Goal: Task Accomplishment & Management: Manage account settings

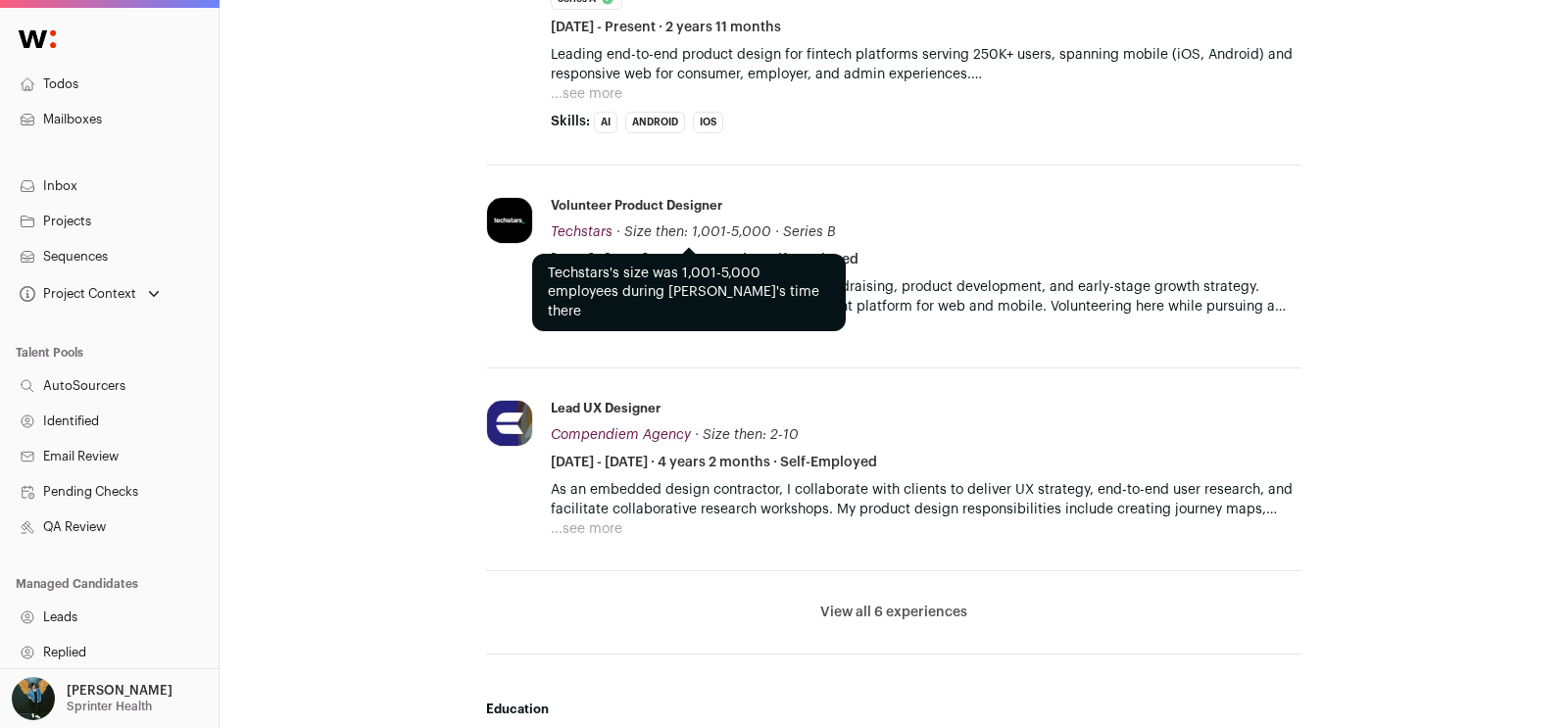
scroll to position [1167, 0]
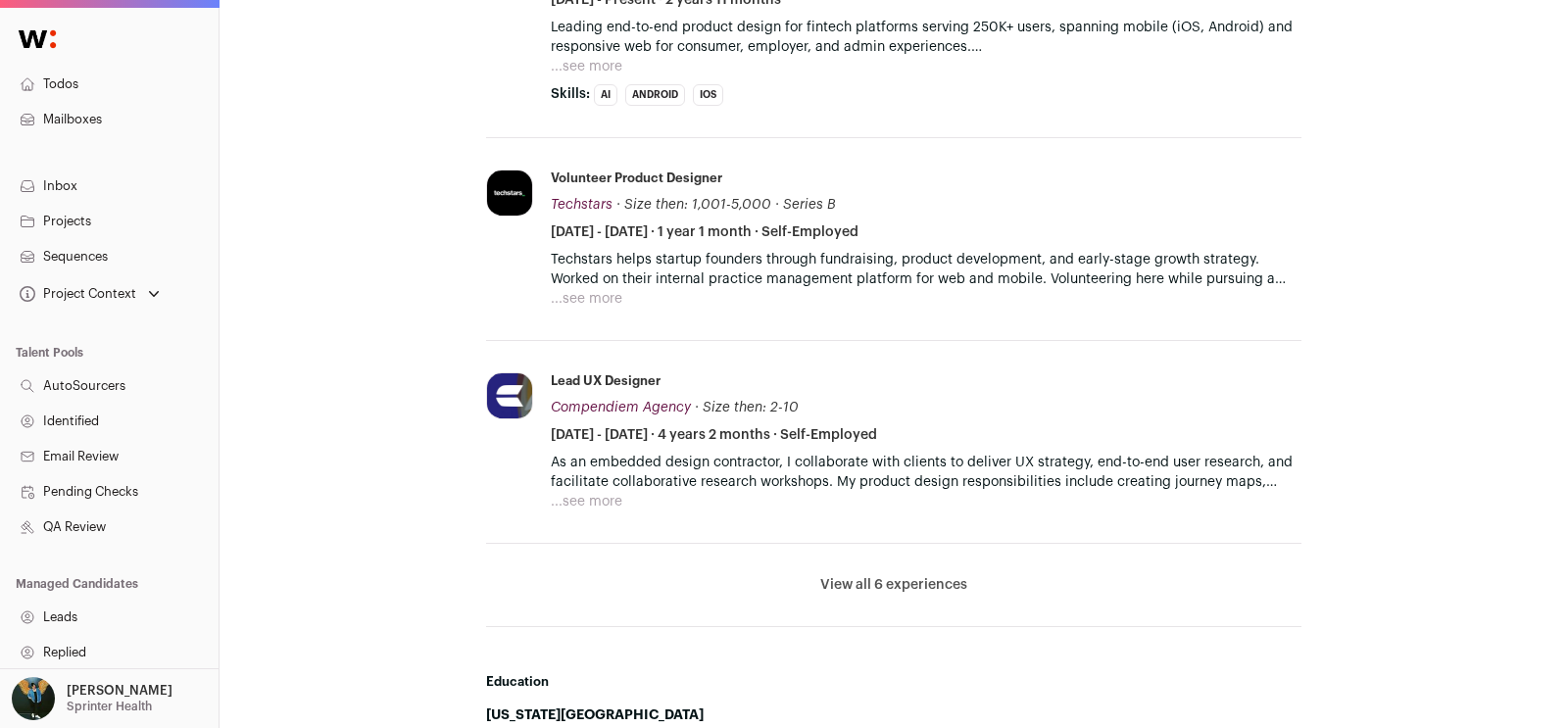
click at [879, 577] on button "View all 6 experiences" at bounding box center [893, 585] width 147 height 20
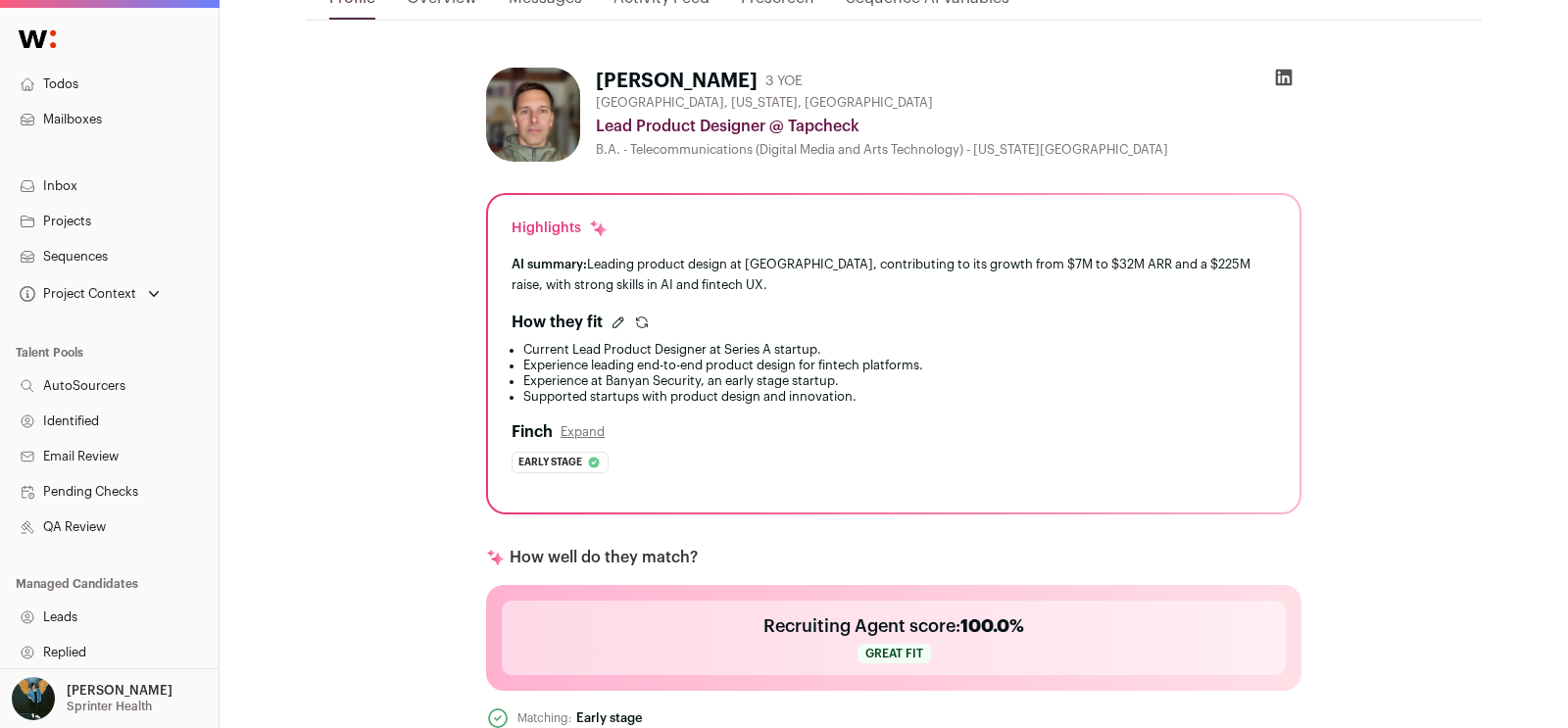
scroll to position [0, 0]
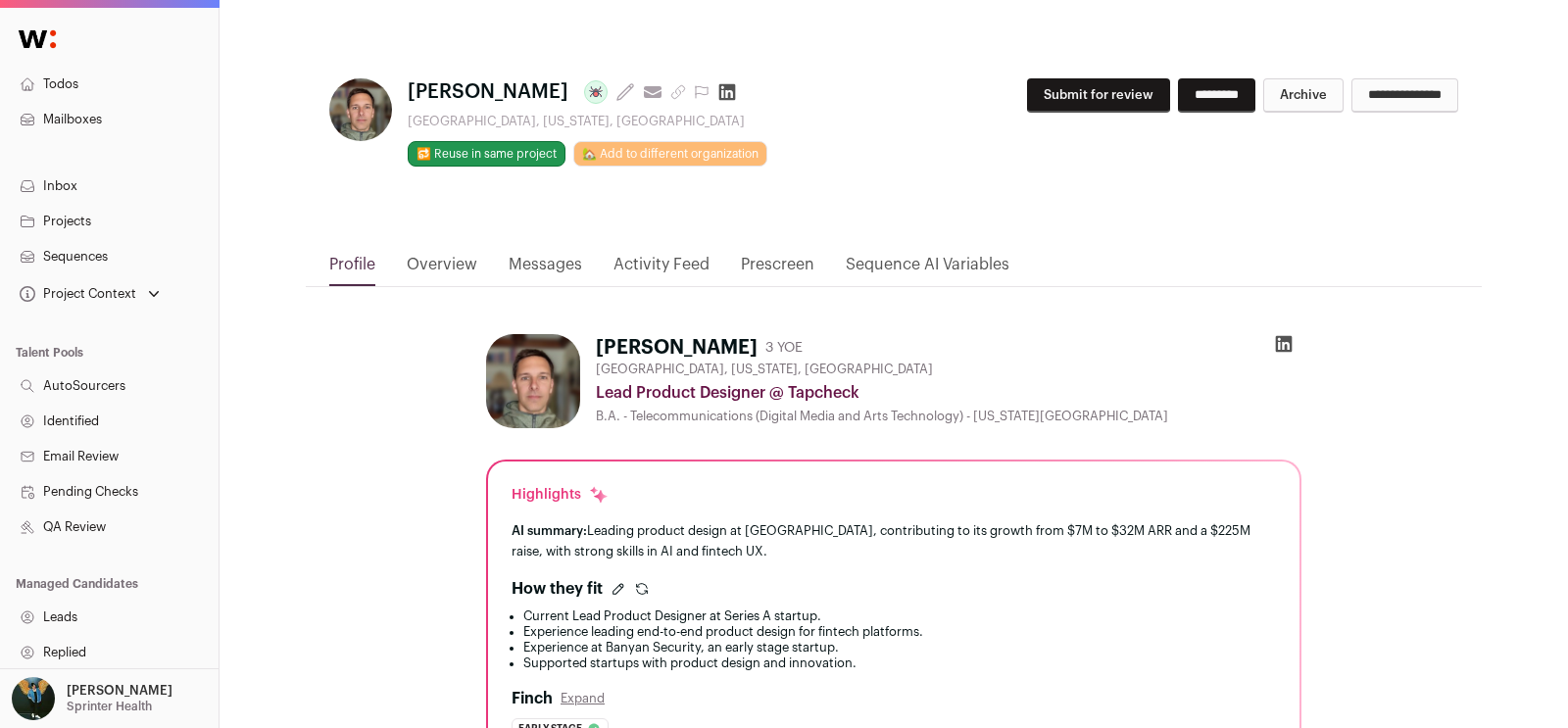
click at [1071, 112] on button "Submit for review" at bounding box center [1098, 95] width 143 height 35
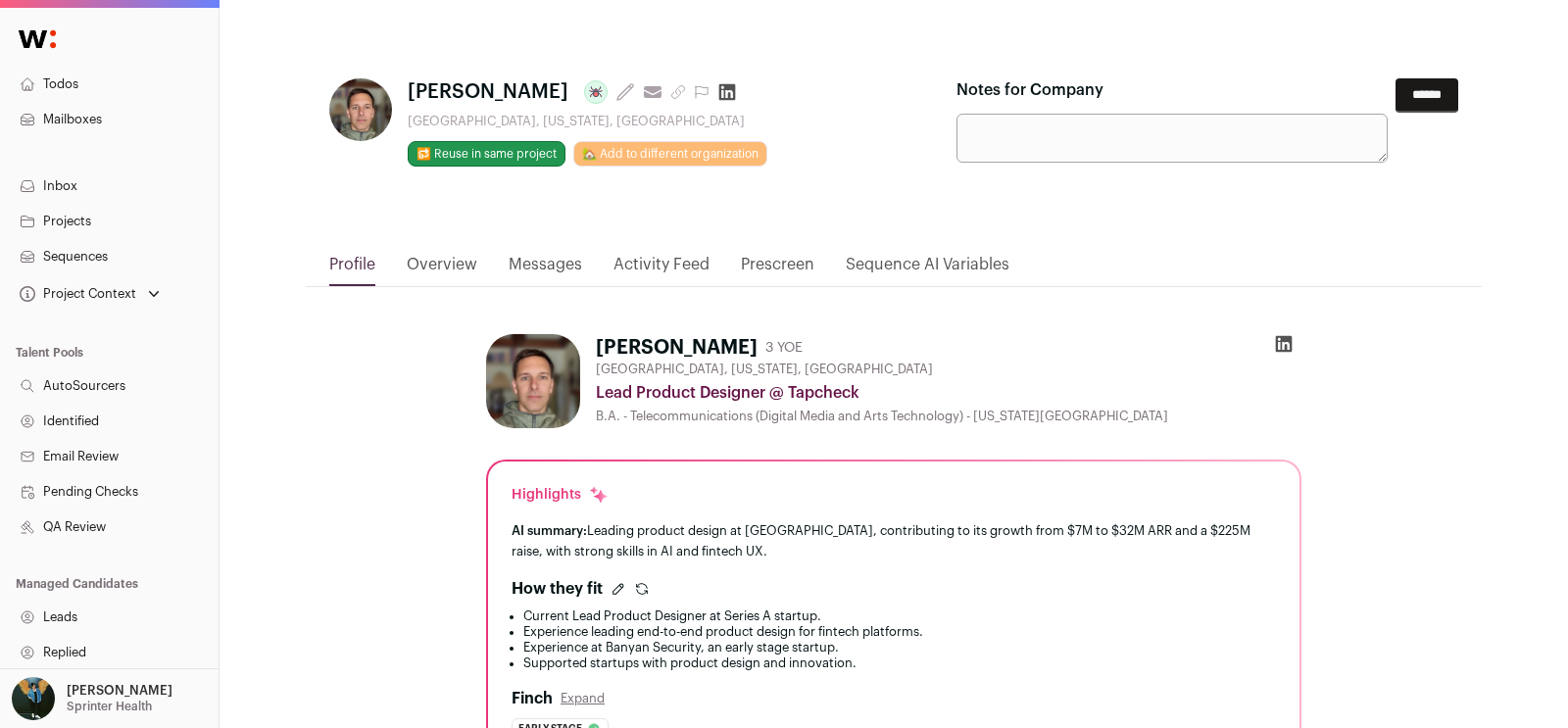
click at [1444, 100] on input "******" at bounding box center [1426, 95] width 62 height 35
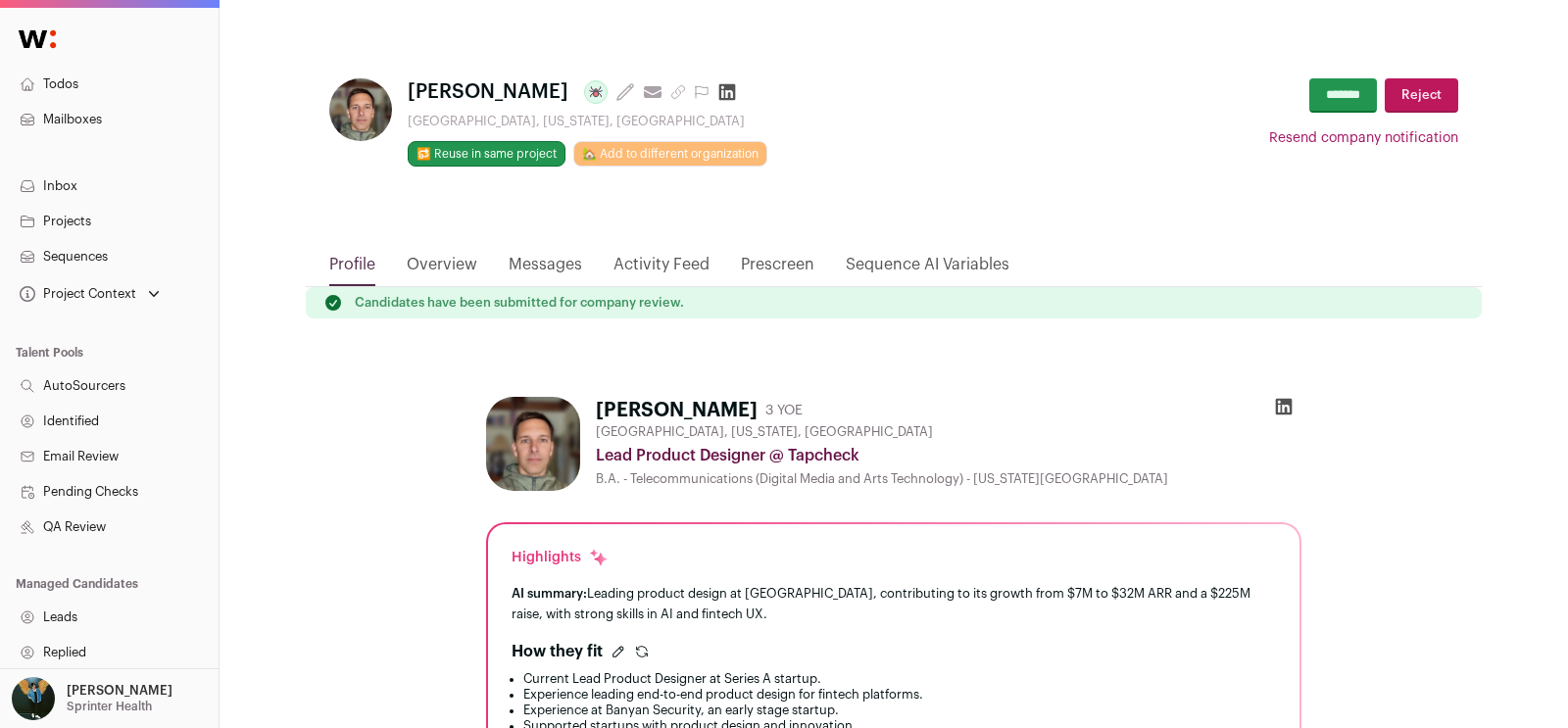
click at [1284, 410] on icon at bounding box center [1284, 407] width 17 height 17
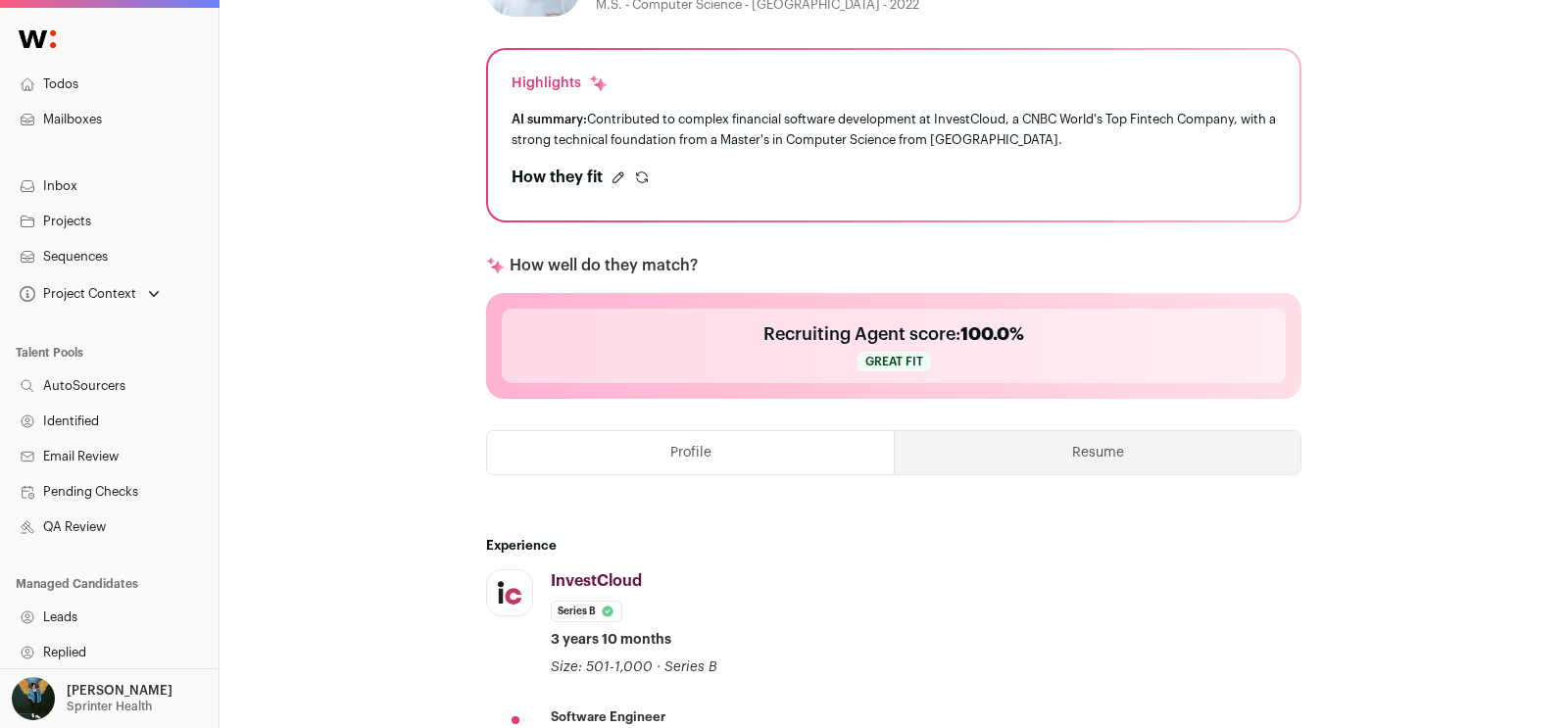
scroll to position [412, 0]
click at [614, 177] on icon at bounding box center [618, 176] width 16 height 16
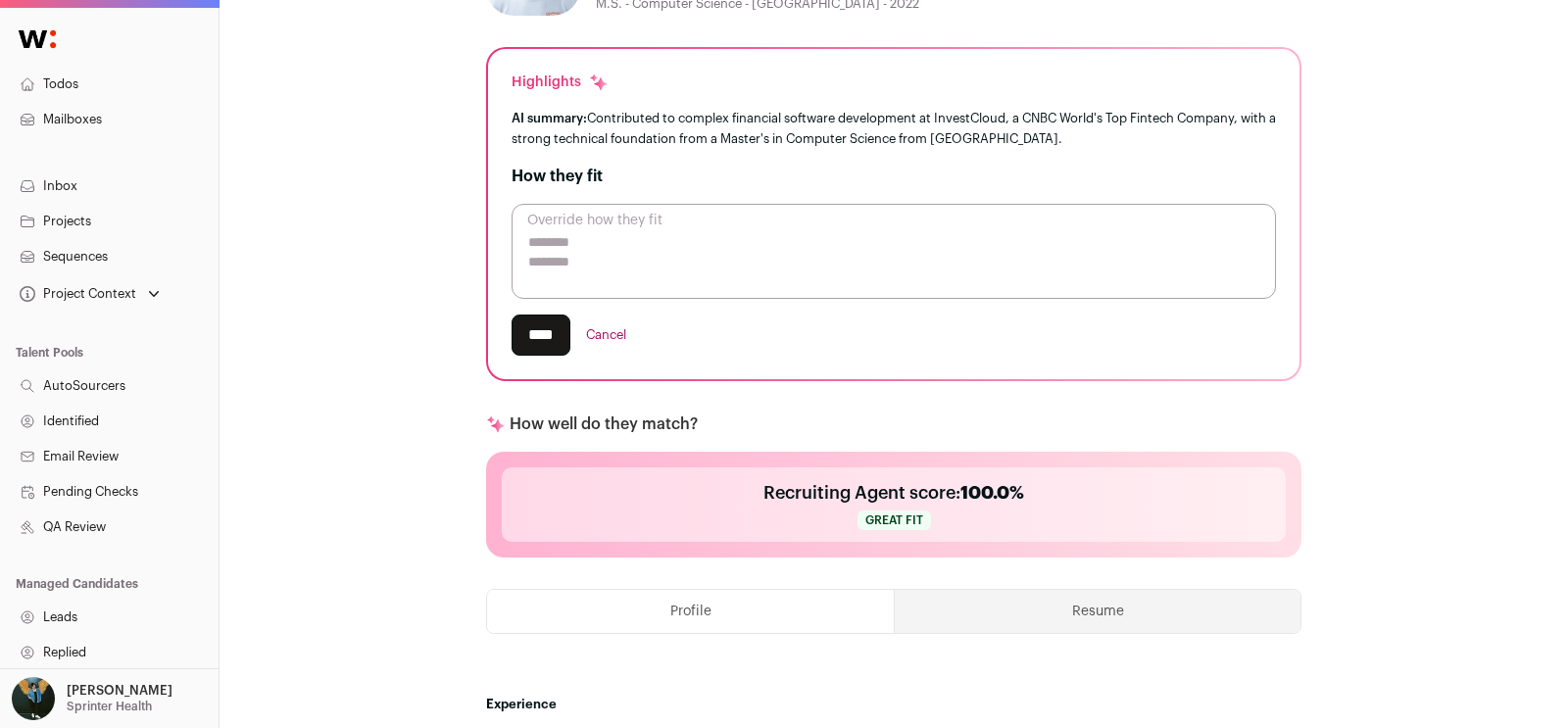
click at [620, 332] on button "Cancel" at bounding box center [605, 335] width 41 height 42
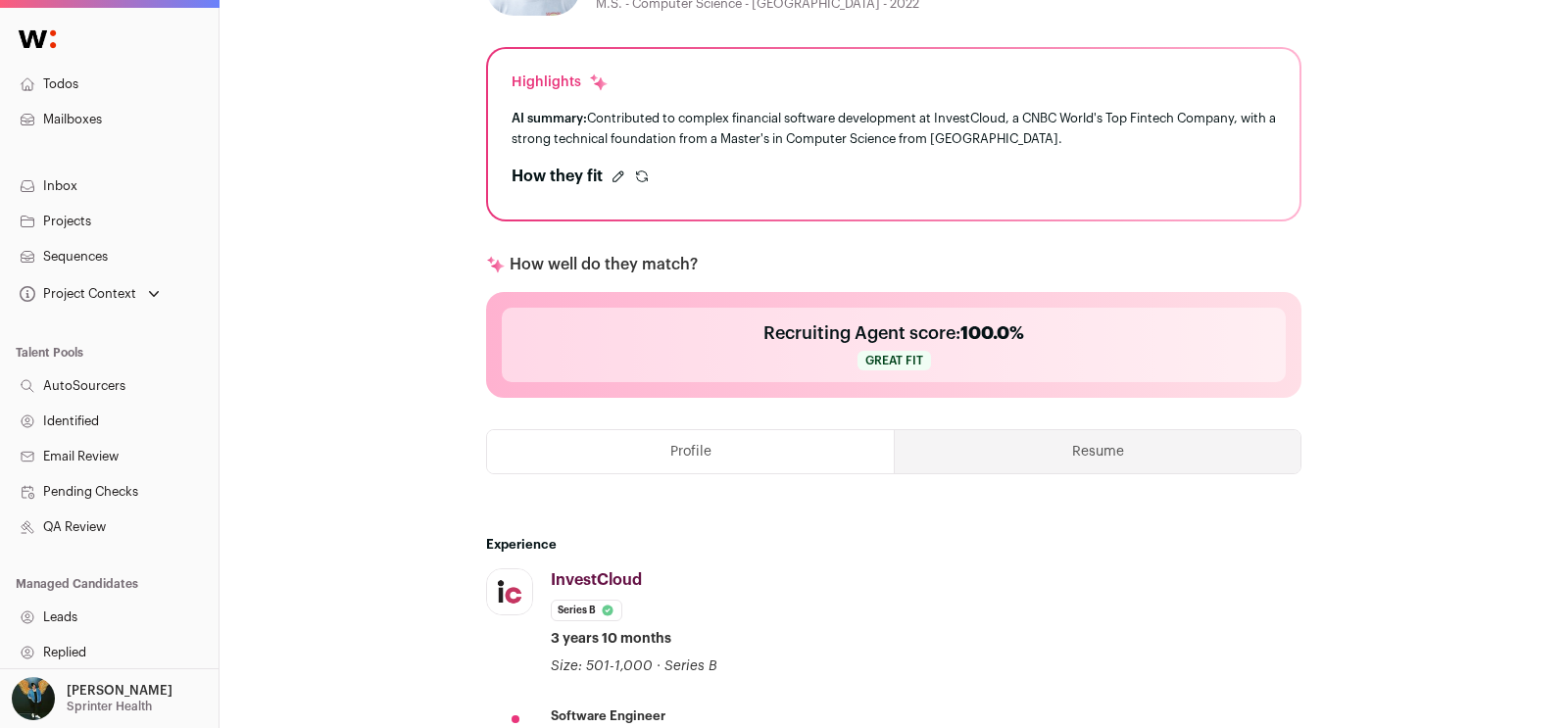
click at [642, 176] on icon "submit" at bounding box center [642, 176] width 16 height 16
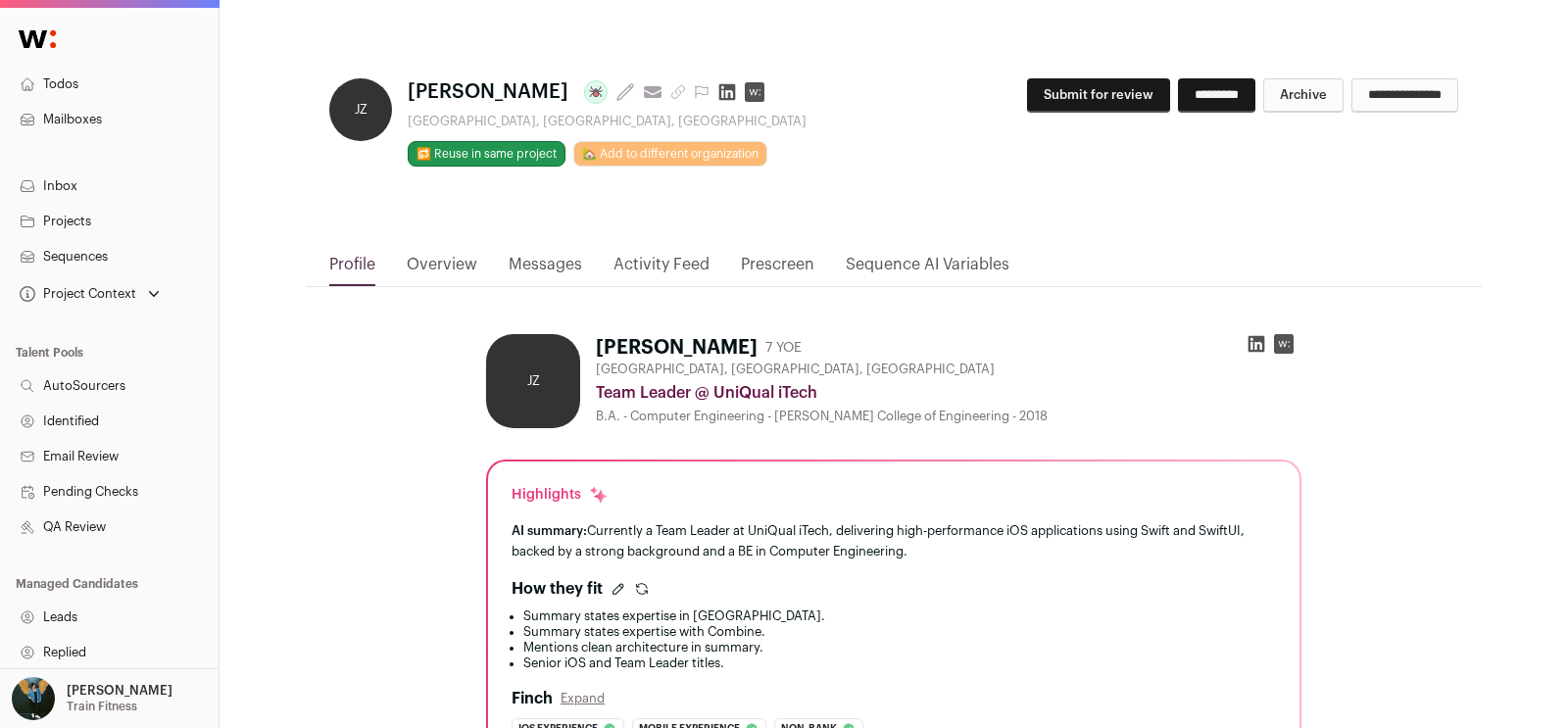
click at [1027, 90] on button "Submit for review" at bounding box center [1098, 95] width 143 height 35
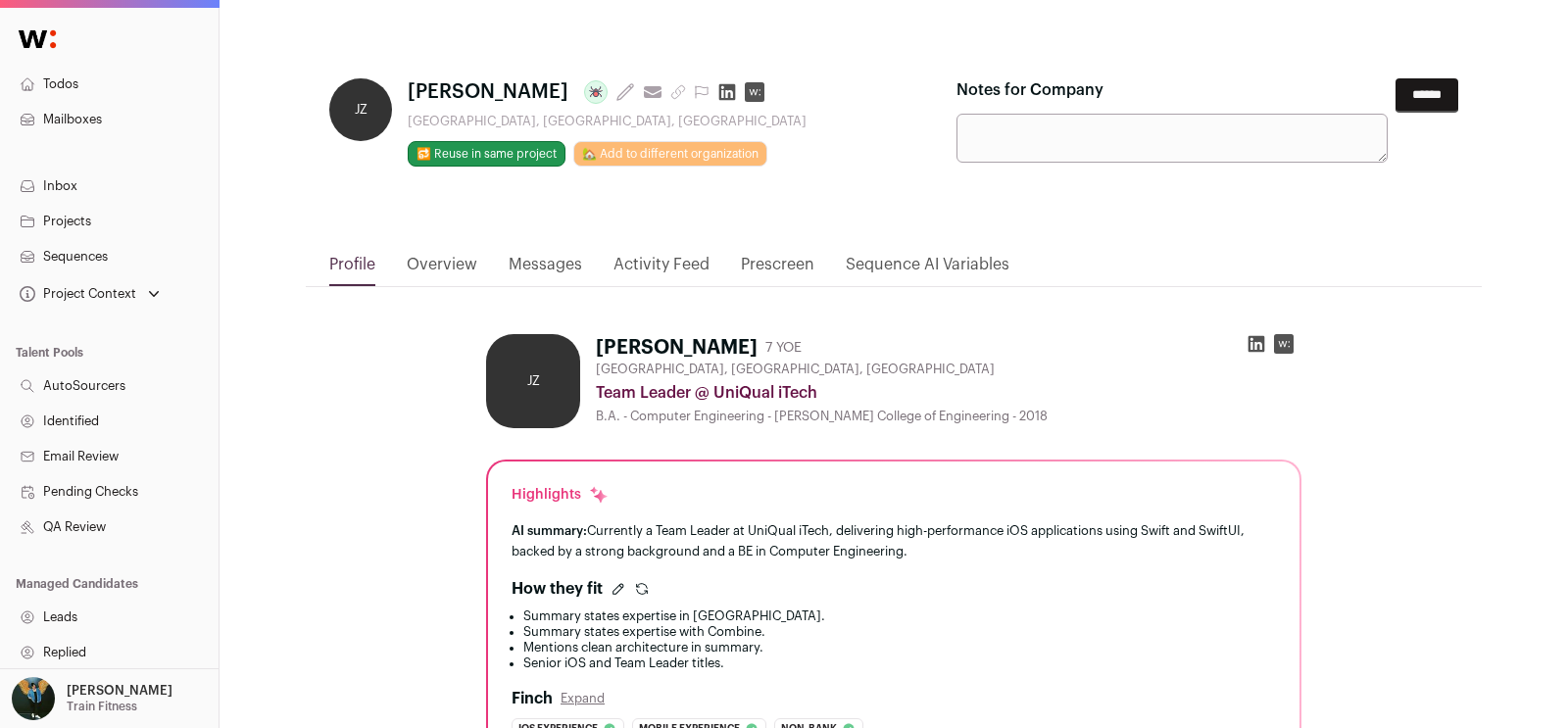
click at [1444, 94] on input "******" at bounding box center [1426, 95] width 62 height 35
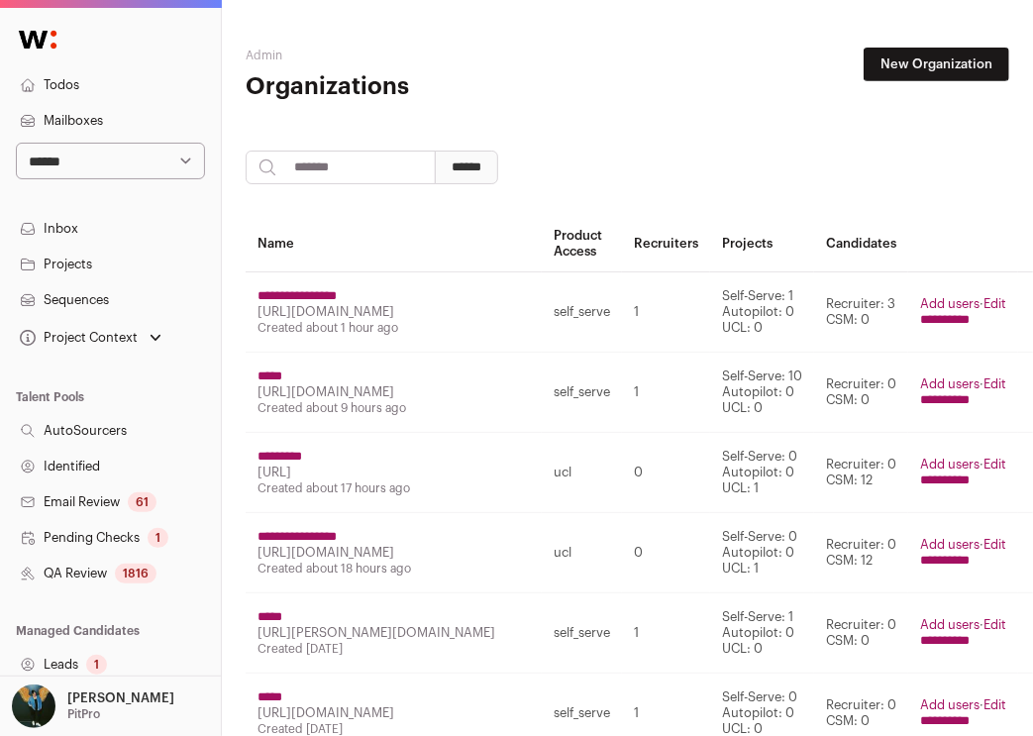
click at [347, 181] on input "search" at bounding box center [341, 168] width 190 height 34
type input "**********"
click at [435, 151] on input "******" at bounding box center [466, 168] width 63 height 34
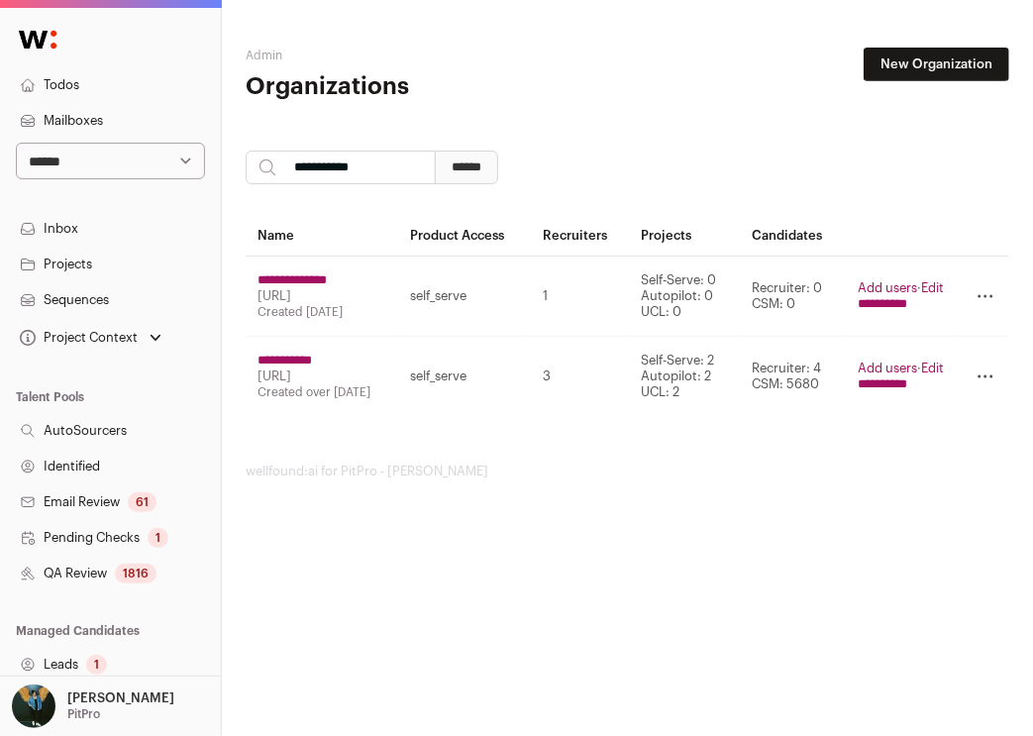
click at [312, 358] on input "**********" at bounding box center [285, 361] width 54 height 16
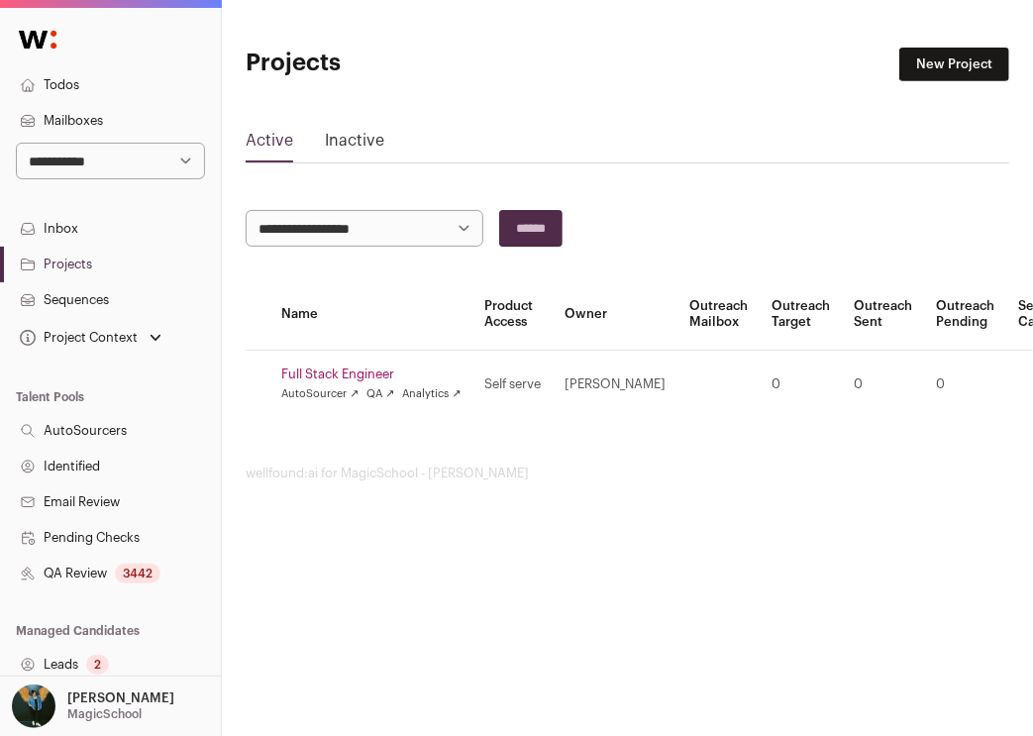
click at [975, 81] on main "**********" at bounding box center [628, 264] width 764 height 529
click at [958, 64] on link "New Project" at bounding box center [954, 65] width 110 height 34
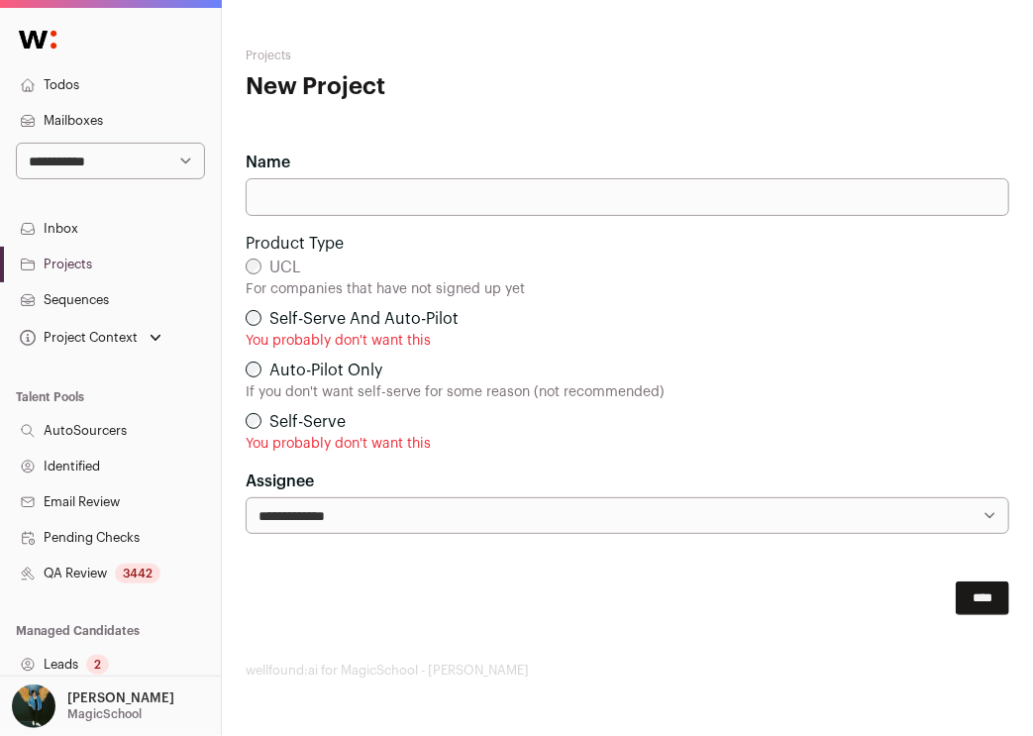
click at [283, 270] on label "UCL" at bounding box center [285, 267] width 32 height 16
click at [242, 645] on div "**********" at bounding box center [627, 363] width 811 height 726
click at [99, 584] on link "QA Review 3442" at bounding box center [110, 574] width 221 height 36
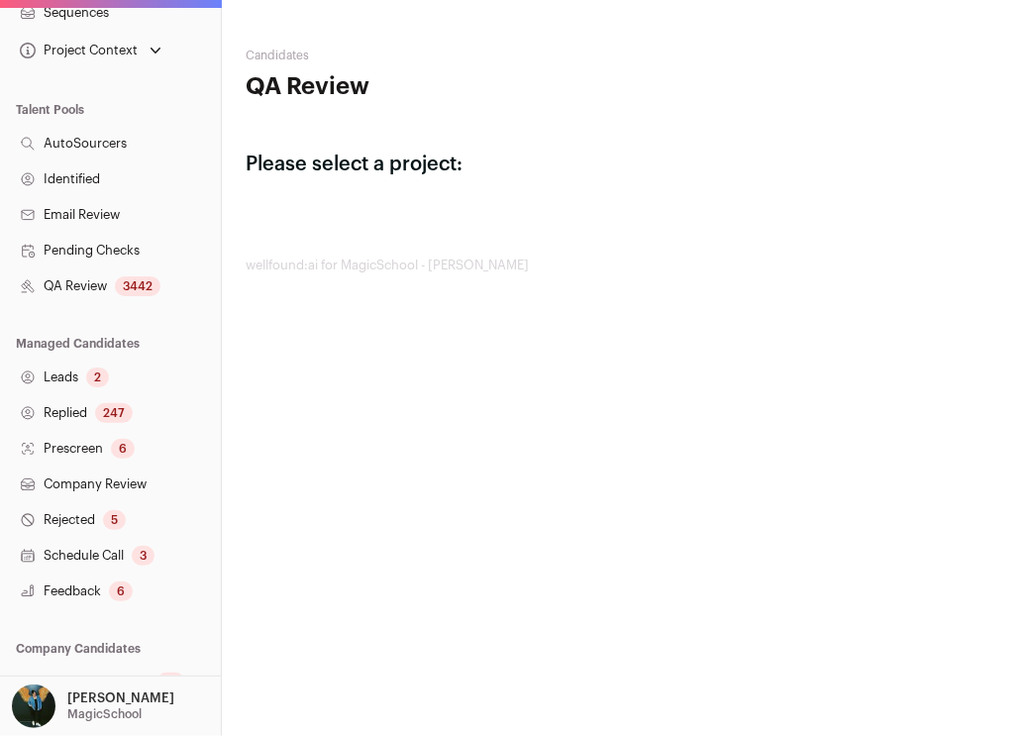
scroll to position [402, 0]
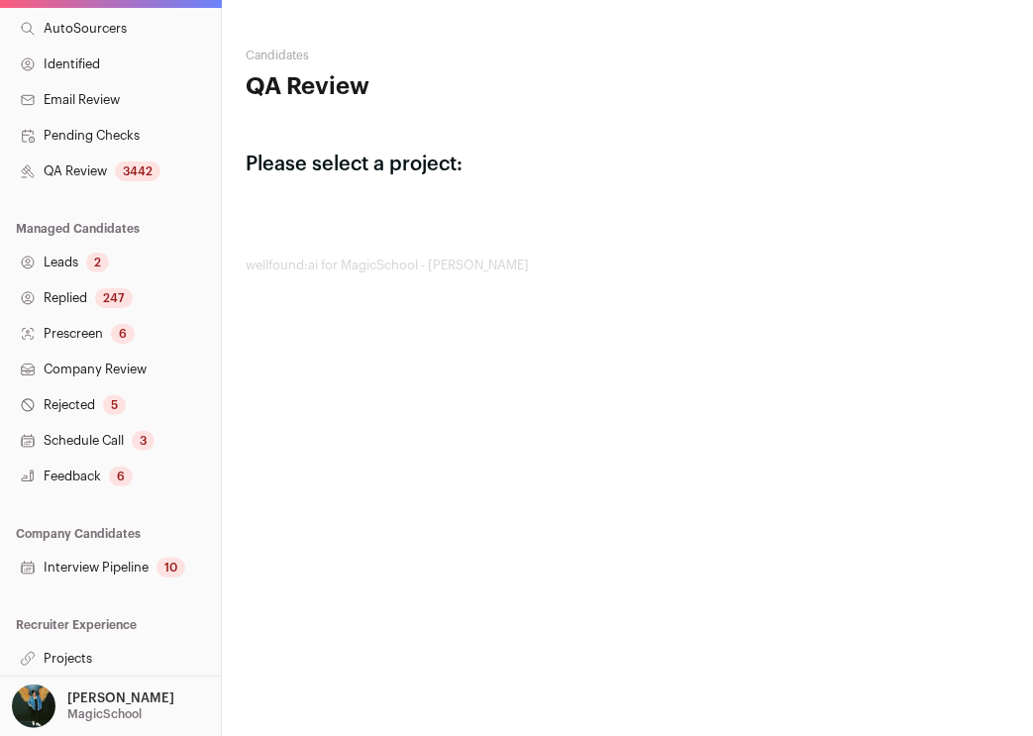
click at [91, 669] on link "Projects" at bounding box center [110, 659] width 221 height 36
click at [85, 664] on link "Projects" at bounding box center [110, 659] width 221 height 36
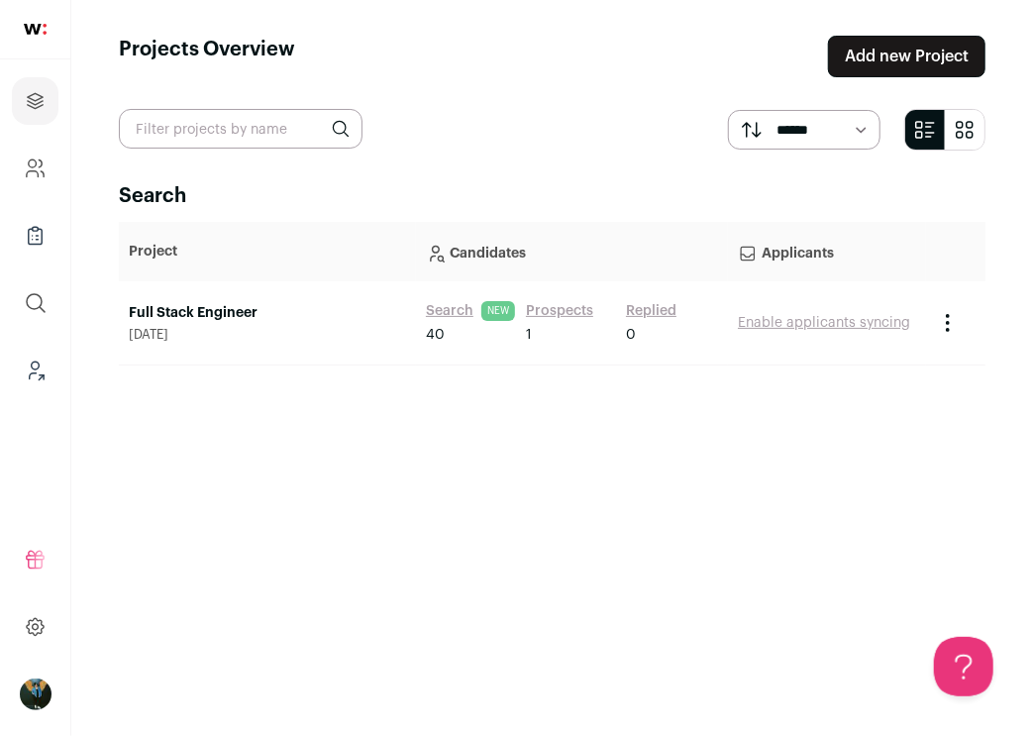
click at [894, 45] on link "Add new Project" at bounding box center [906, 57] width 157 height 42
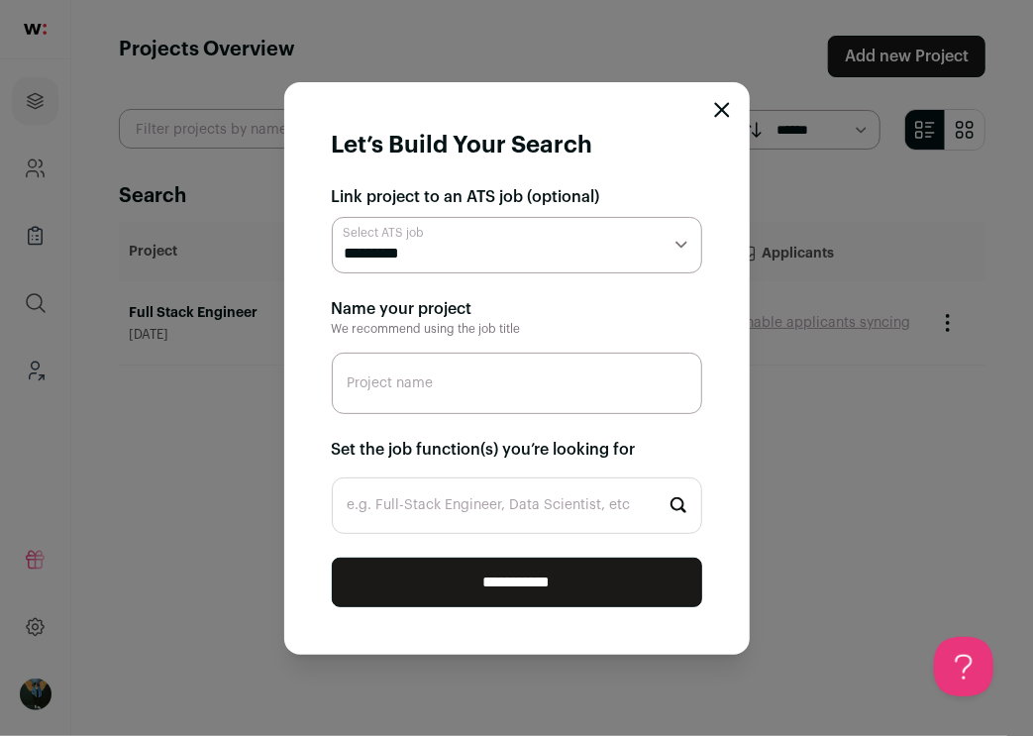
click at [480, 253] on select "**********" at bounding box center [517, 245] width 370 height 56
click at [484, 405] on input "Project name" at bounding box center [517, 383] width 370 height 61
type input "Senior Product Manager"
click at [443, 497] on input "e.g. Full-Stack Engineer, Data Scientist, etc" at bounding box center [517, 505] width 370 height 56
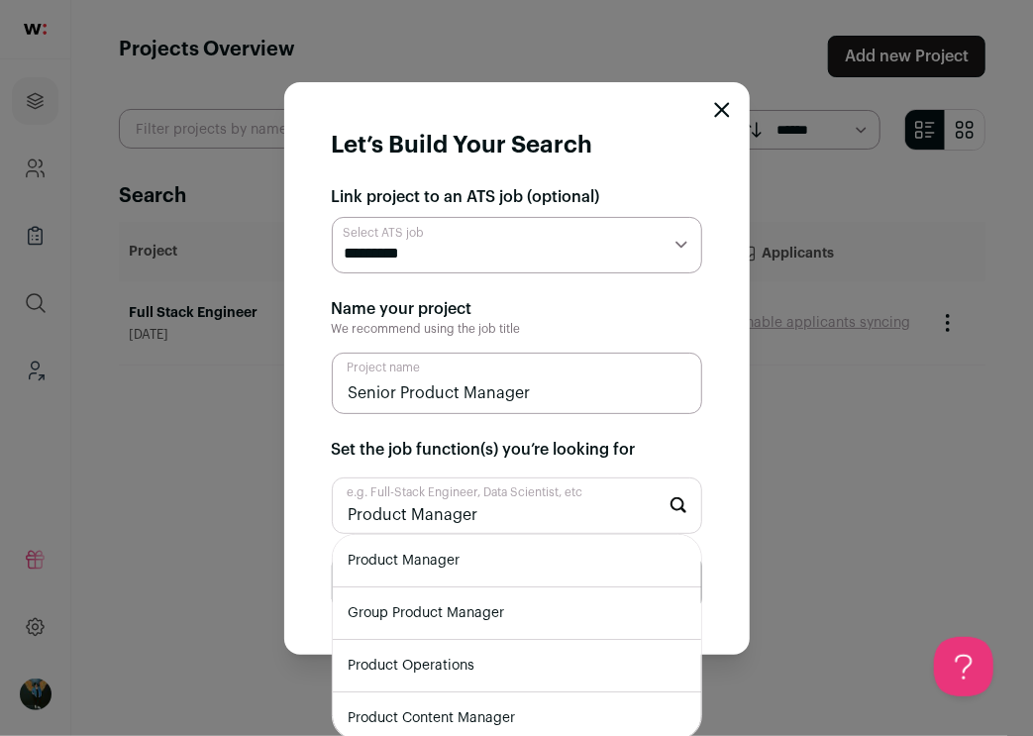
type input "Product Manager"
click at [467, 569] on li "Product Manager" at bounding box center [517, 561] width 368 height 52
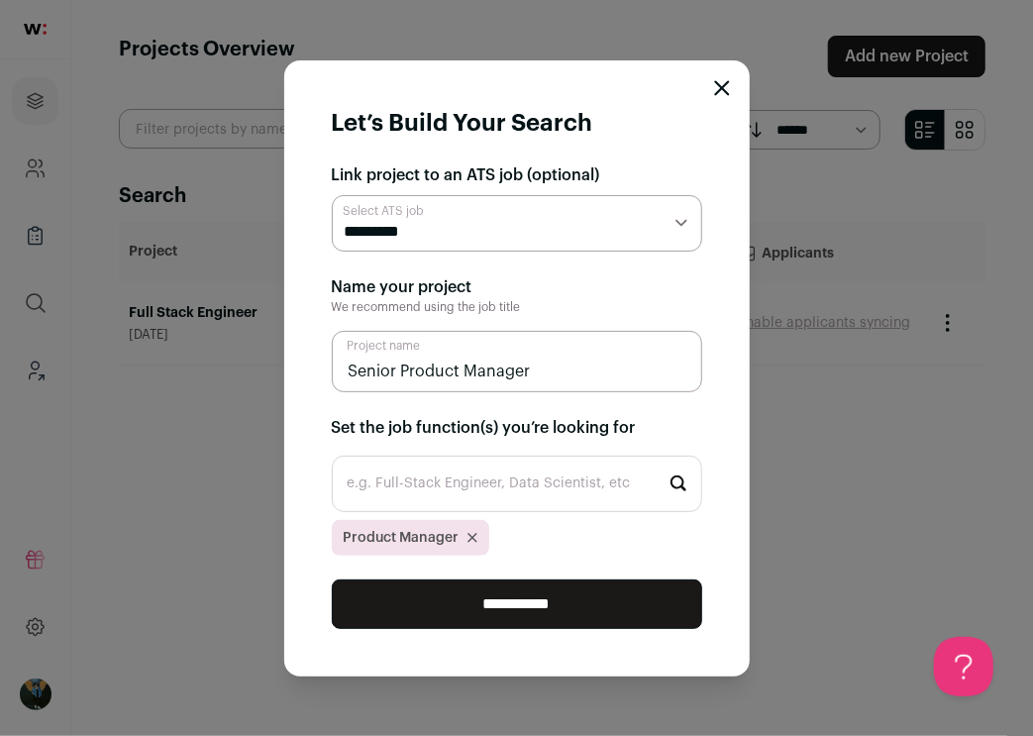
click at [488, 606] on input "**********" at bounding box center [517, 604] width 370 height 50
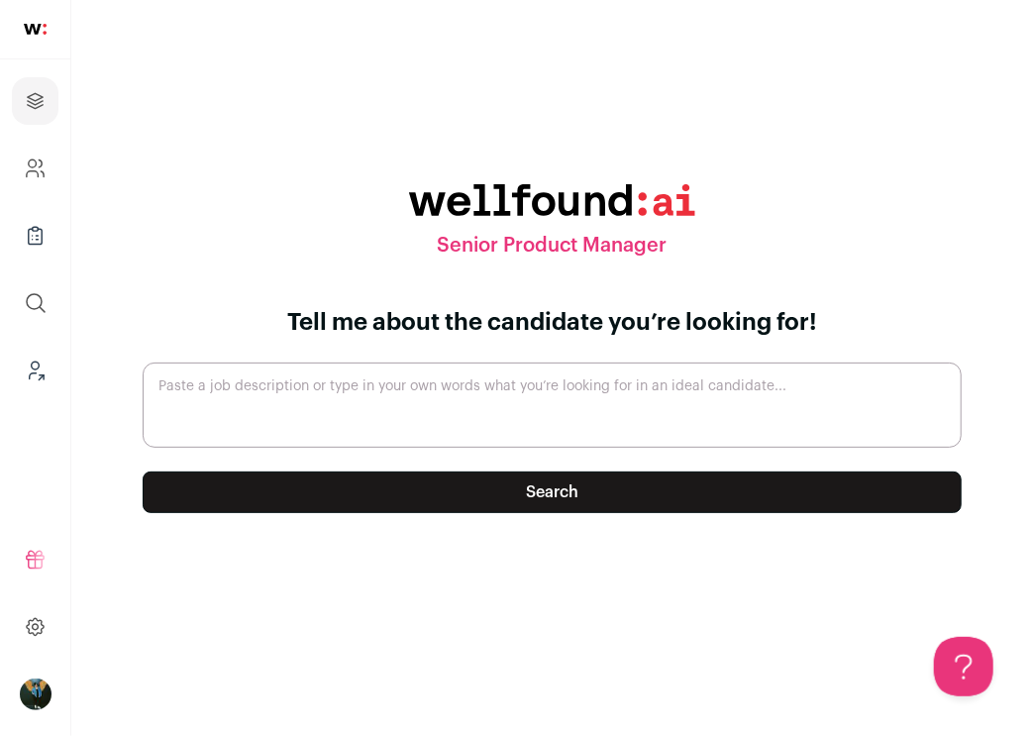
paste textarea "WHO WE ARE: MagicSchool is the premier generative AI platform for teachers. We'…"
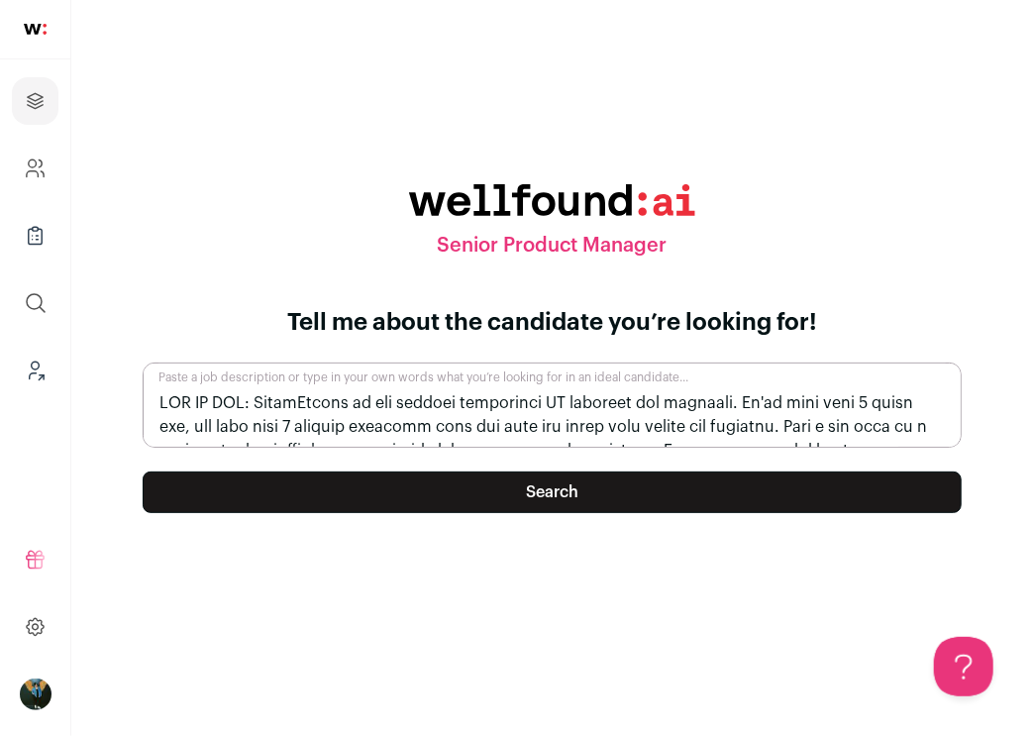
scroll to position [1634, 0]
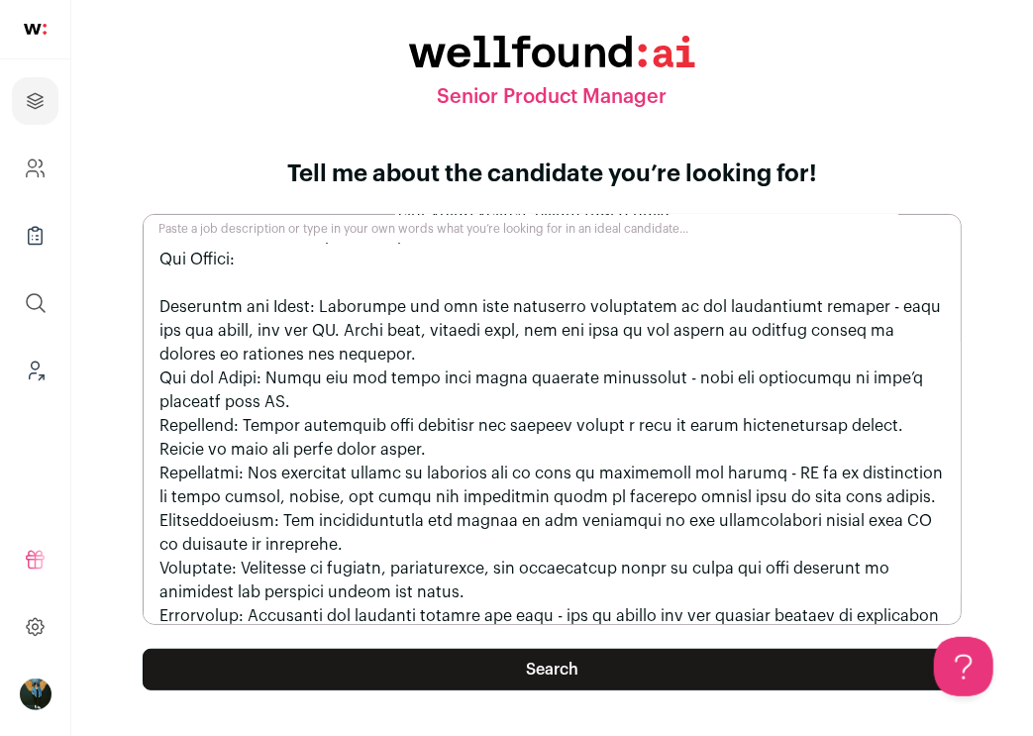
type textarea "WHO WE ARE: MagicSchool is the premier generative AI platform for teachers. We'…"
click at [573, 666] on button "Search" at bounding box center [552, 670] width 819 height 42
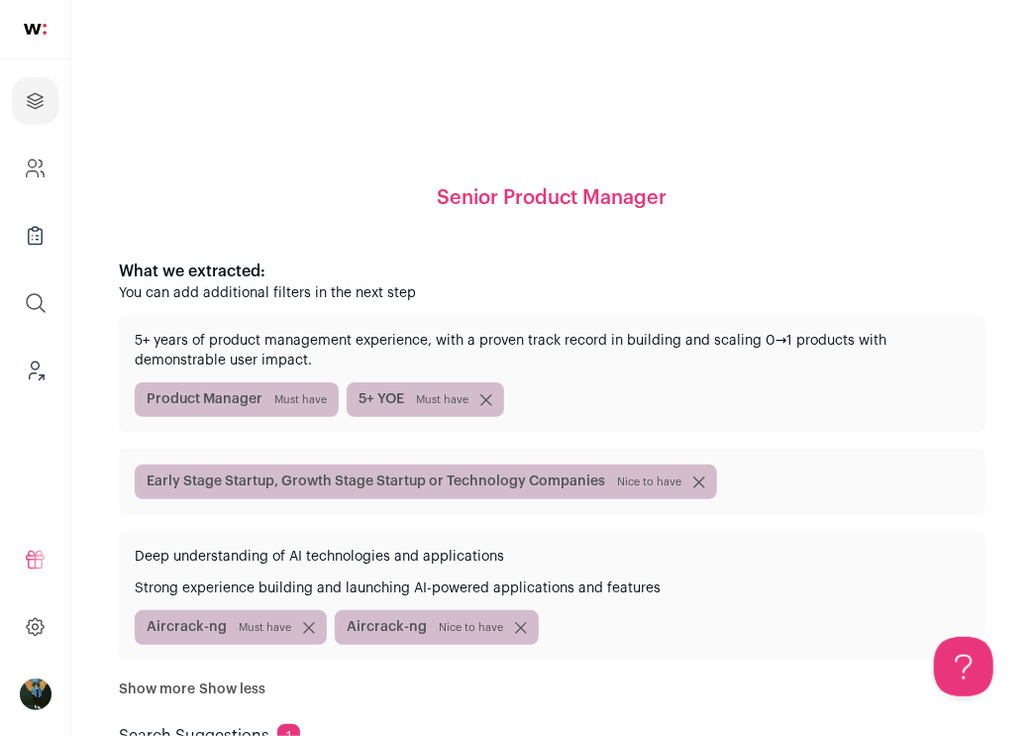
scroll to position [206, 0]
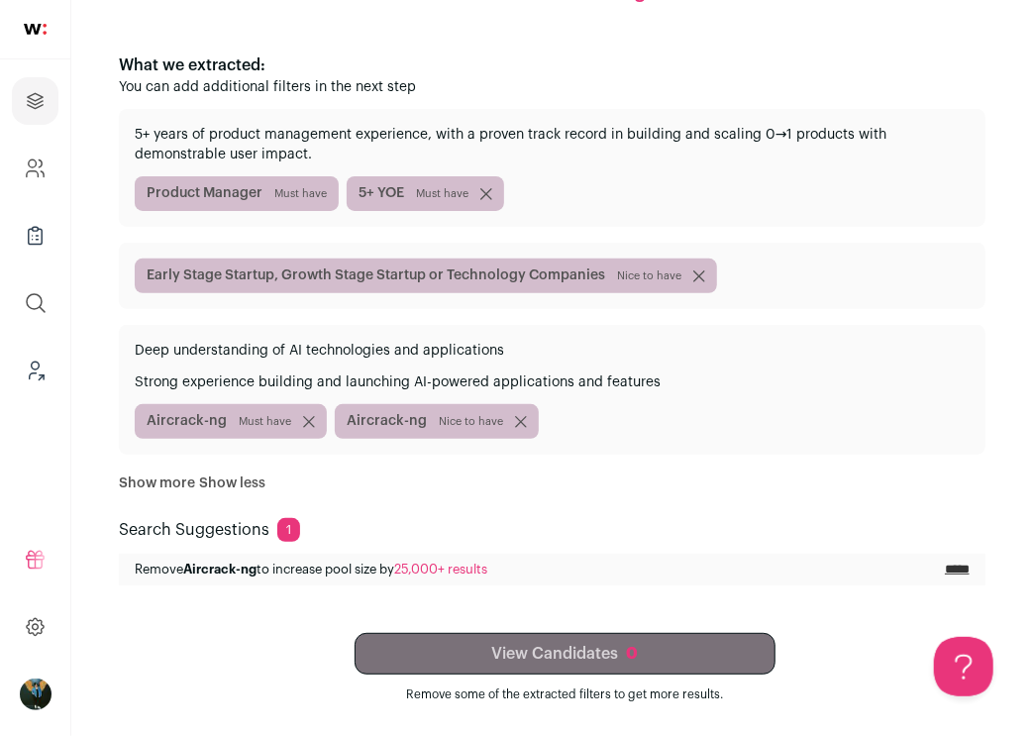
click at [947, 569] on input "*****" at bounding box center [957, 570] width 25 height 16
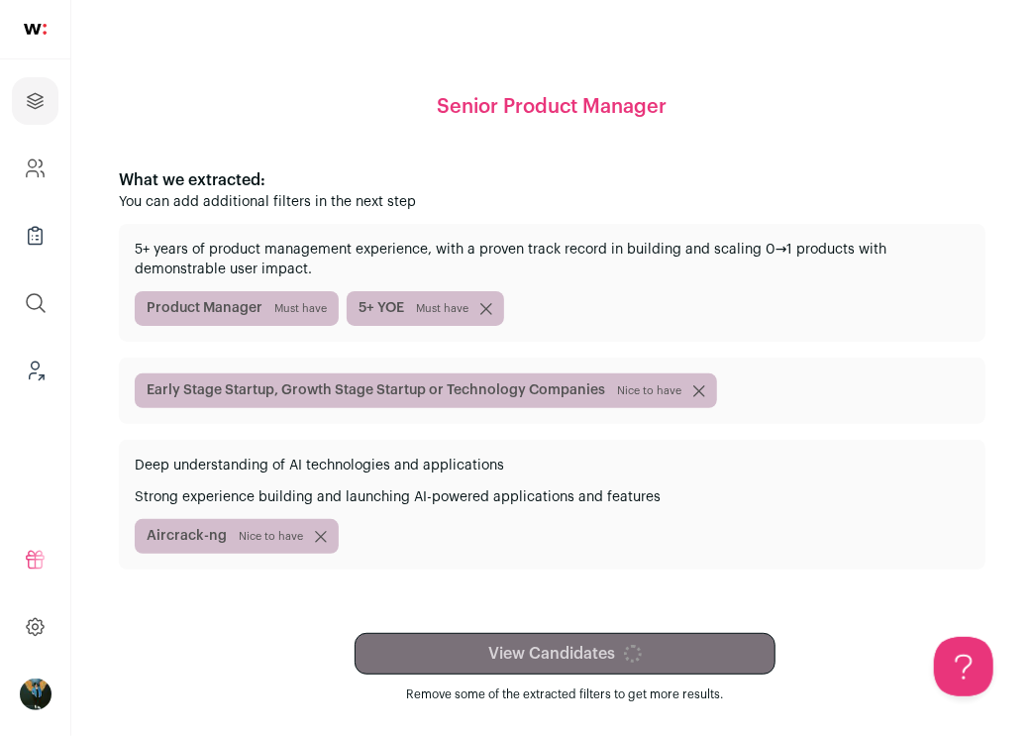
scroll to position [64, 0]
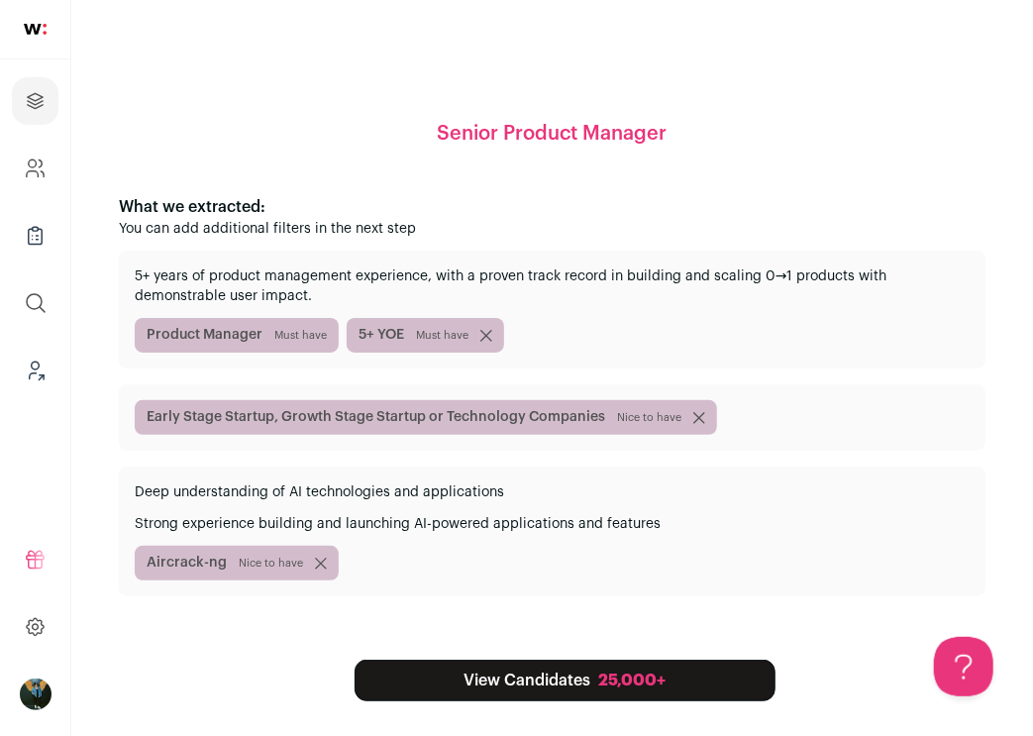
click at [576, 678] on link "View Candidates 25,000+" at bounding box center [565, 681] width 421 height 42
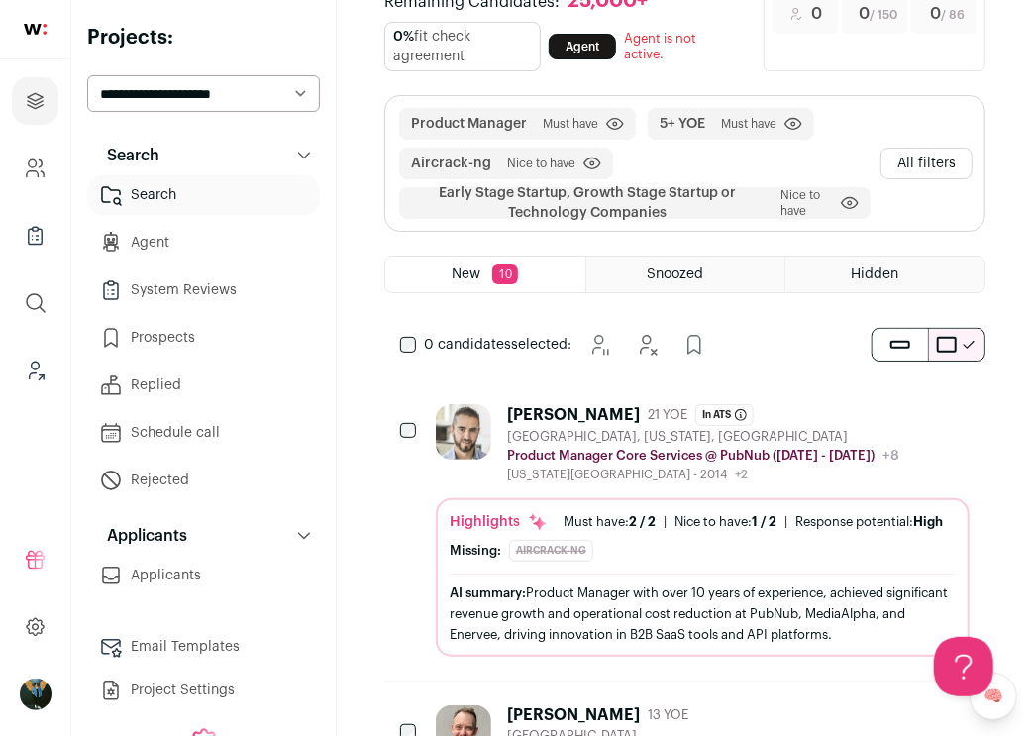
scroll to position [81, 0]
click at [911, 162] on button "All filters" at bounding box center [927, 165] width 92 height 32
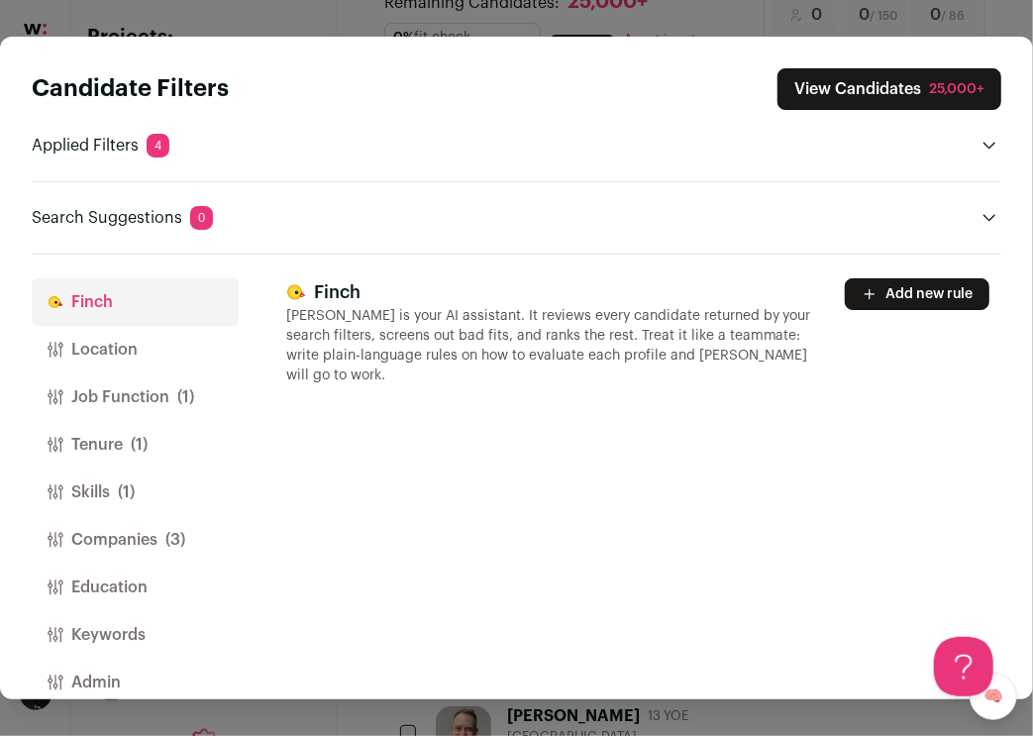
click at [135, 408] on button "Job Function (1)" at bounding box center [135, 397] width 207 height 48
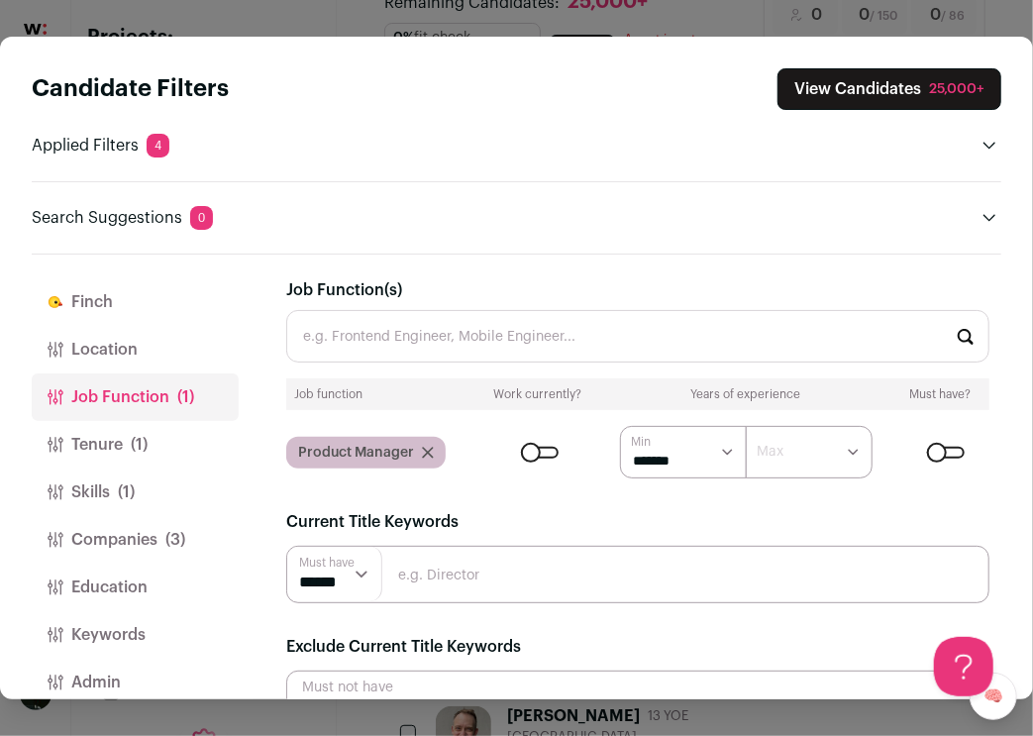
click at [125, 440] on button "Tenure (1)" at bounding box center [135, 445] width 207 height 48
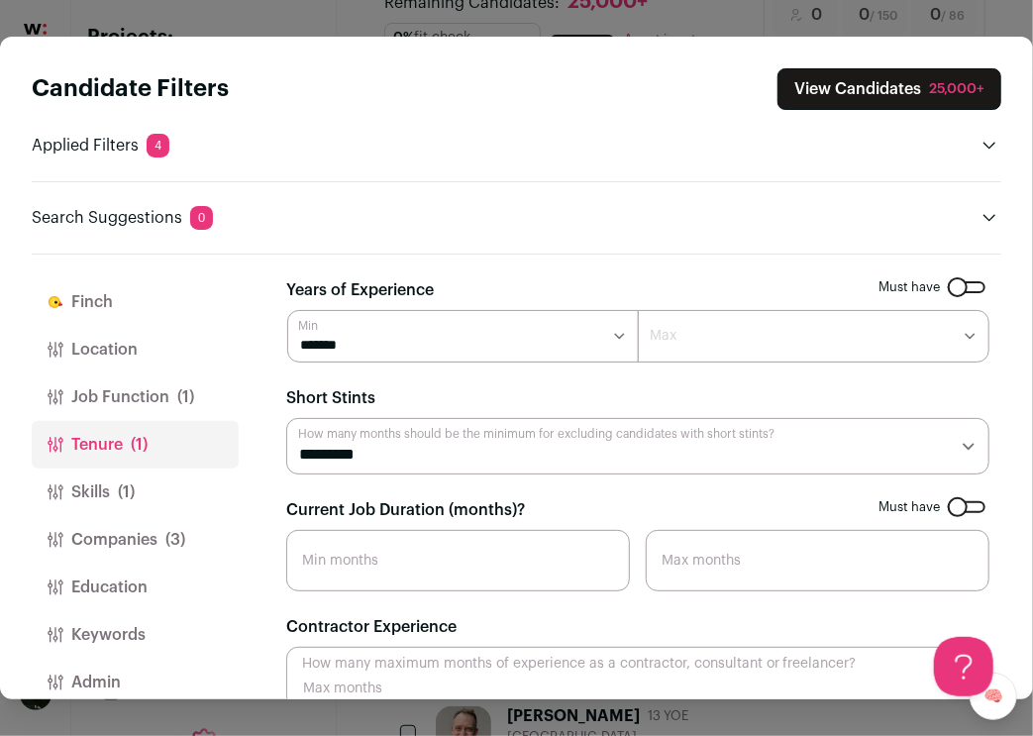
scroll to position [28, 0]
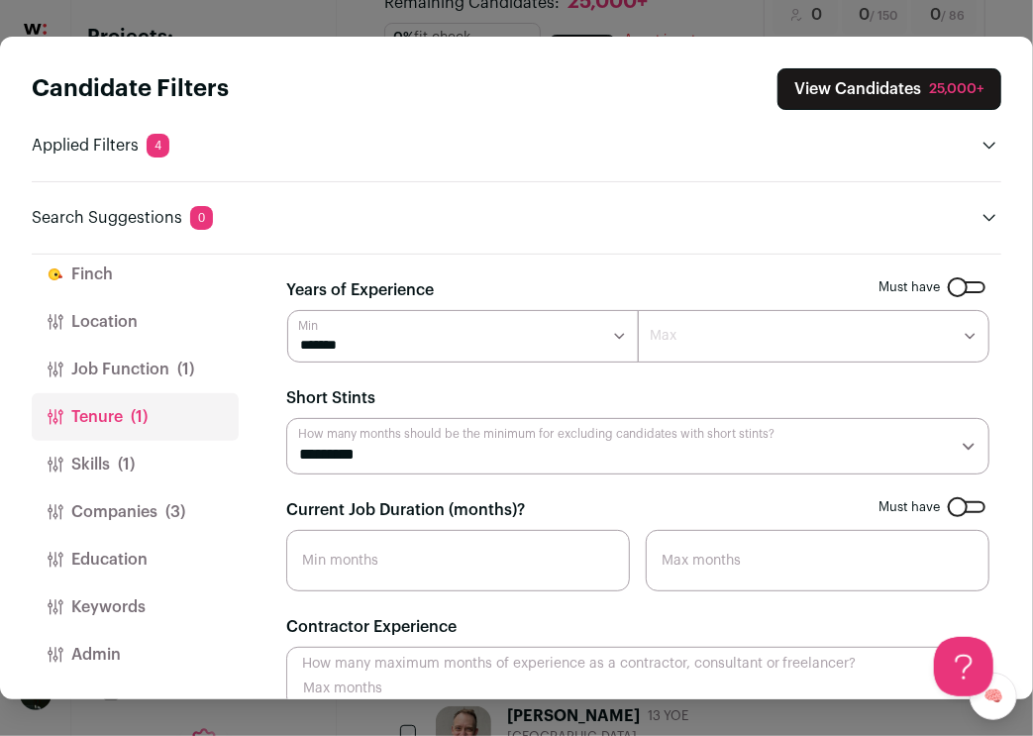
click at [128, 441] on button "Skills (1)" at bounding box center [135, 465] width 207 height 48
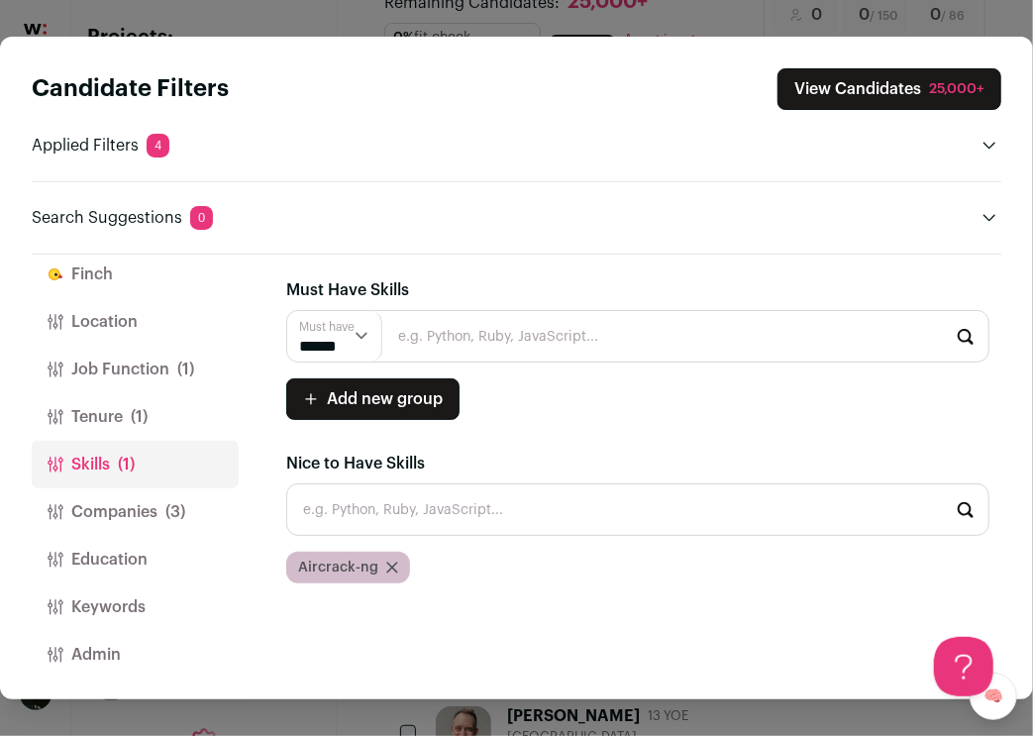
click at [126, 413] on button "Tenure (1)" at bounding box center [135, 417] width 207 height 48
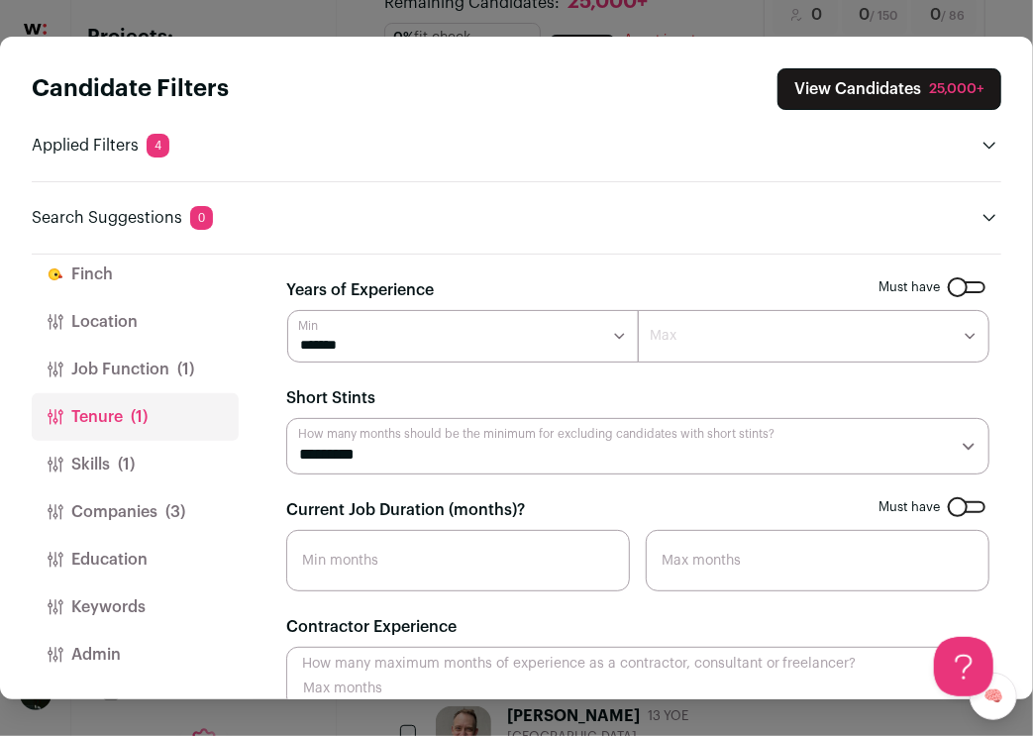
click at [136, 367] on button "Job Function (1)" at bounding box center [135, 370] width 207 height 48
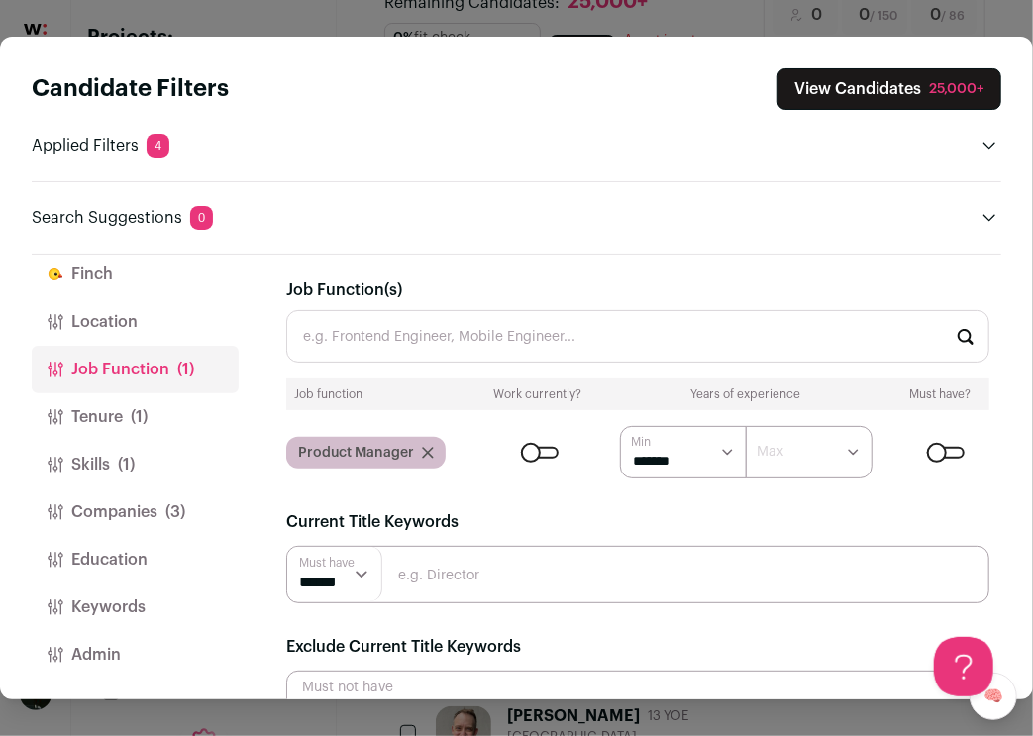
scroll to position [52, 0]
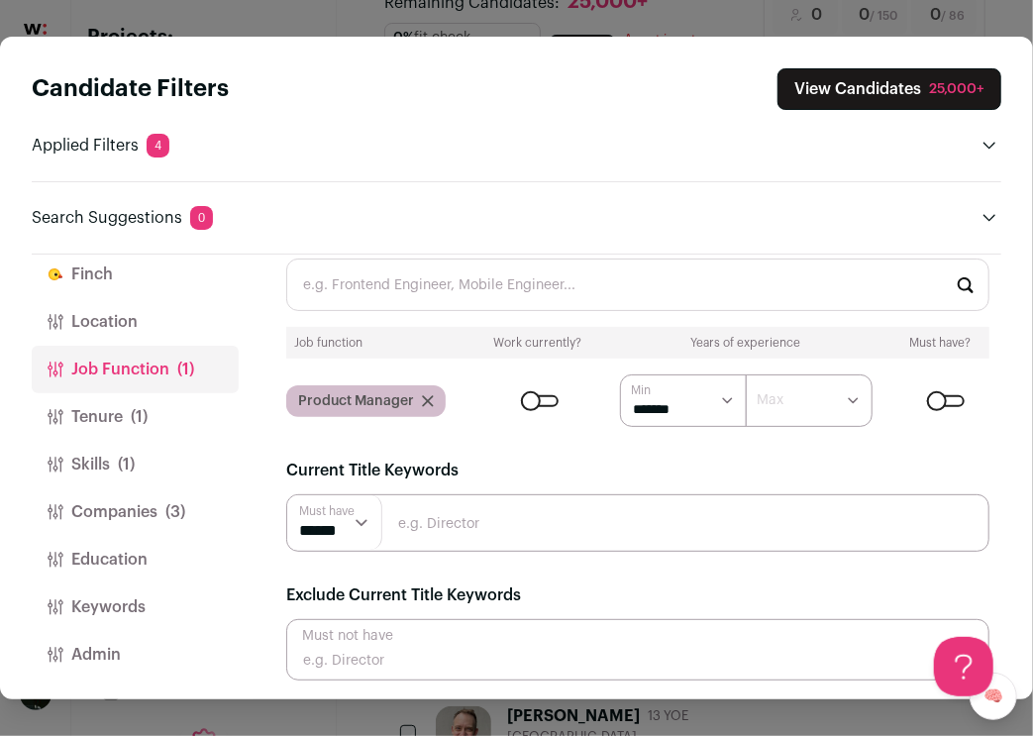
click at [661, 411] on select "****** ******* ******* ******* ******* ******* ******* ******* ******* ********…" at bounding box center [683, 400] width 127 height 52
select select "Close modal via background"
click at [620, 374] on select "****** ******* ******* ******* ******* ******* ******* ******* ******* ********…" at bounding box center [683, 400] width 127 height 52
click at [131, 421] on span "(1)" at bounding box center [139, 417] width 17 height 24
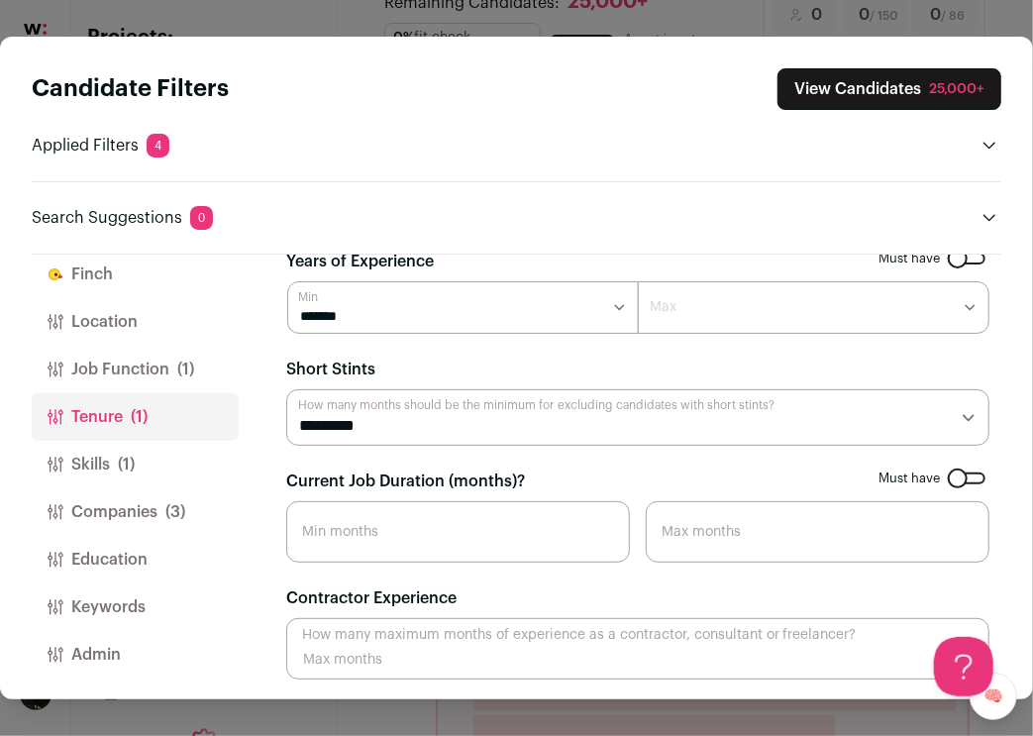
click at [552, 312] on select "******* ****** ******* ******* ******* ******* ******* ******* ******* ******* …" at bounding box center [463, 307] width 352 height 52
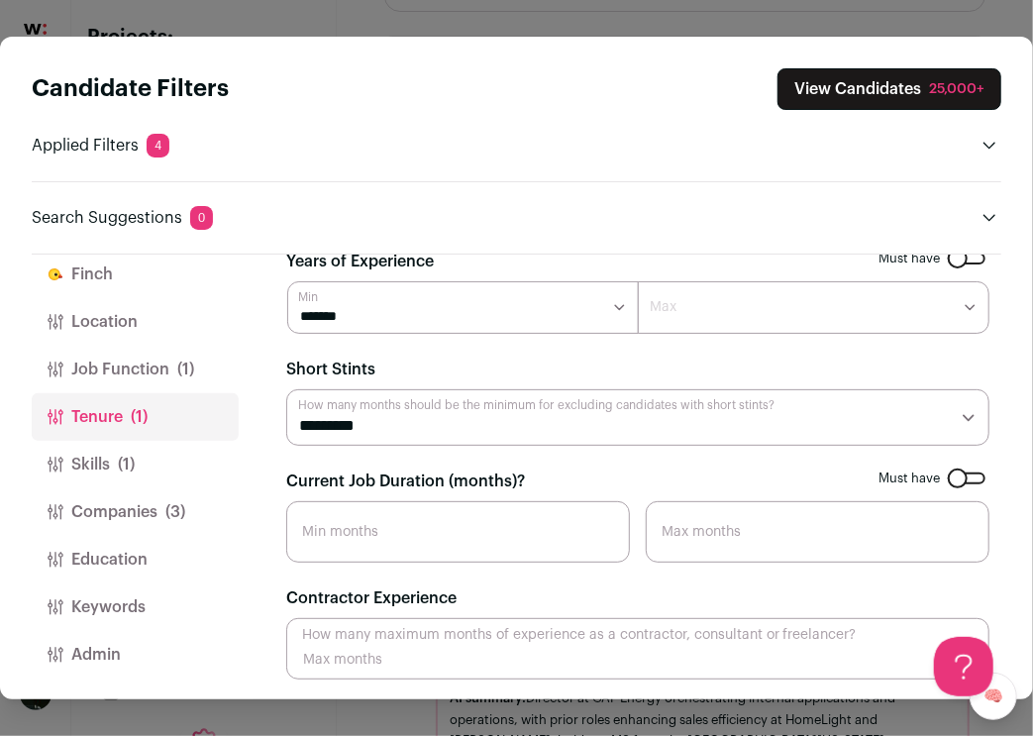
scroll to position [320, 0]
click at [108, 349] on button "Job Function (1)" at bounding box center [135, 370] width 207 height 48
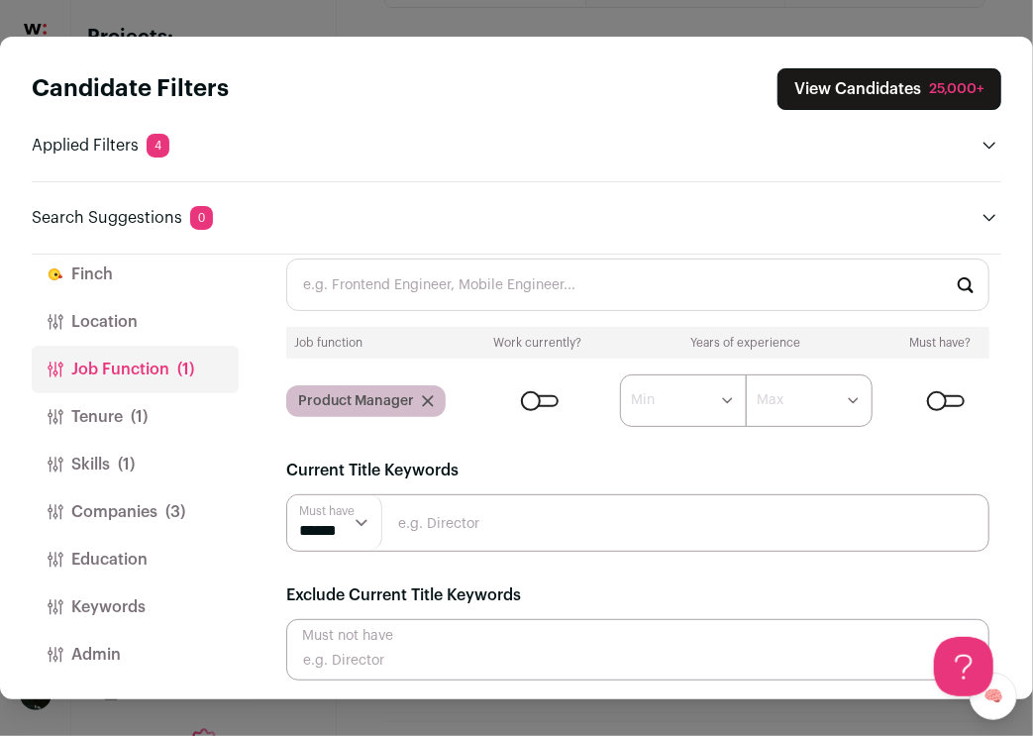
scroll to position [401, 0]
click at [405, 659] on input "Close modal via background" at bounding box center [637, 649] width 703 height 61
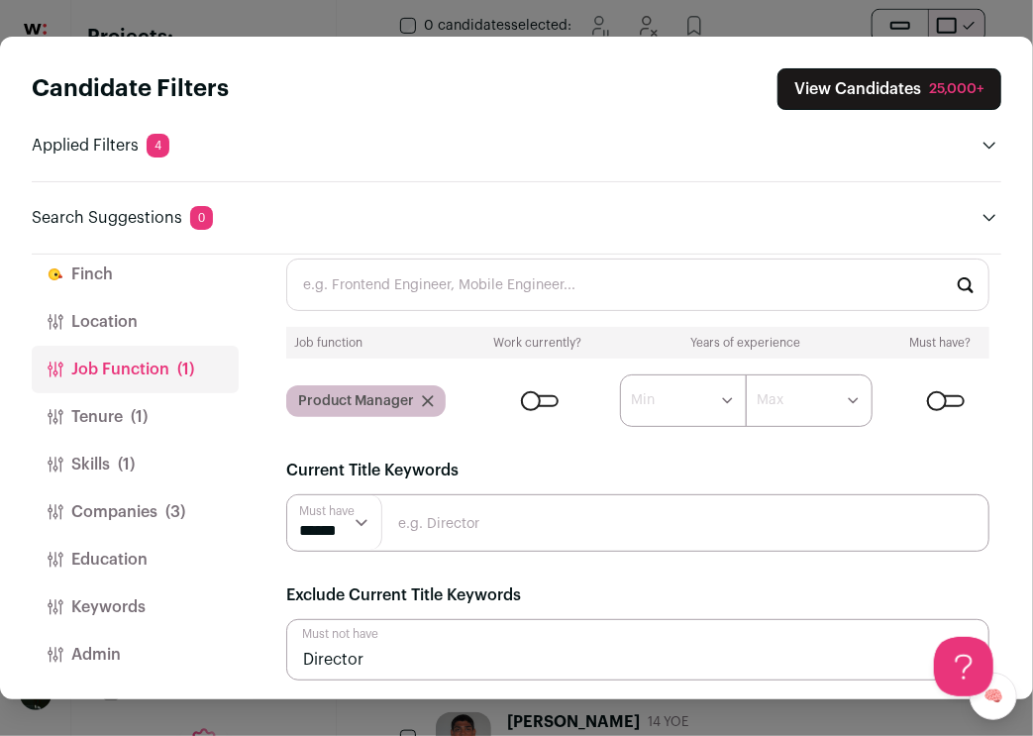
type input "Director"
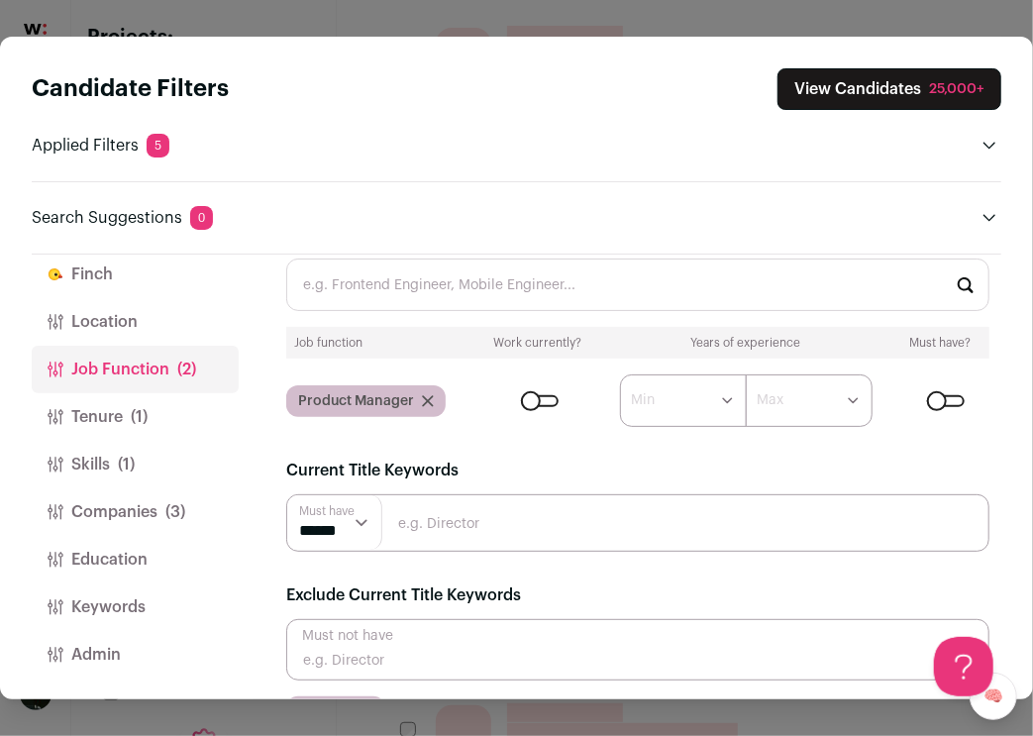
click at [382, 660] on input "Close modal via background" at bounding box center [637, 649] width 703 height 61
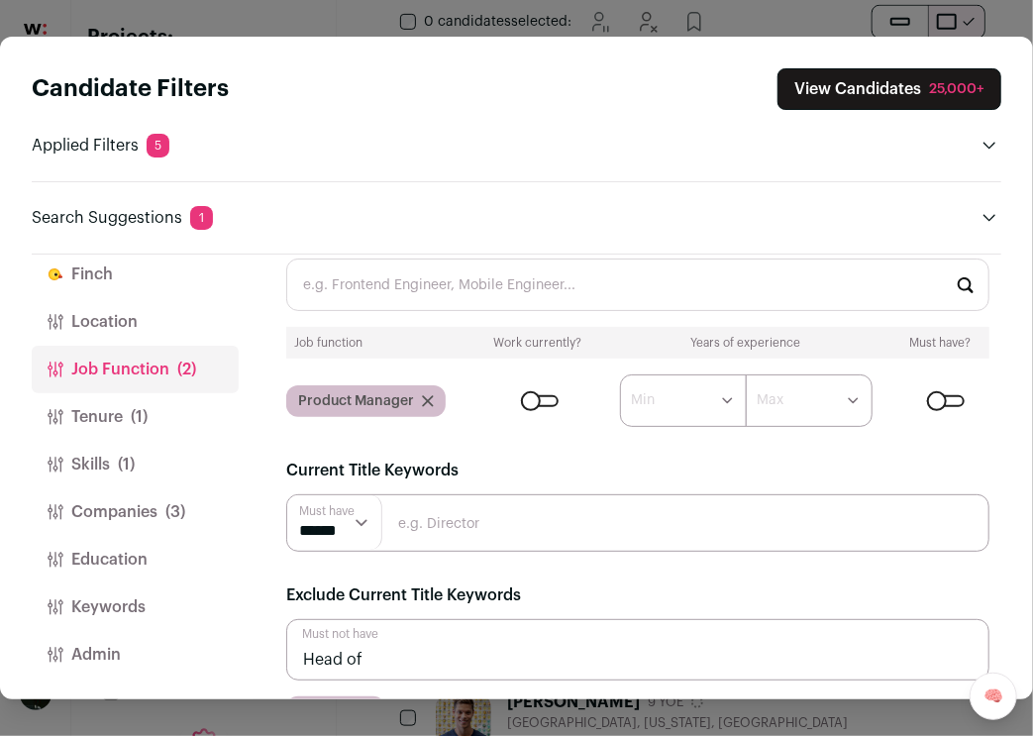
type input "Head of"
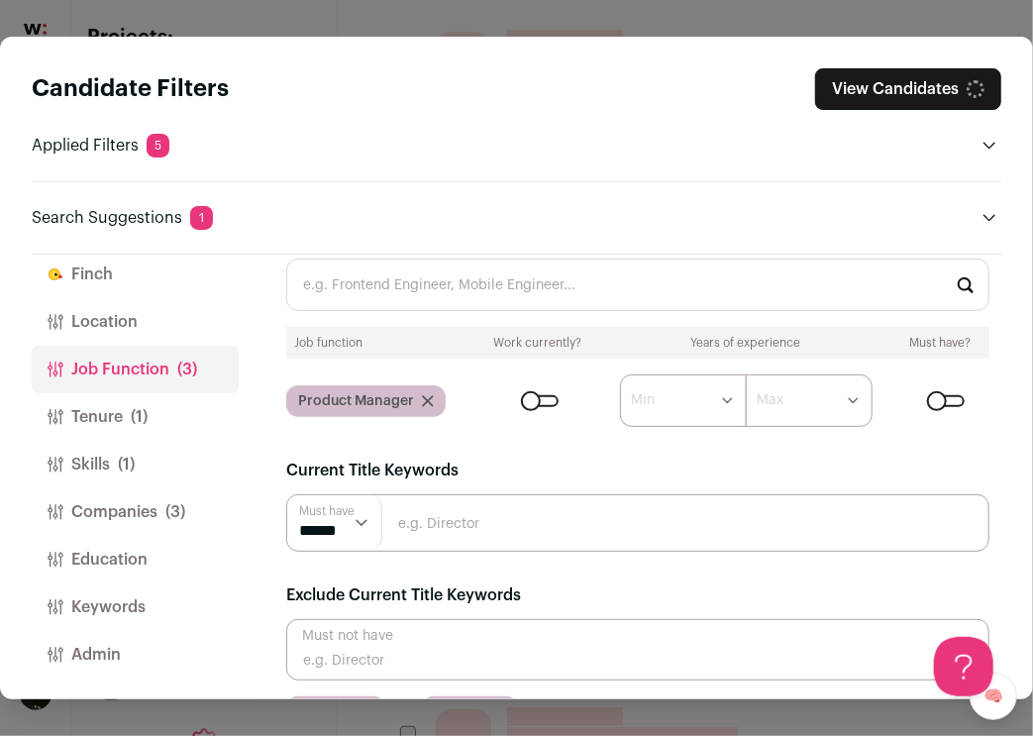
scroll to position [405, 0]
click at [375, 632] on input "Close modal via background" at bounding box center [637, 649] width 703 height 61
type input "VP"
click at [358, 643] on input "Close modal via background" at bounding box center [637, 649] width 703 height 61
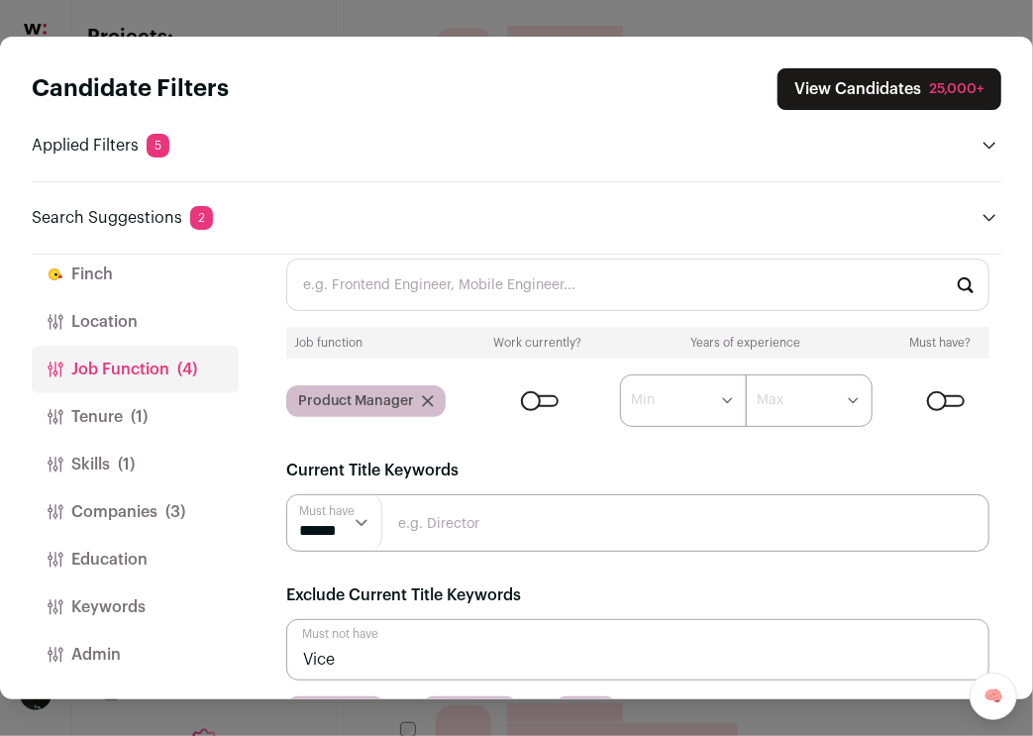
type input "Vice"
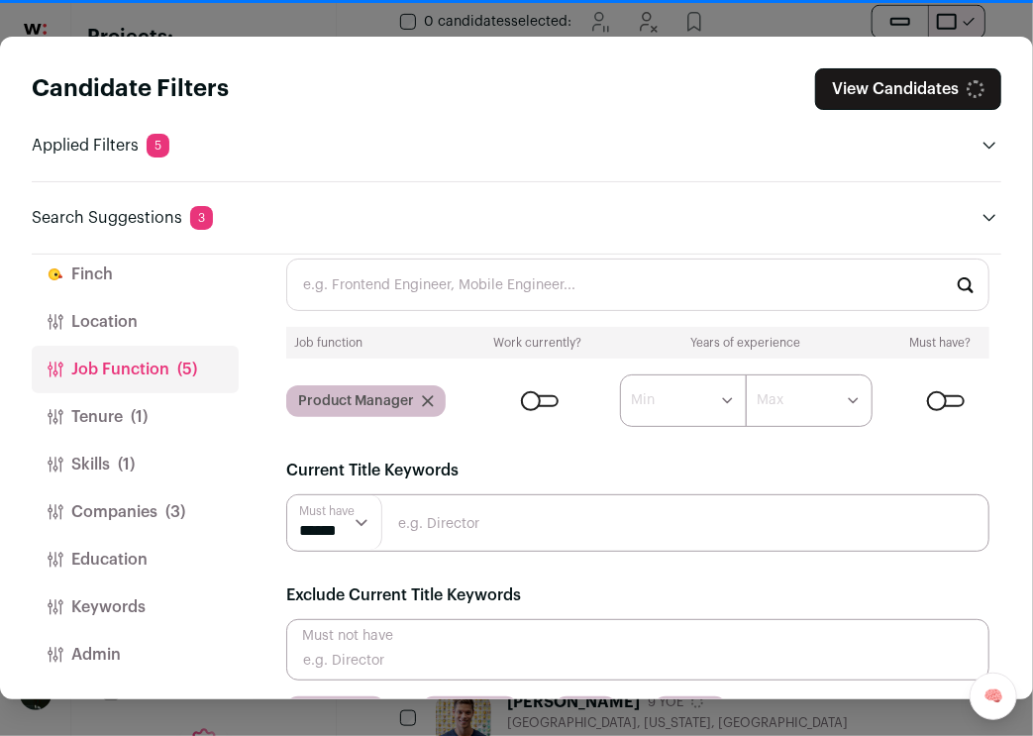
click at [340, 643] on input "Close modal via background" at bounding box center [637, 649] width 703 height 61
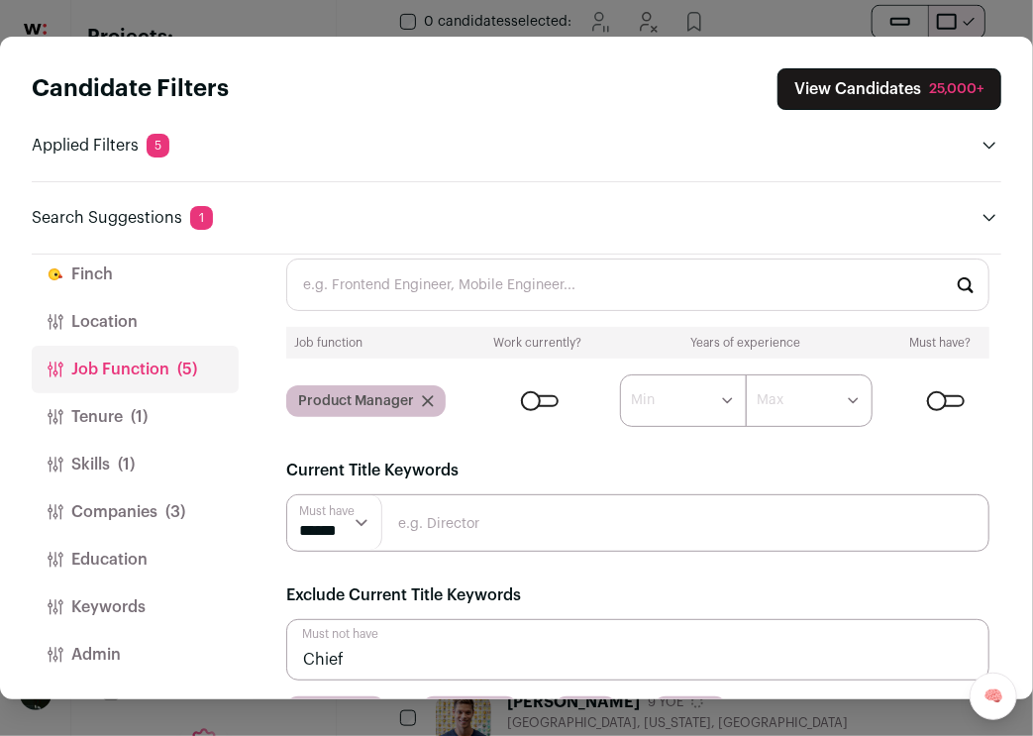
type input "Chief"
click at [960, 91] on div "25,000+" at bounding box center [956, 89] width 55 height 20
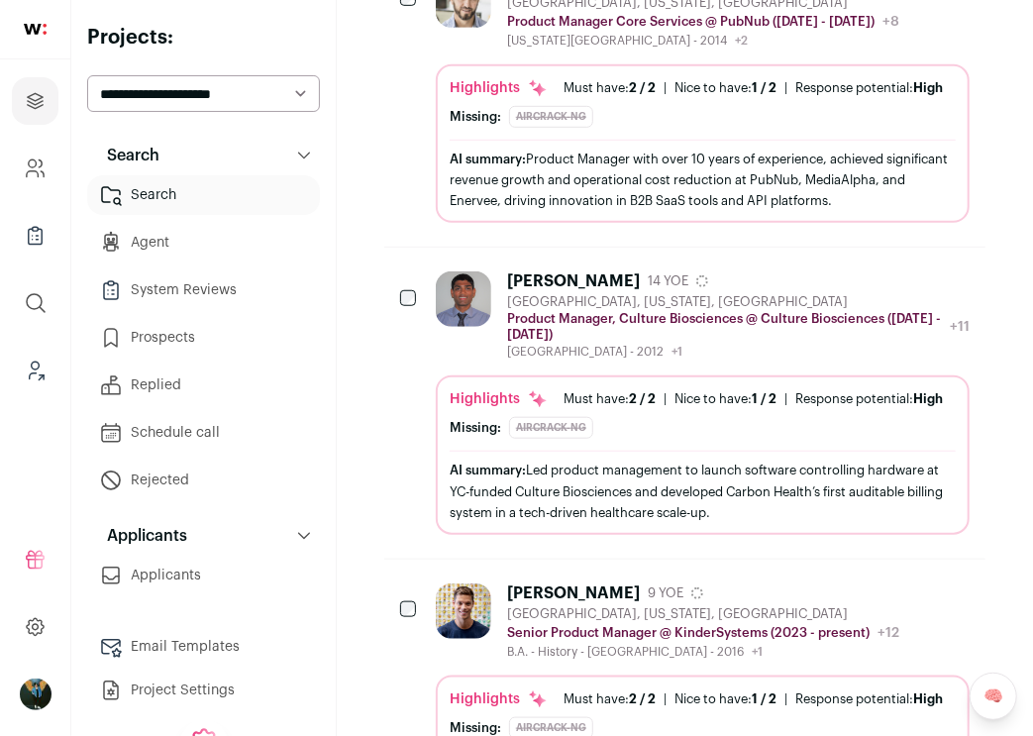
click at [900, 284] on icon "Hide" at bounding box center [899, 280] width 24 height 24
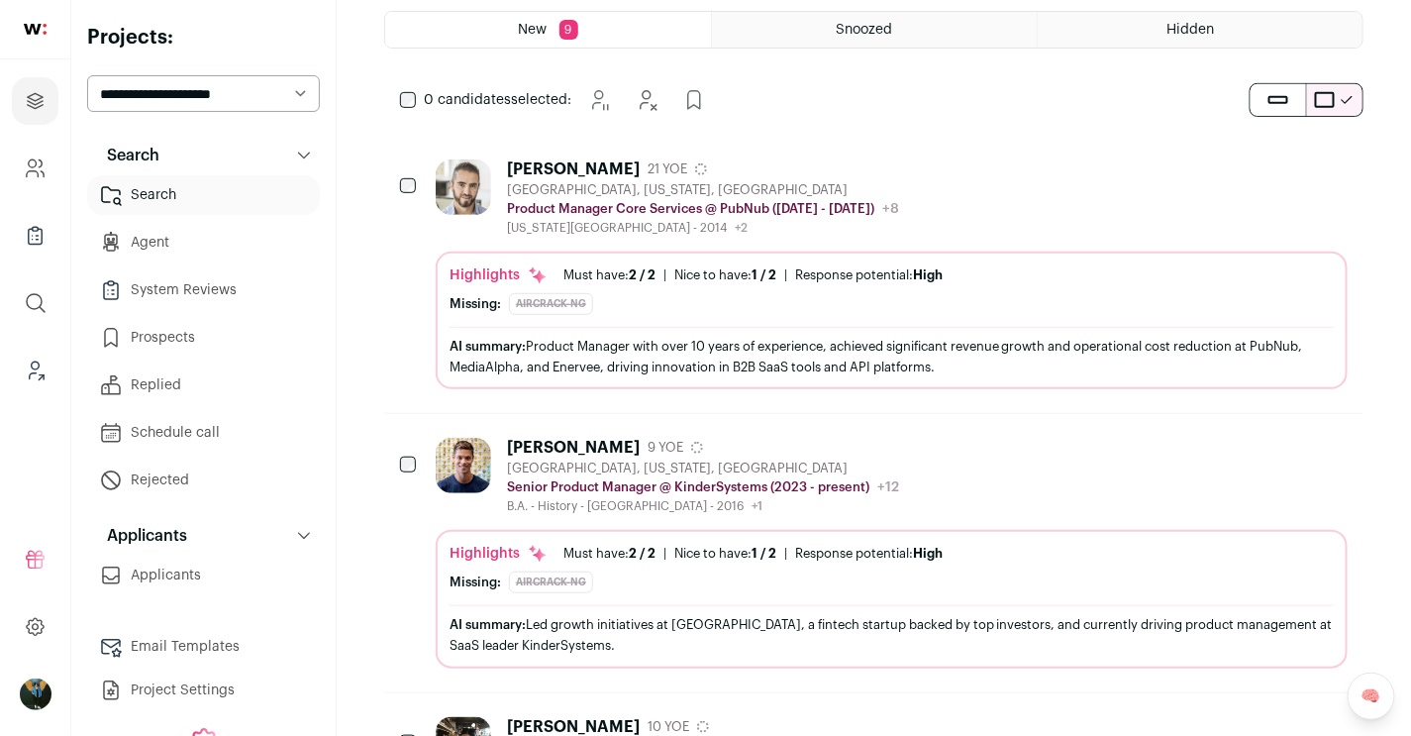
scroll to position [0, 0]
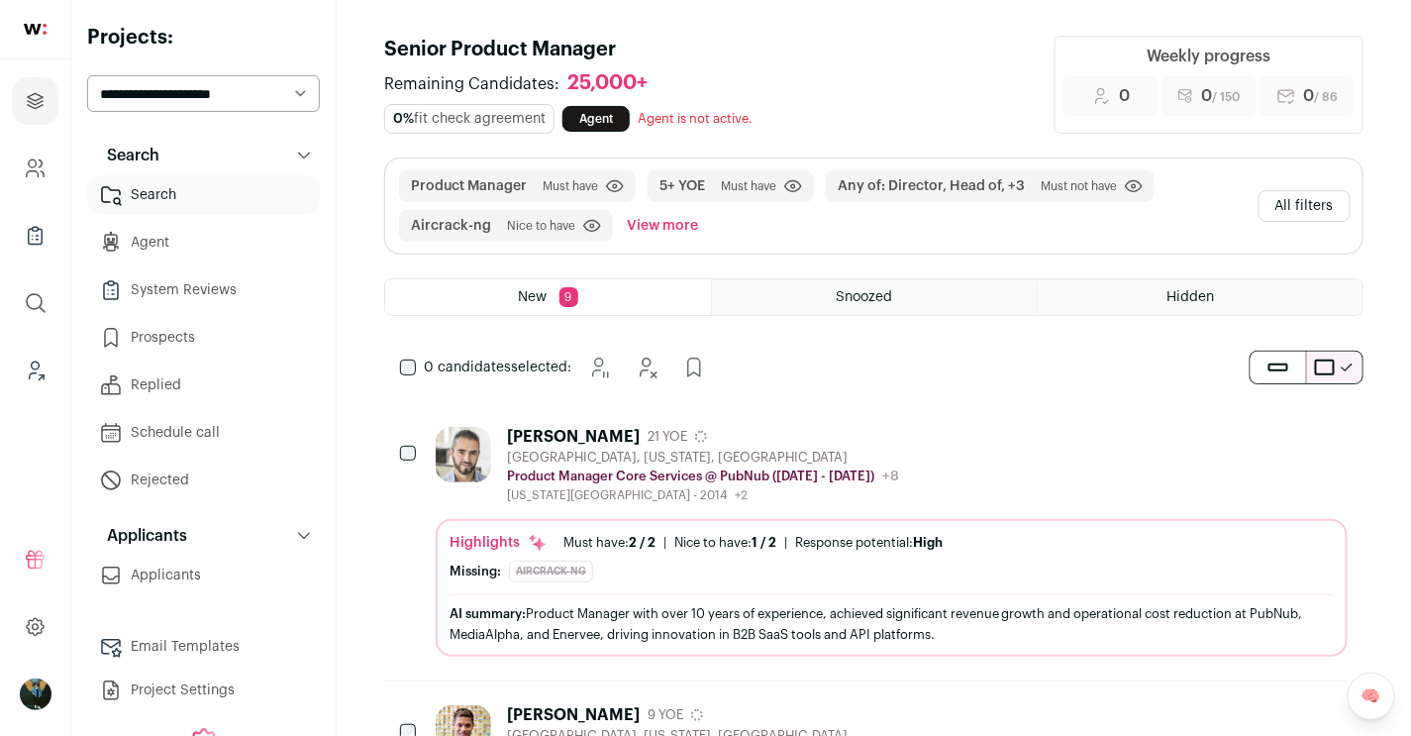
click at [1032, 199] on button "All filters" at bounding box center [1305, 206] width 92 height 32
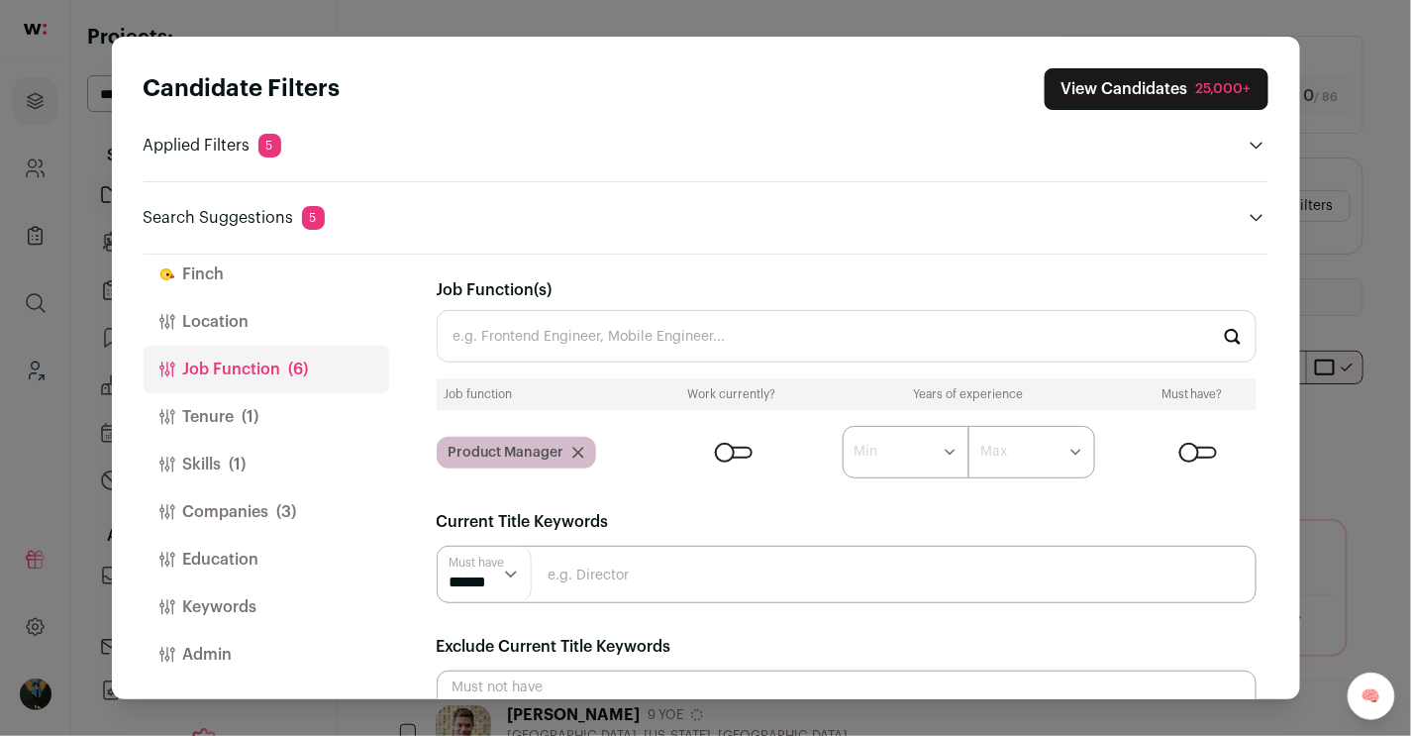
click at [212, 513] on button "Companies (3)" at bounding box center [267, 512] width 246 height 48
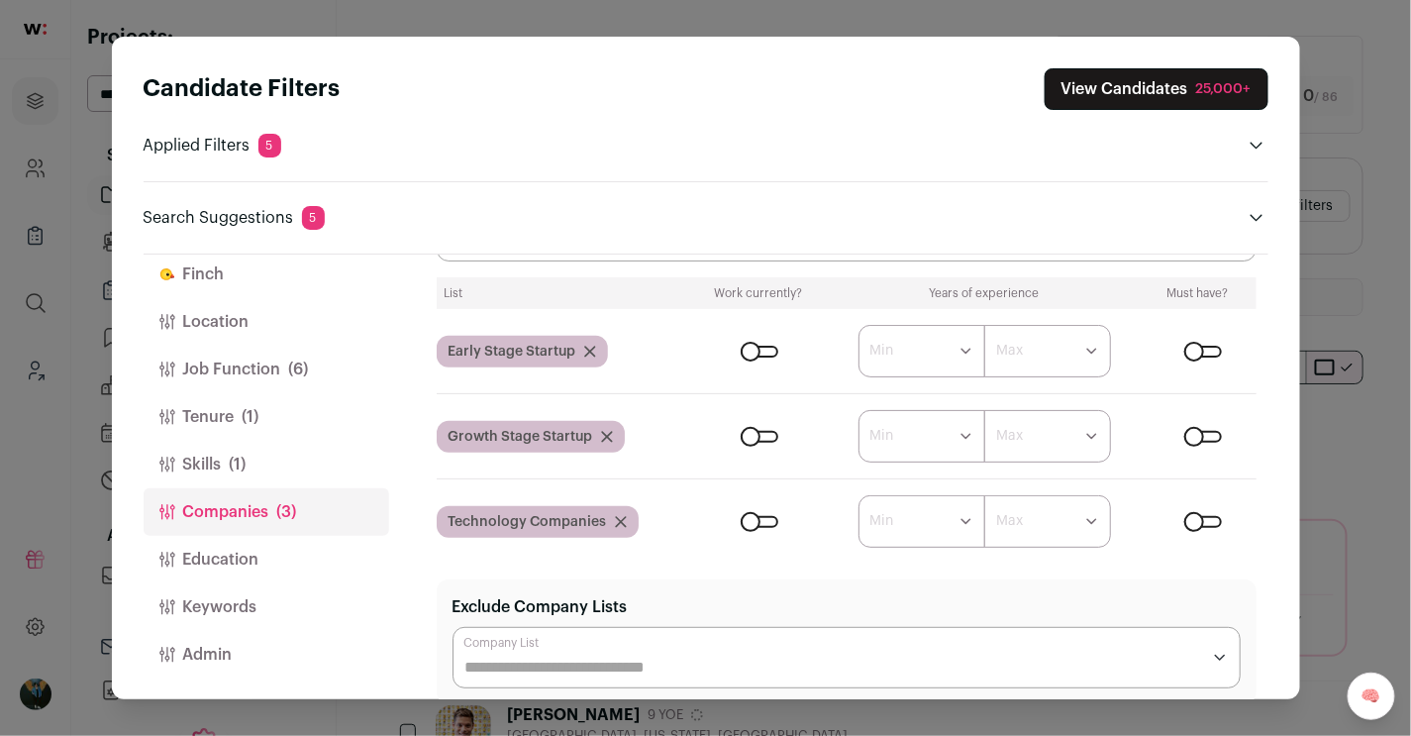
scroll to position [184, 0]
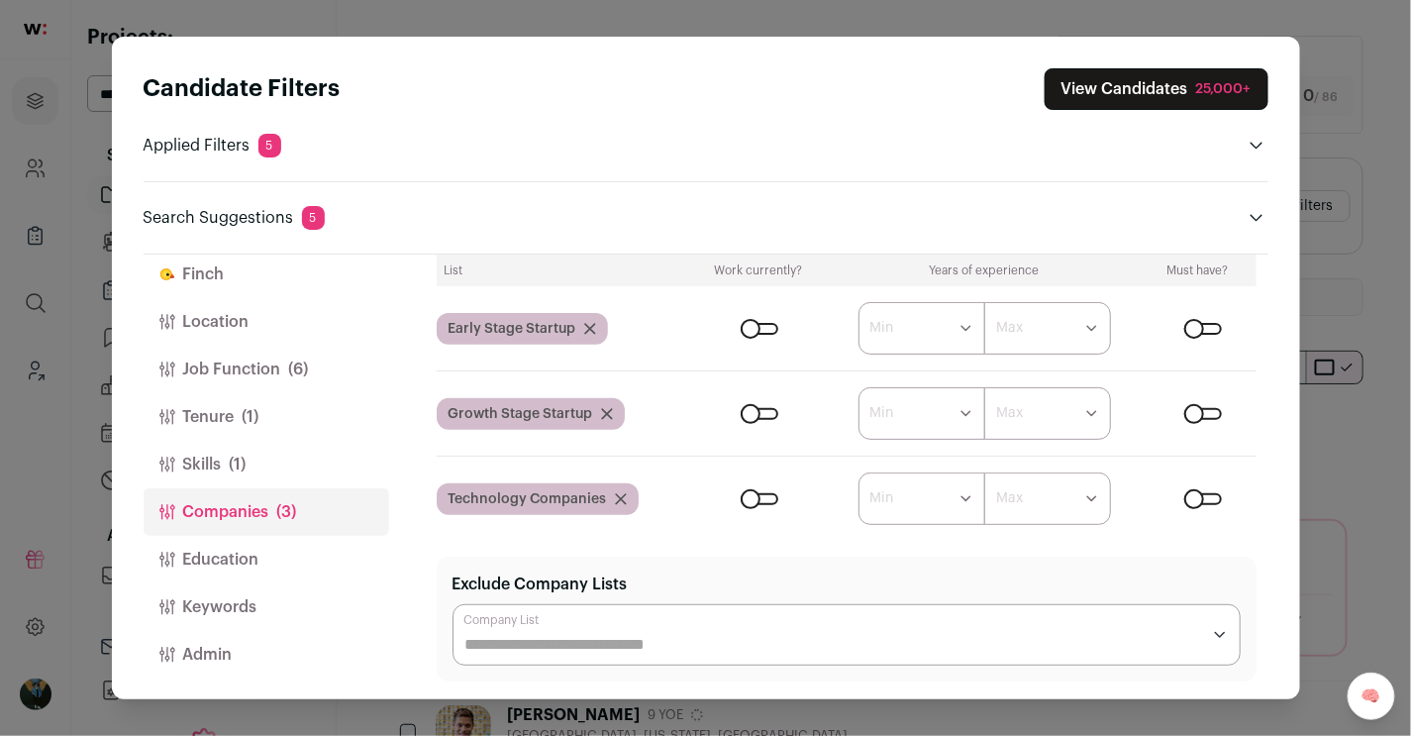
click at [595, 330] on div "Early Stage Startup" at bounding box center [522, 329] width 171 height 32
click at [590, 325] on icon "Close modal via background" at bounding box center [590, 329] width 10 height 10
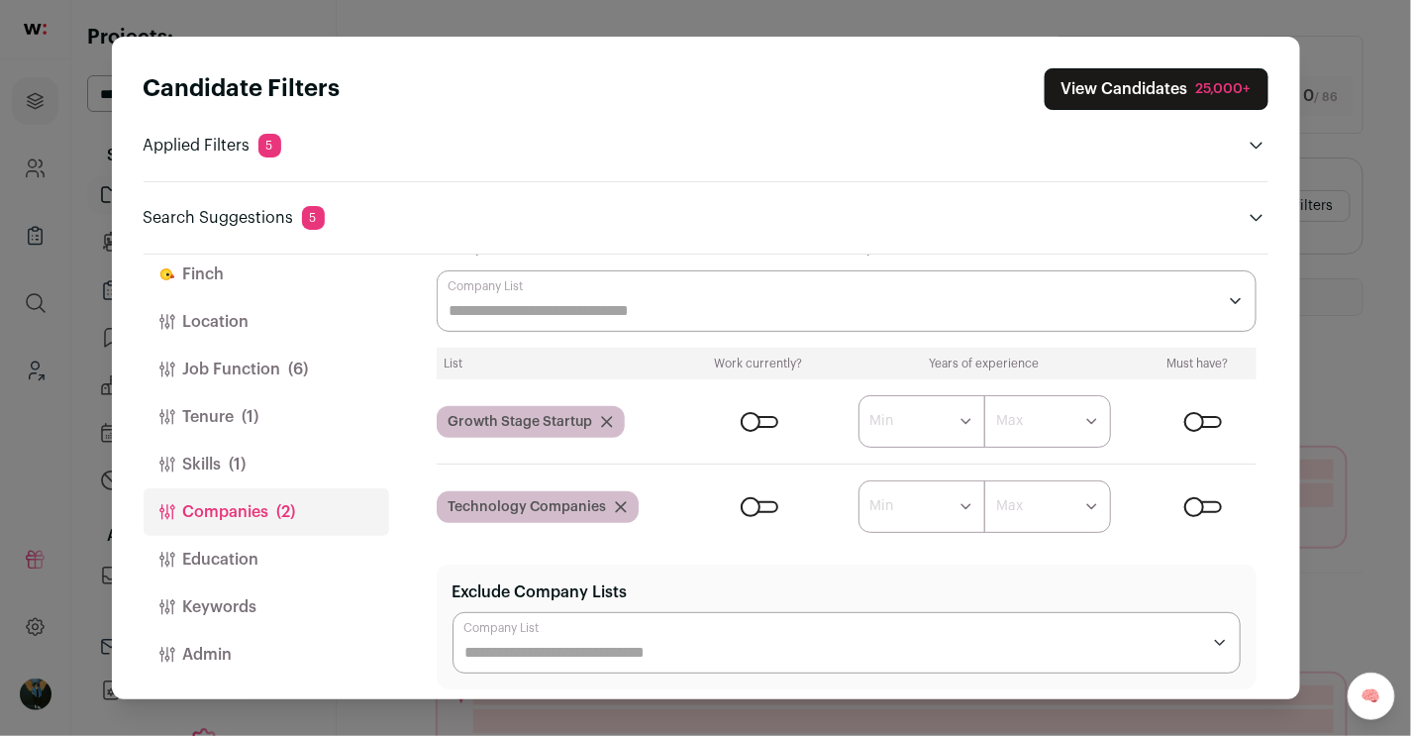
click at [607, 417] on icon "Close modal via background" at bounding box center [607, 422] width 12 height 12
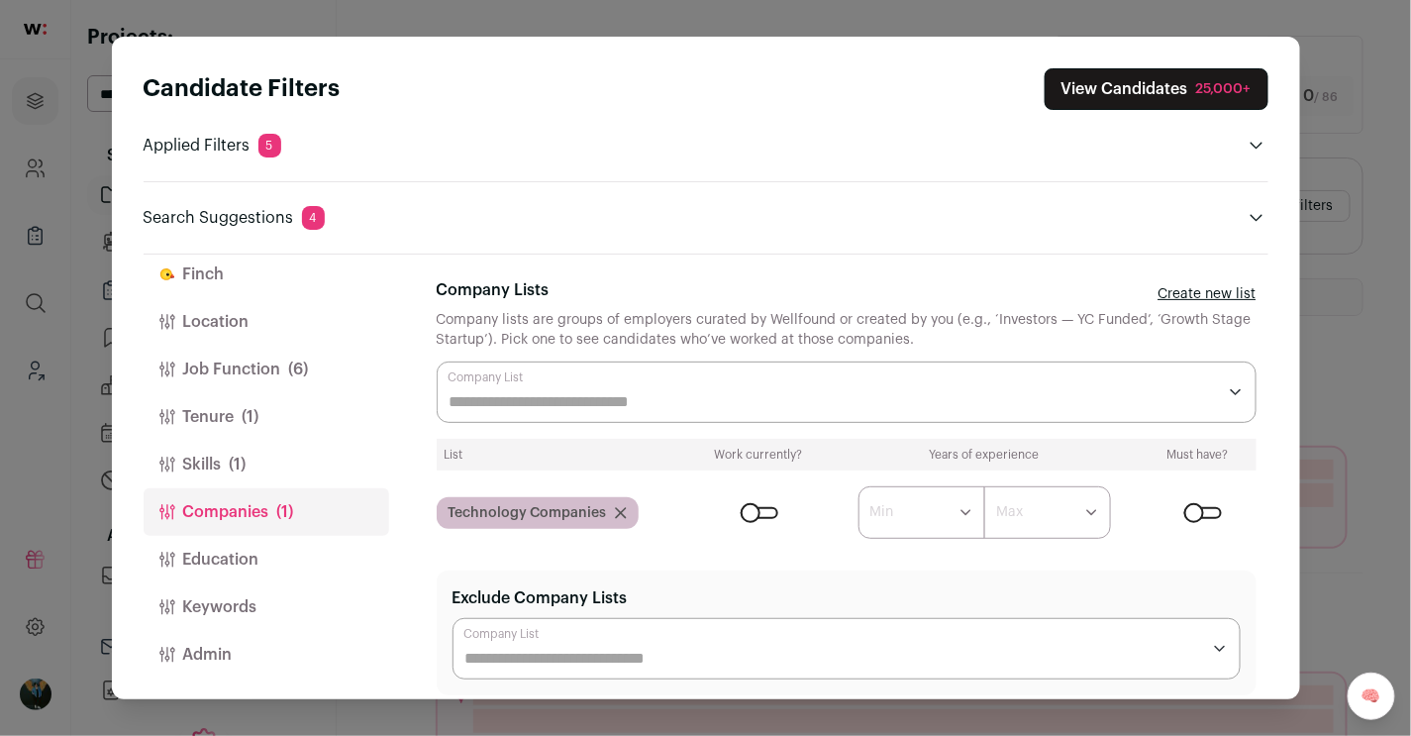
click at [626, 506] on div "Technology Companies" at bounding box center [538, 513] width 202 height 32
click at [621, 509] on icon "Close modal via background" at bounding box center [621, 513] width 12 height 12
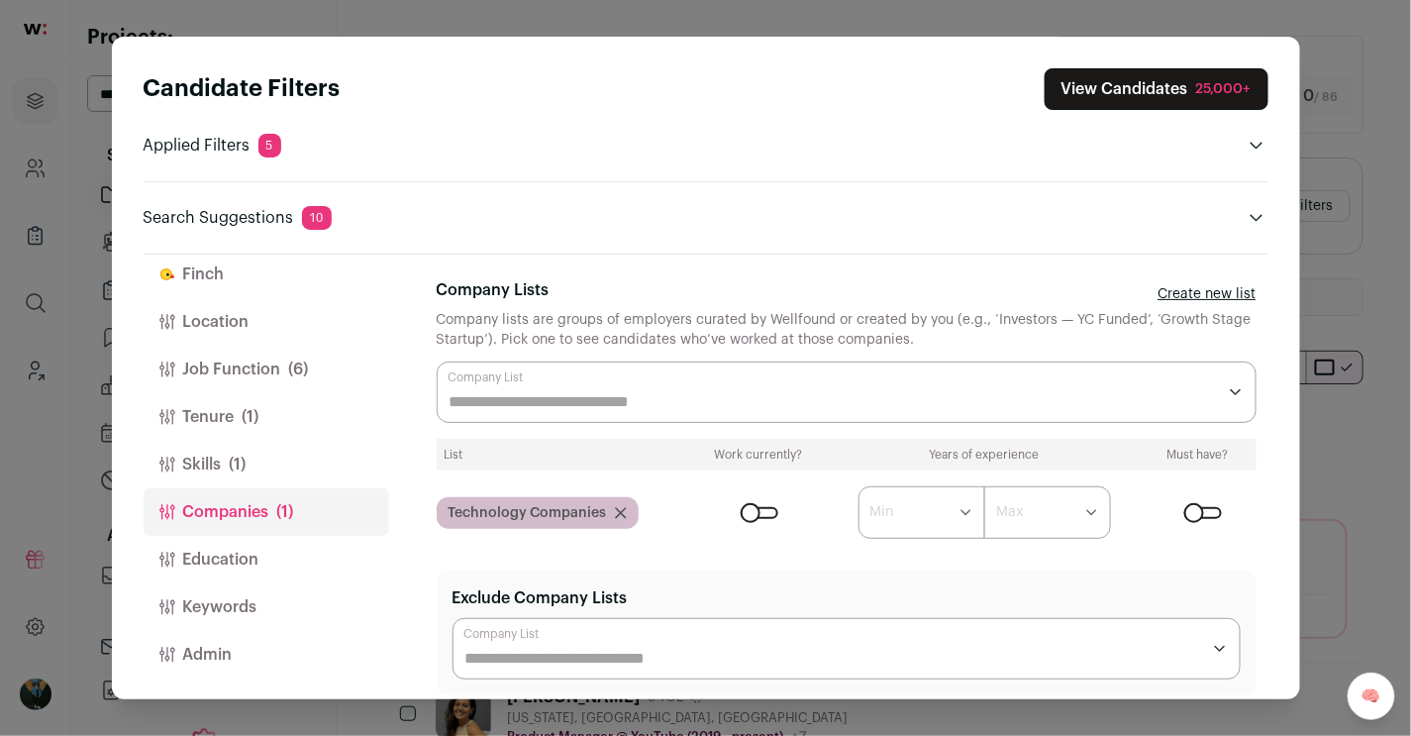
click at [291, 370] on span "(6)" at bounding box center [299, 370] width 20 height 24
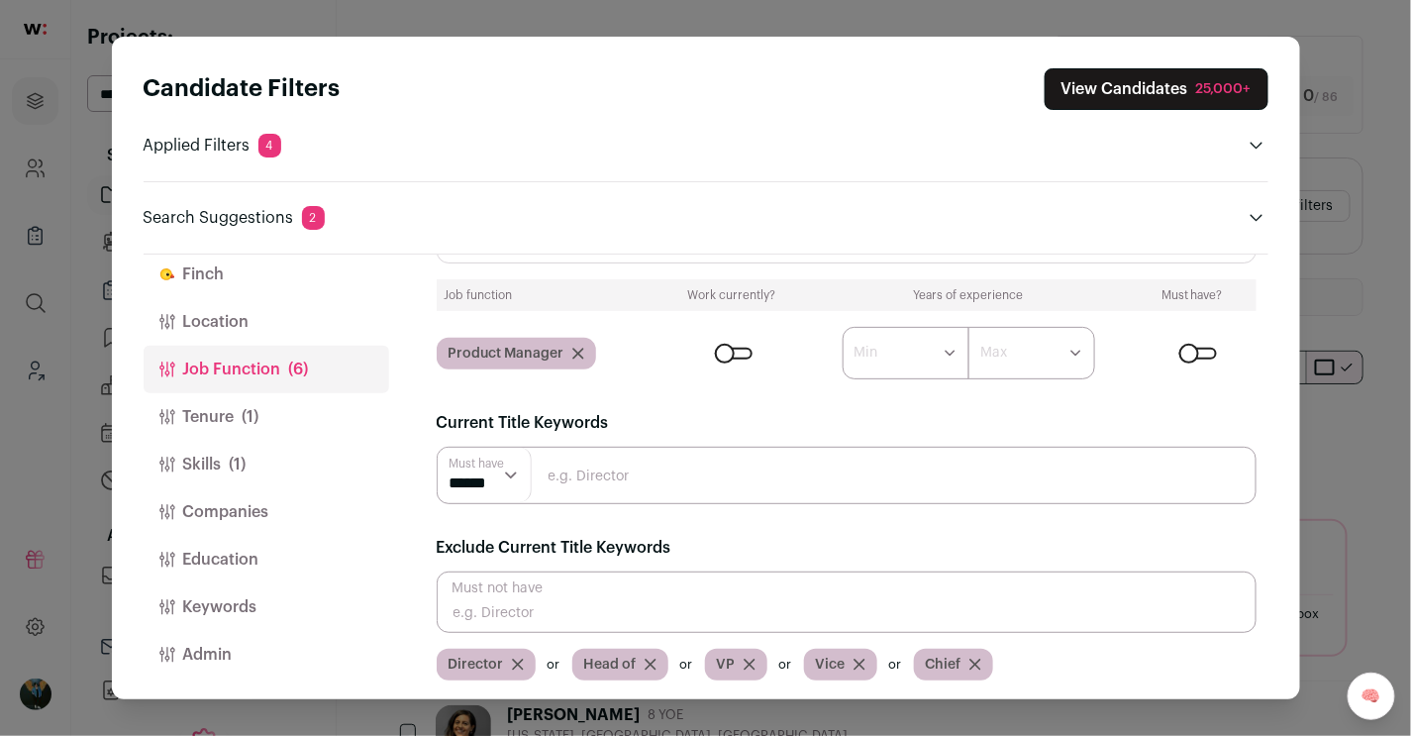
click at [279, 408] on button "Tenure (1)" at bounding box center [267, 417] width 246 height 48
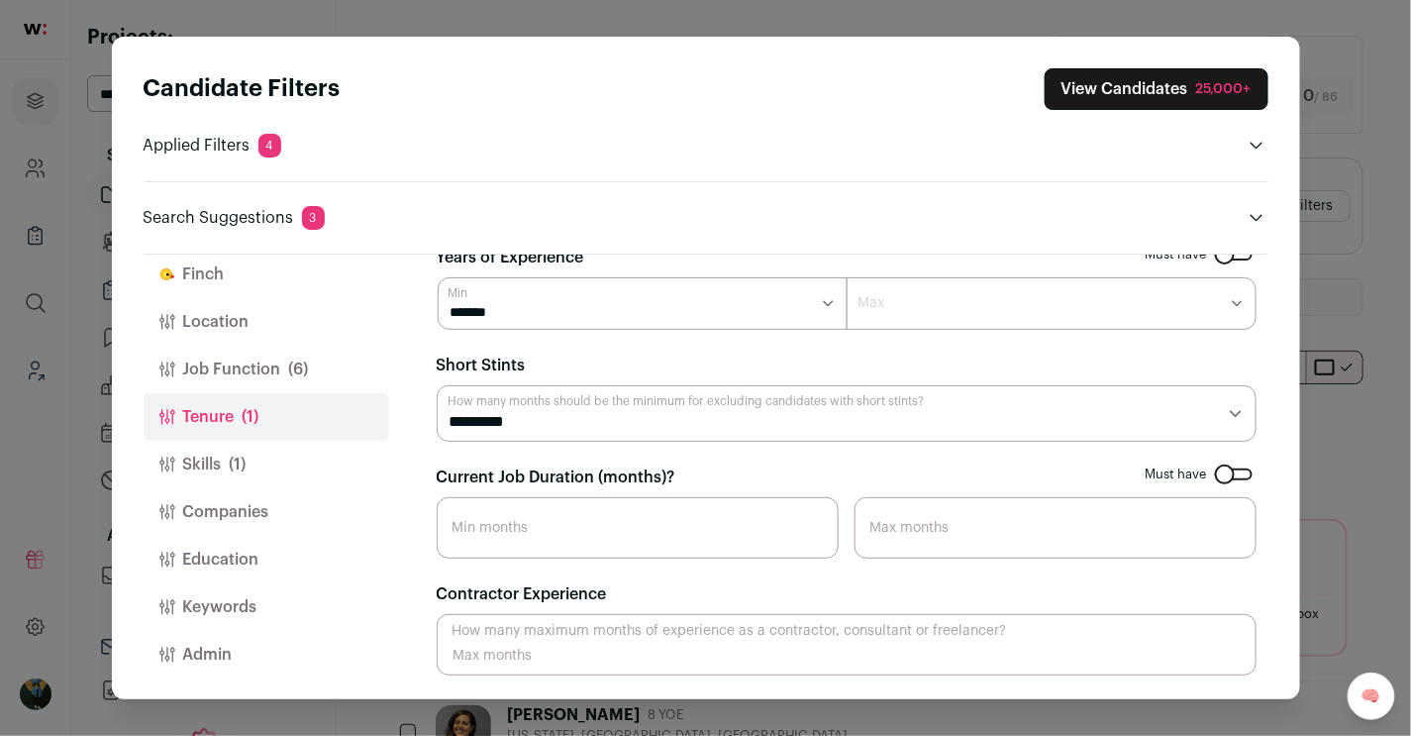
scroll to position [29, 0]
click at [1032, 204] on div "Search Suggestions 5 Remove Director to increase pool size by 18,228 results **…" at bounding box center [706, 205] width 1125 height 49
click at [1032, 218] on icon "Close modal via background" at bounding box center [1257, 218] width 12 height 7
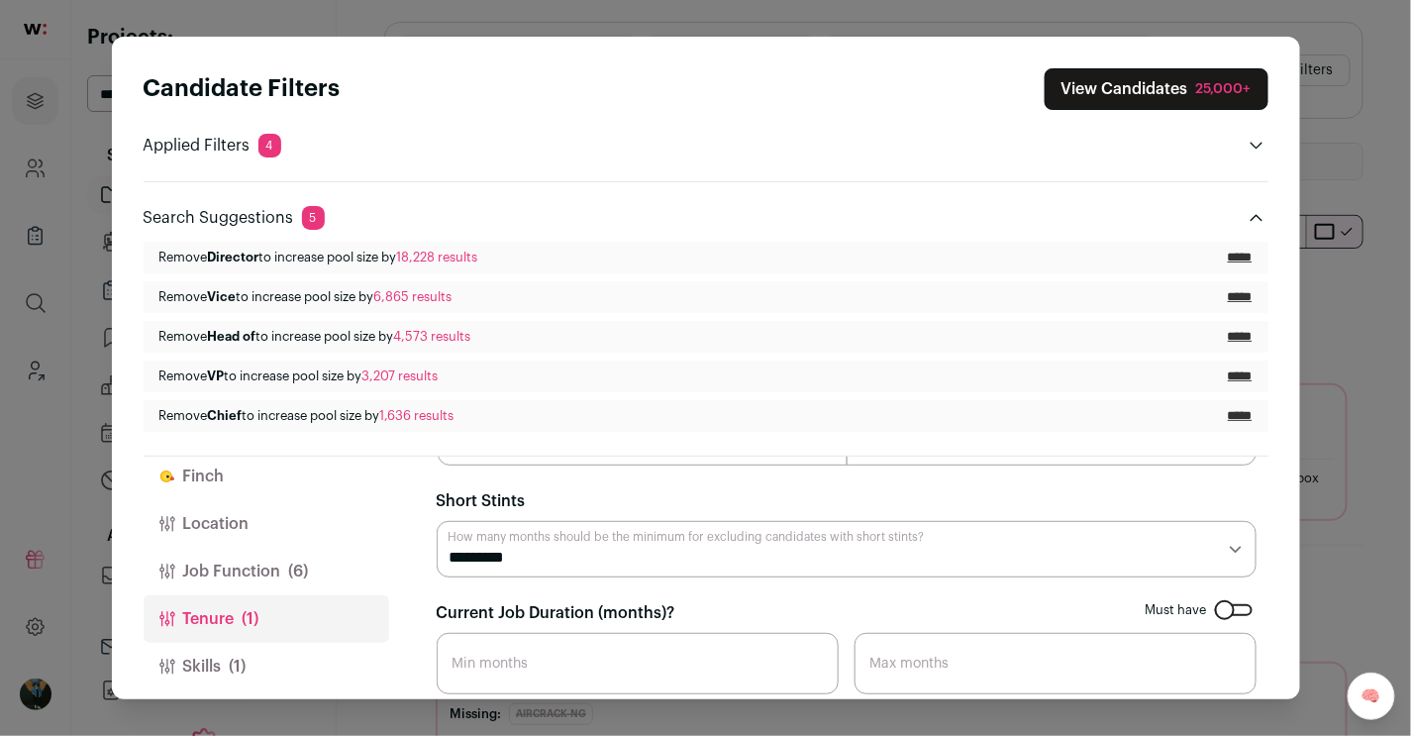
scroll to position [270, 0]
click at [367, 565] on button "Job Function (6)" at bounding box center [267, 572] width 246 height 48
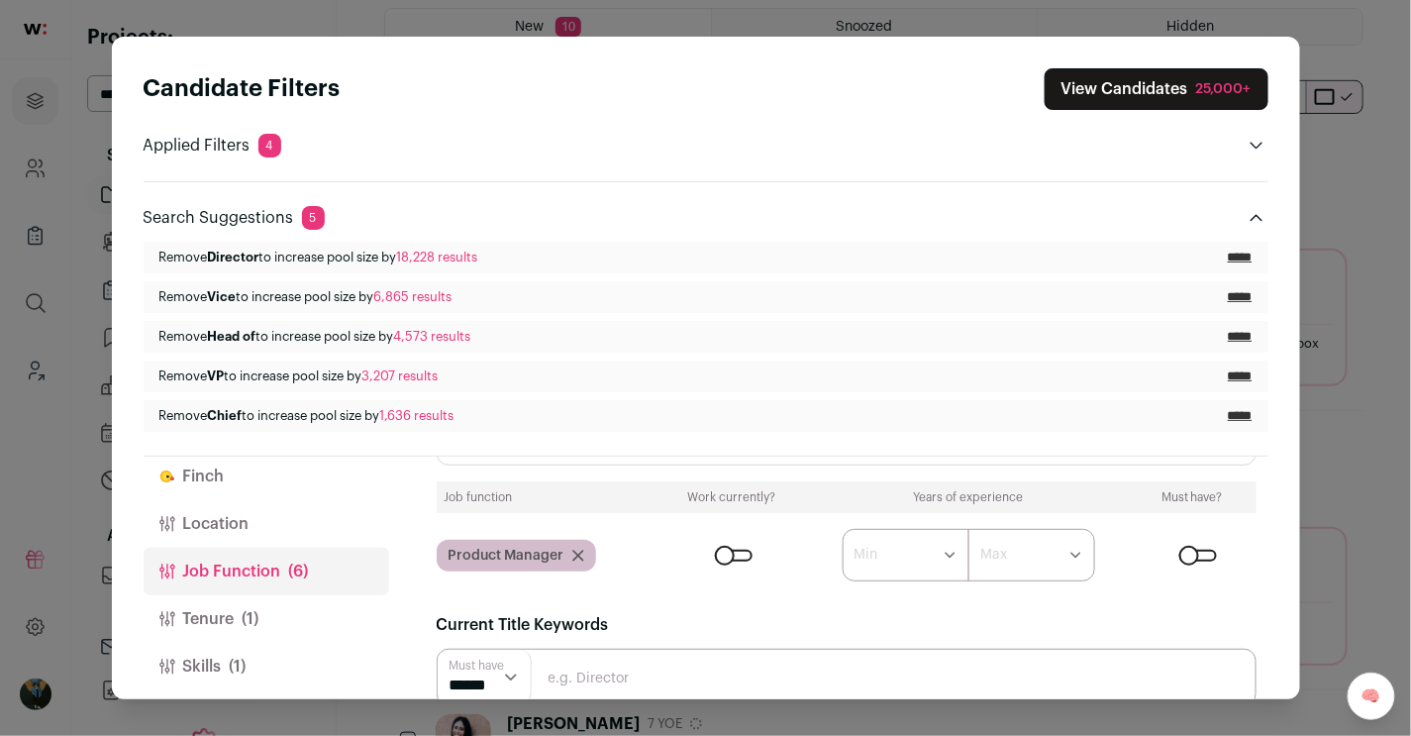
click at [1032, 198] on div "Search Suggestions 5 Remove Director to increase pool size by 18,228 results **…" at bounding box center [706, 306] width 1125 height 251
click at [1032, 210] on icon "Close modal via background" at bounding box center [1257, 218] width 16 height 16
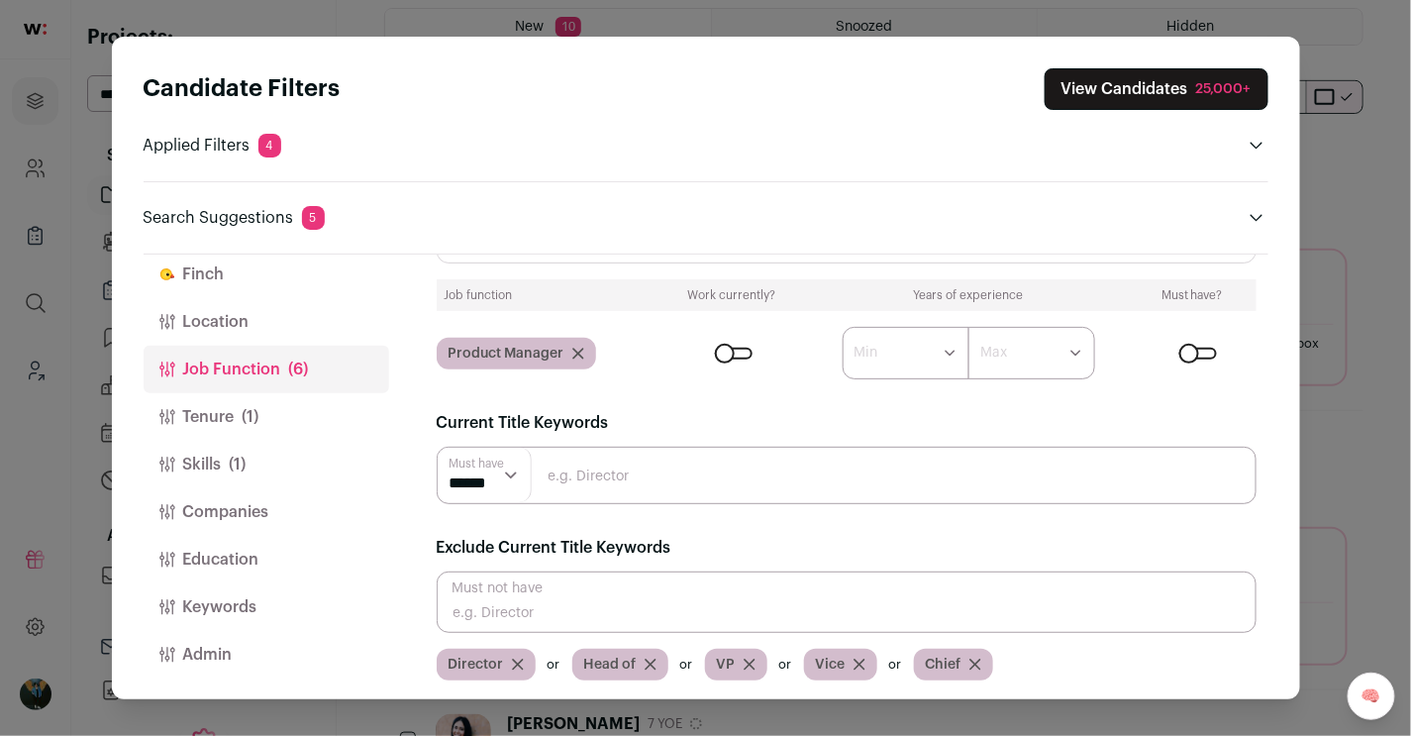
click at [1032, 185] on div "Candidate Filters View Candidates 25,000+ Applied Filters 4 Product Manager Mus…" at bounding box center [705, 368] width 1411 height 736
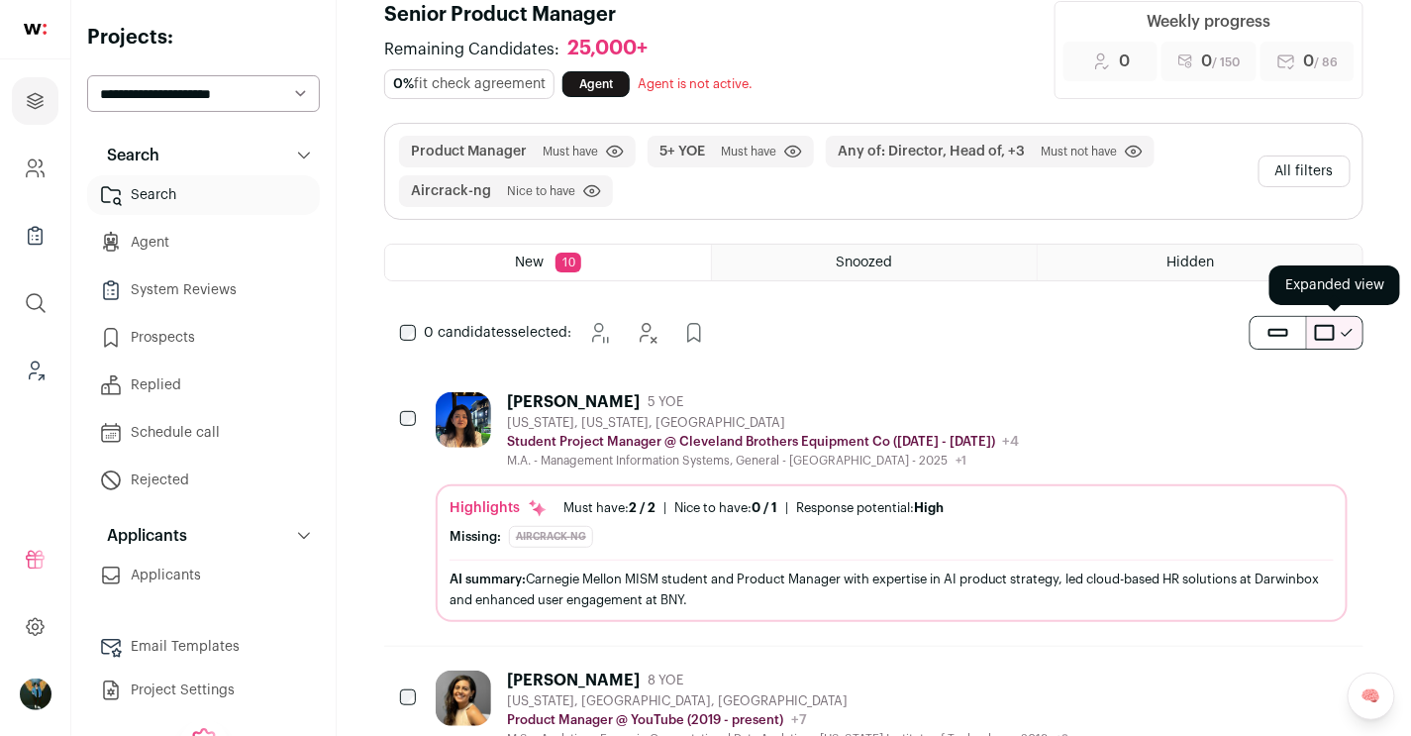
scroll to position [0, 0]
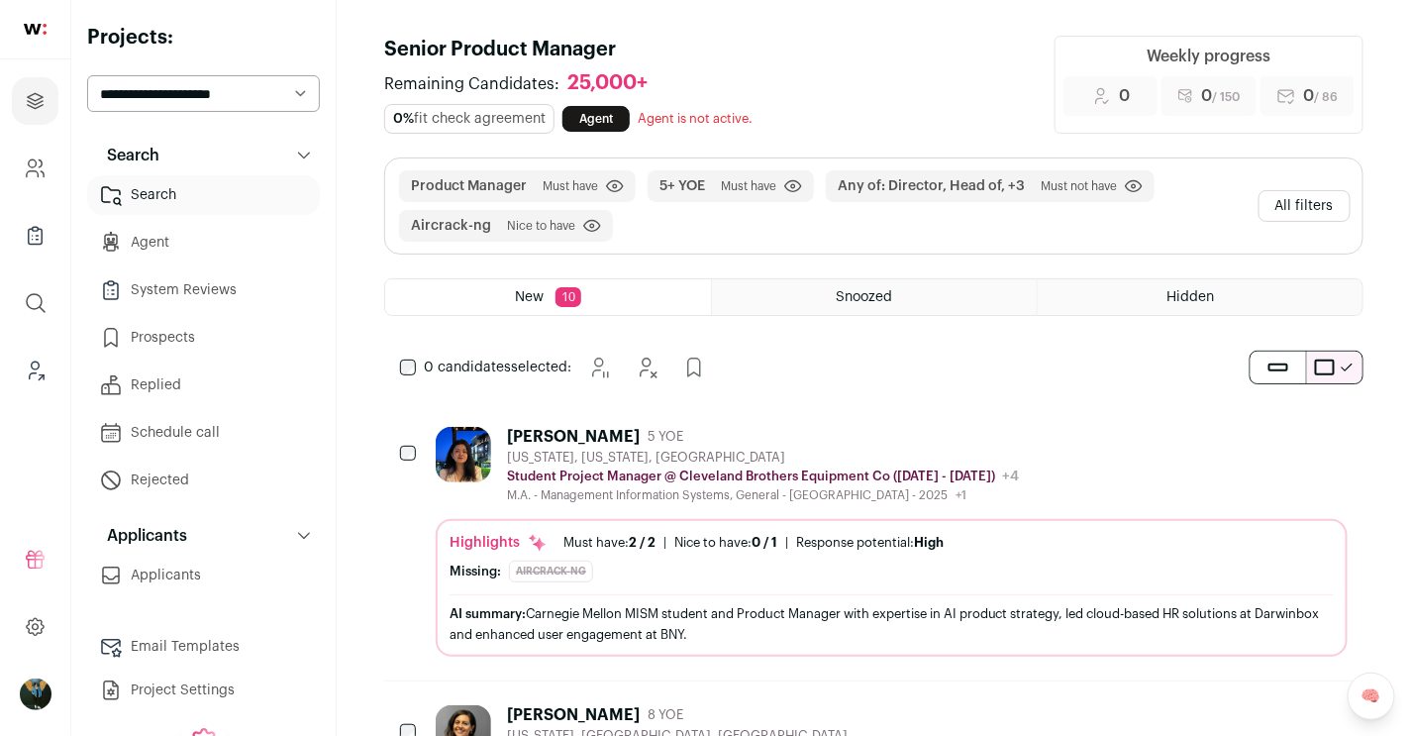
click at [1032, 216] on button "All filters" at bounding box center [1305, 206] width 92 height 32
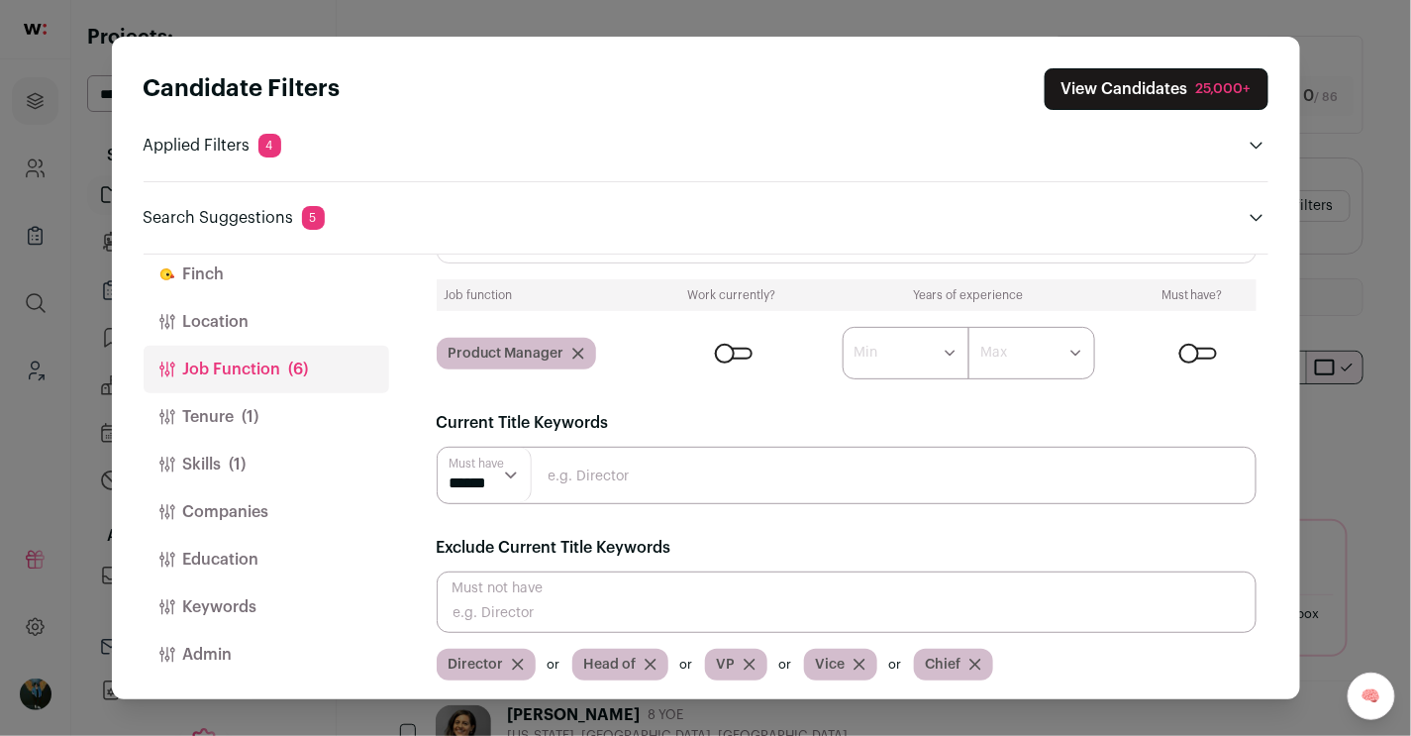
click at [243, 271] on button "Finch" at bounding box center [267, 275] width 246 height 48
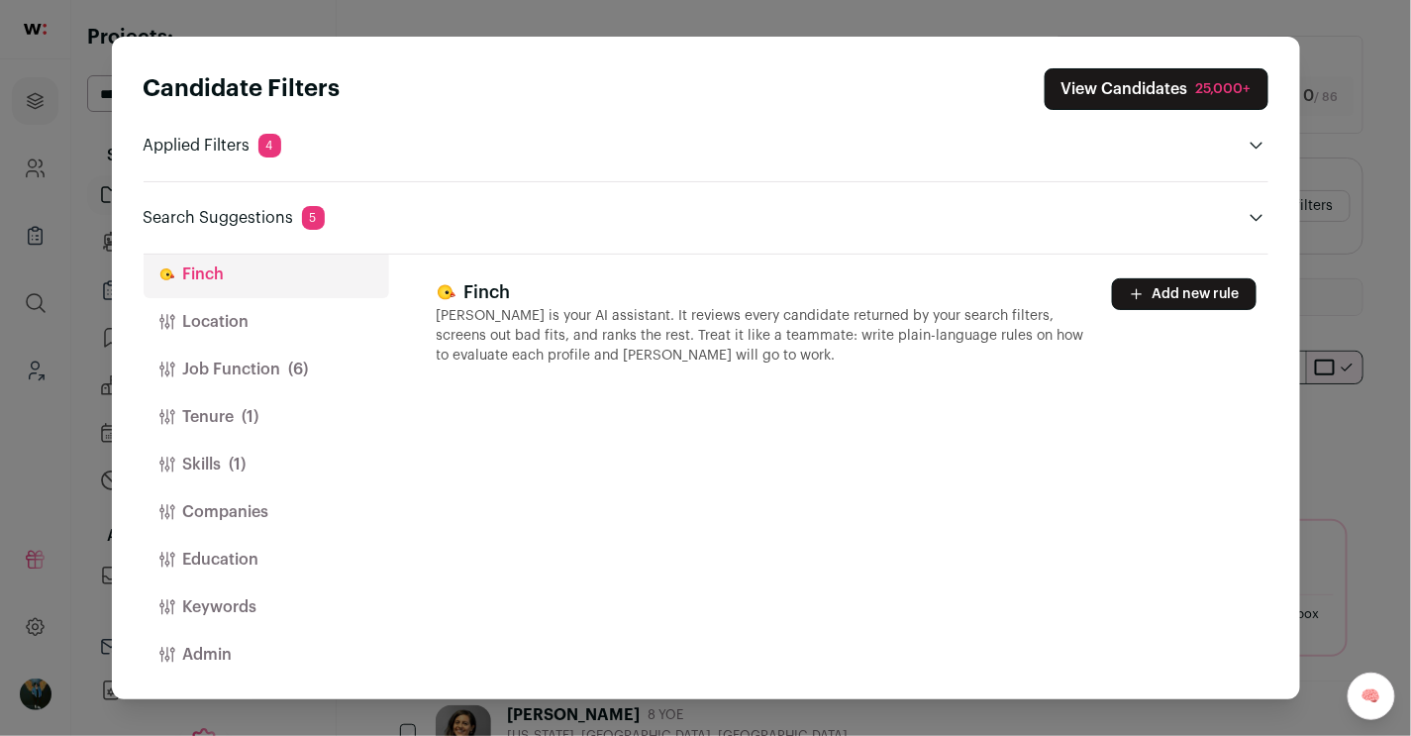
click at [1032, 306] on button "Add new rule" at bounding box center [1184, 294] width 145 height 32
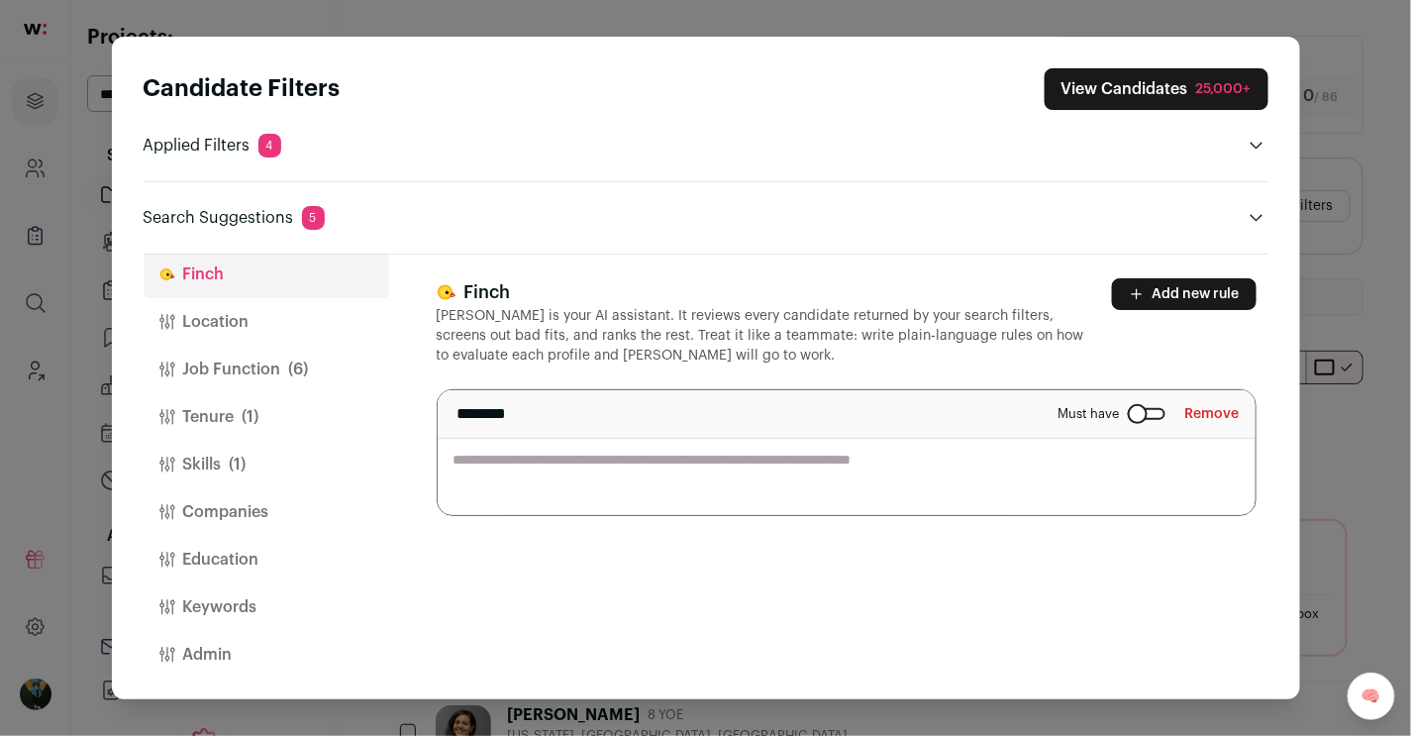
click at [701, 467] on textarea "Close modal via background" at bounding box center [847, 452] width 818 height 125
paste textarea "**********"
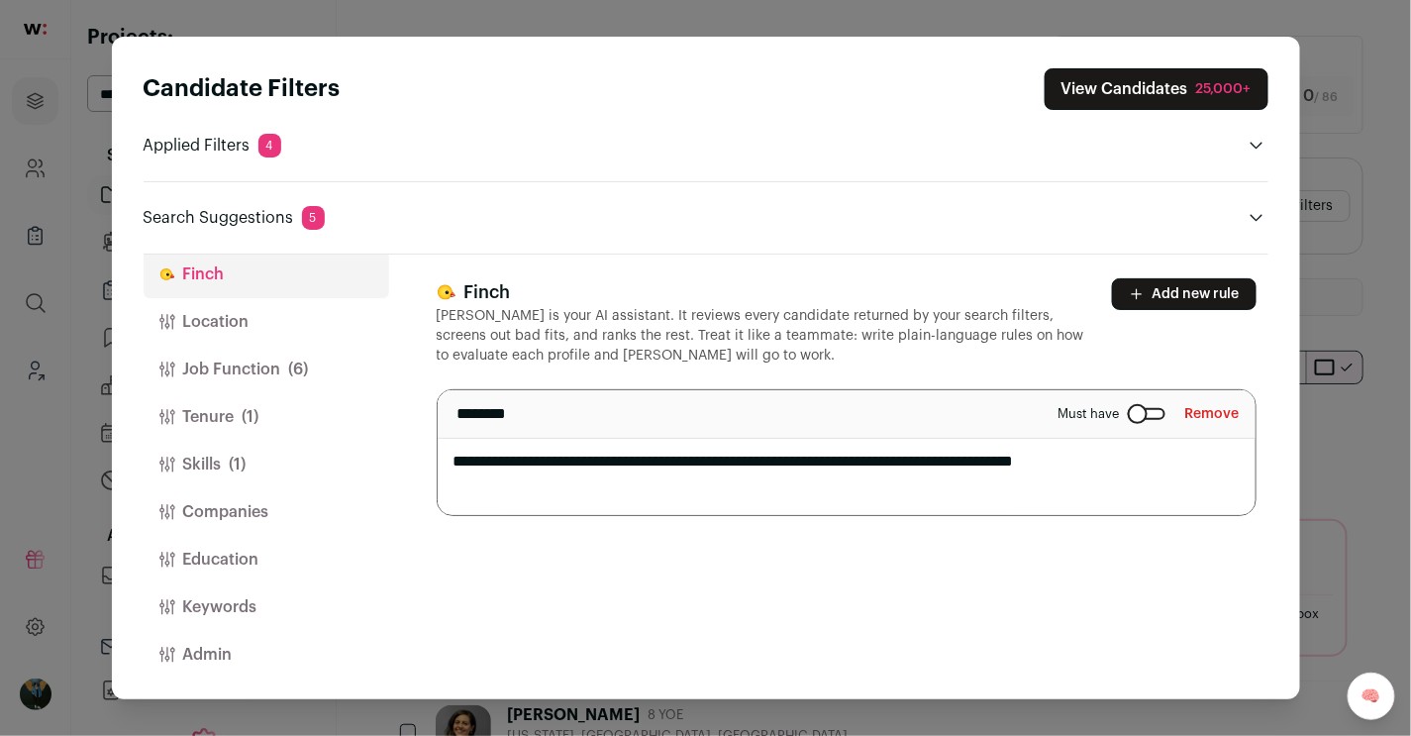
type textarea "**********"
click at [1032, 197] on div "Search Suggestions 5 Remove Director to increase pool size by 18,228 results **…" at bounding box center [706, 205] width 1125 height 49
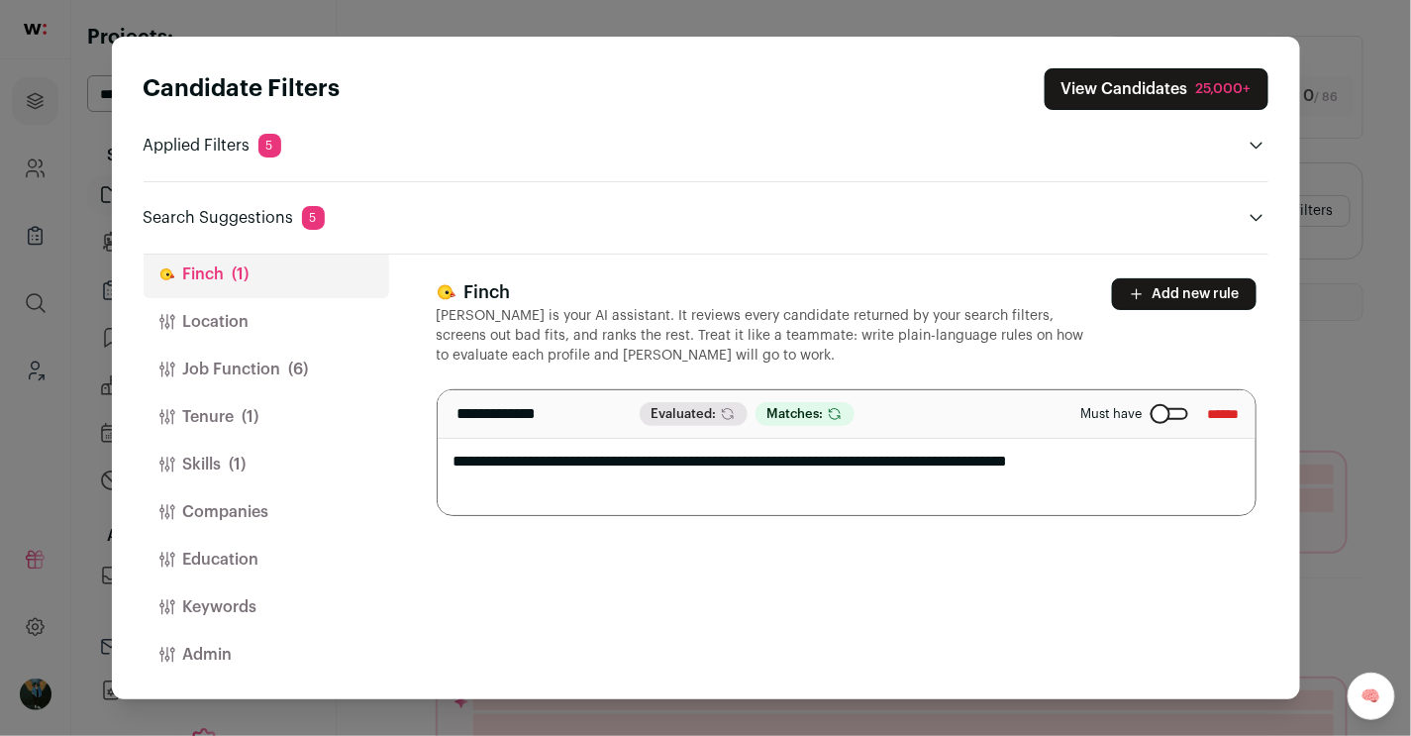
click at [278, 503] on button "Companies" at bounding box center [267, 512] width 246 height 48
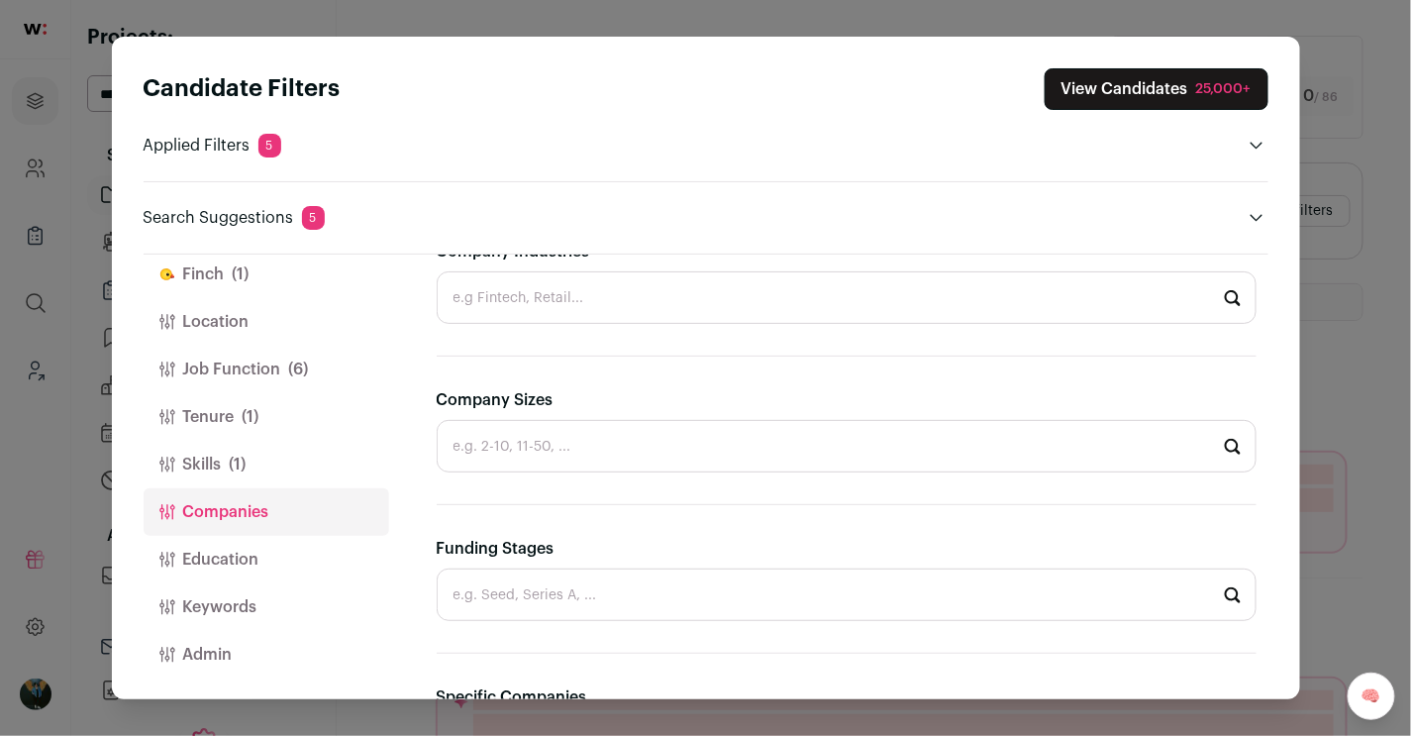
scroll to position [407, 0]
click at [609, 305] on input "Company Industries" at bounding box center [847, 294] width 820 height 52
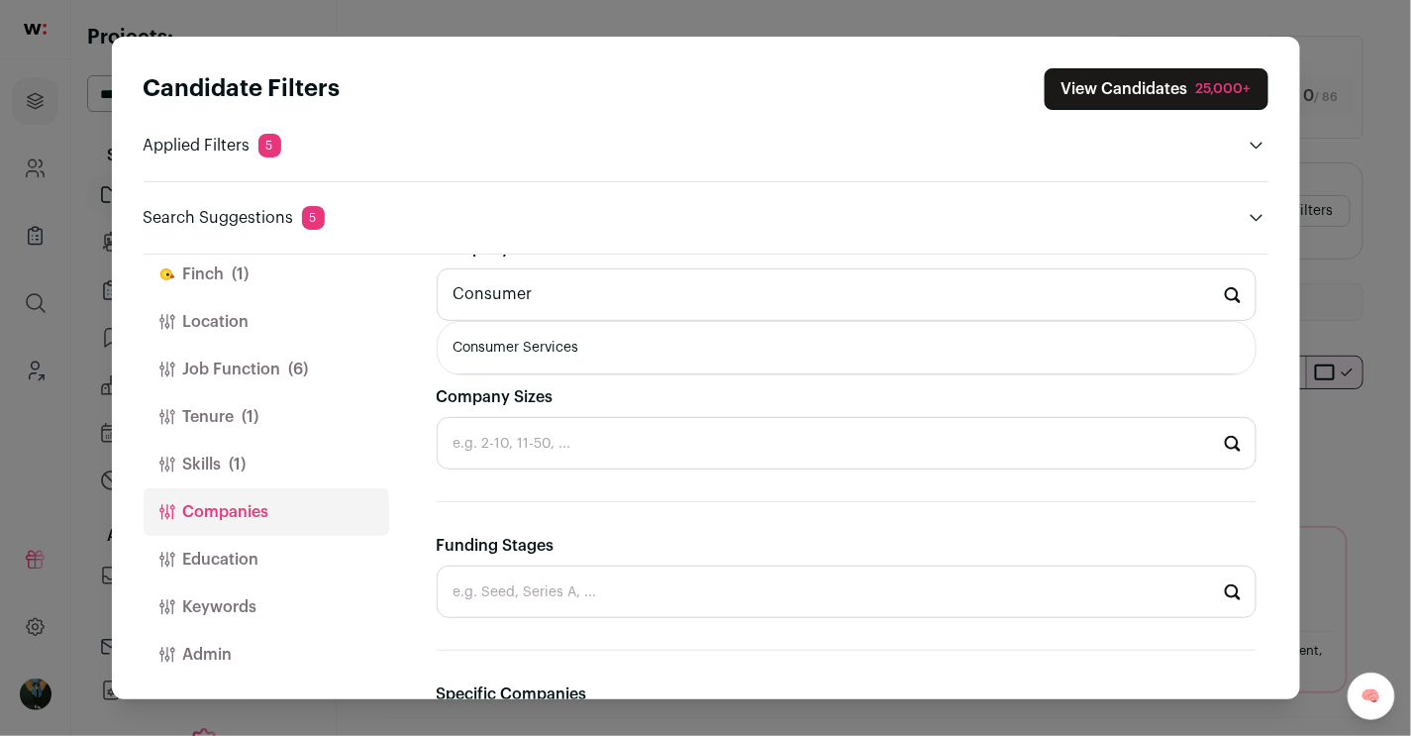
click at [624, 352] on li "Consumer Services" at bounding box center [847, 348] width 818 height 52
type input "Consumer Services"
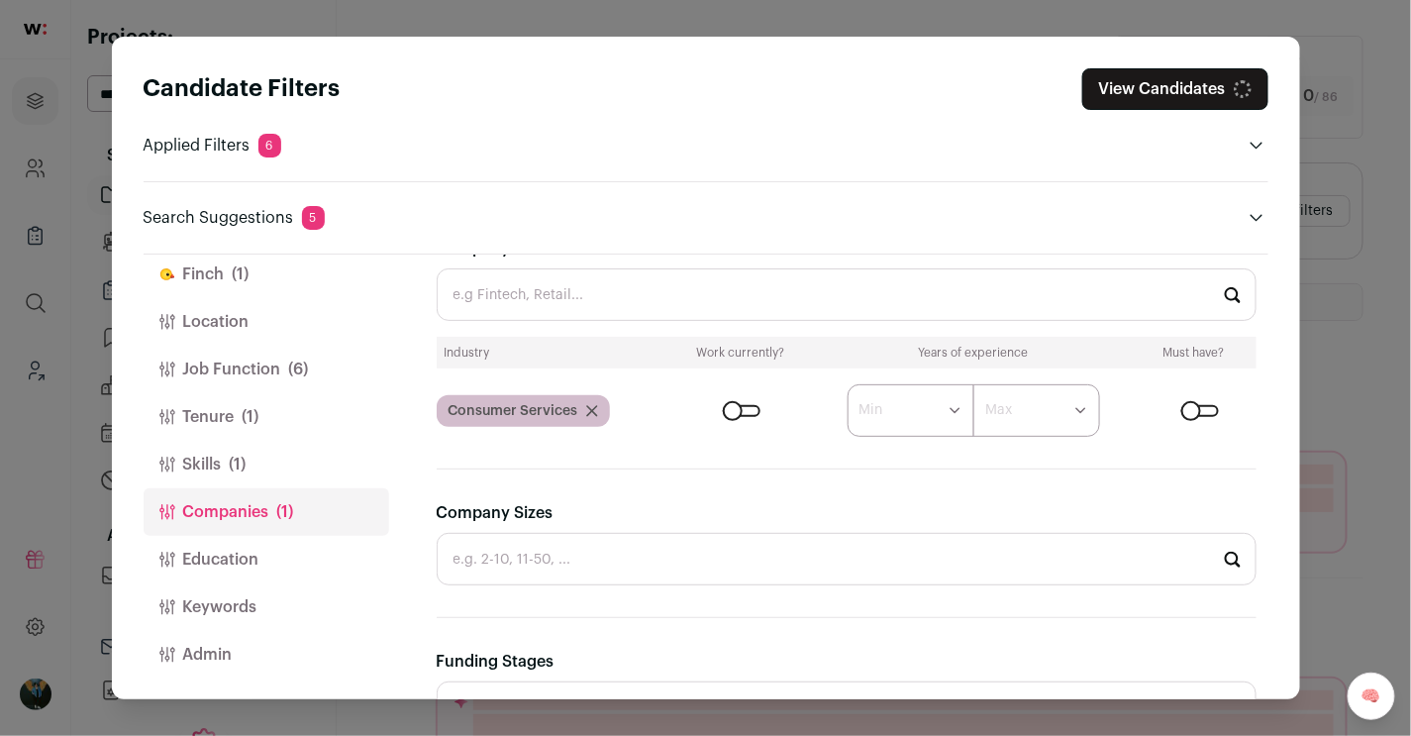
scroll to position [221, 0]
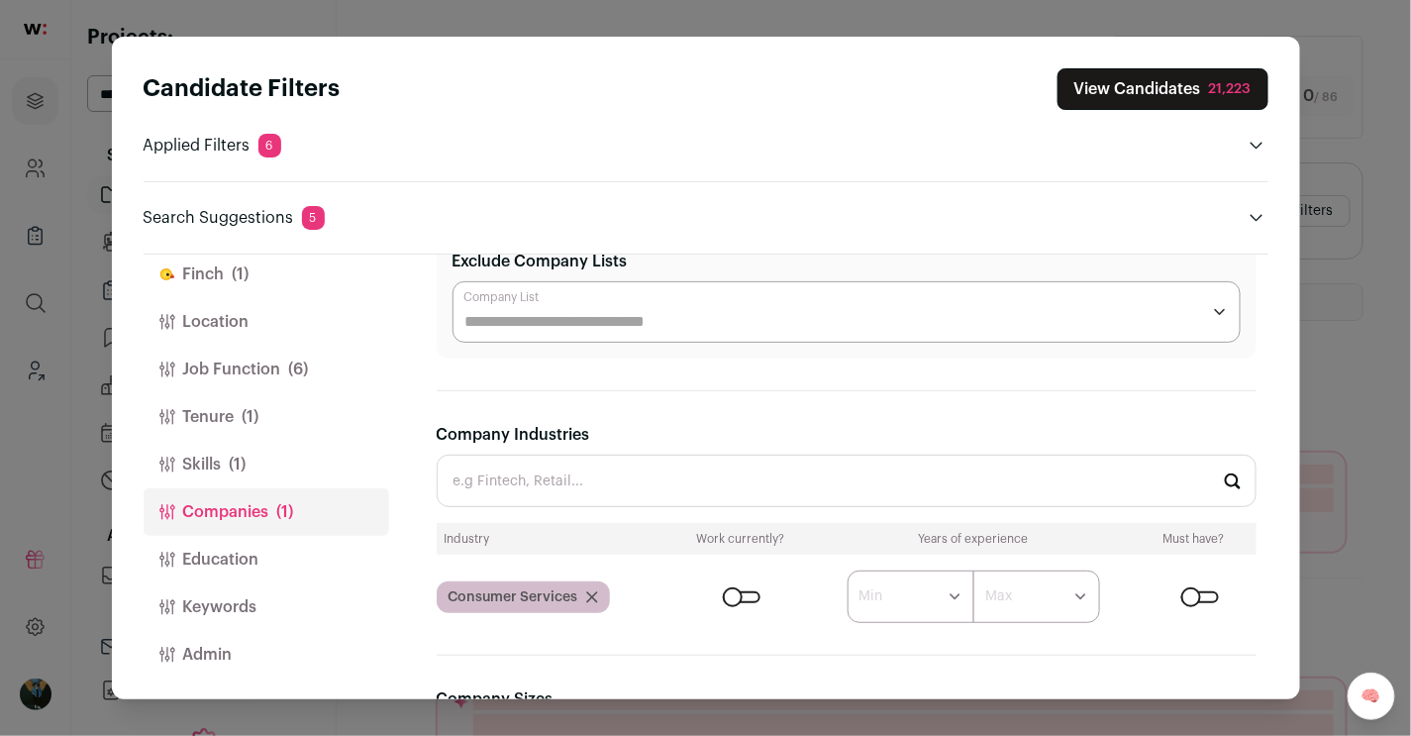
click at [229, 464] on button "Skills (1)" at bounding box center [267, 465] width 246 height 48
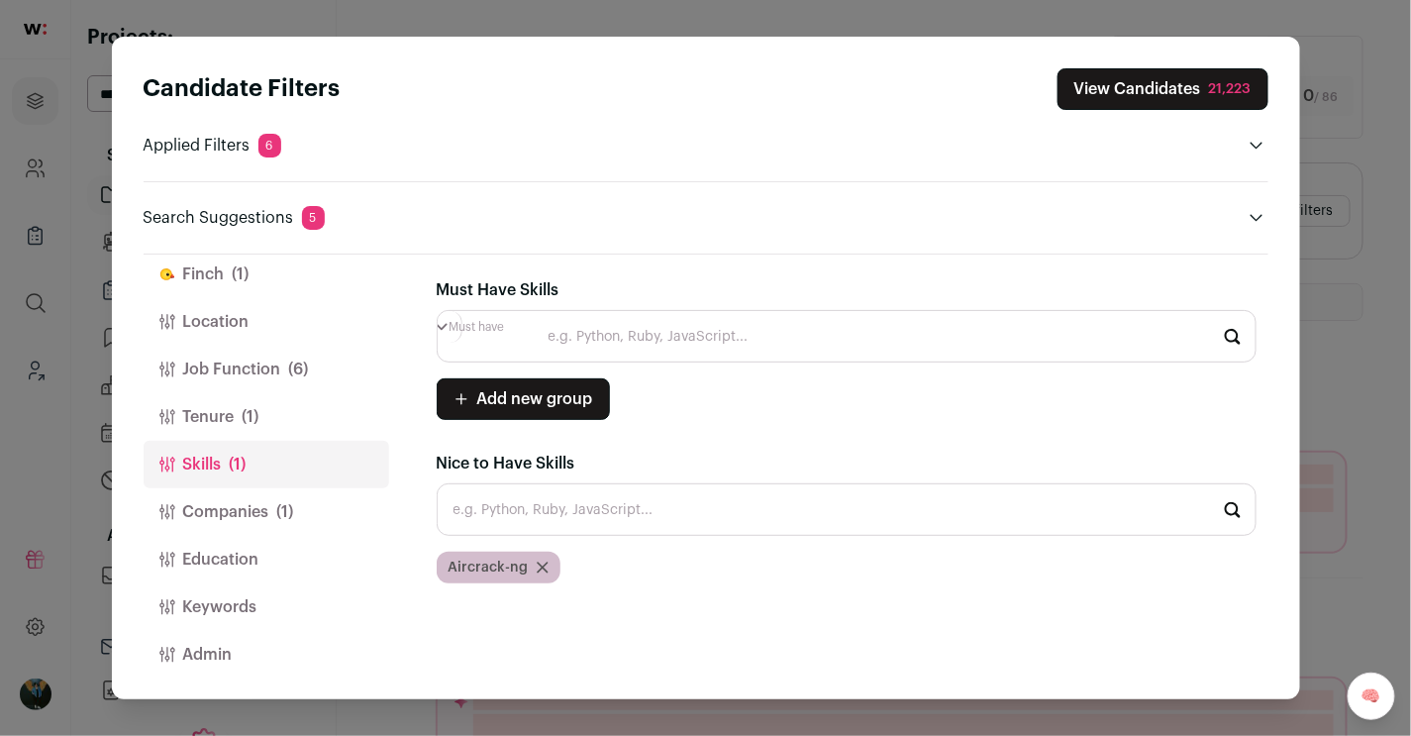
scroll to position [0, 0]
click at [547, 565] on div "Aircrack-ng" at bounding box center [499, 568] width 124 height 32
click at [539, 566] on icon "Close modal via background" at bounding box center [543, 568] width 10 height 10
click at [210, 408] on button "Tenure (1)" at bounding box center [267, 417] width 246 height 48
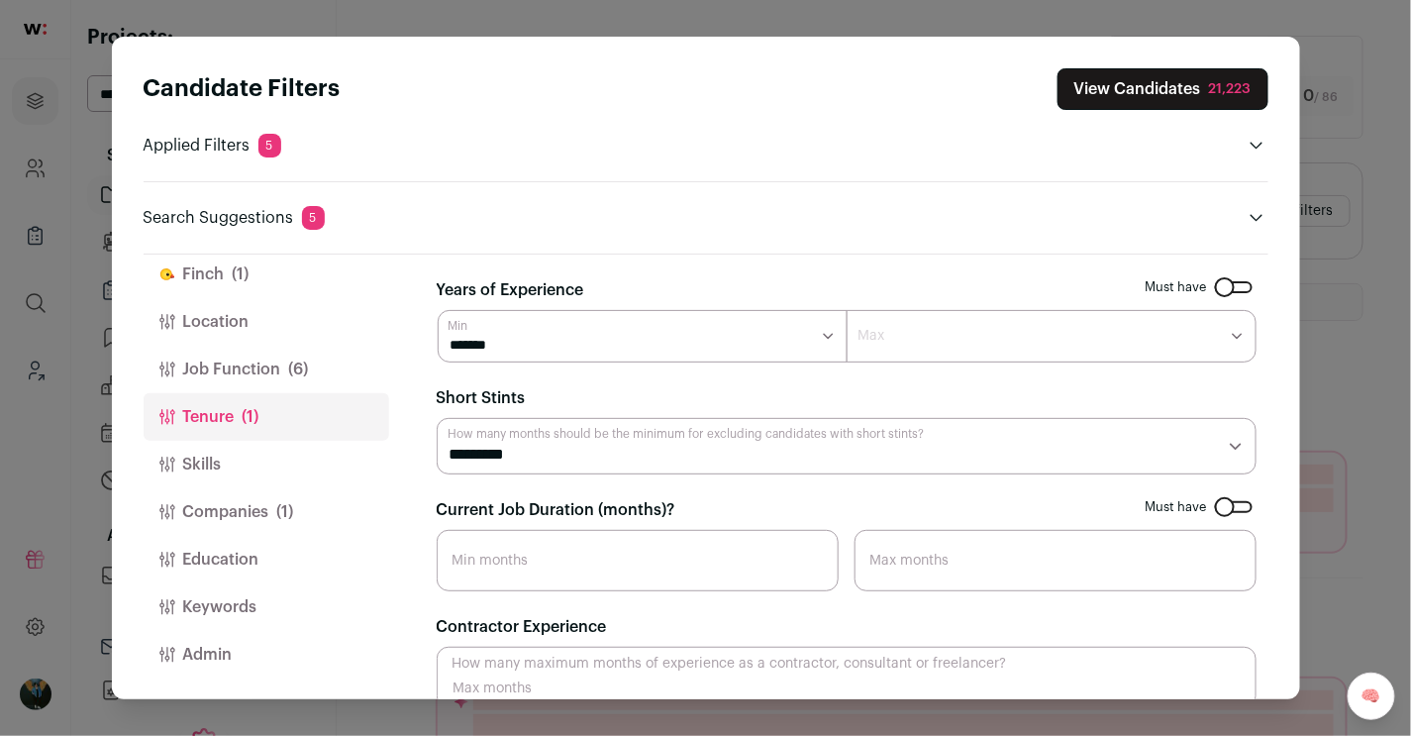
scroll to position [29, 0]
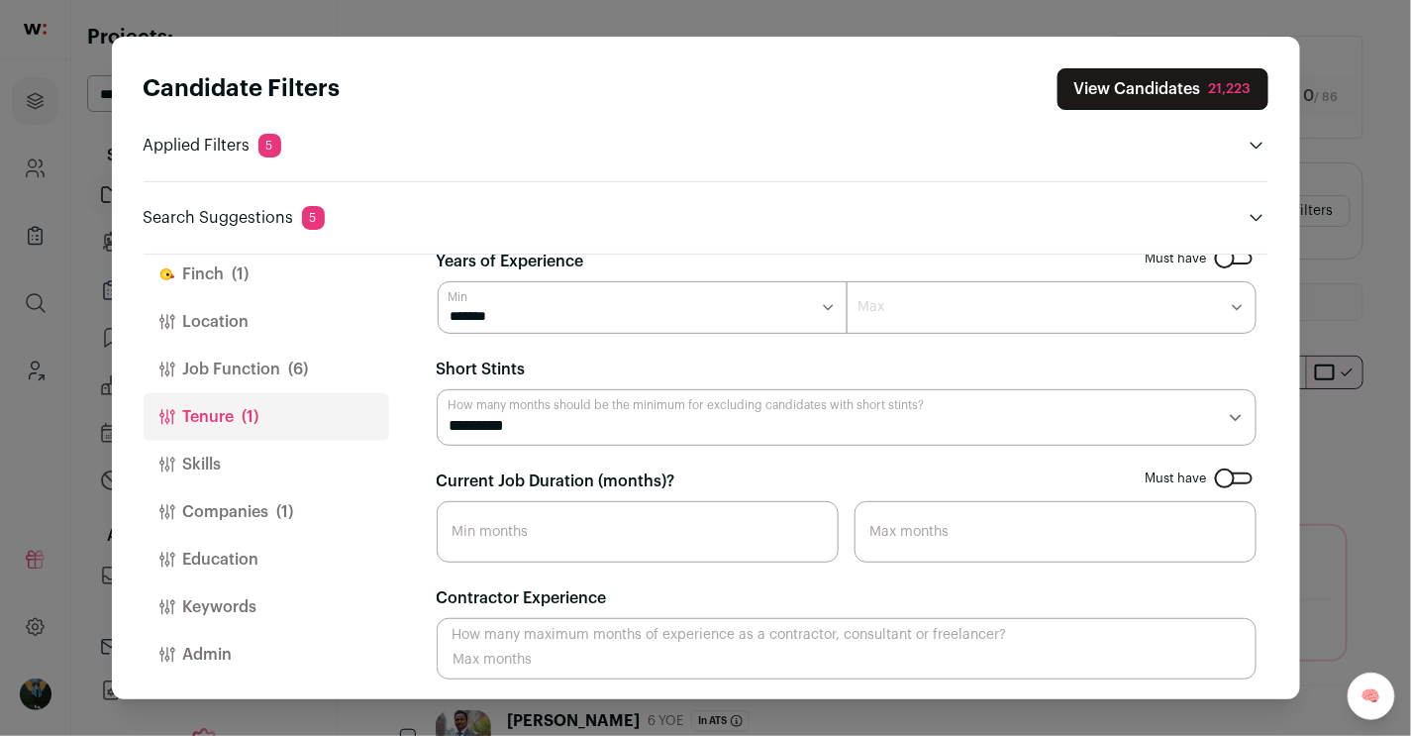
click at [1032, 308] on select "******* ******* ******* ******* ******** ******** ******** ******** ******** **…" at bounding box center [1052, 307] width 410 height 52
select select "**"
click at [847, 281] on select "******* ******* ******* ******* ******** ******** ******** ******** ******** **…" at bounding box center [1052, 307] width 410 height 52
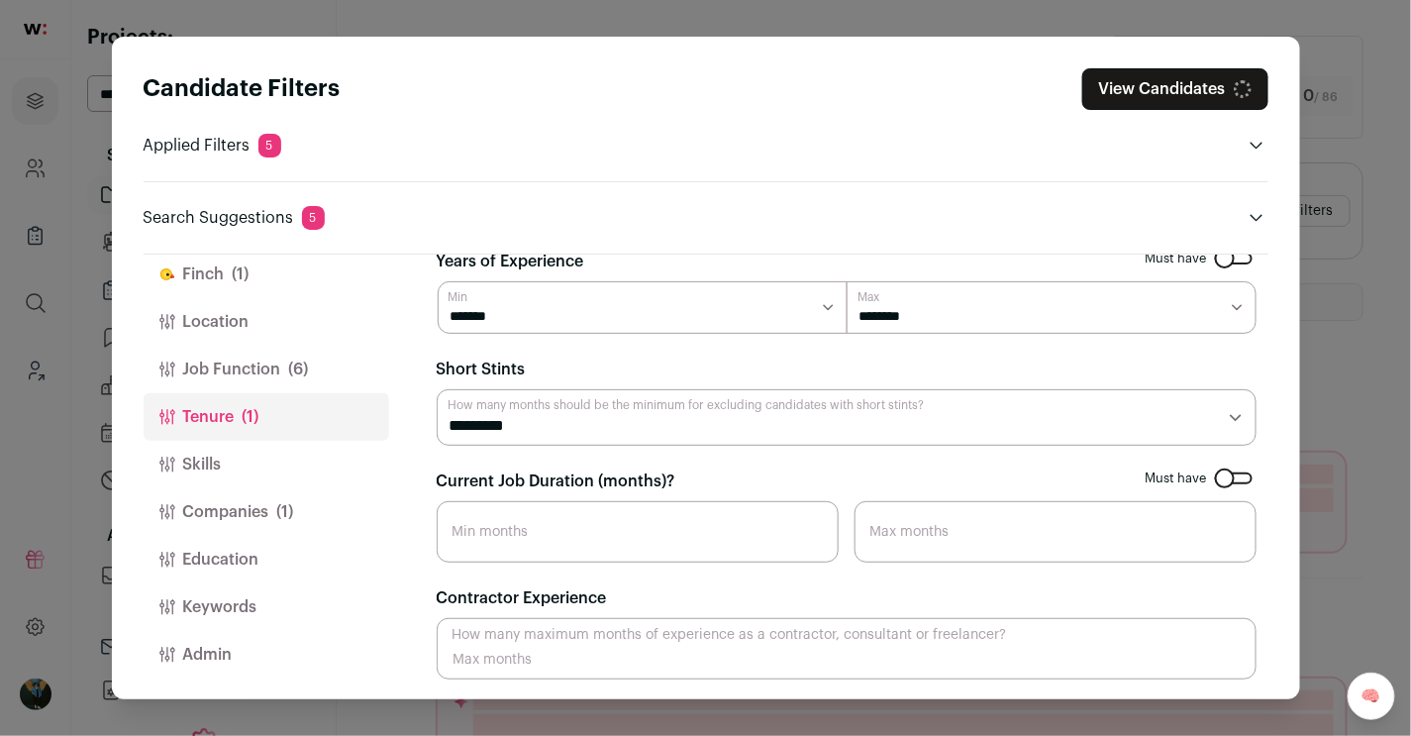
click at [353, 483] on button "Skills" at bounding box center [267, 465] width 246 height 48
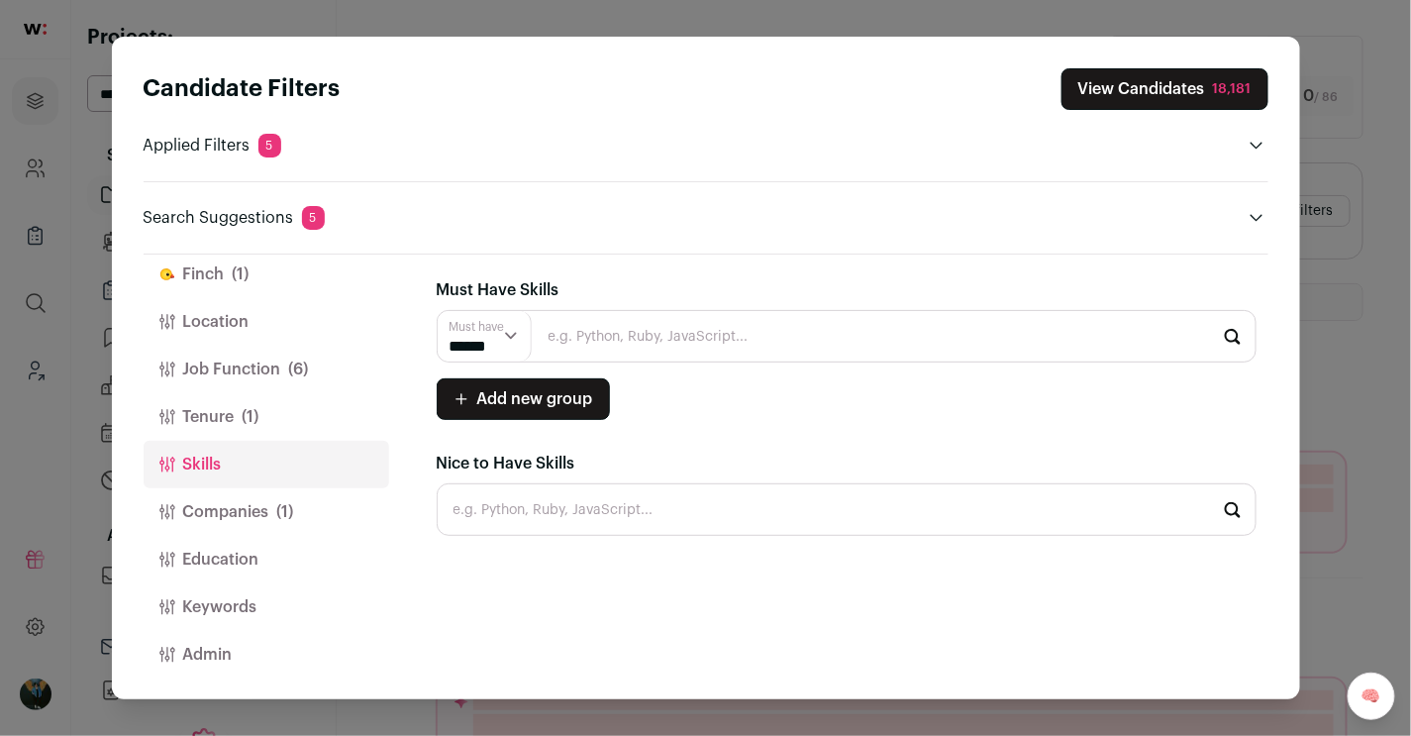
click at [284, 401] on button "Tenure (1)" at bounding box center [267, 417] width 246 height 48
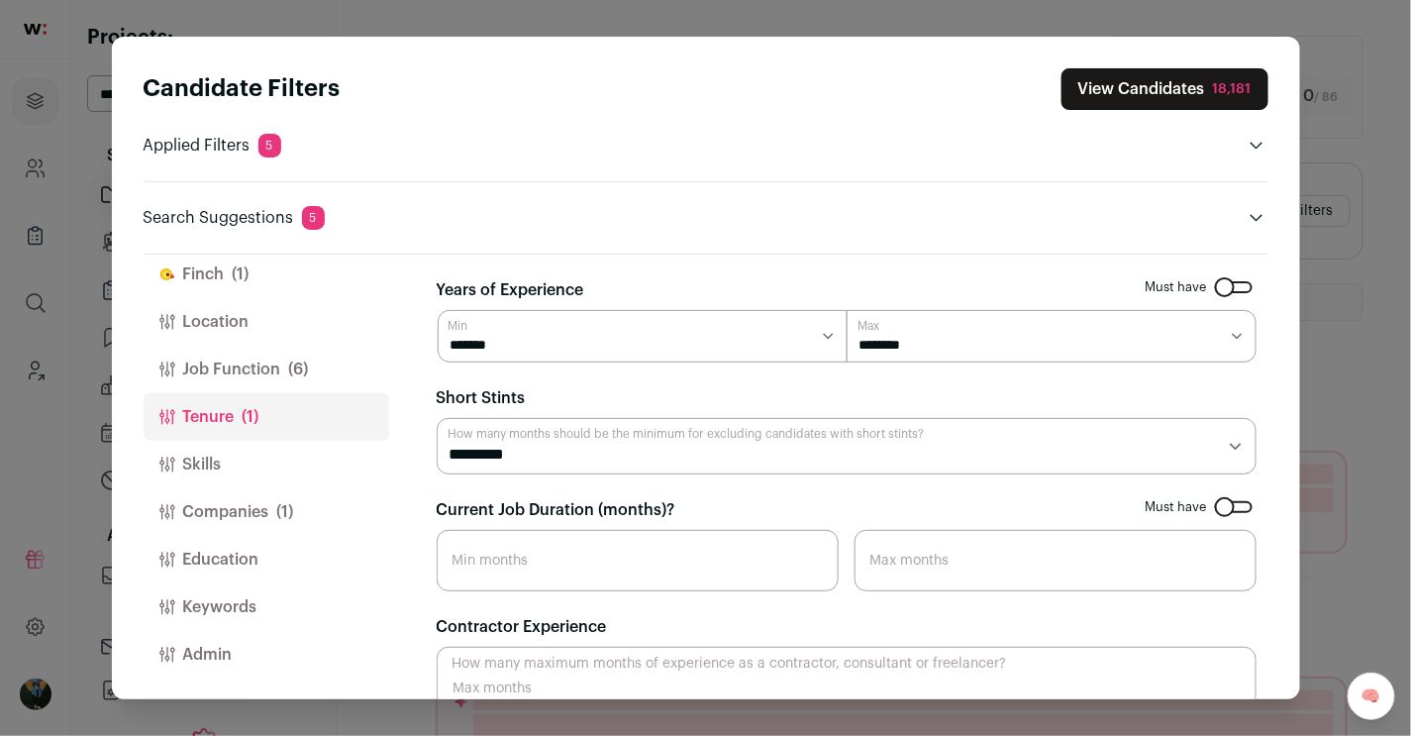
click at [289, 365] on span "(6)" at bounding box center [299, 370] width 20 height 24
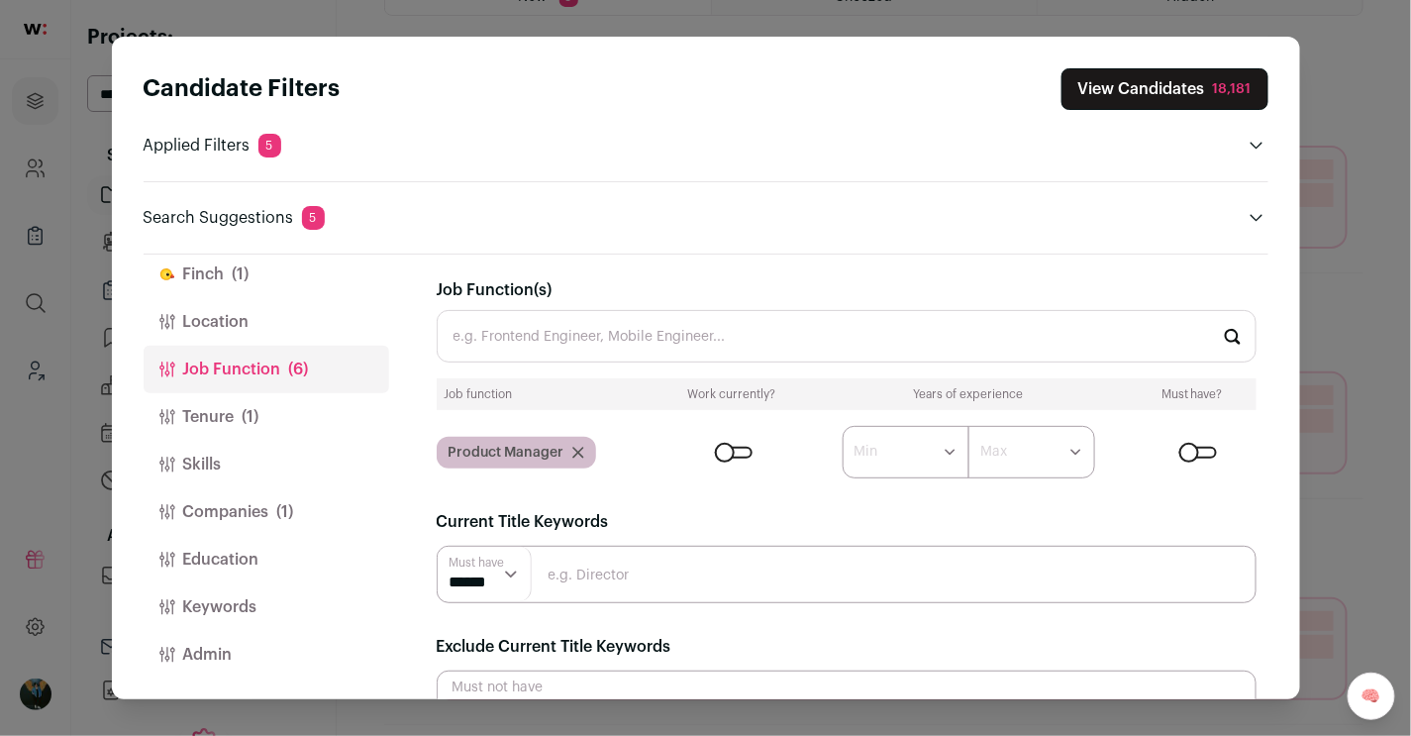
scroll to position [345, 0]
click at [278, 526] on button "Companies (1)" at bounding box center [267, 512] width 246 height 48
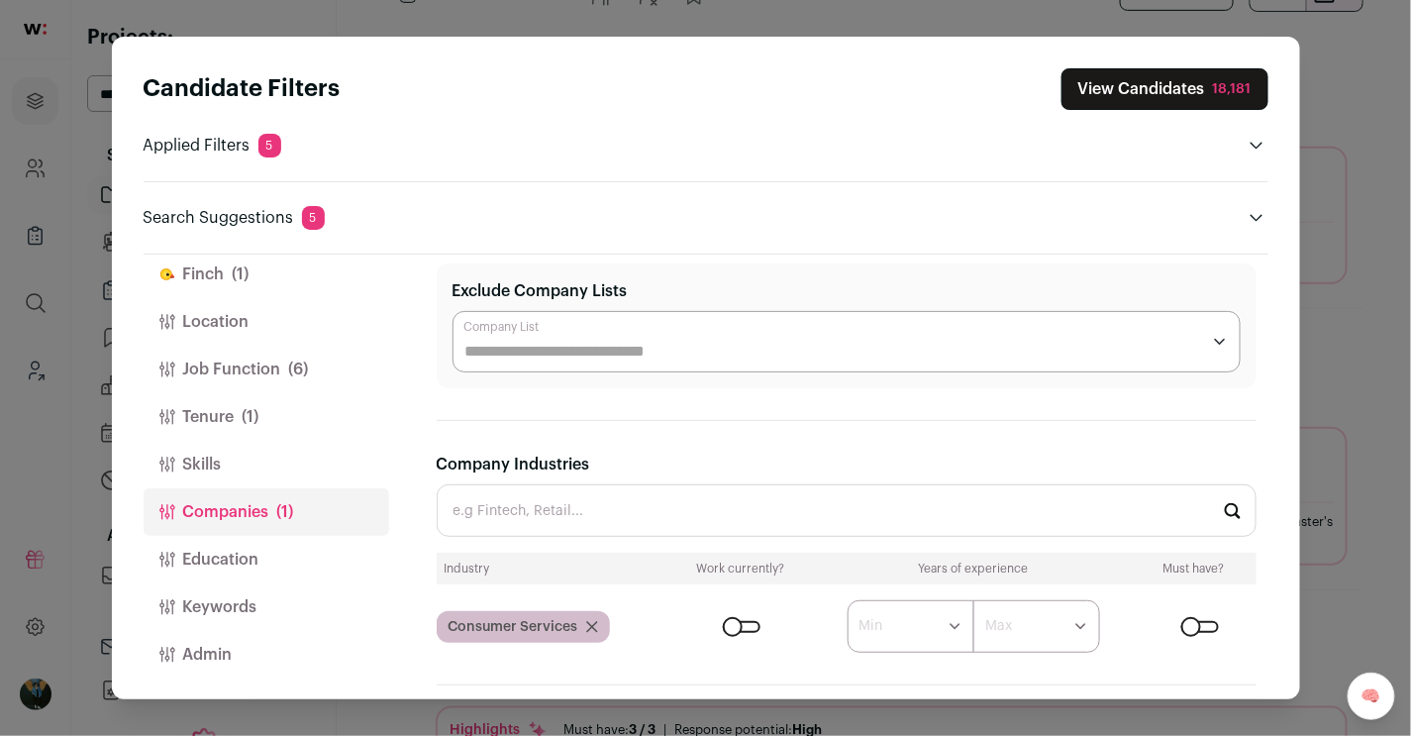
scroll to position [342, 0]
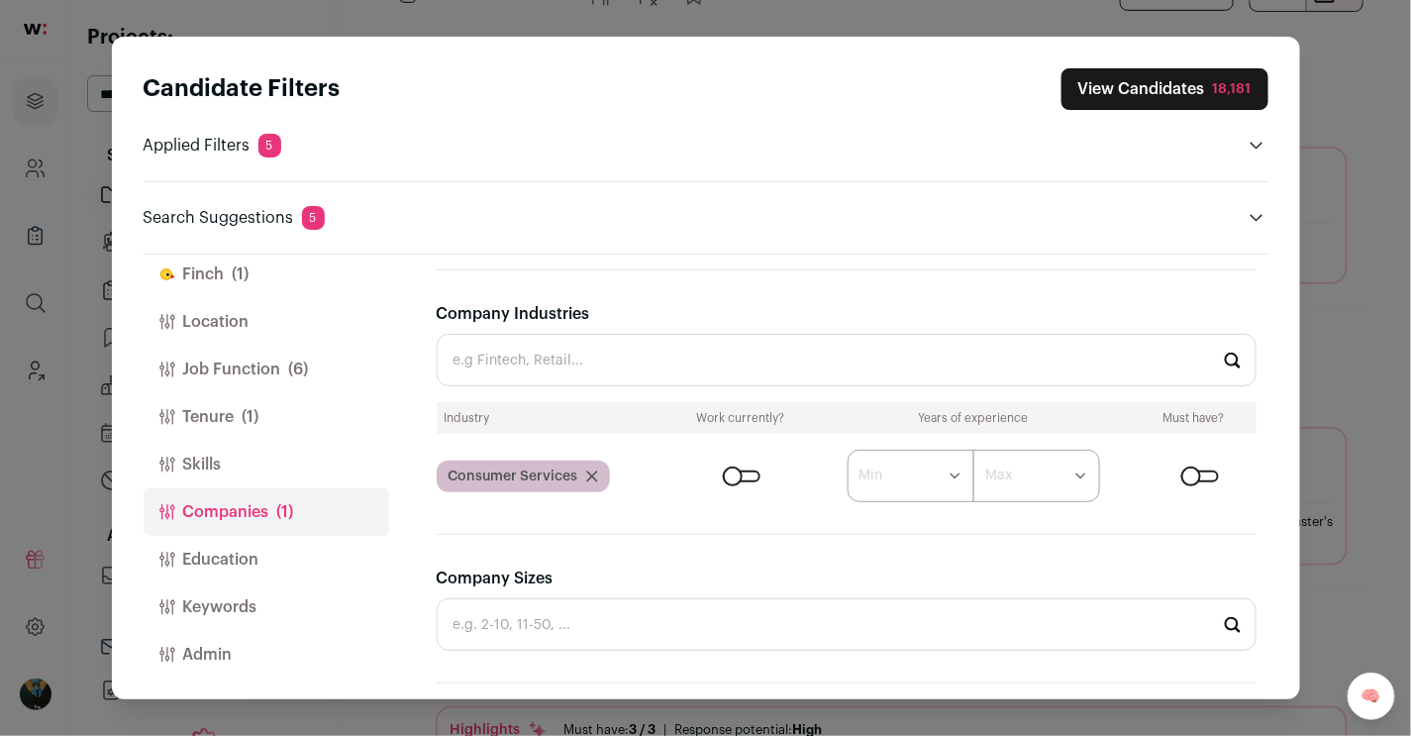
click at [1032, 92] on button "View Candidates 18,181" at bounding box center [1165, 89] width 207 height 42
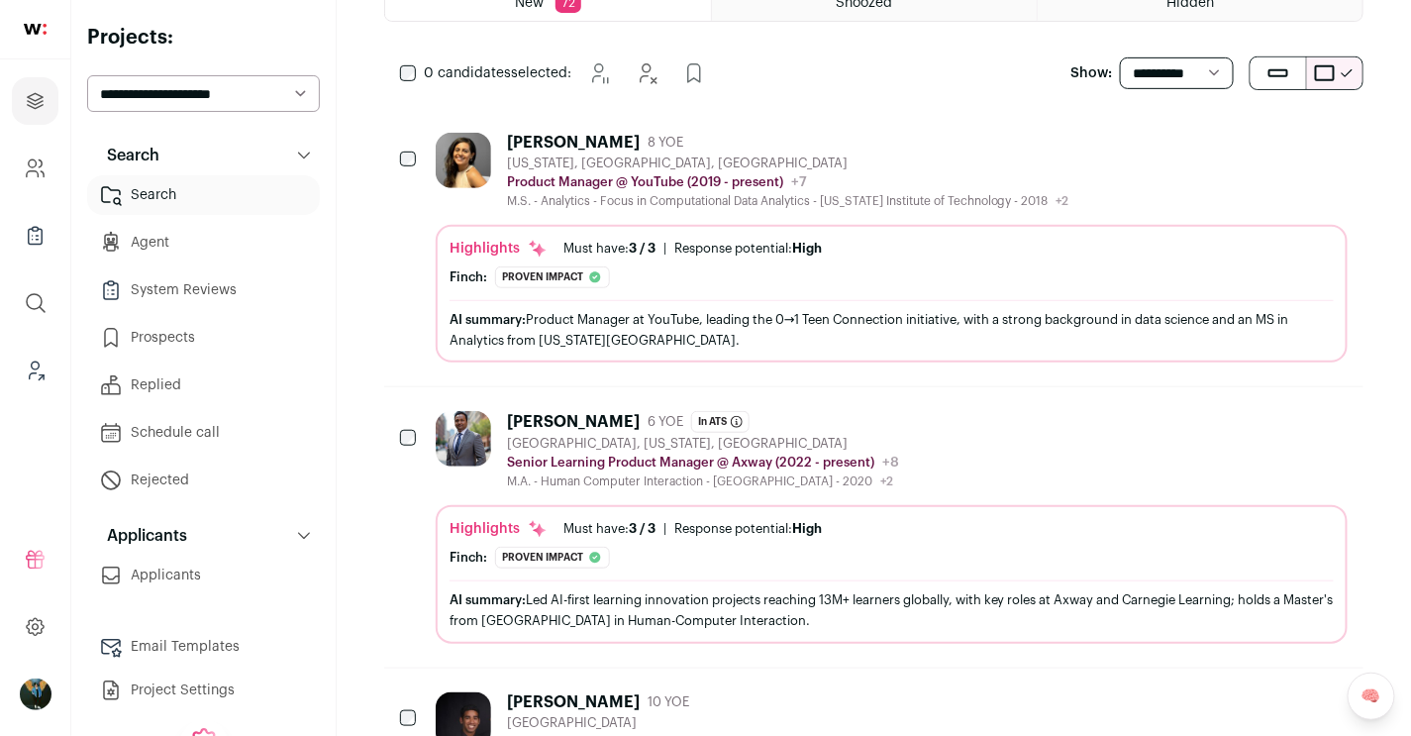
scroll to position [254, 0]
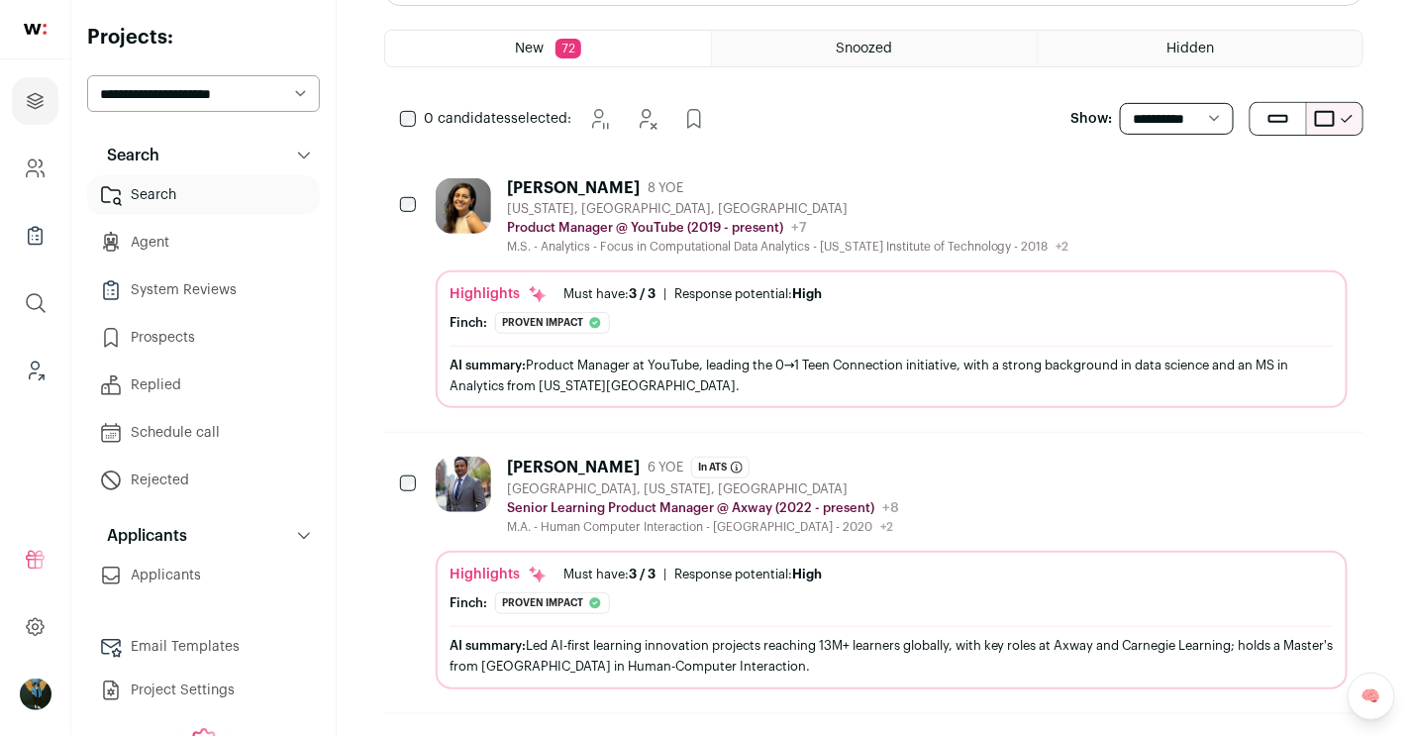
click at [1032, 178] on icon "Hide" at bounding box center [1278, 187] width 24 height 24
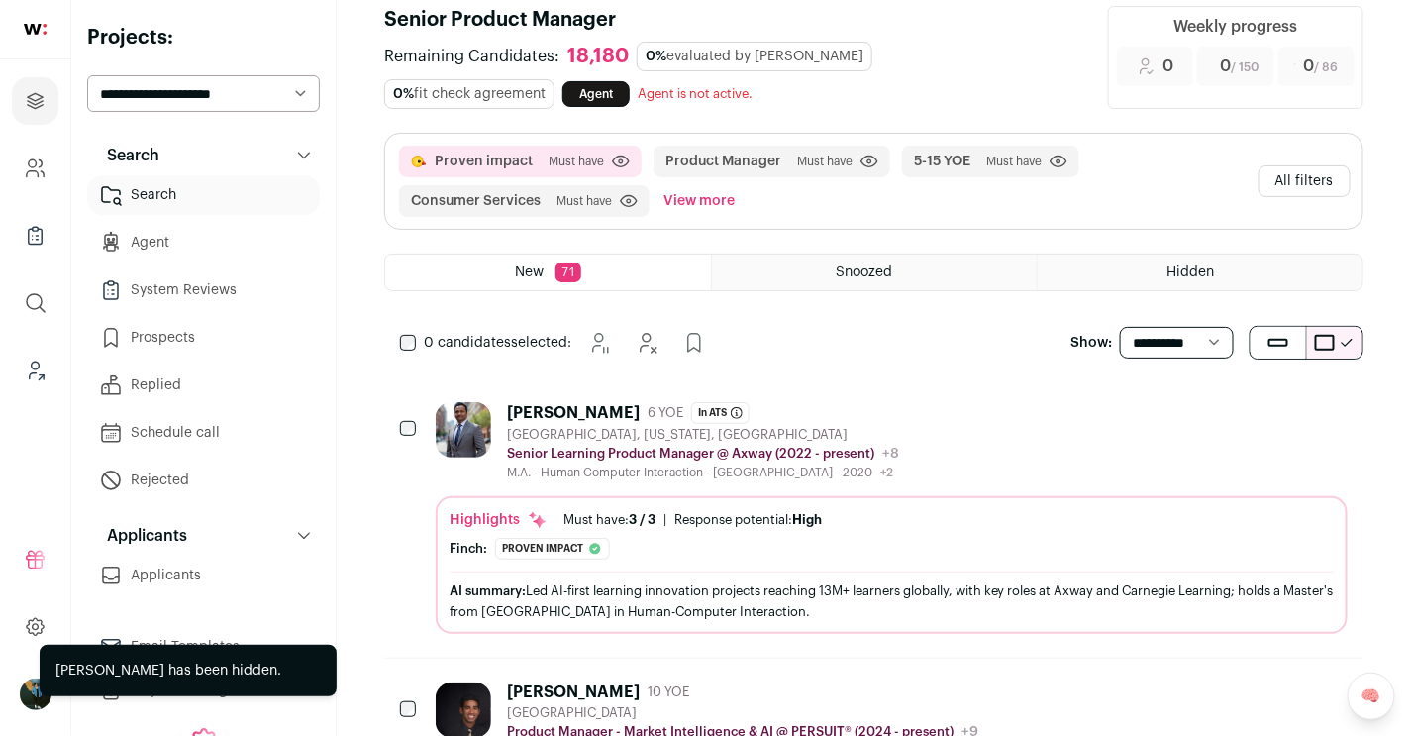
scroll to position [14, 0]
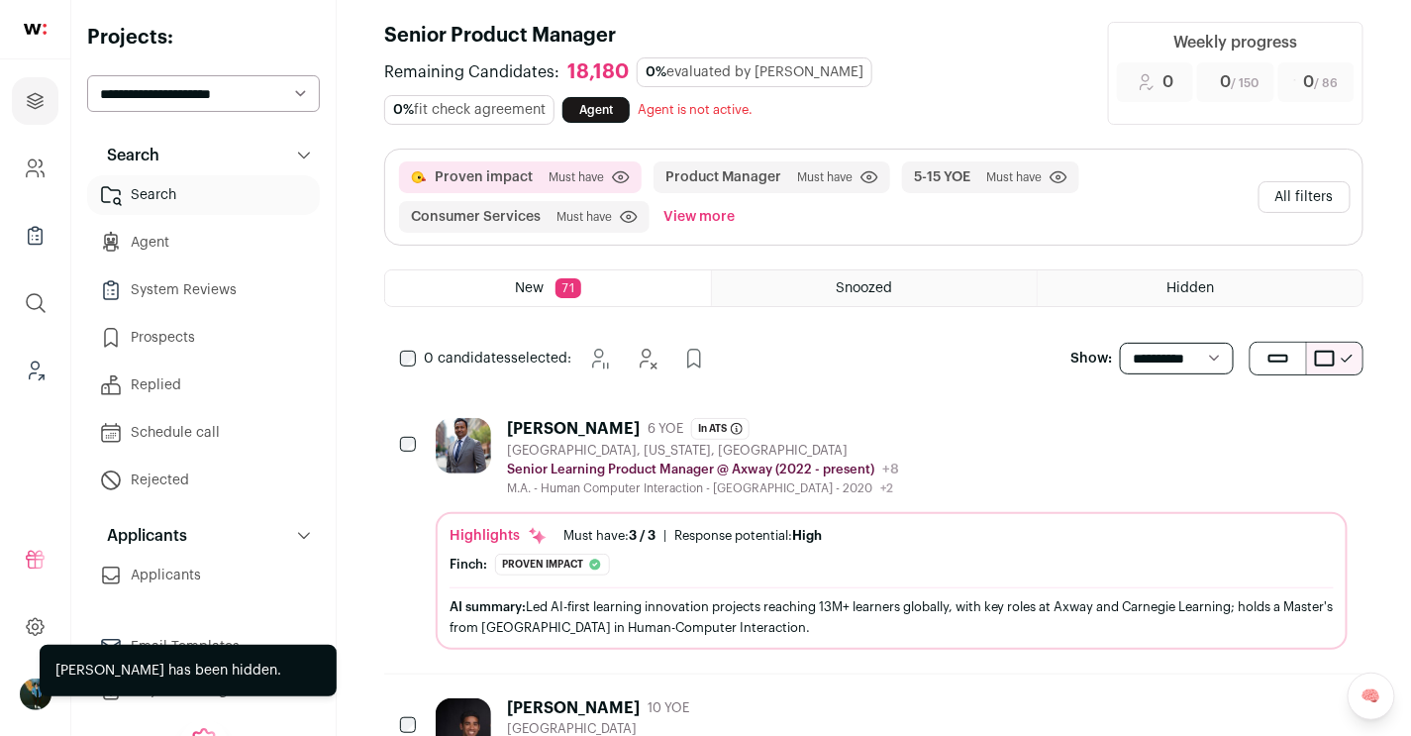
click at [1032, 185] on button "All filters" at bounding box center [1305, 197] width 92 height 32
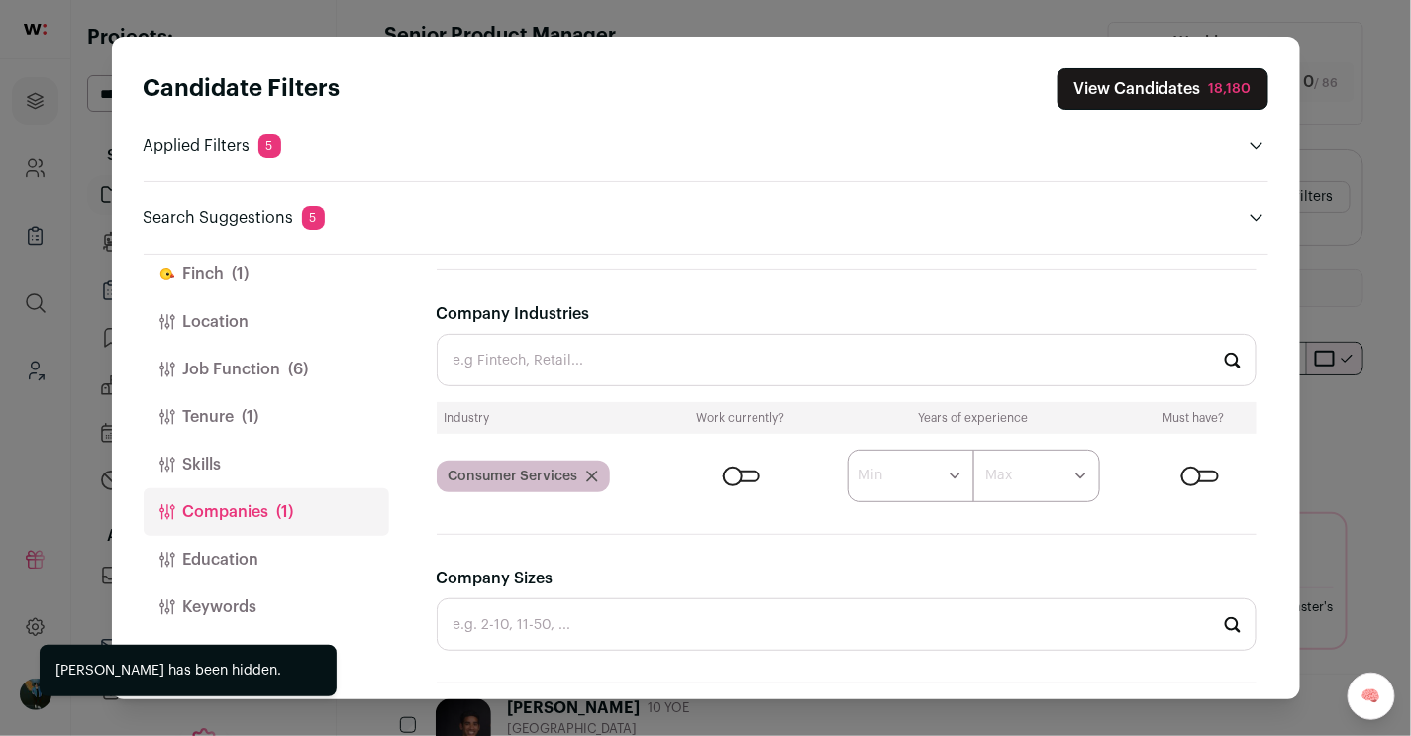
click at [246, 455] on button "Skills" at bounding box center [267, 465] width 246 height 48
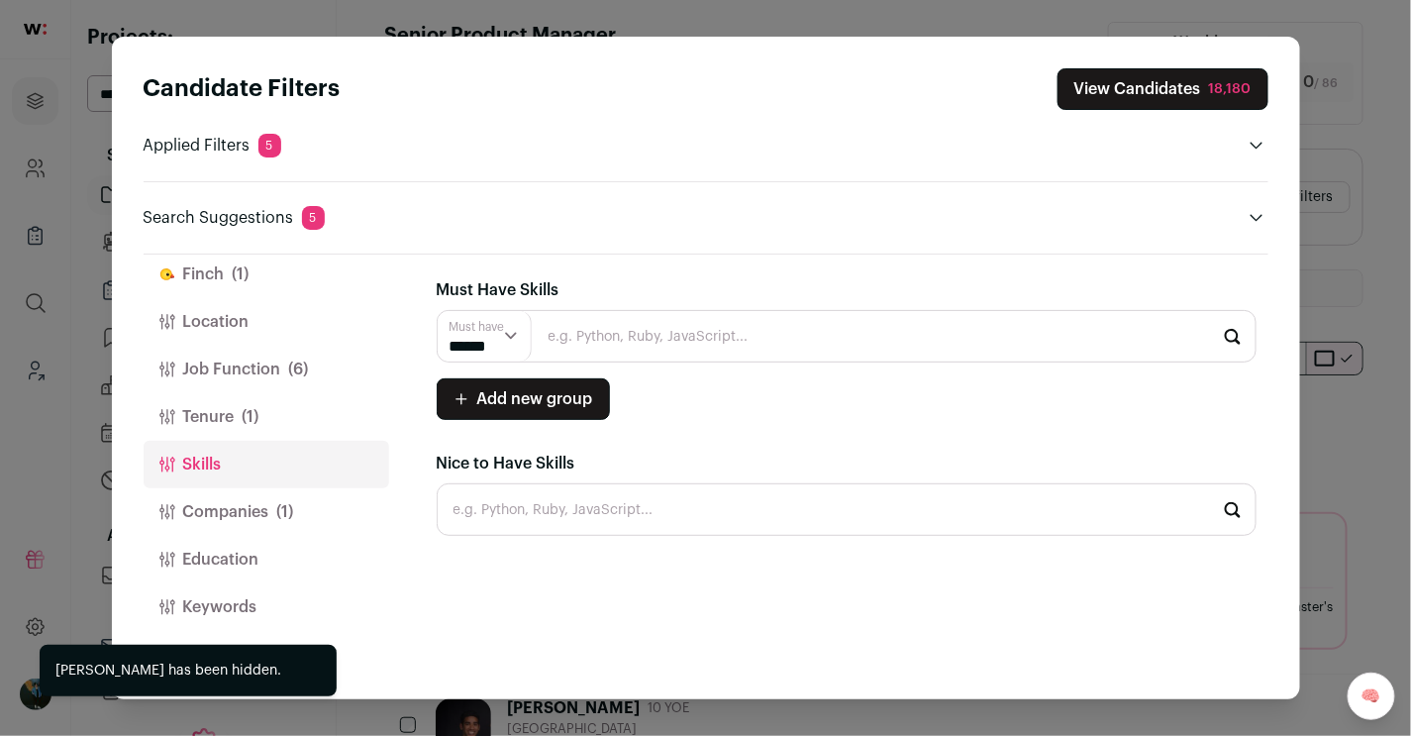
click at [270, 513] on button "Companies (1)" at bounding box center [267, 512] width 246 height 48
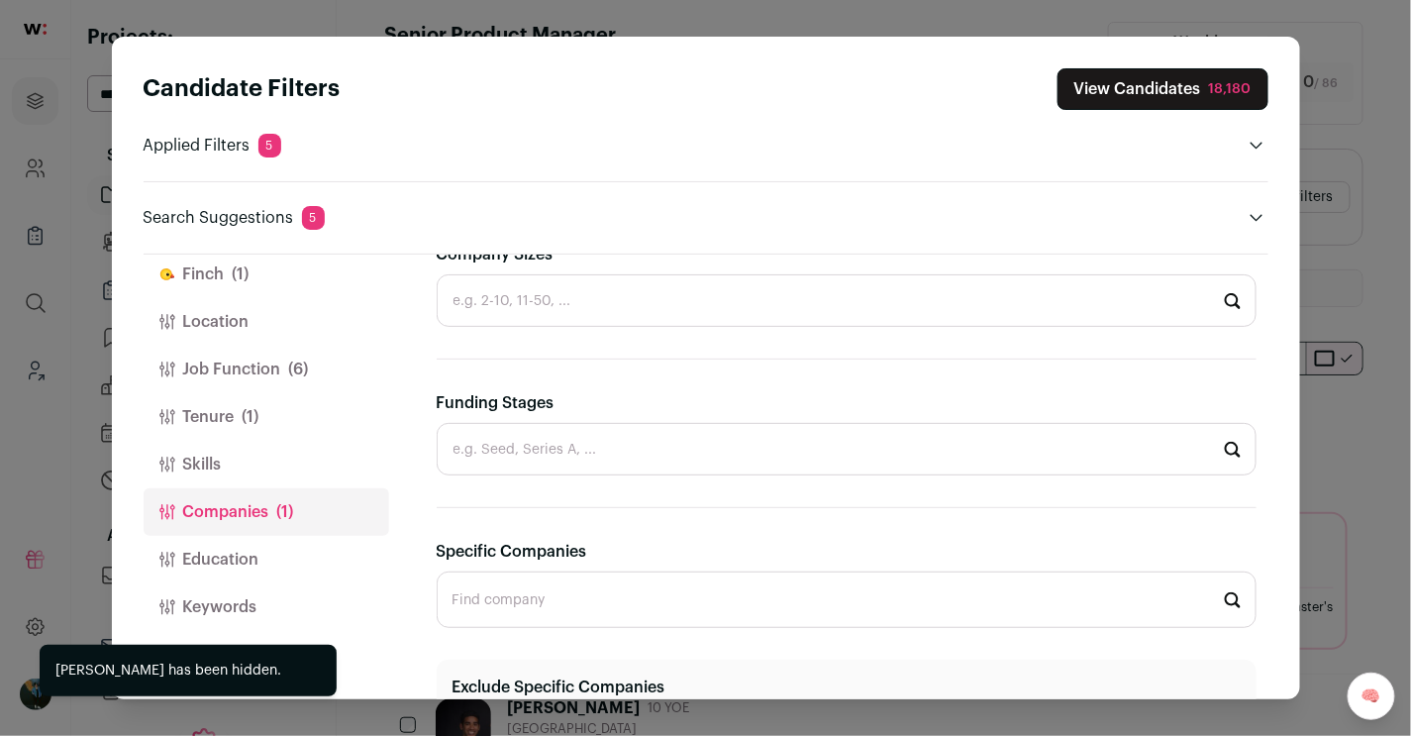
scroll to position [761, 0]
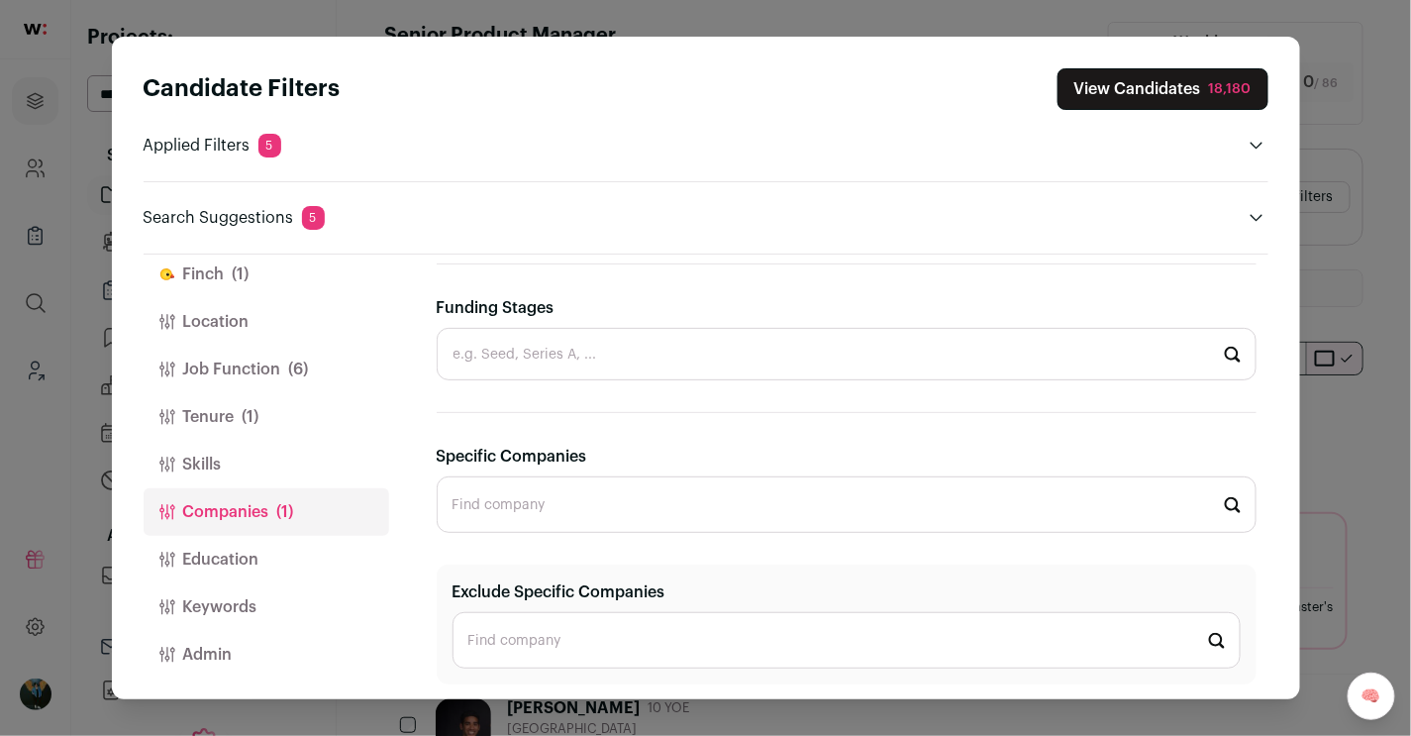
click at [540, 368] on input "Funding Stages" at bounding box center [847, 354] width 820 height 52
click at [560, 539] on li "Series B" at bounding box center [847, 565] width 818 height 52
type input "Series B"
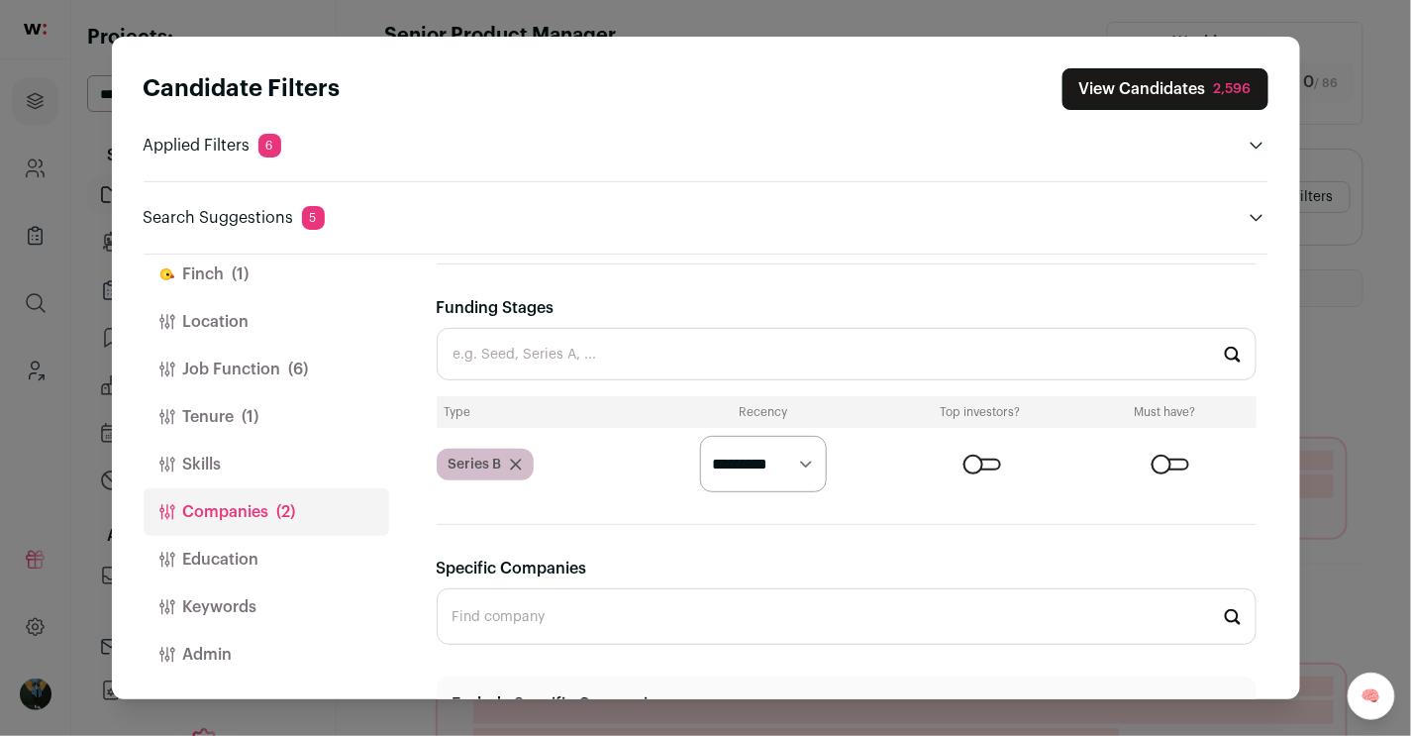
click at [636, 339] on input "Funding Stages" at bounding box center [847, 354] width 820 height 52
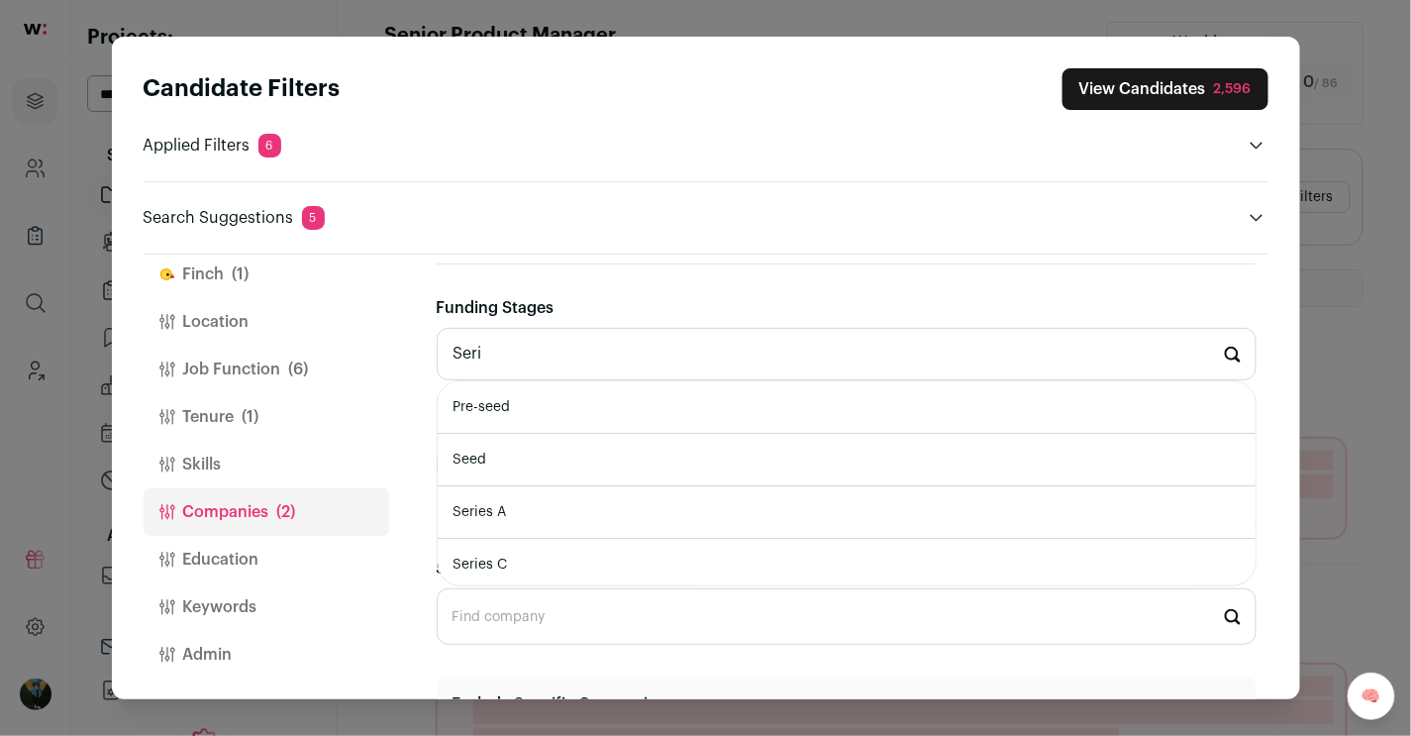
click at [577, 539] on li "Series C" at bounding box center [847, 565] width 818 height 52
type input "Series C"
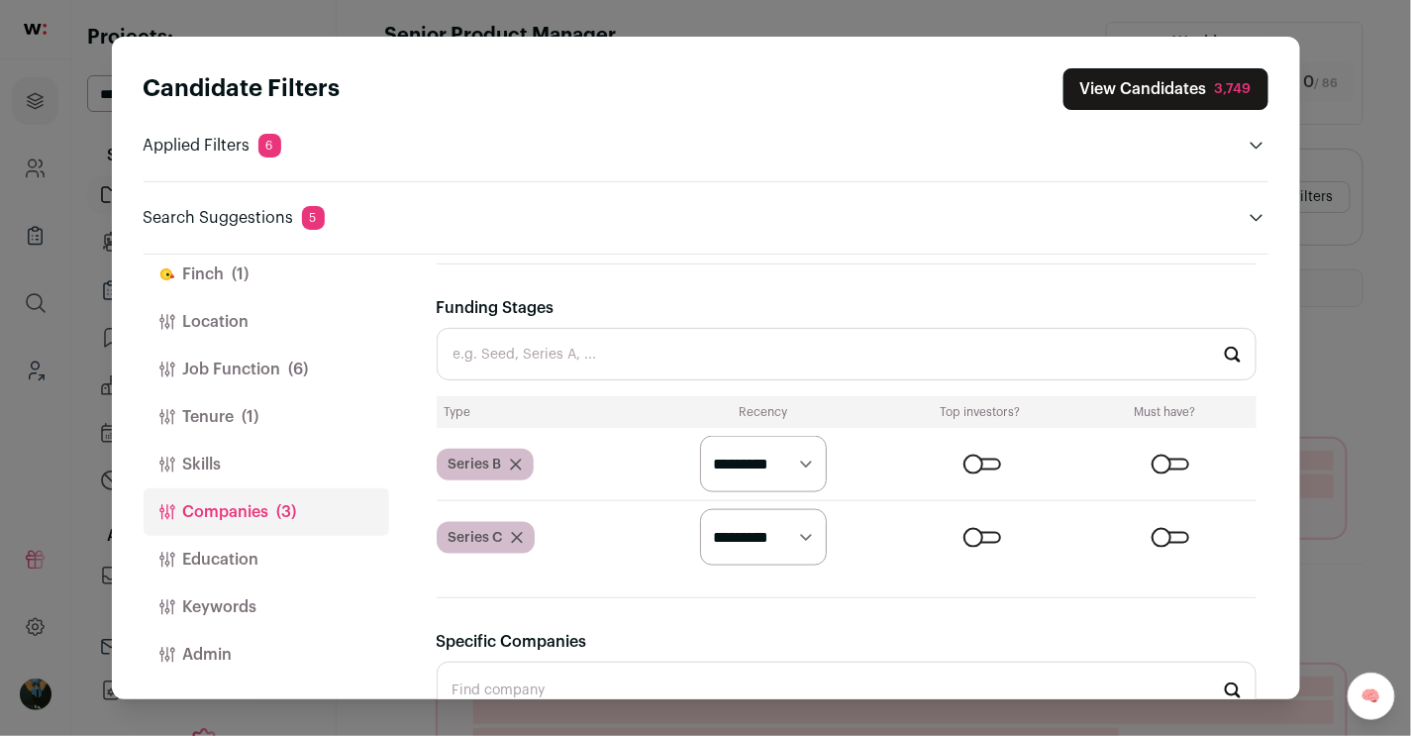
click at [777, 467] on select "********* ******* ******" at bounding box center [763, 464] width 127 height 56
select select "*******"
click at [700, 436] on select "********* ******* ******" at bounding box center [763, 464] width 127 height 56
click at [768, 527] on select "********* ******* ******" at bounding box center [763, 537] width 127 height 56
click at [768, 537] on select "********* ******* ******" at bounding box center [763, 537] width 127 height 56
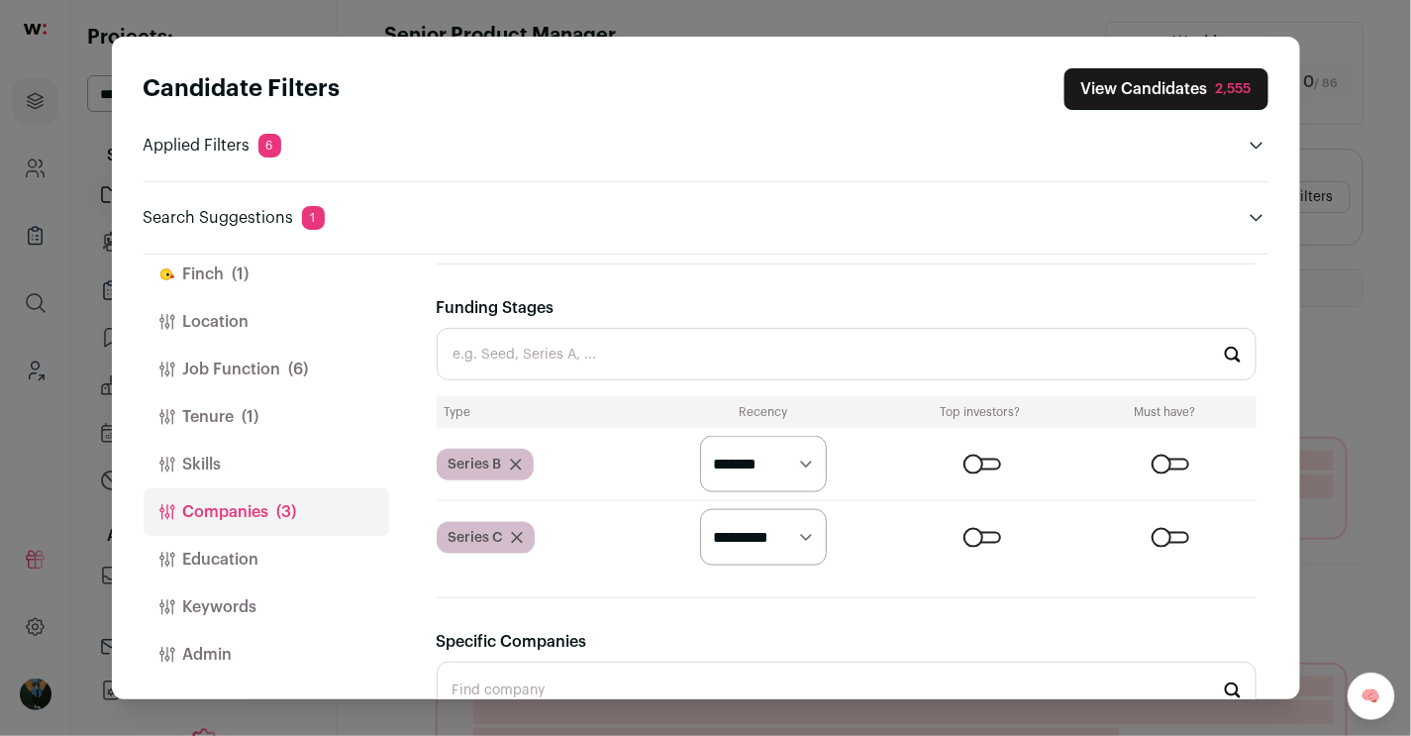
select select "*******"
click at [700, 509] on select "********* ******* ******" at bounding box center [763, 537] width 127 height 56
click at [521, 337] on input "Funding Stages" at bounding box center [847, 354] width 820 height 52
type input "D"
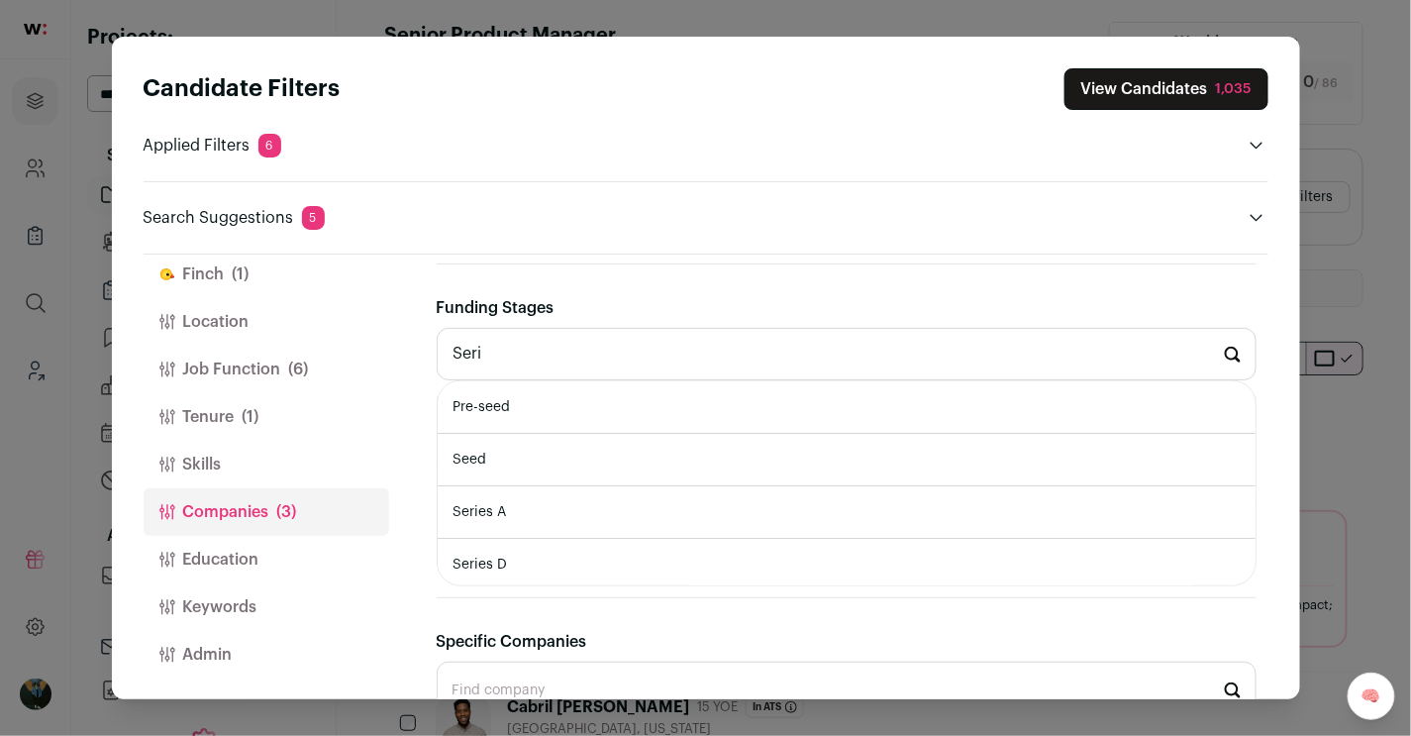
click at [549, 499] on li "Series A" at bounding box center [847, 512] width 818 height 52
type input "Series A"
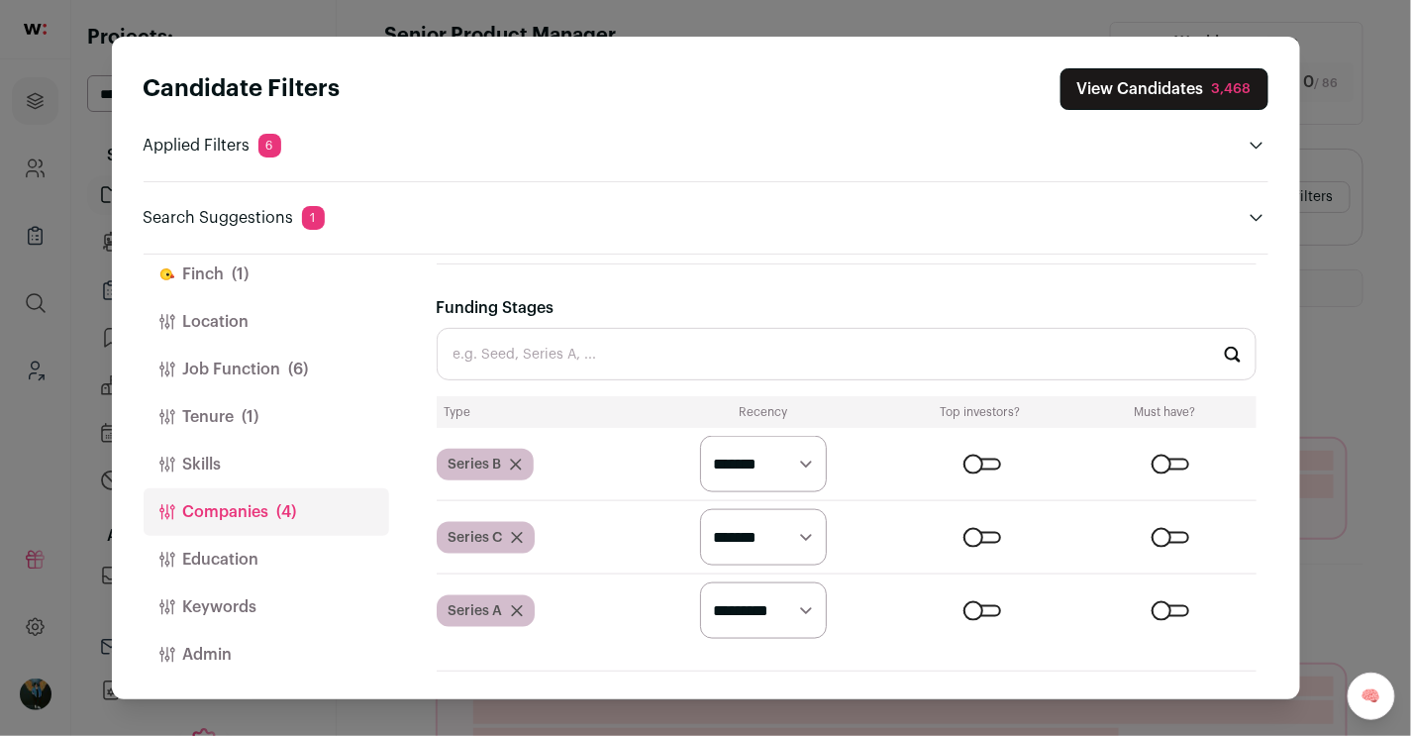
click at [781, 611] on select "********* ******* ******" at bounding box center [763, 610] width 127 height 56
select select "*******"
click at [700, 582] on select "********* ******* ******" at bounding box center [763, 610] width 127 height 56
click at [1032, 68] on button "View Candidates" at bounding box center [1176, 89] width 186 height 42
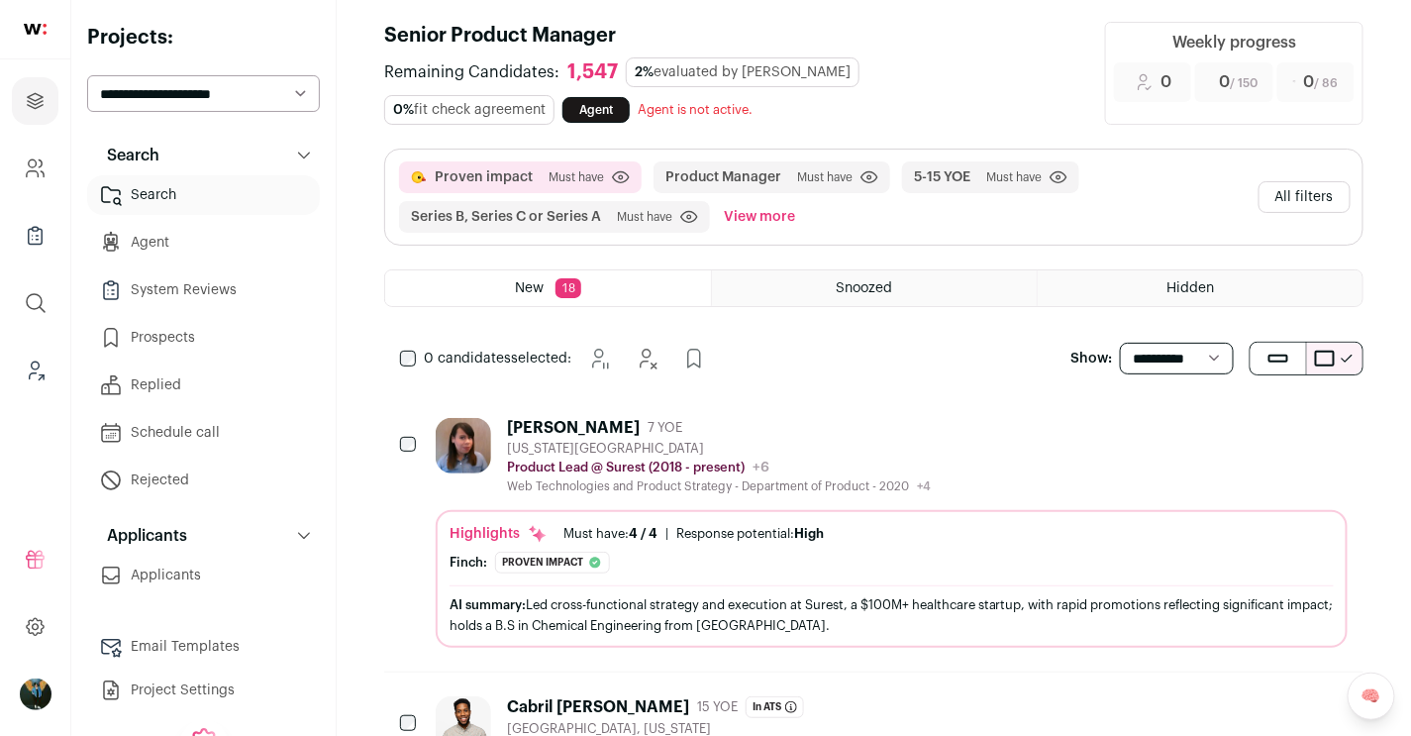
click at [940, 43] on h1 "Senior Product Manager" at bounding box center [732, 36] width 697 height 28
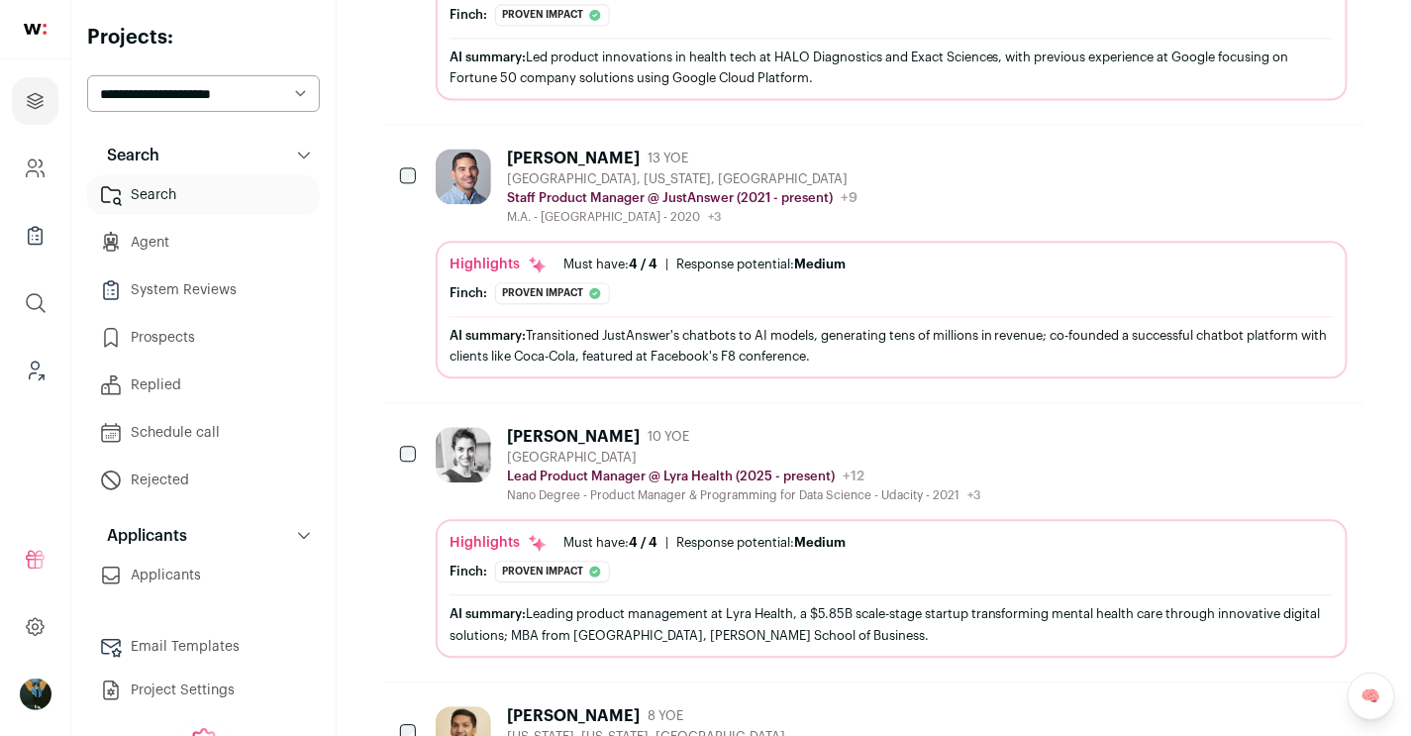
scroll to position [0, 0]
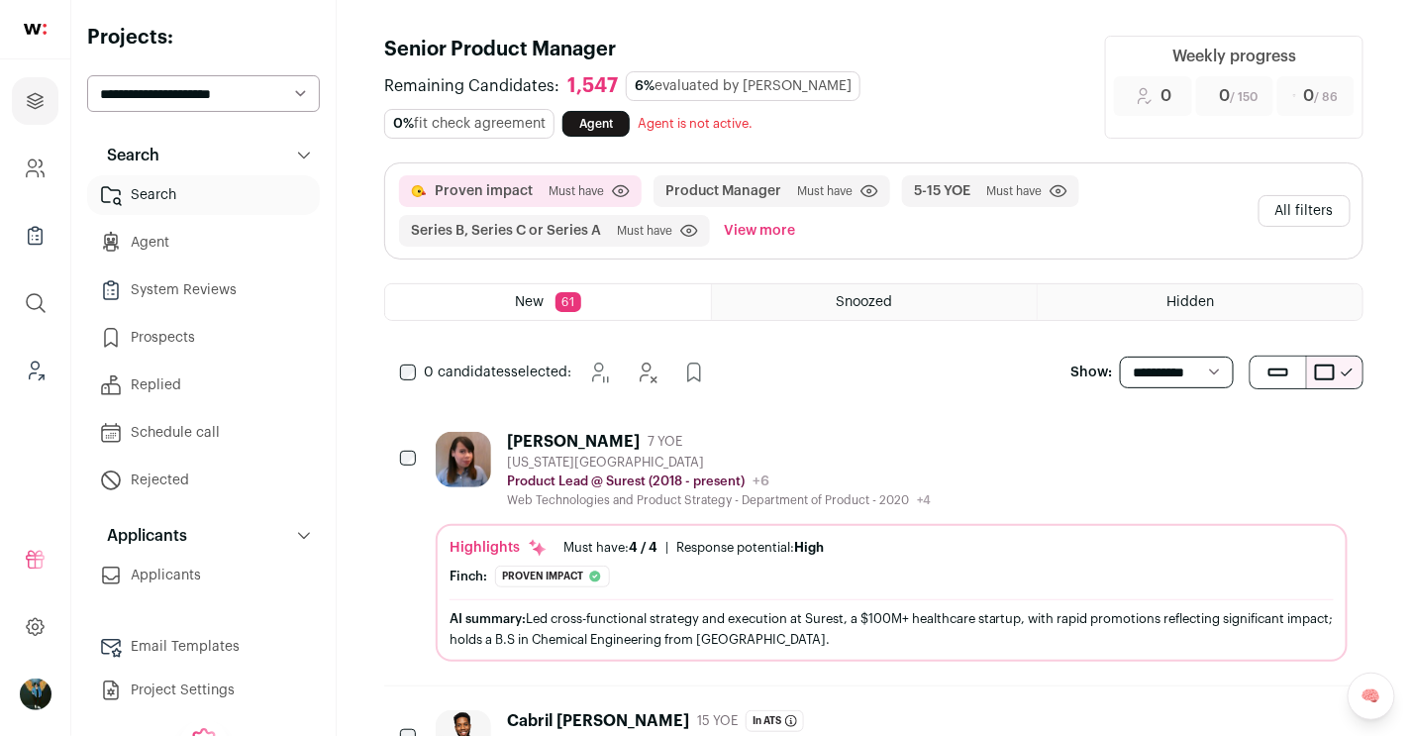
click at [1032, 216] on button "All filters" at bounding box center [1305, 211] width 92 height 32
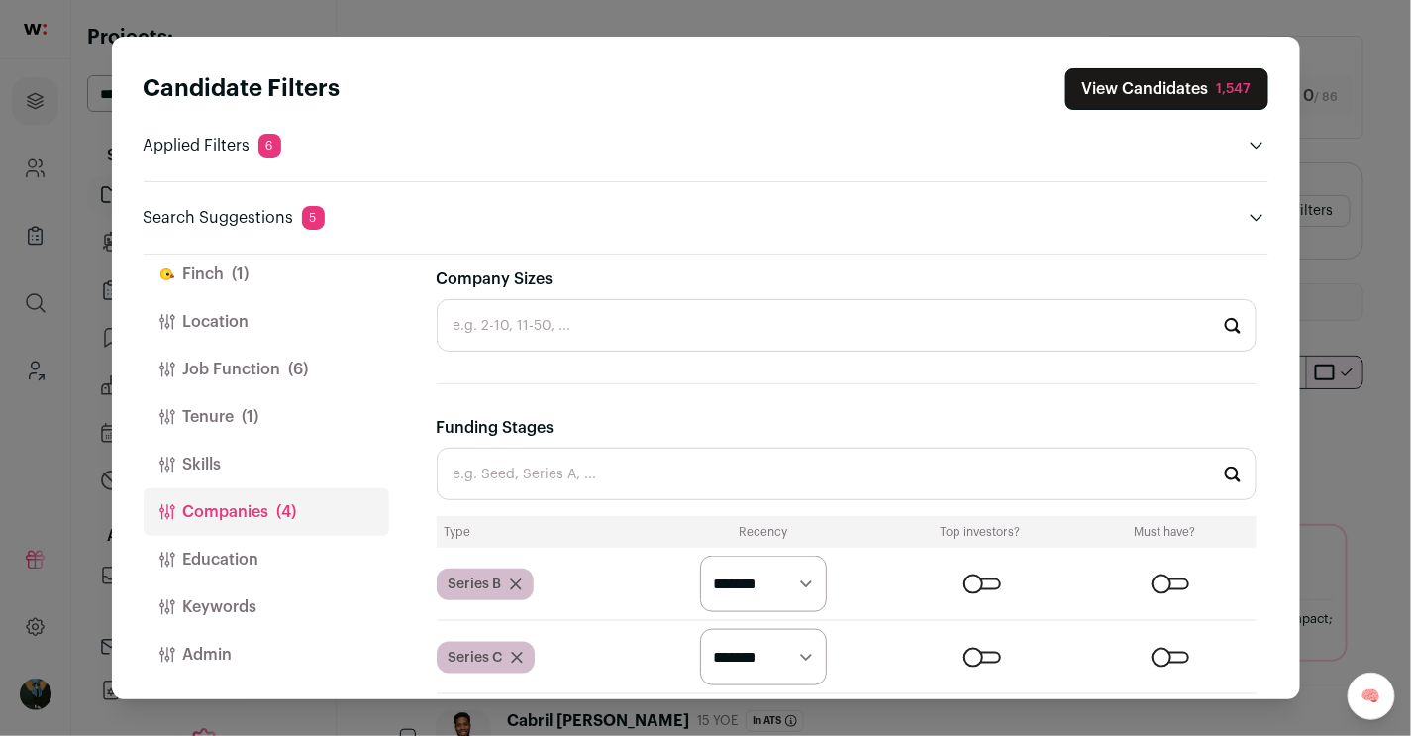
scroll to position [503, 0]
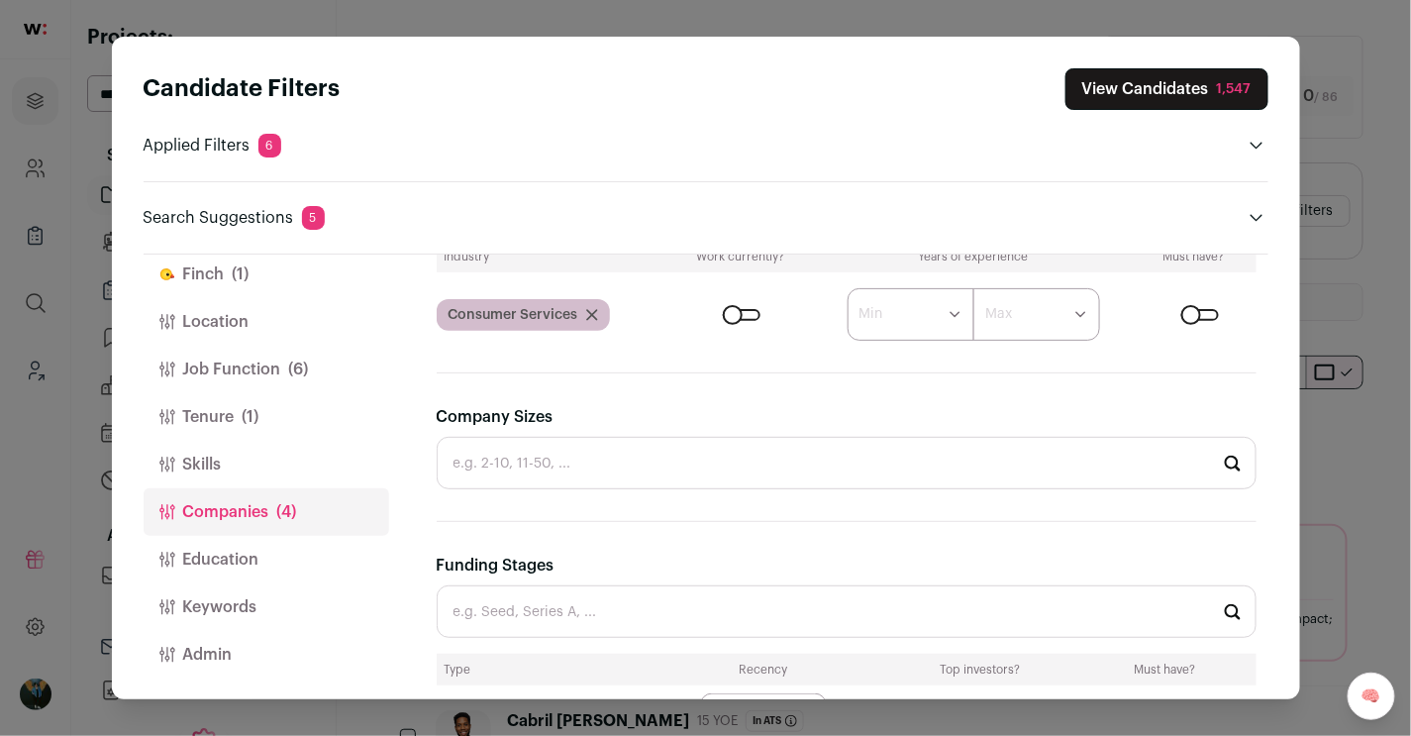
click at [594, 309] on icon "Close modal via background" at bounding box center [592, 315] width 12 height 12
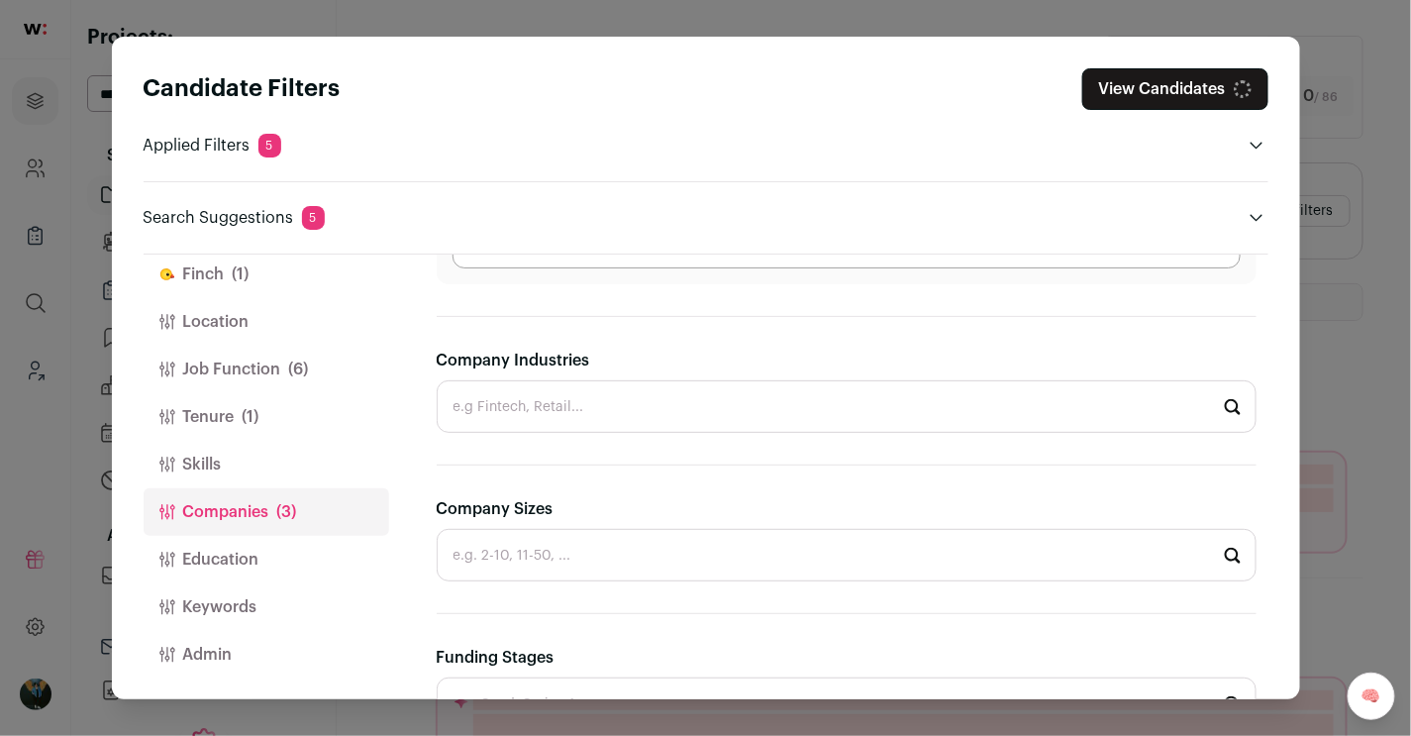
scroll to position [290, 0]
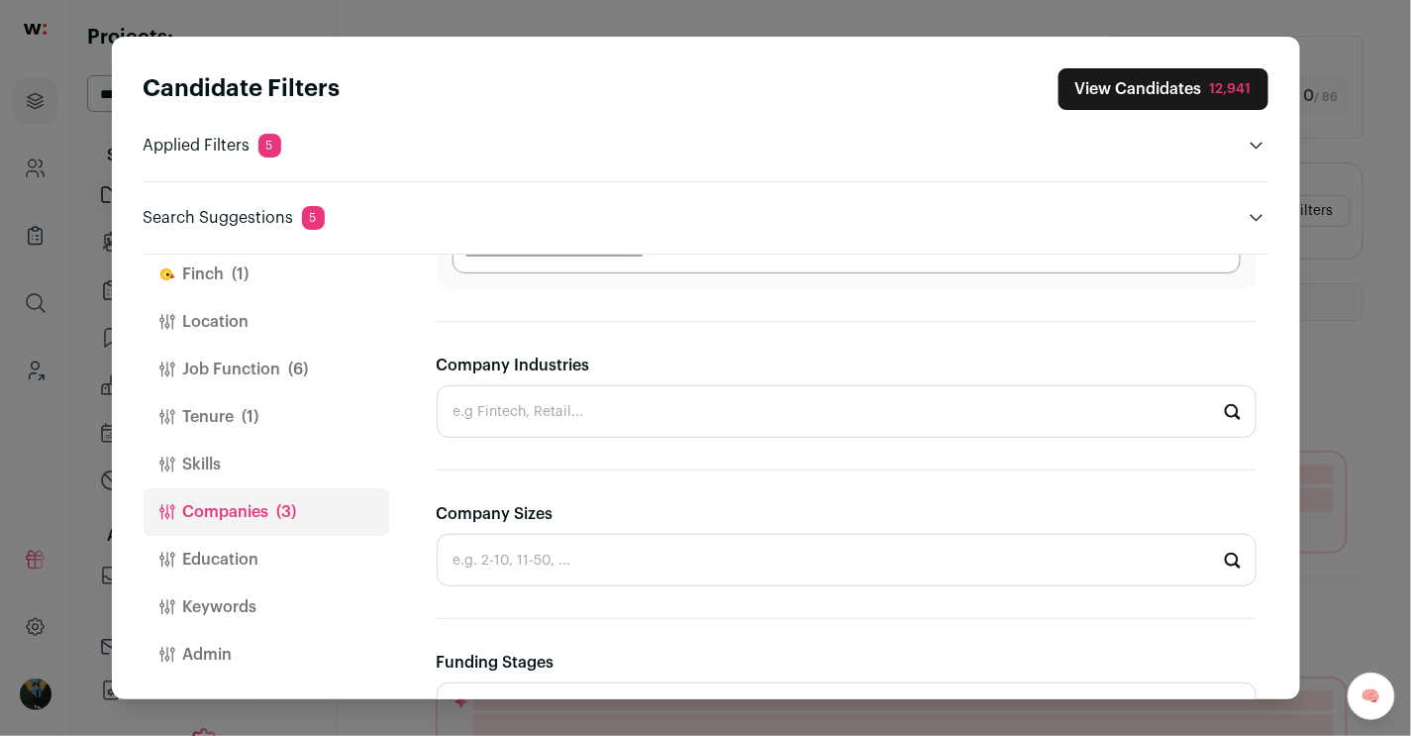
click at [557, 414] on input "Company Industries" at bounding box center [847, 411] width 820 height 52
click at [533, 458] on li "B2C" at bounding box center [847, 465] width 818 height 52
type input "B2C"
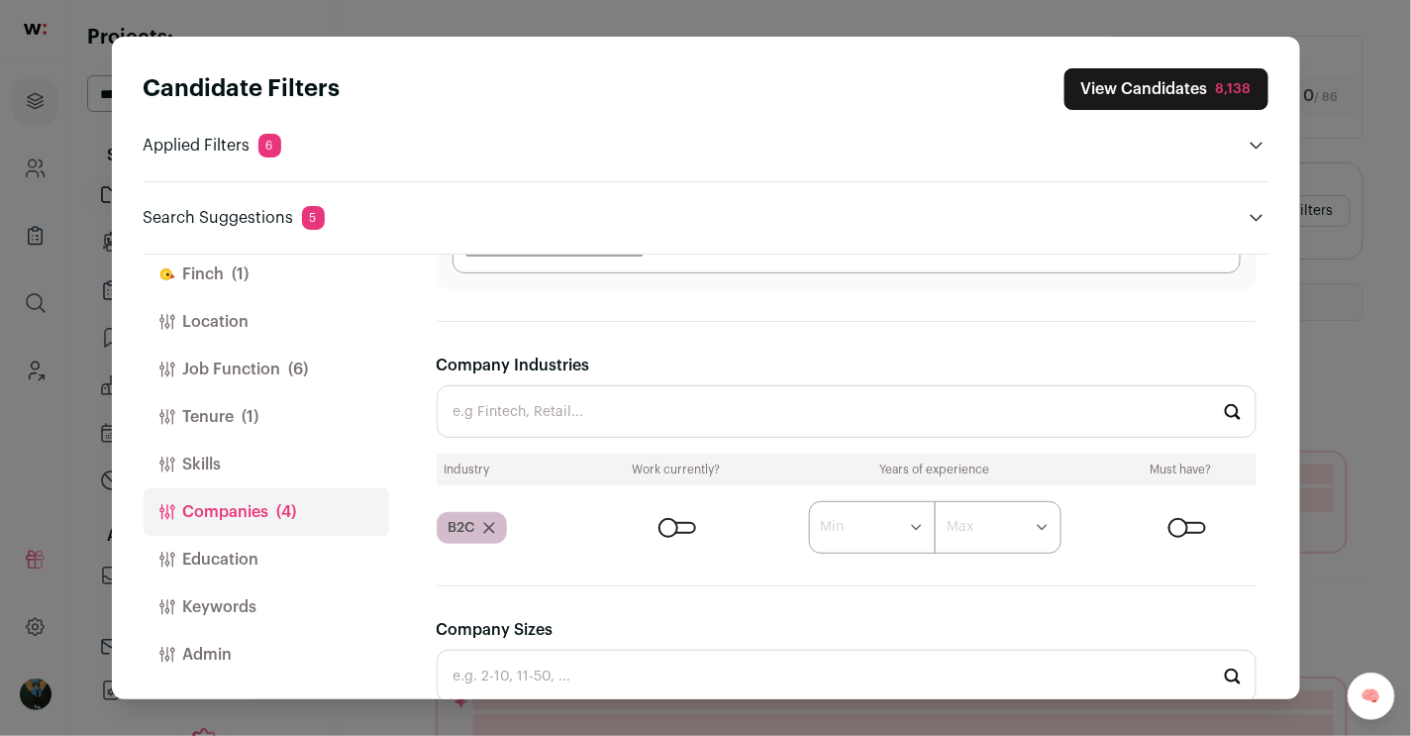
click at [534, 425] on input "Company Industries" at bounding box center [847, 411] width 820 height 52
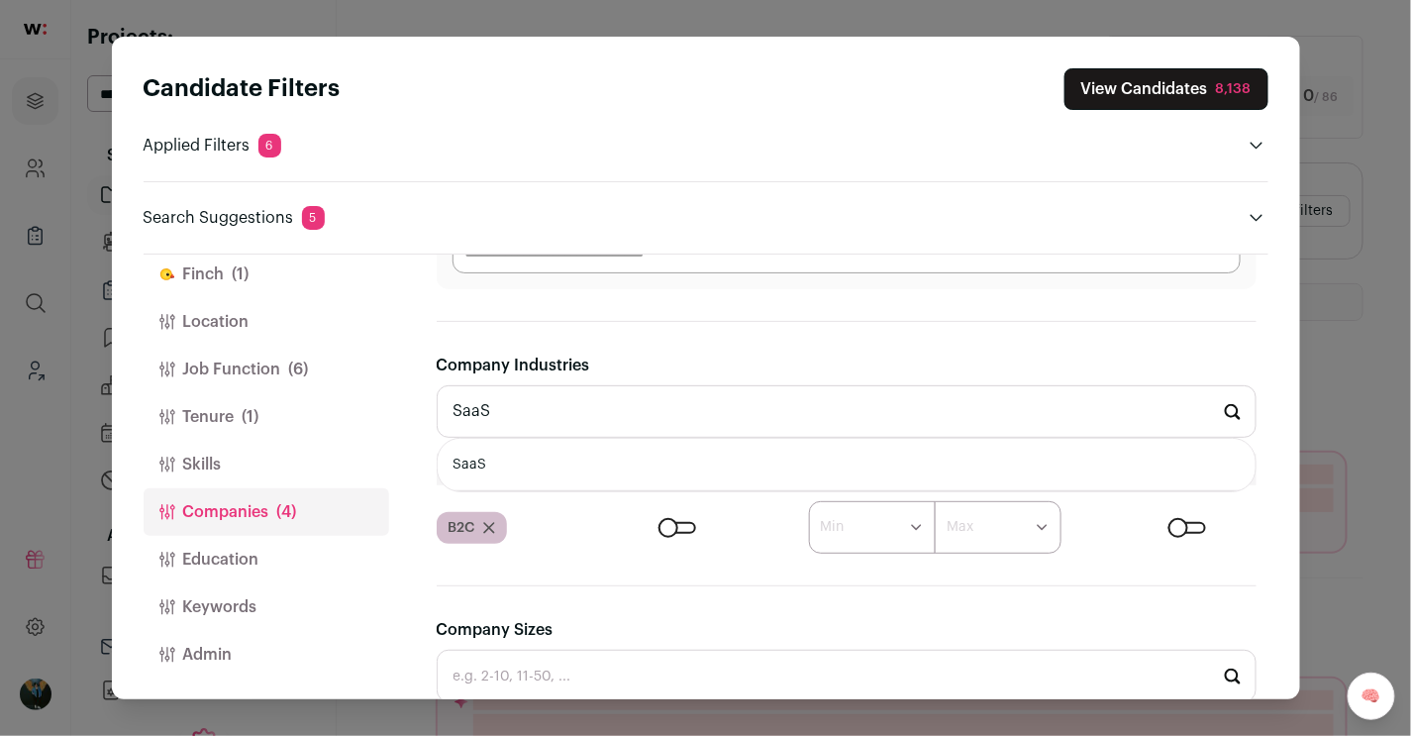
type input "SaaS"
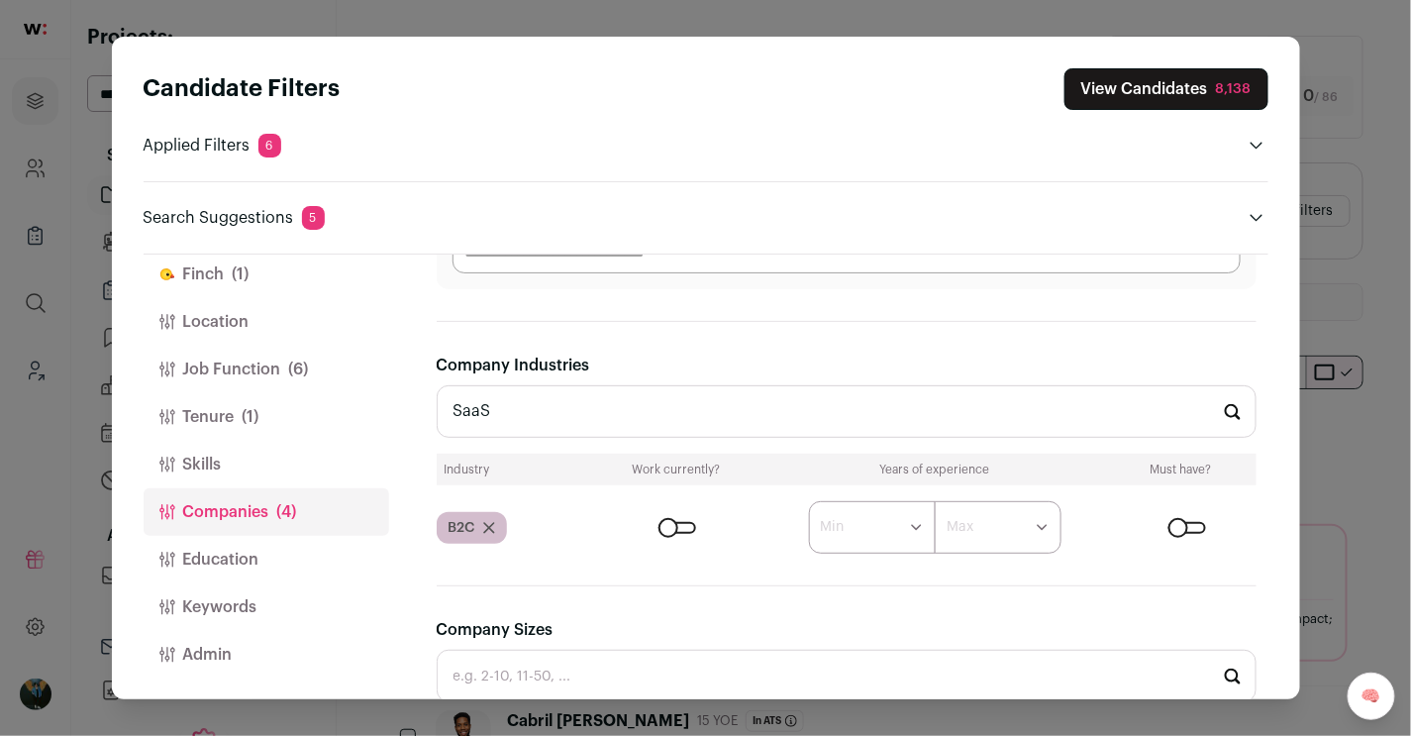
click at [678, 522] on div "Close modal via background" at bounding box center [678, 528] width 38 height 12
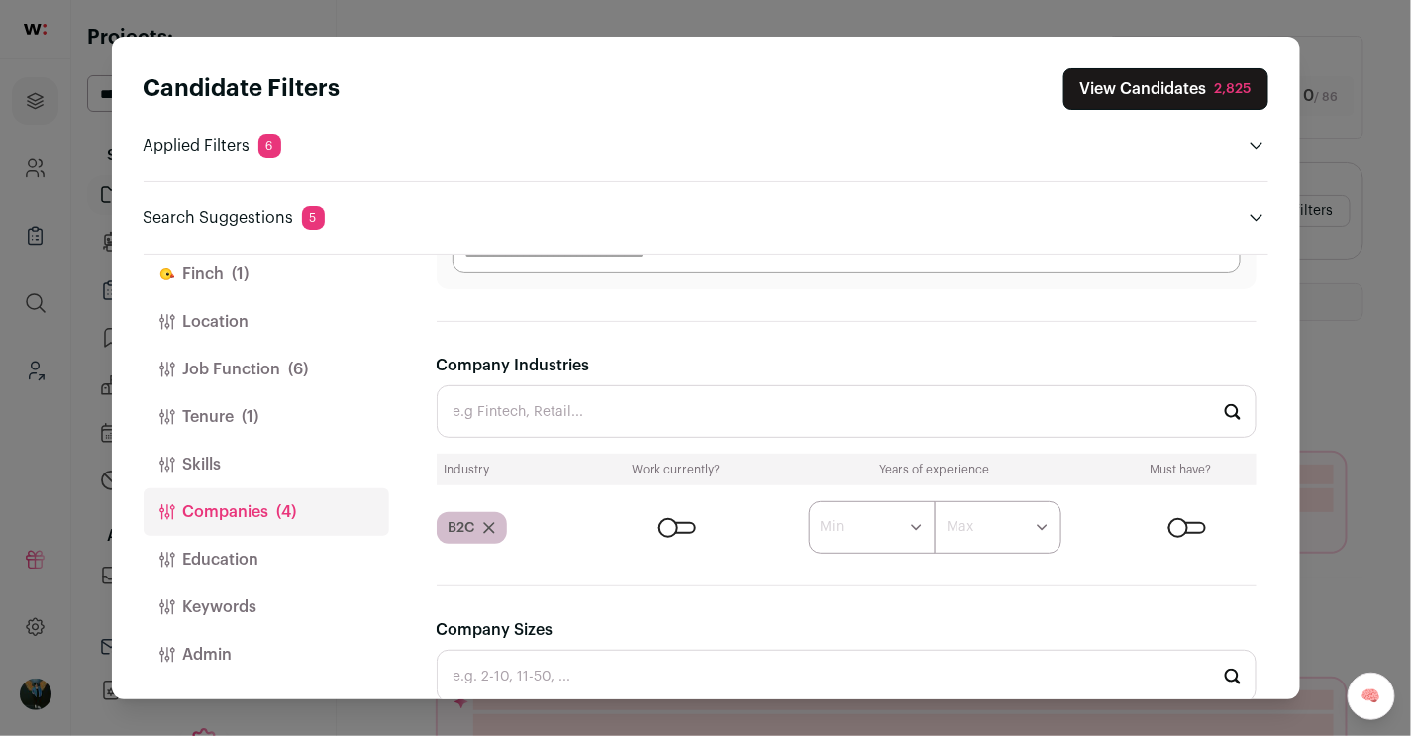
click at [588, 410] on input "Company Industries" at bounding box center [847, 411] width 820 height 52
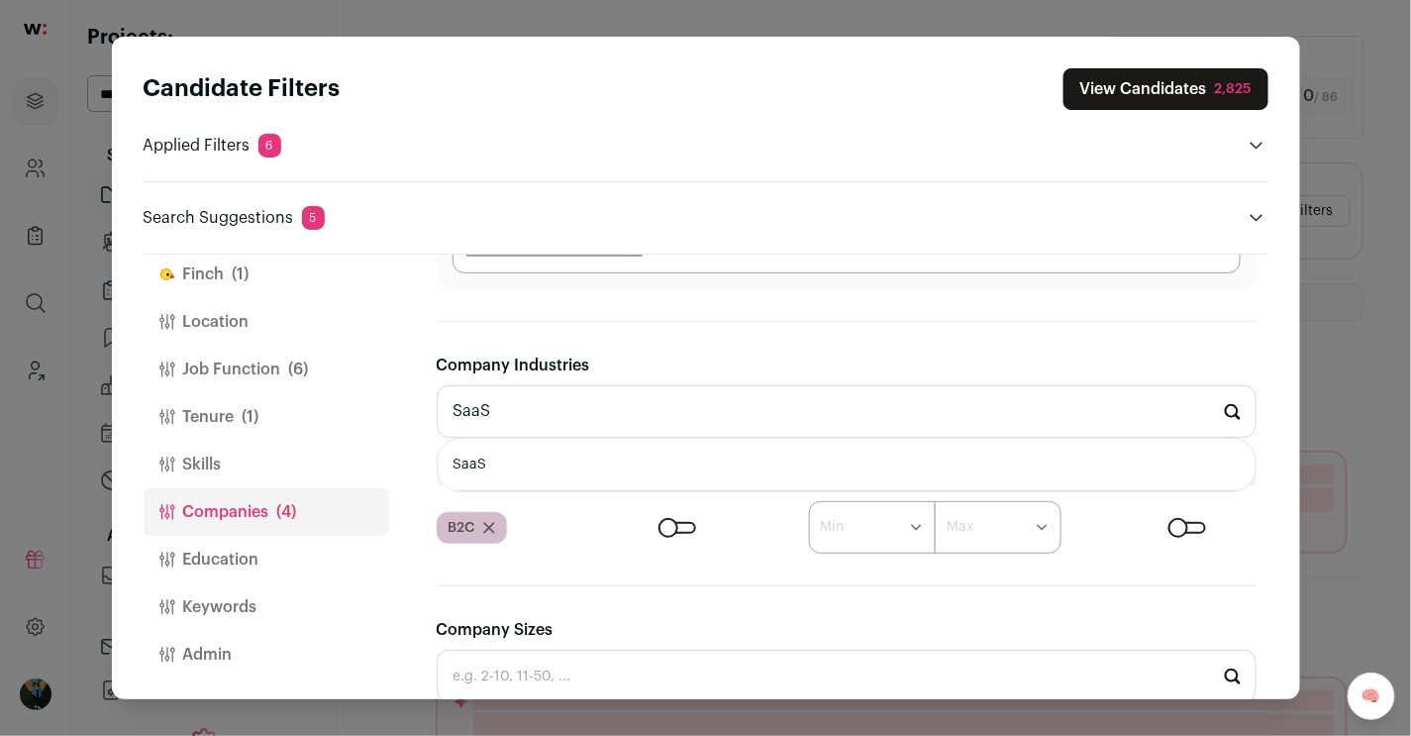
type input "SaaS"
click at [519, 449] on li "SaaS" at bounding box center [847, 465] width 818 height 52
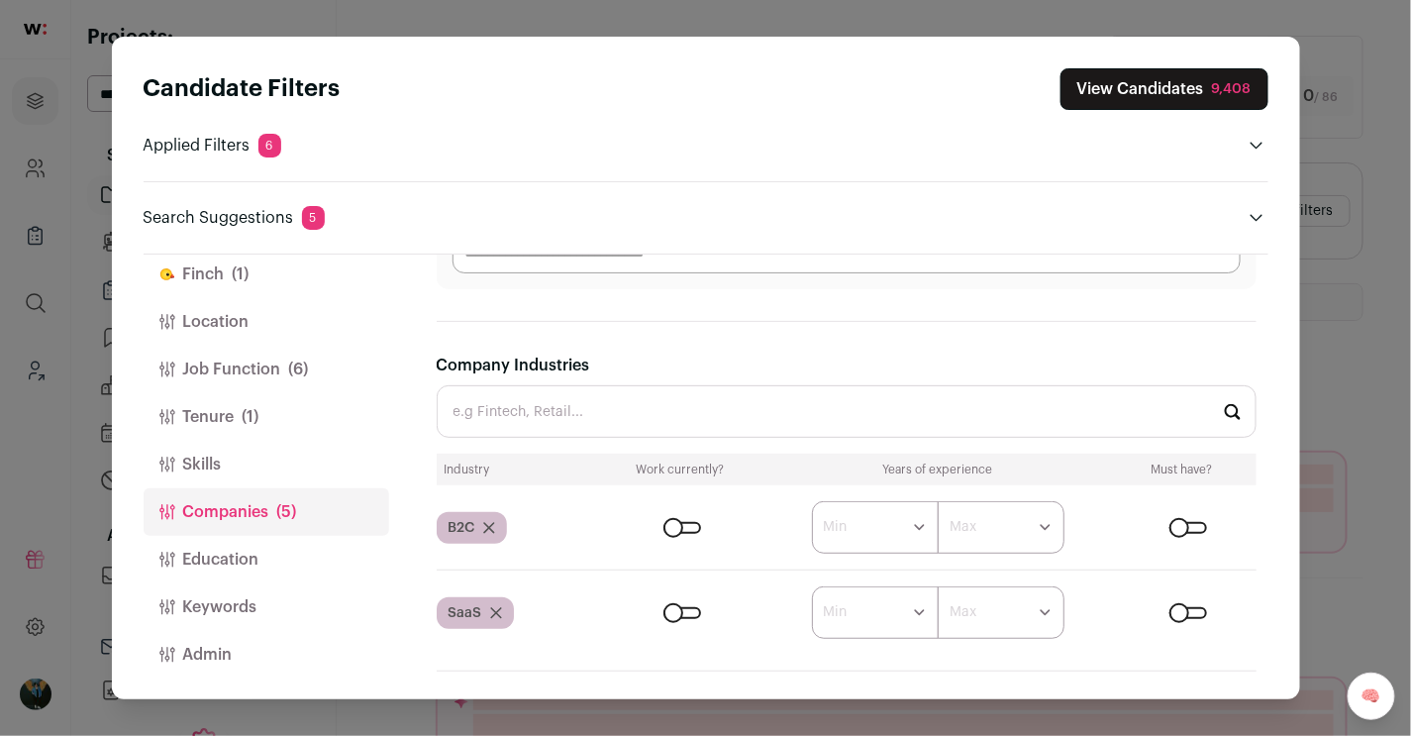
click at [684, 607] on div "Close modal via background" at bounding box center [683, 613] width 38 height 12
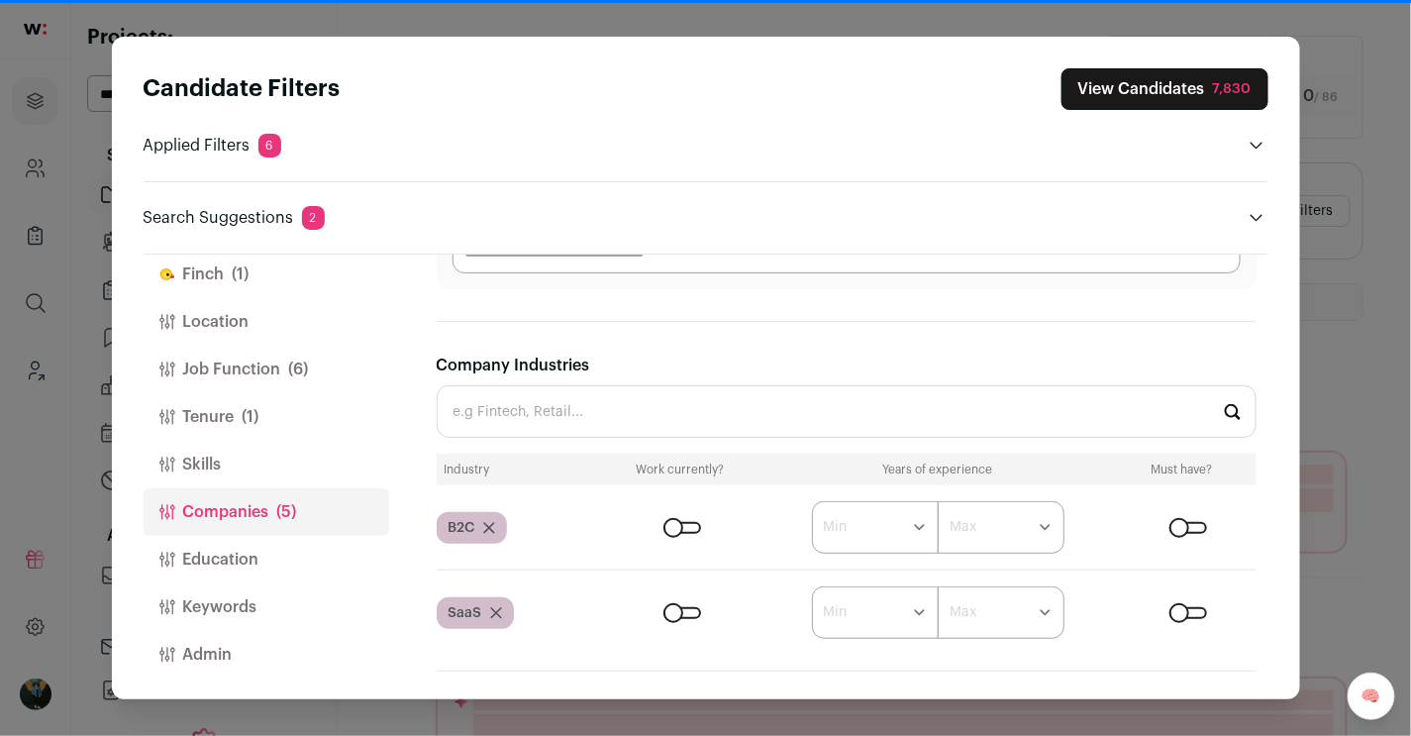
click at [1032, 94] on div "7,830" at bounding box center [1232, 89] width 39 height 20
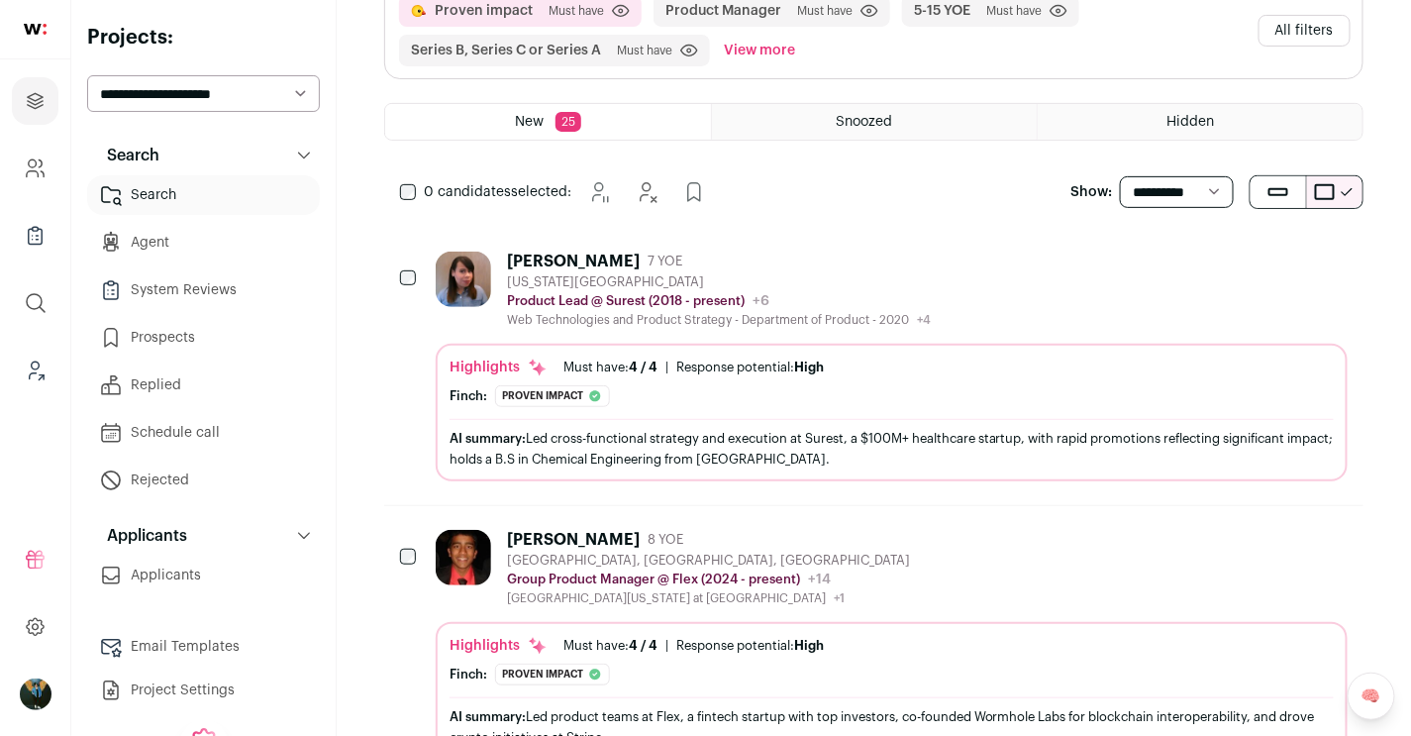
scroll to position [219, 0]
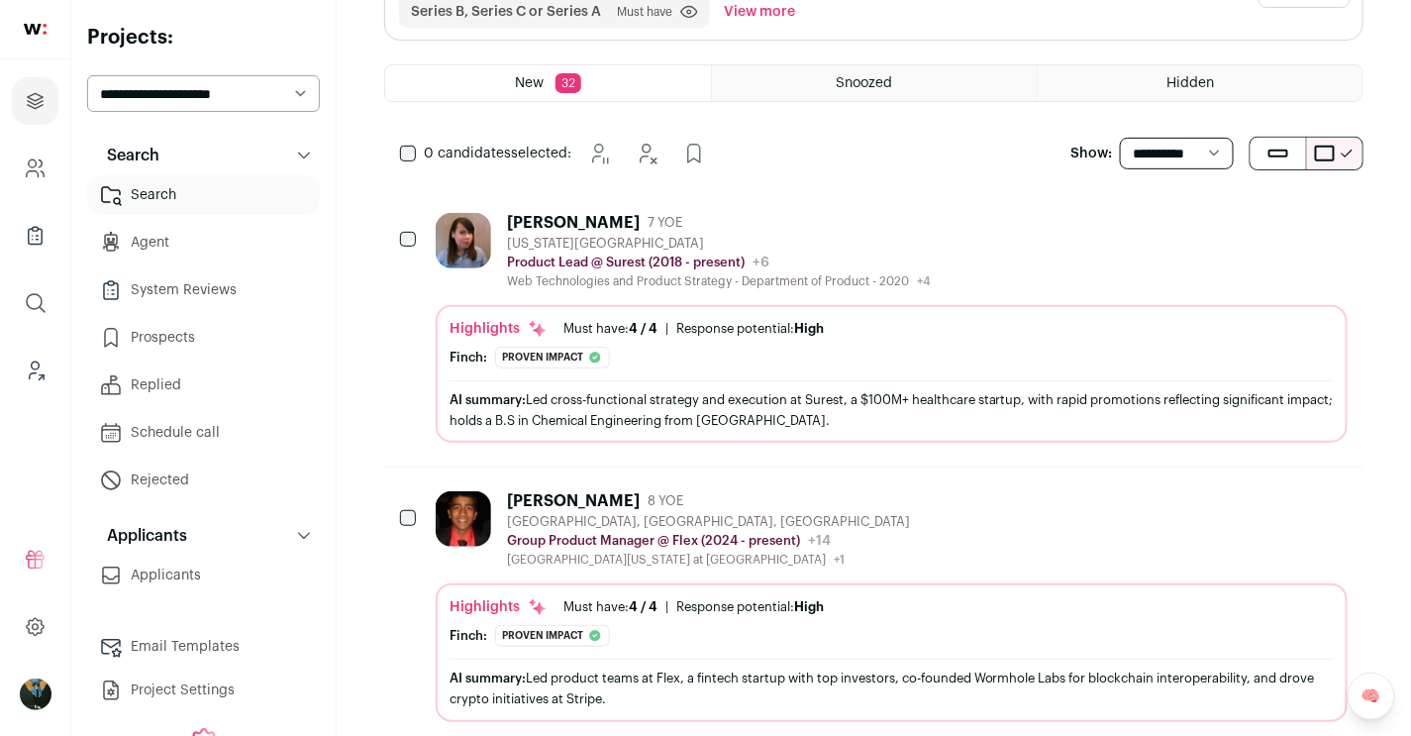
click at [792, 201] on div "Yesenia Miranda 7 YOE New York City Metropolitan Area Product Lead @ Surest (20…" at bounding box center [874, 327] width 980 height 277
click at [599, 216] on div "Yesenia Miranda" at bounding box center [573, 223] width 133 height 20
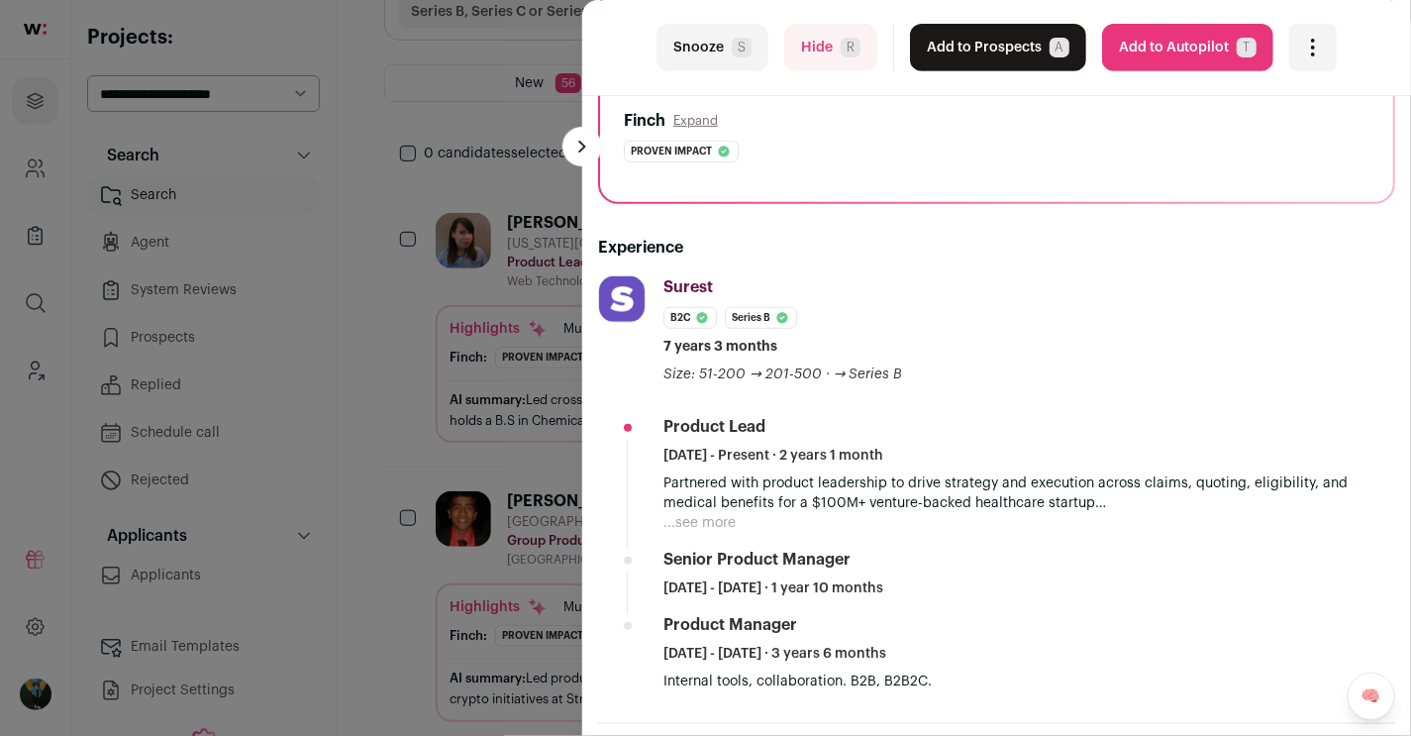
scroll to position [246, 0]
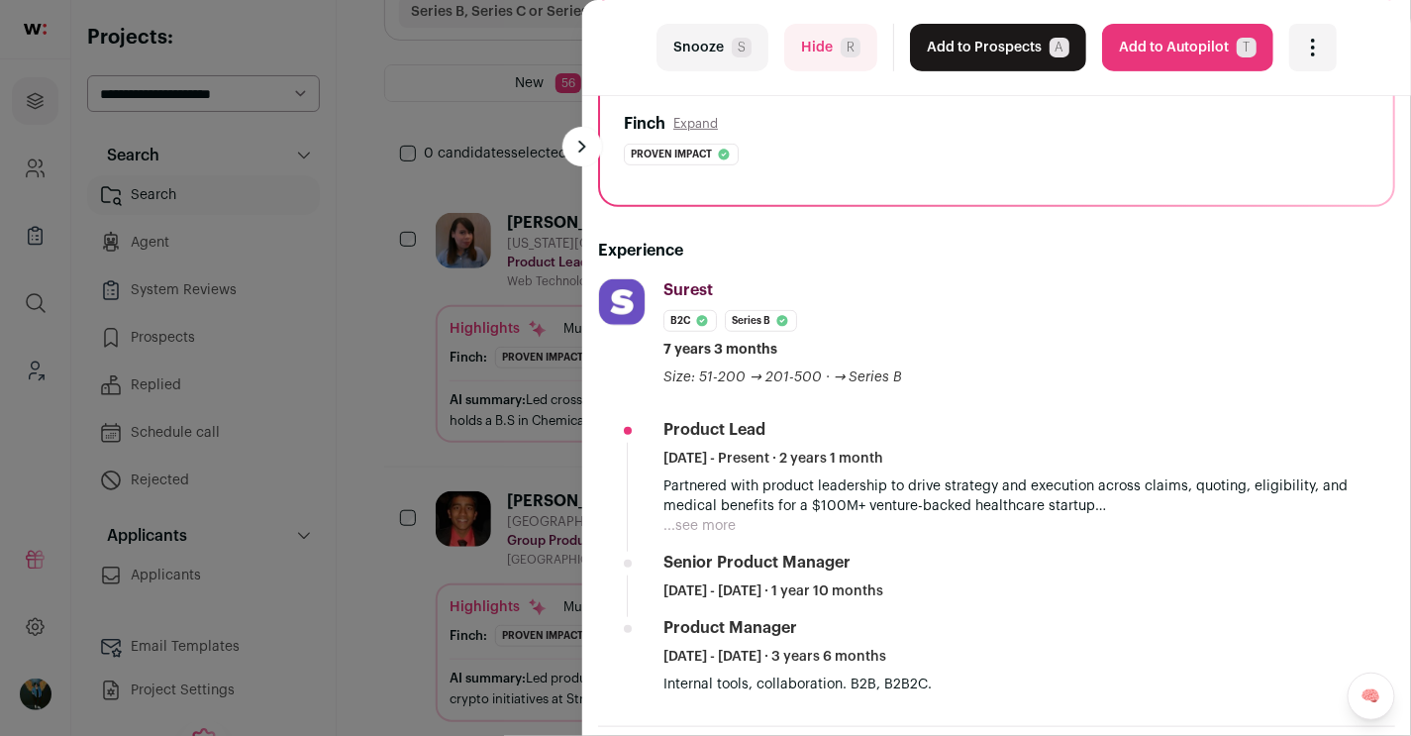
click at [717, 521] on button "...see more" at bounding box center [700, 526] width 72 height 20
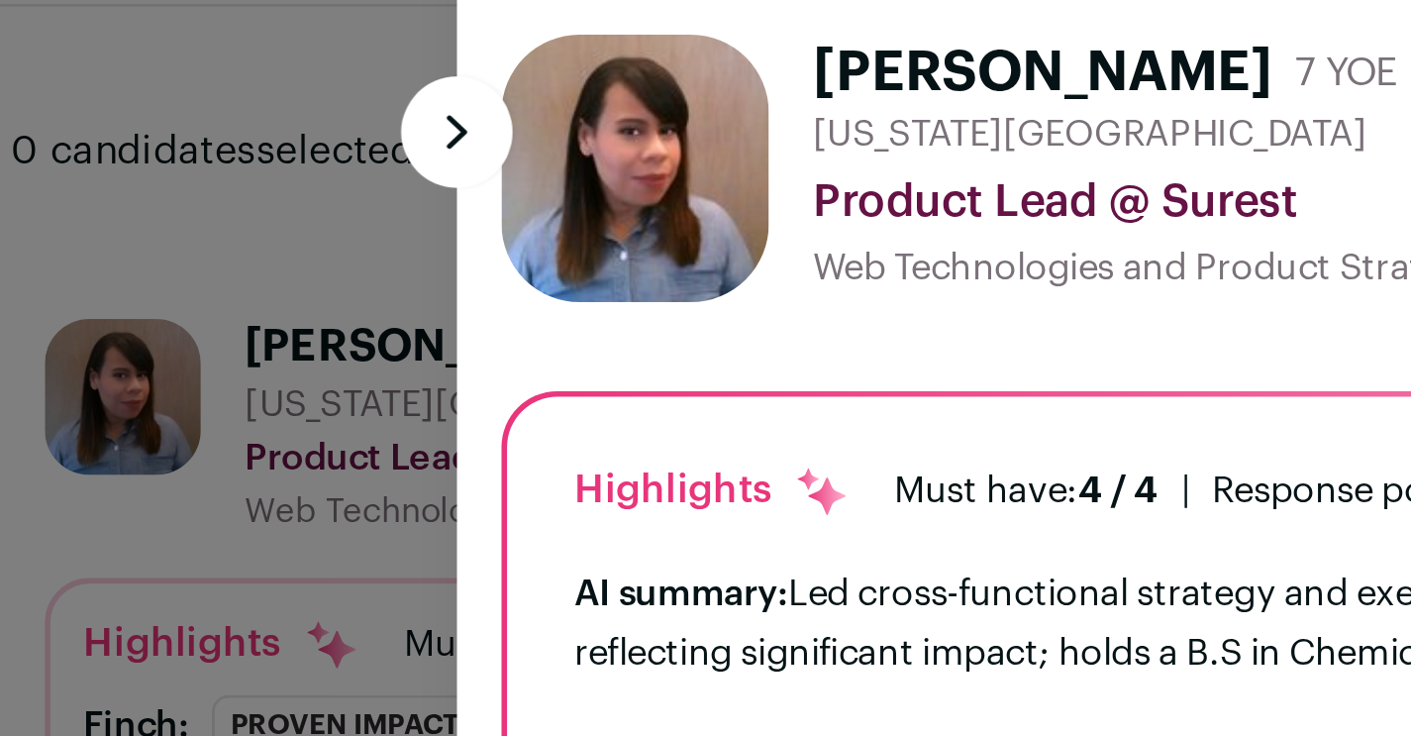
scroll to position [219, 0]
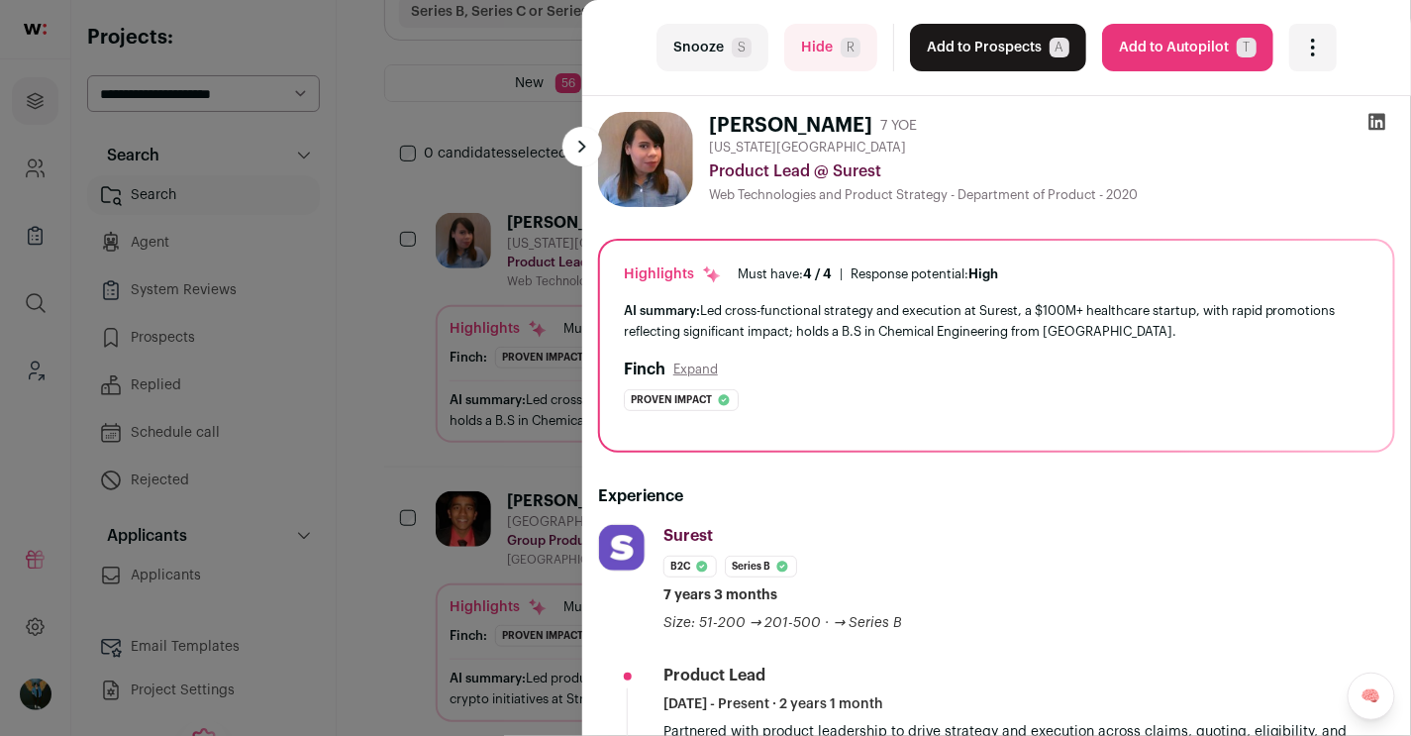
click at [531, 360] on div "last Snooze S Hide R Add to Prospects A Are you sure? Yesenia Miranda is alread…" at bounding box center [705, 368] width 1411 height 736
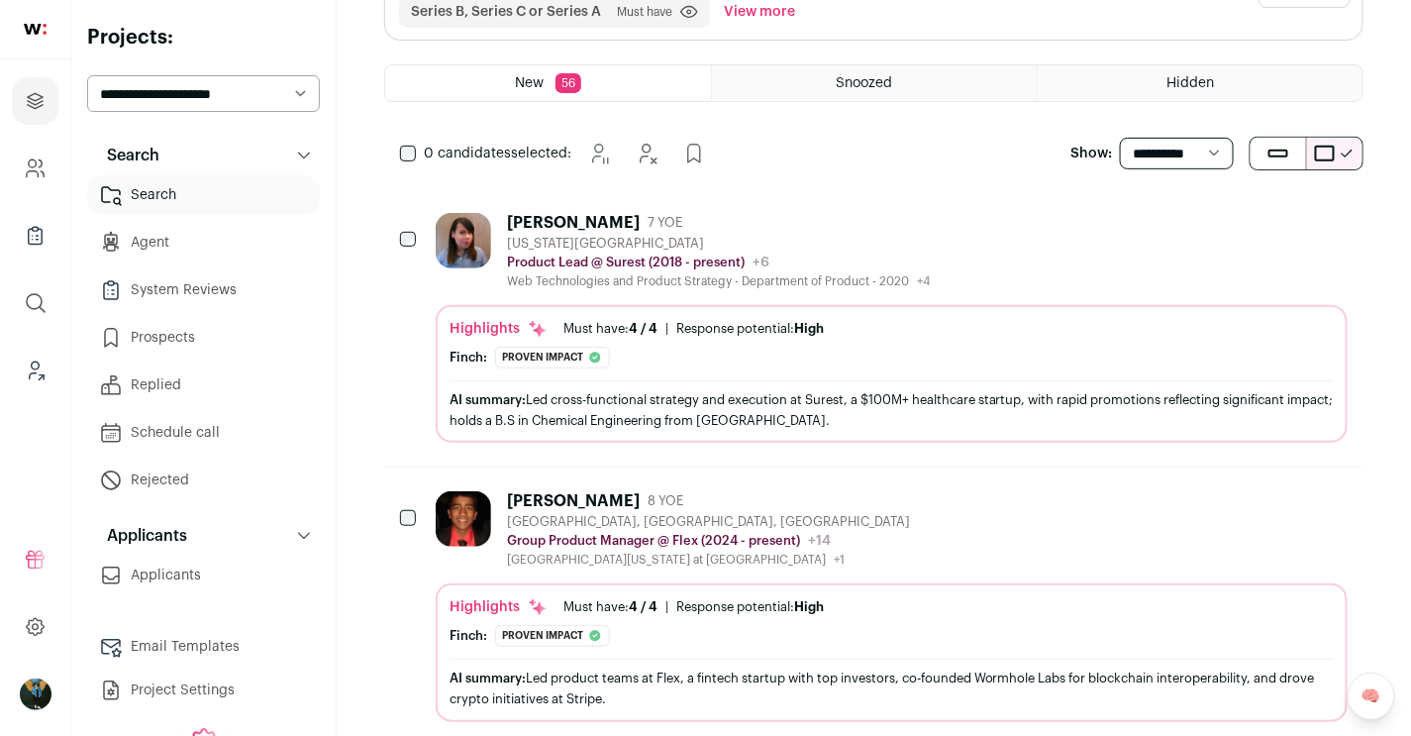
scroll to position [0, 0]
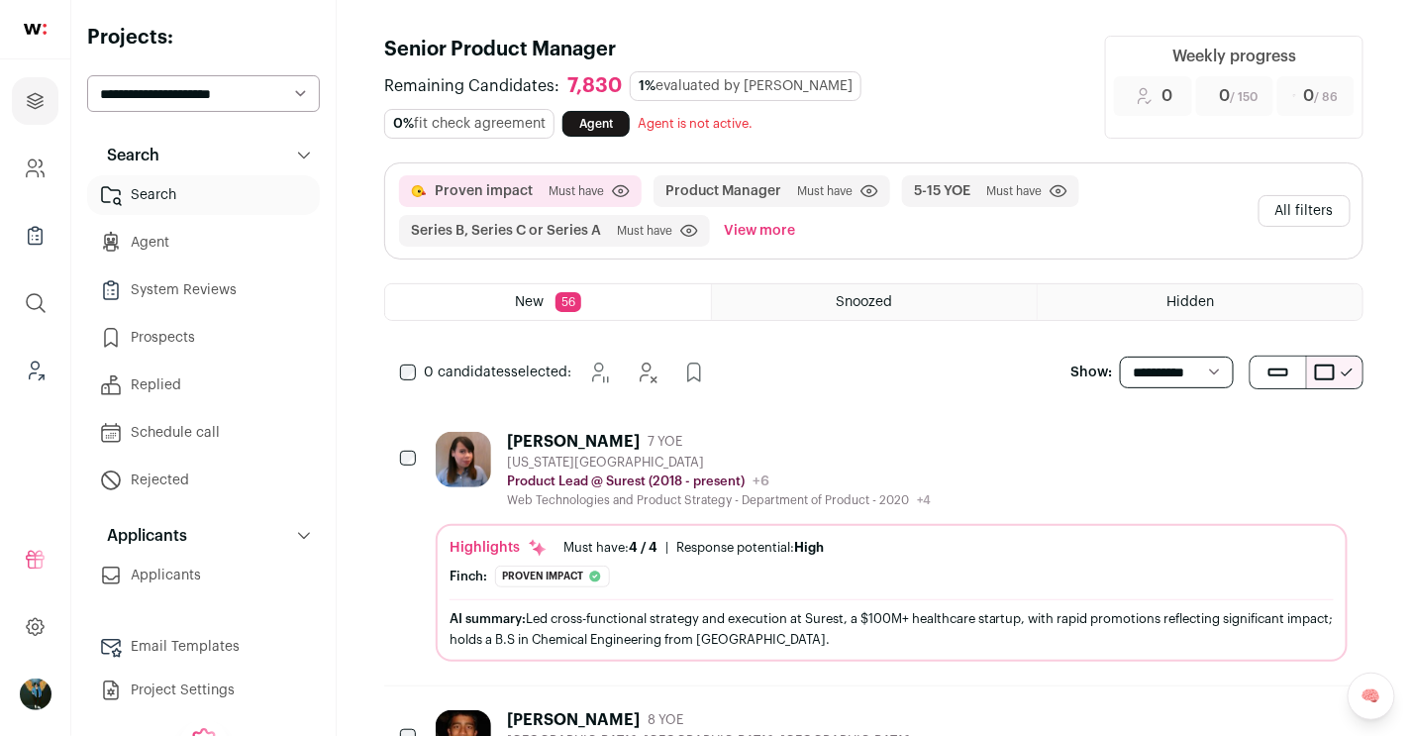
click at [1032, 210] on button "All filters" at bounding box center [1305, 211] width 92 height 32
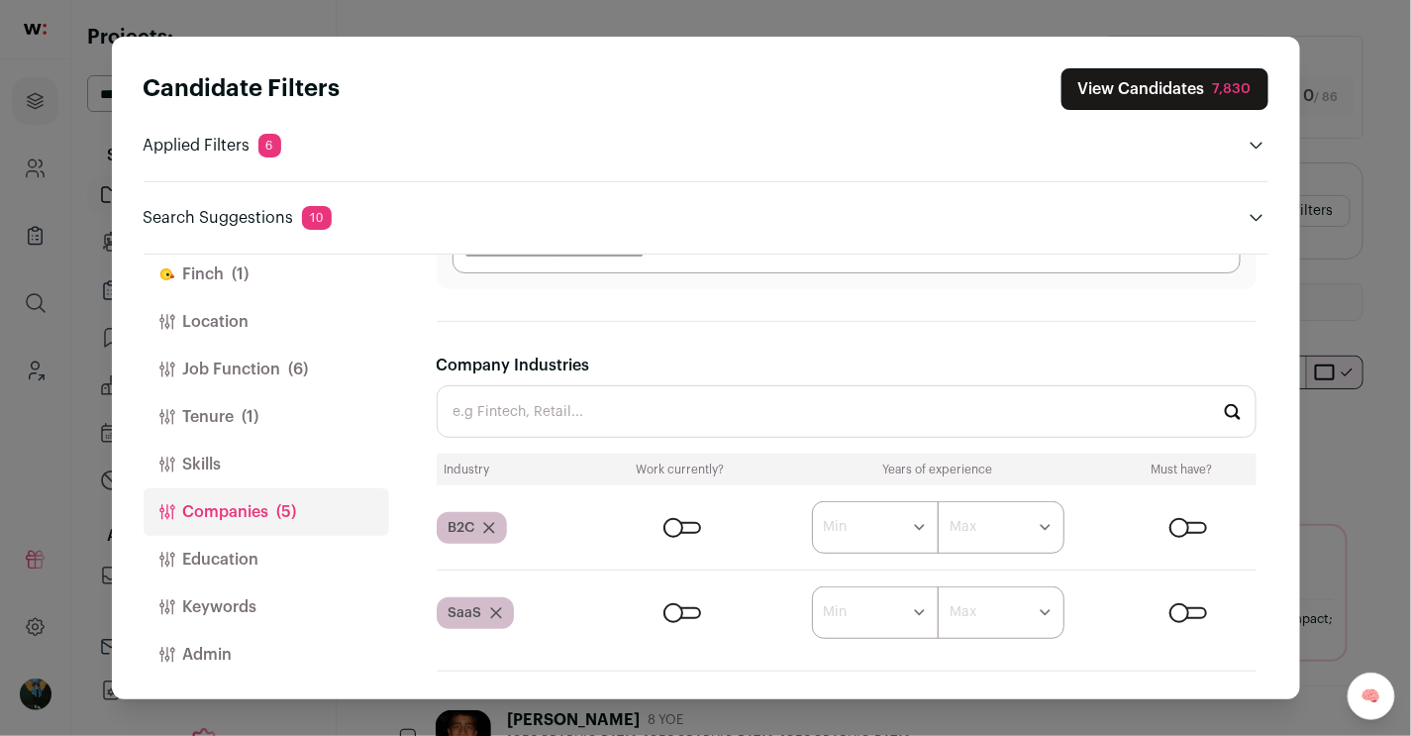
click at [256, 291] on button "Finch (1)" at bounding box center [267, 275] width 246 height 48
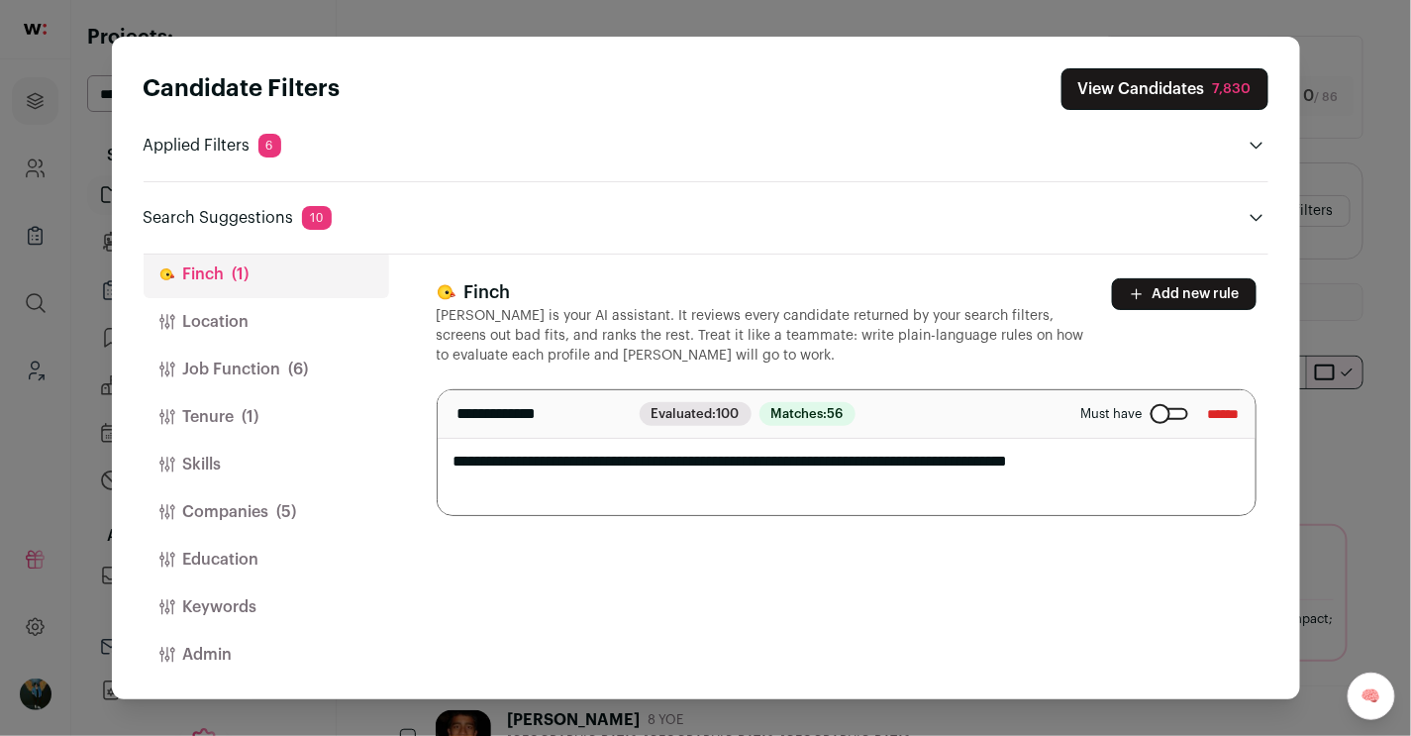
click at [256, 307] on button "Location" at bounding box center [267, 322] width 246 height 48
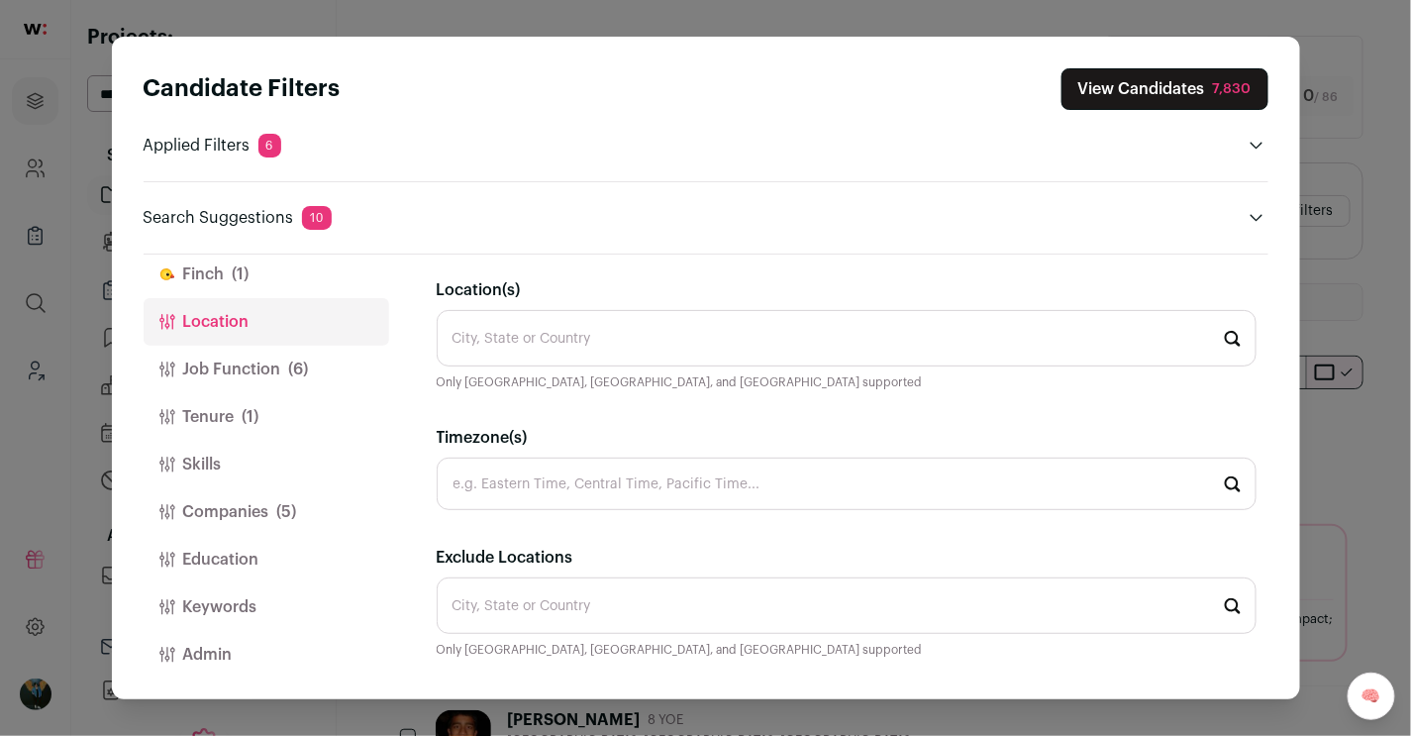
click at [589, 374] on span "Only United States, Canada, and United Kingdom supported" at bounding box center [680, 382] width 486 height 16
click at [585, 361] on input "Location(s)" at bounding box center [847, 338] width 820 height 56
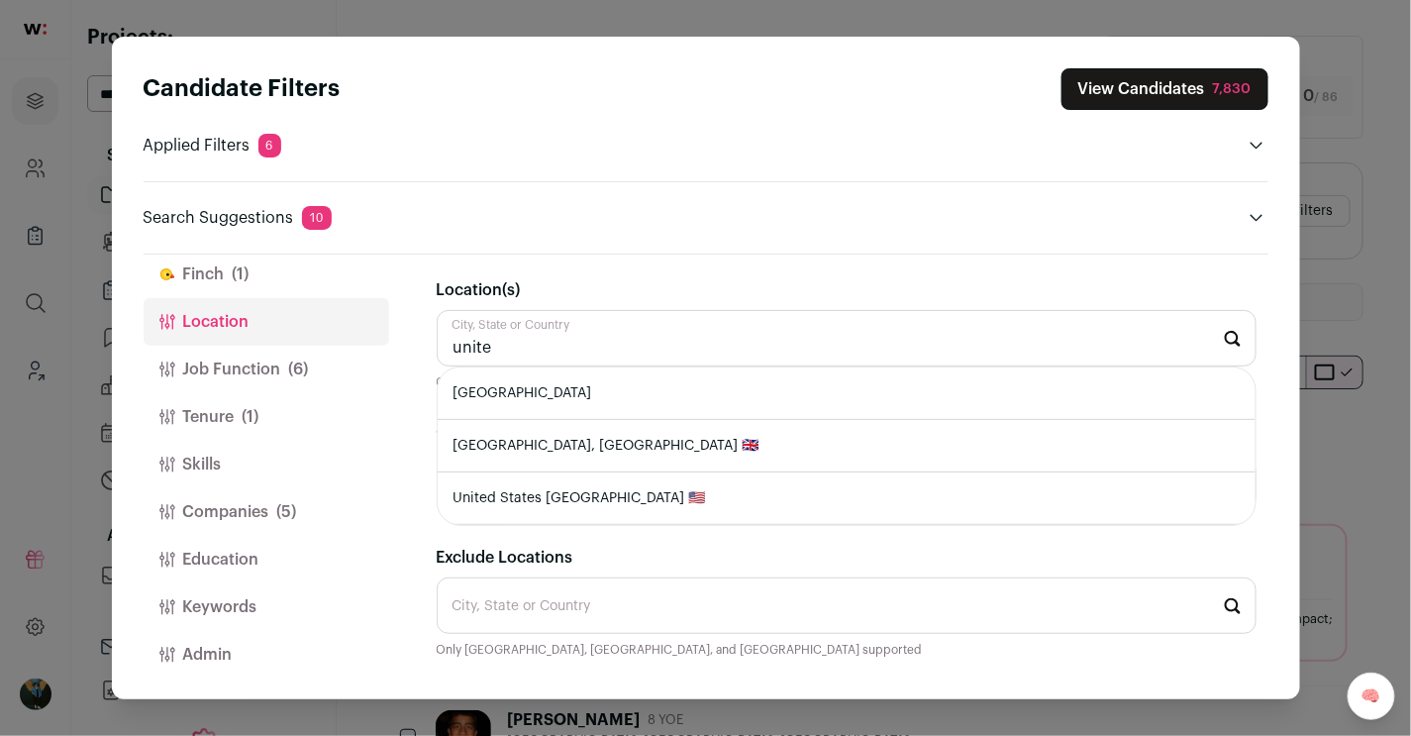
click at [570, 381] on li "[GEOGRAPHIC_DATA]" at bounding box center [847, 393] width 818 height 52
type input "[GEOGRAPHIC_DATA]"
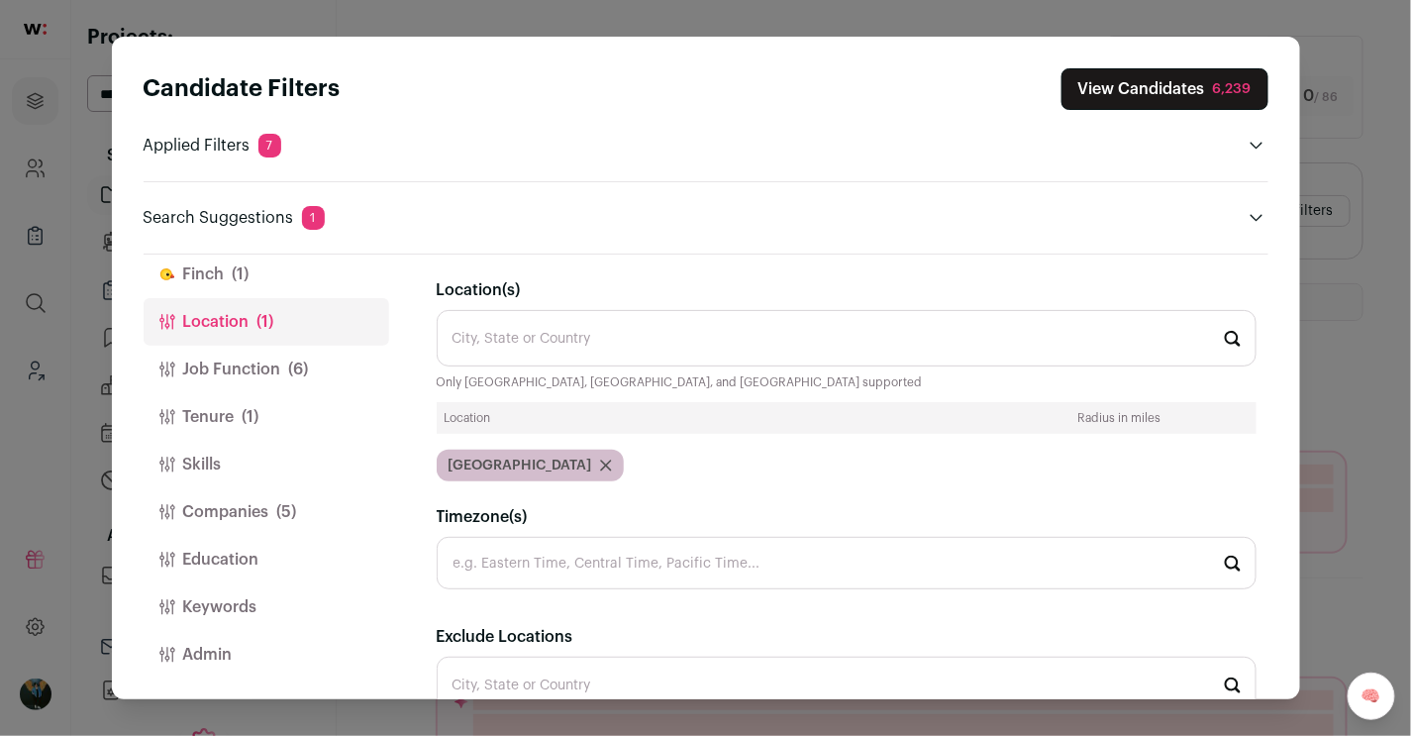
click at [1032, 55] on header "Candidate Filters View Candidates 6,239 Applied Filters 7 Proven impact Must ha…" at bounding box center [706, 146] width 1125 height 218
click at [1032, 105] on button "View Candidates 6,239" at bounding box center [1165, 89] width 207 height 42
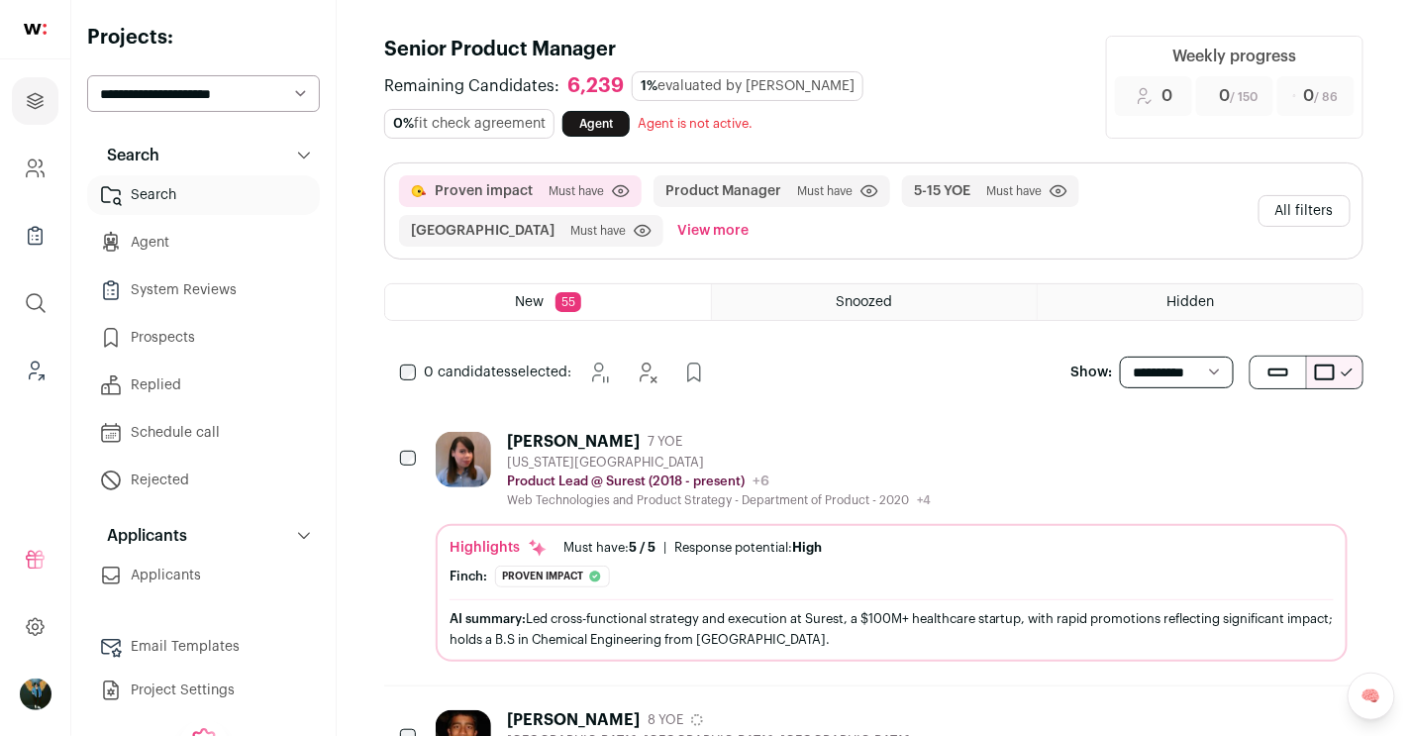
click at [1032, 451] on button "Add to Prospects" at bounding box center [1331, 441] width 42 height 42
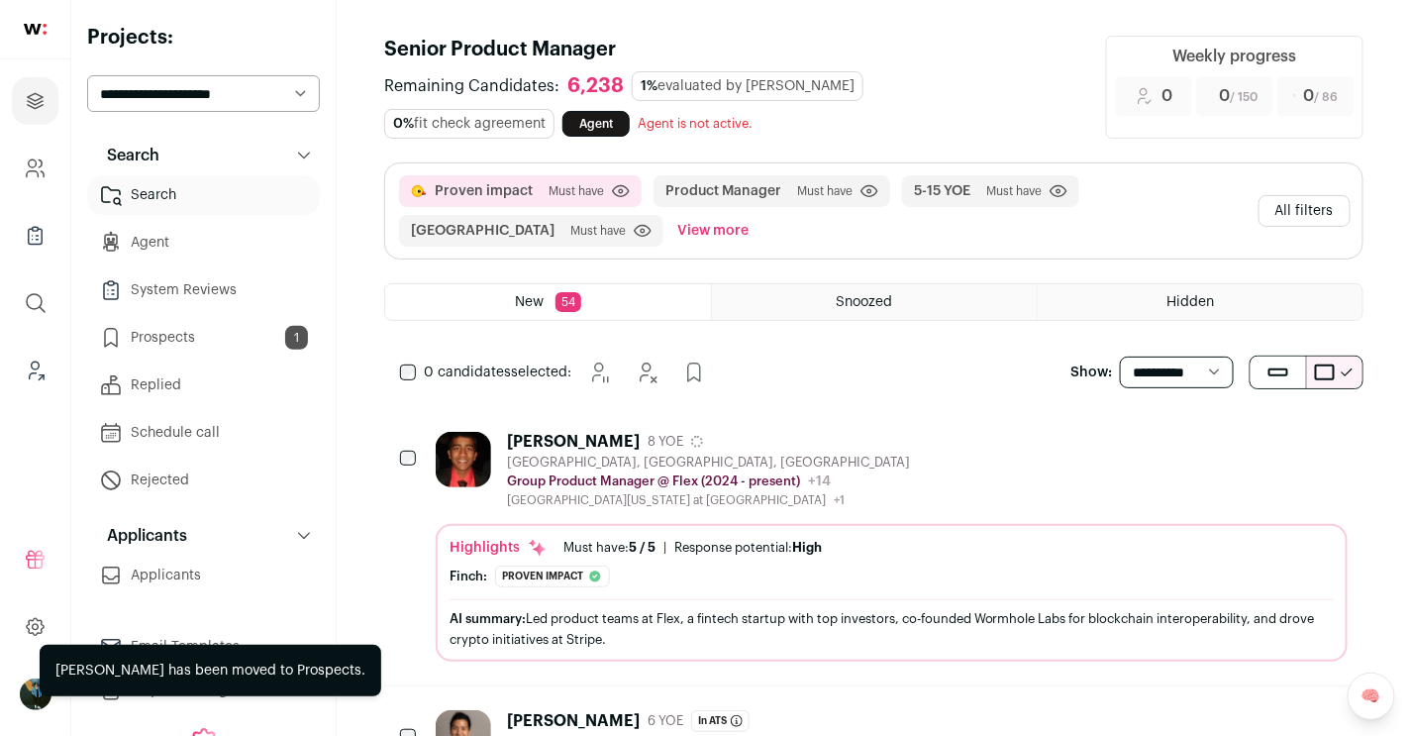
scroll to position [198, 0]
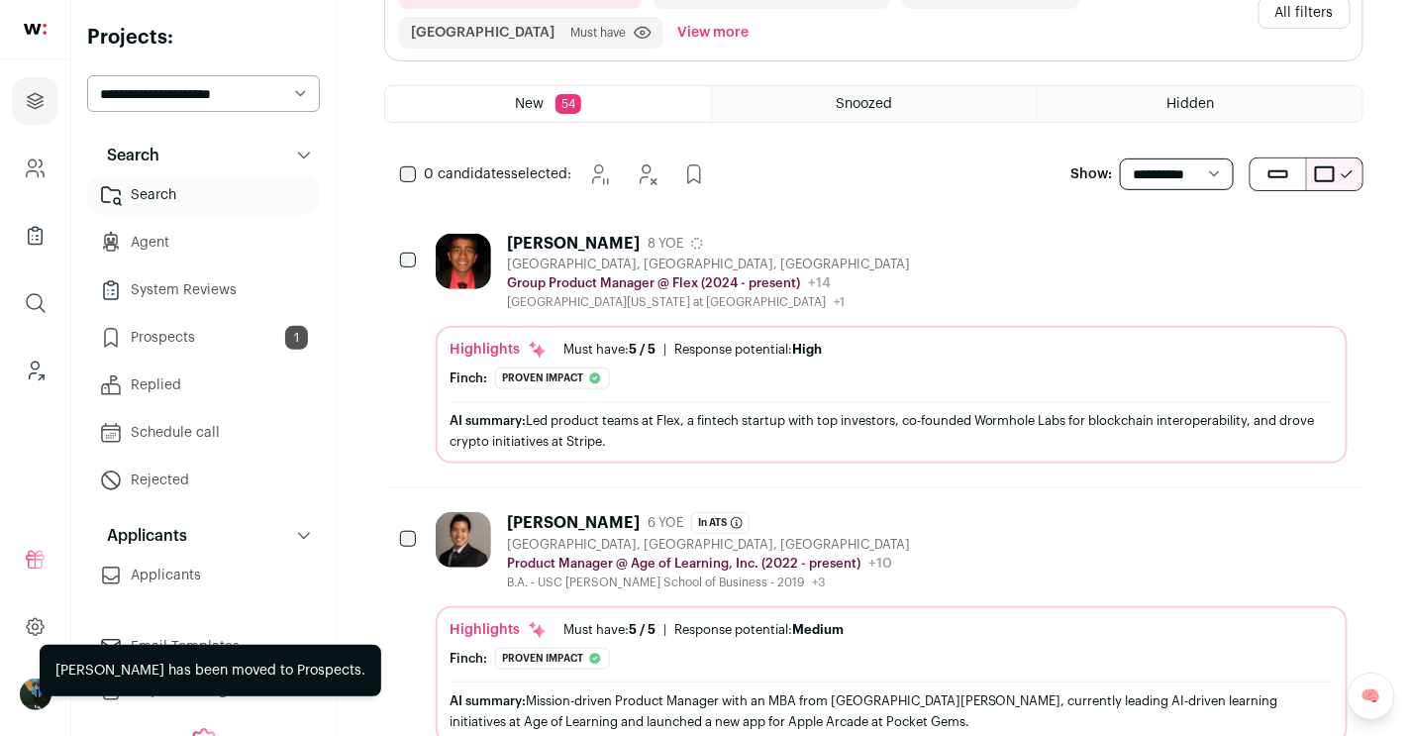
click at [843, 272] on div "Aakash Thumaty 8 YOE San Francisco, CA, USA Group Product Manager @ Flex (2024 …" at bounding box center [892, 272] width 912 height 76
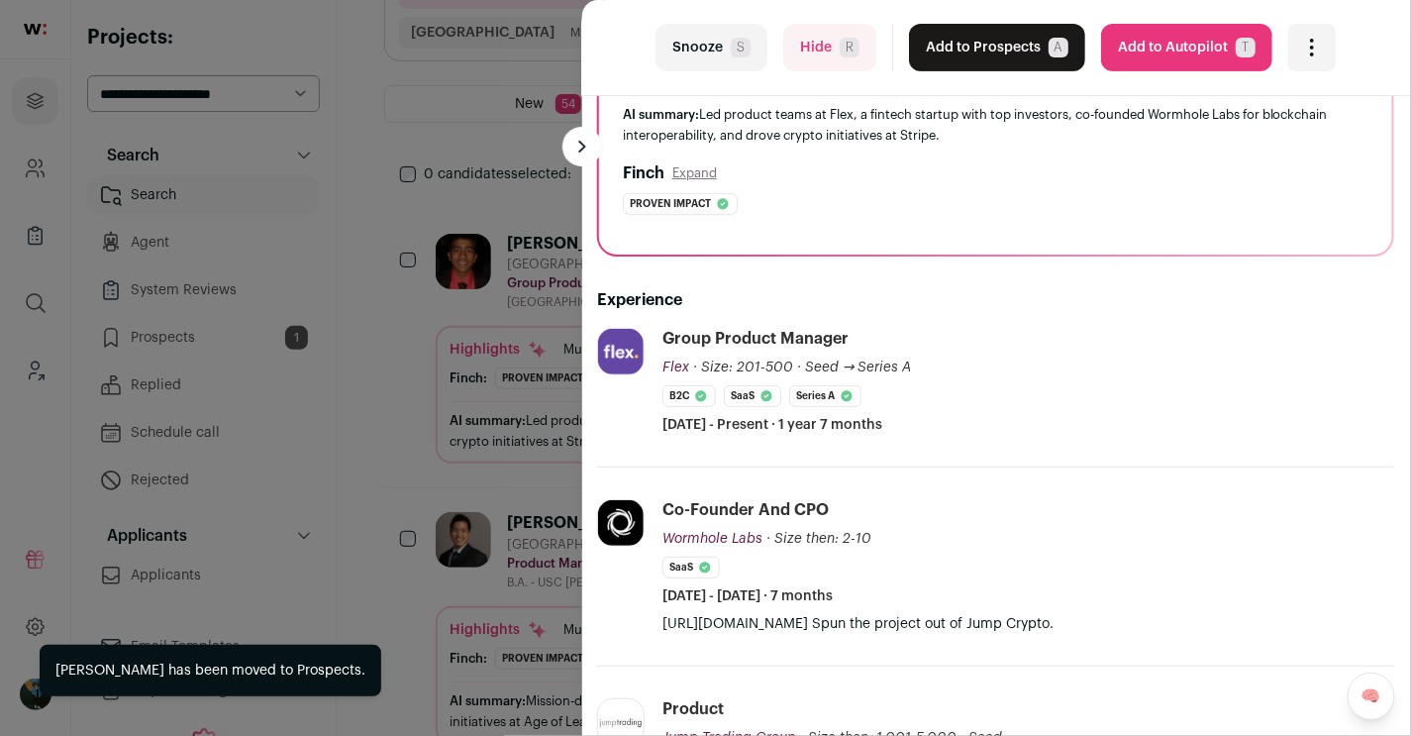
scroll to position [312, 1]
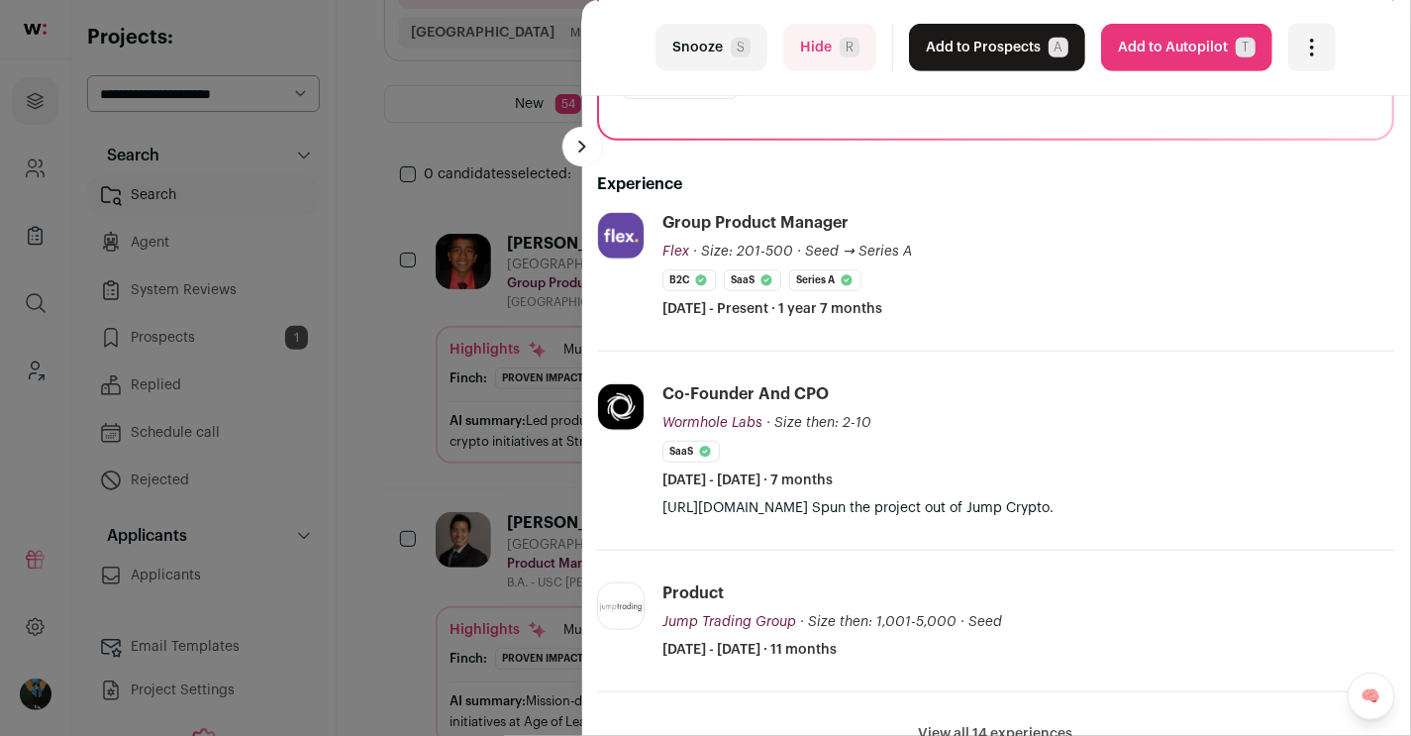
click at [511, 394] on div "last Snooze S Hide R Add to Prospects A Are you sure? Aakash Thumaty is already…" at bounding box center [705, 368] width 1411 height 736
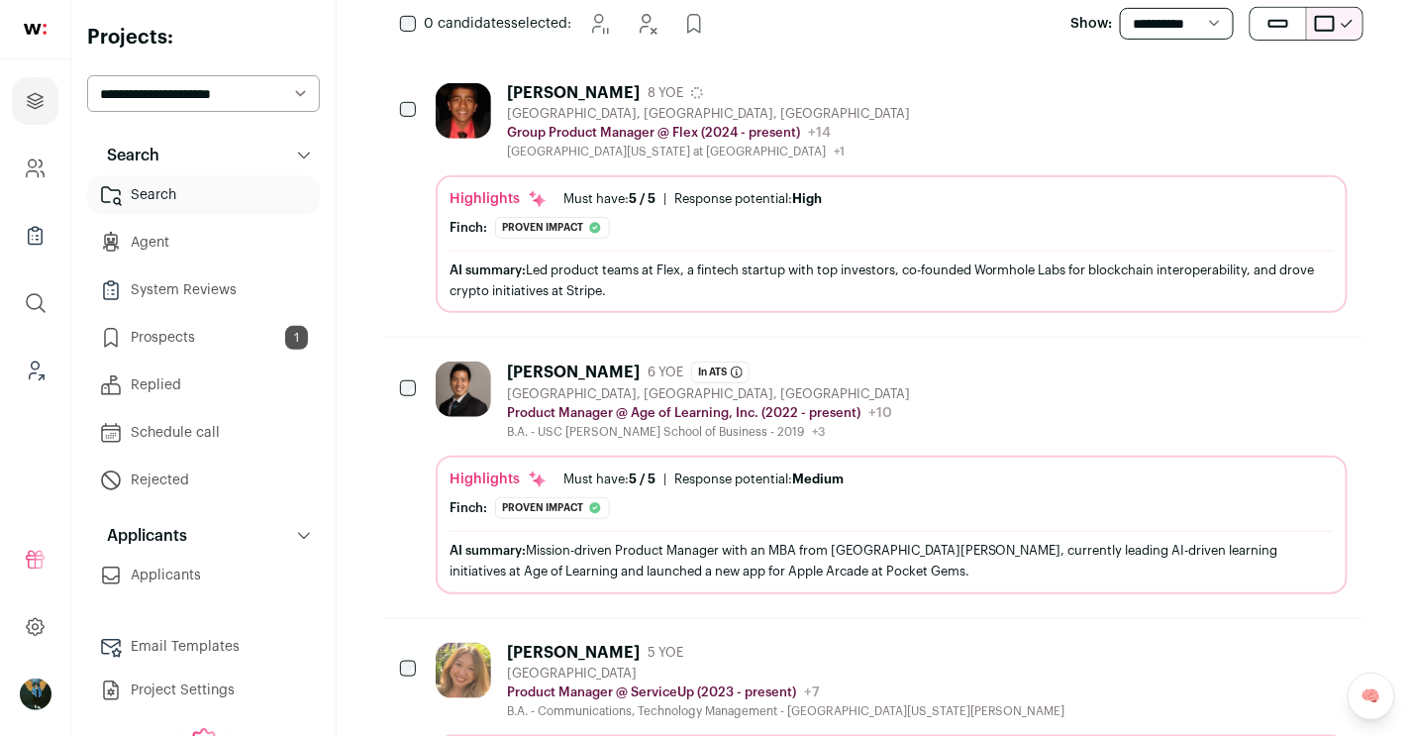
scroll to position [350, 0]
click at [1032, 413] on div "Wen Xian Koay 6 YOE In ATS Senior Product Manager - AI Experiences Oct 02, 2025…" at bounding box center [892, 400] width 912 height 78
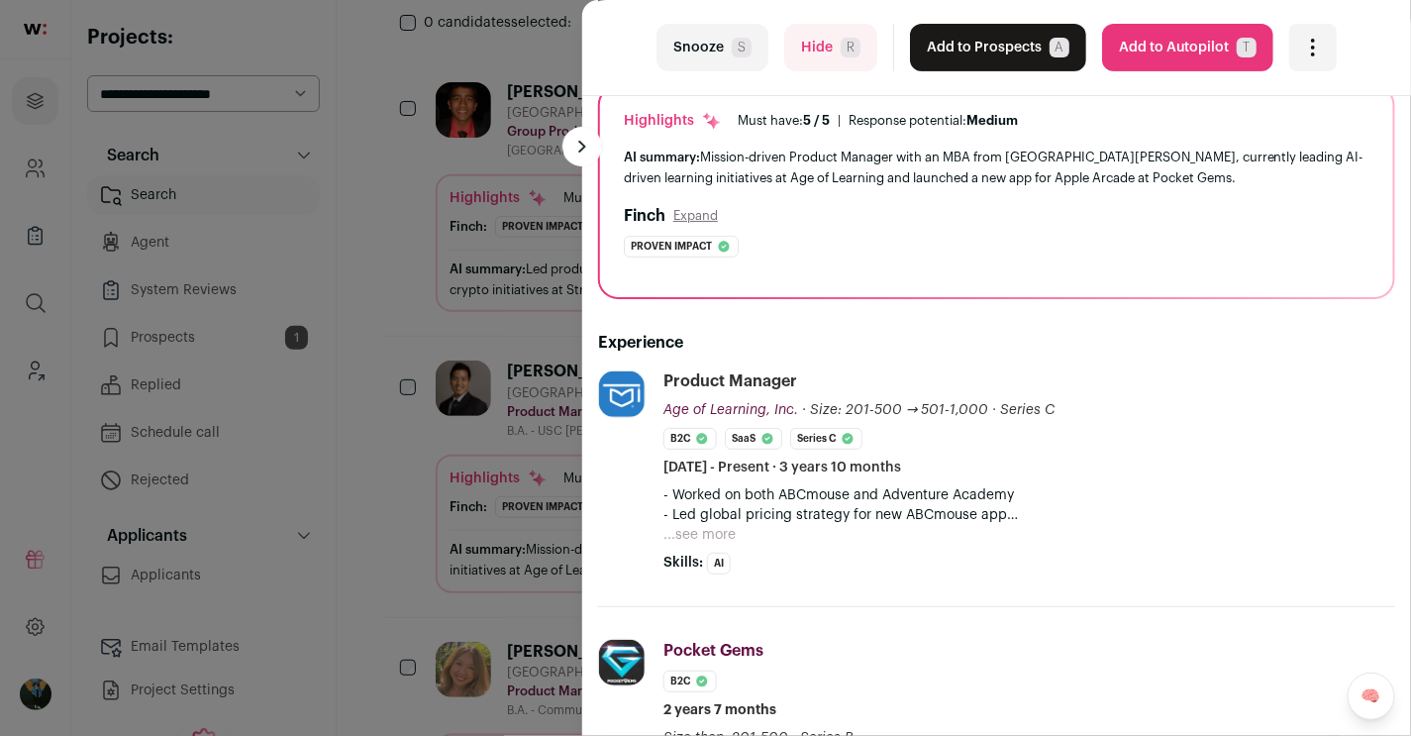
scroll to position [155, 0]
click at [698, 566] on span "Skills:" at bounding box center [684, 562] width 40 height 20
click at [699, 530] on button "...see more" at bounding box center [700, 534] width 72 height 20
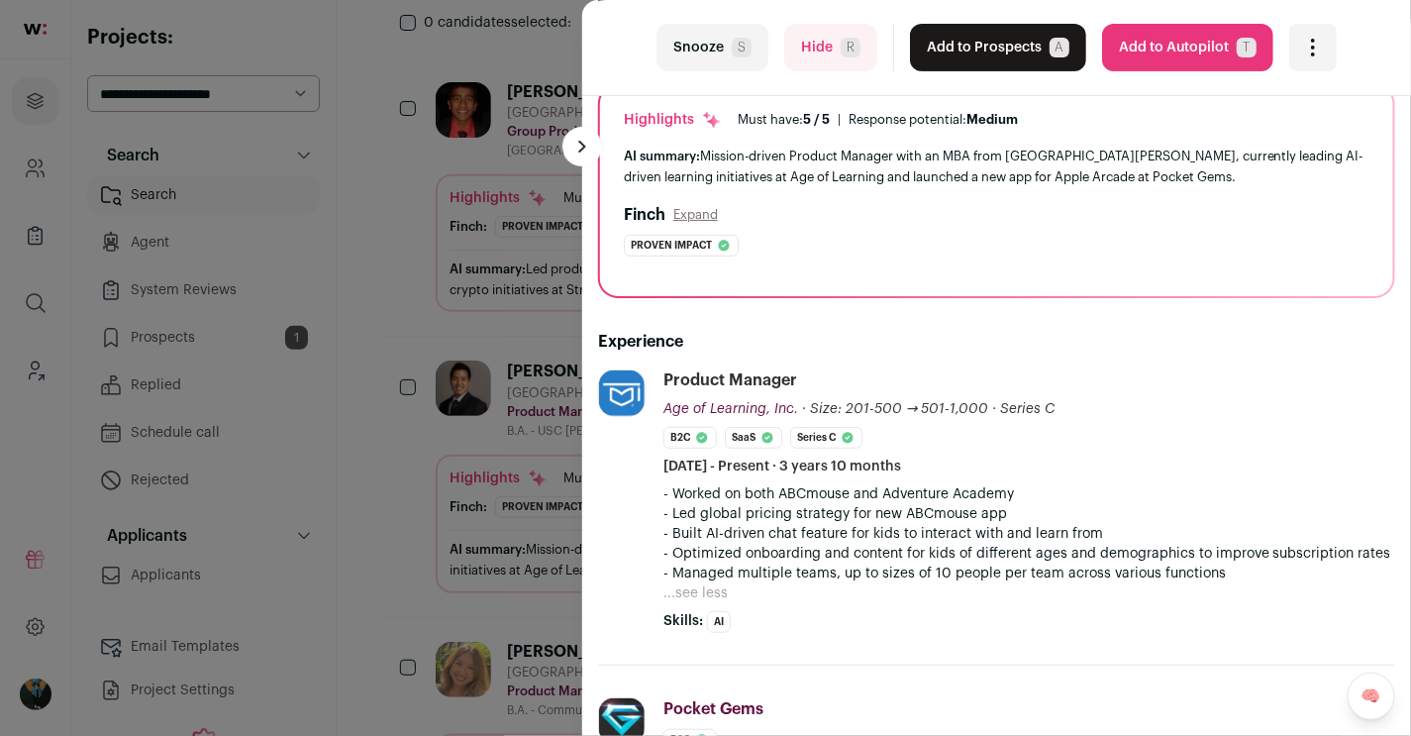
click at [1032, 52] on button "Add to Autopilot T" at bounding box center [1187, 48] width 171 height 48
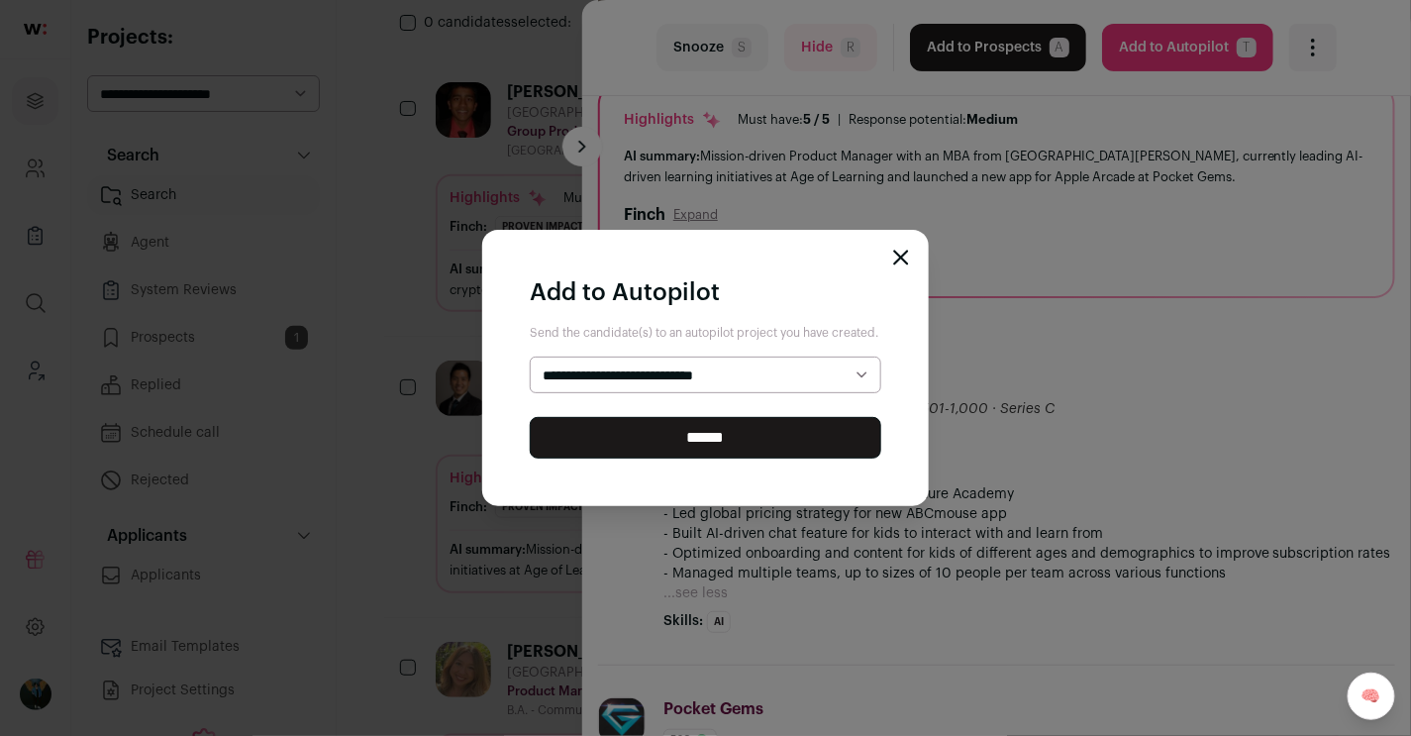
click at [904, 265] on div "**********" at bounding box center [705, 368] width 446 height 276
click at [903, 261] on icon "Close modal" at bounding box center [900, 258] width 13 height 13
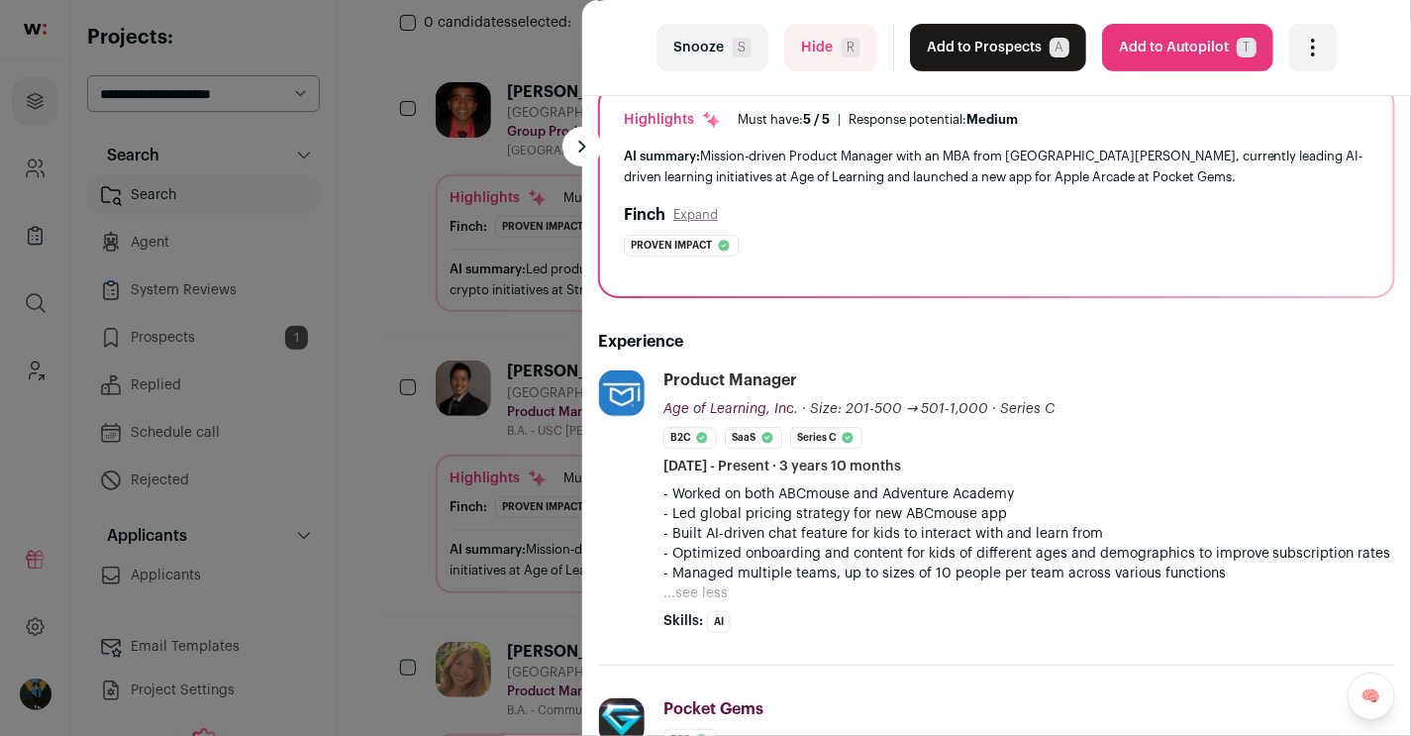
click at [973, 28] on button "Add to Prospects A" at bounding box center [998, 48] width 176 height 48
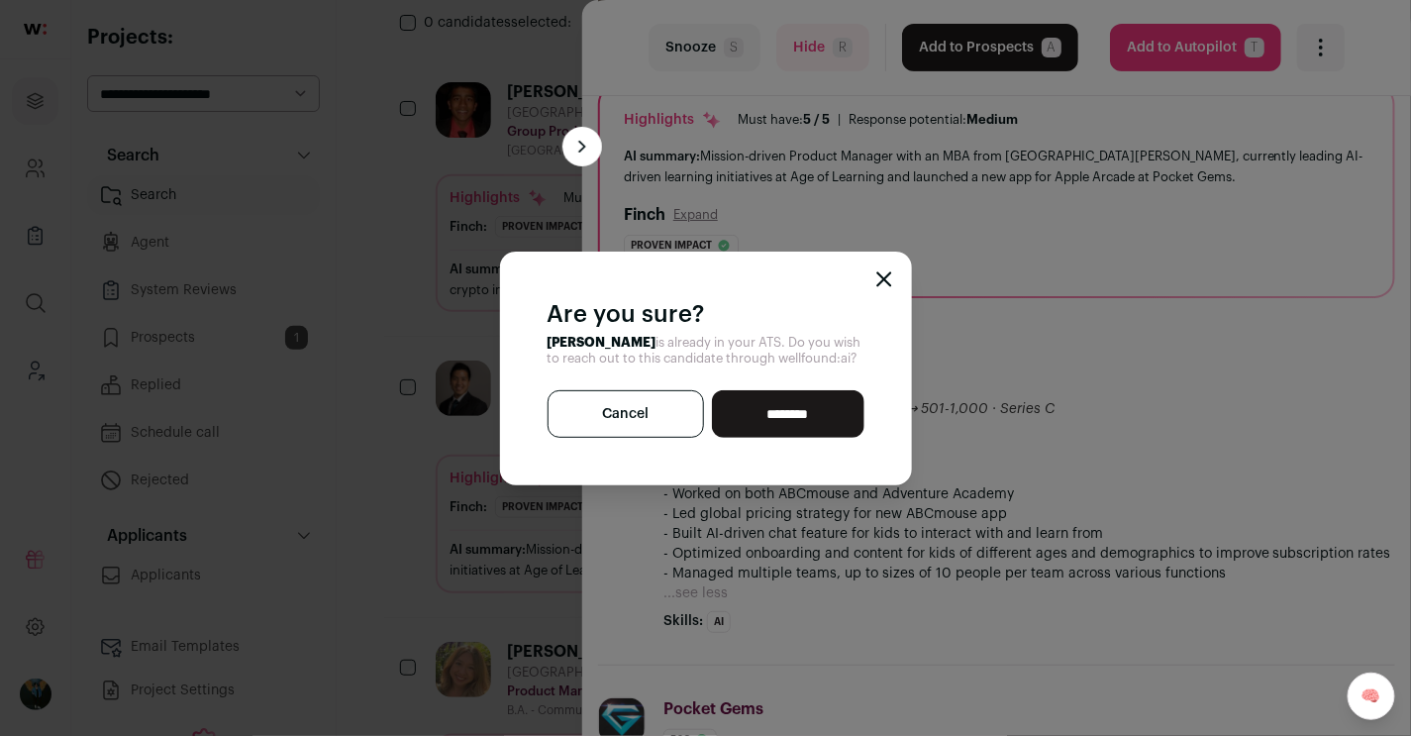
click at [887, 283] on icon "Close modal" at bounding box center [884, 278] width 13 height 13
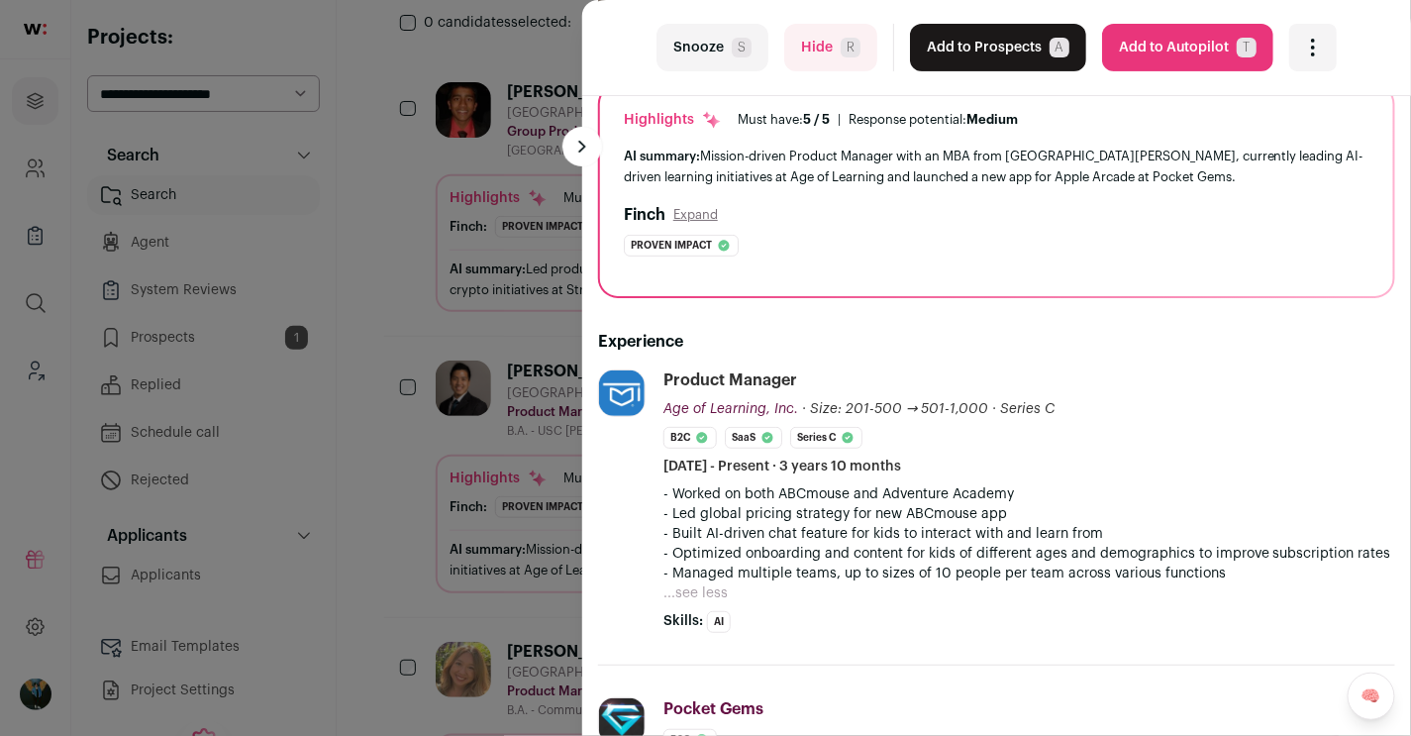
scroll to position [0, 0]
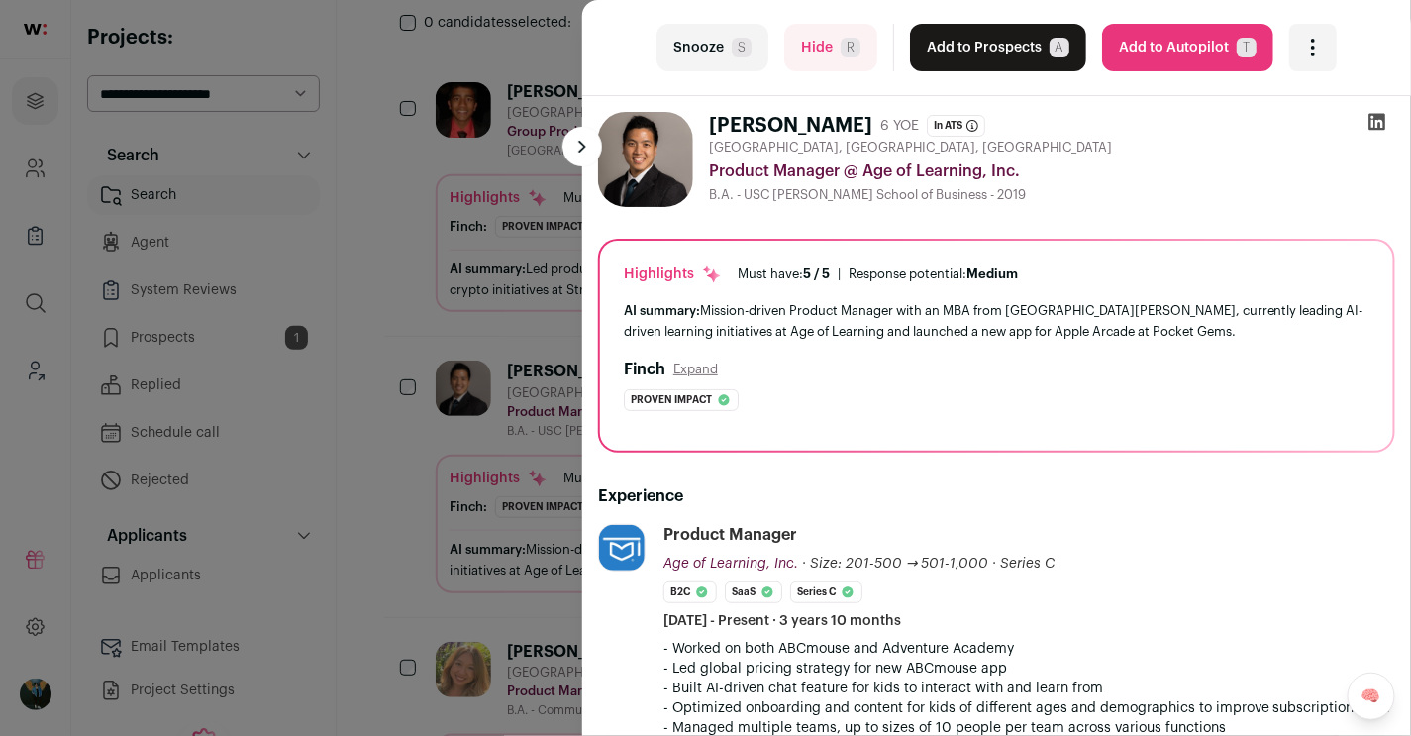
click at [455, 411] on div "last Snooze S Hide R Add to Prospects A Are you sure? Wen Xian Koay is already …" at bounding box center [705, 368] width 1411 height 736
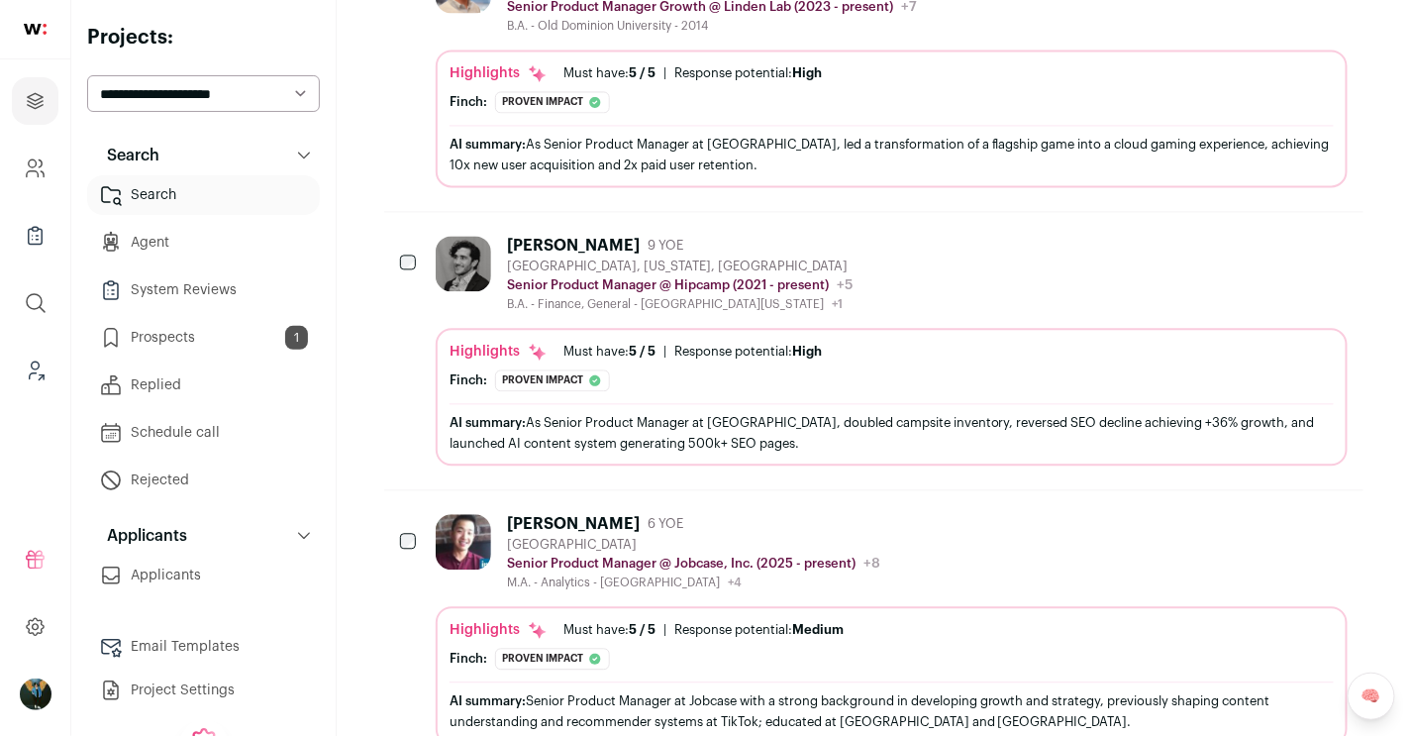
scroll to position [1320, 0]
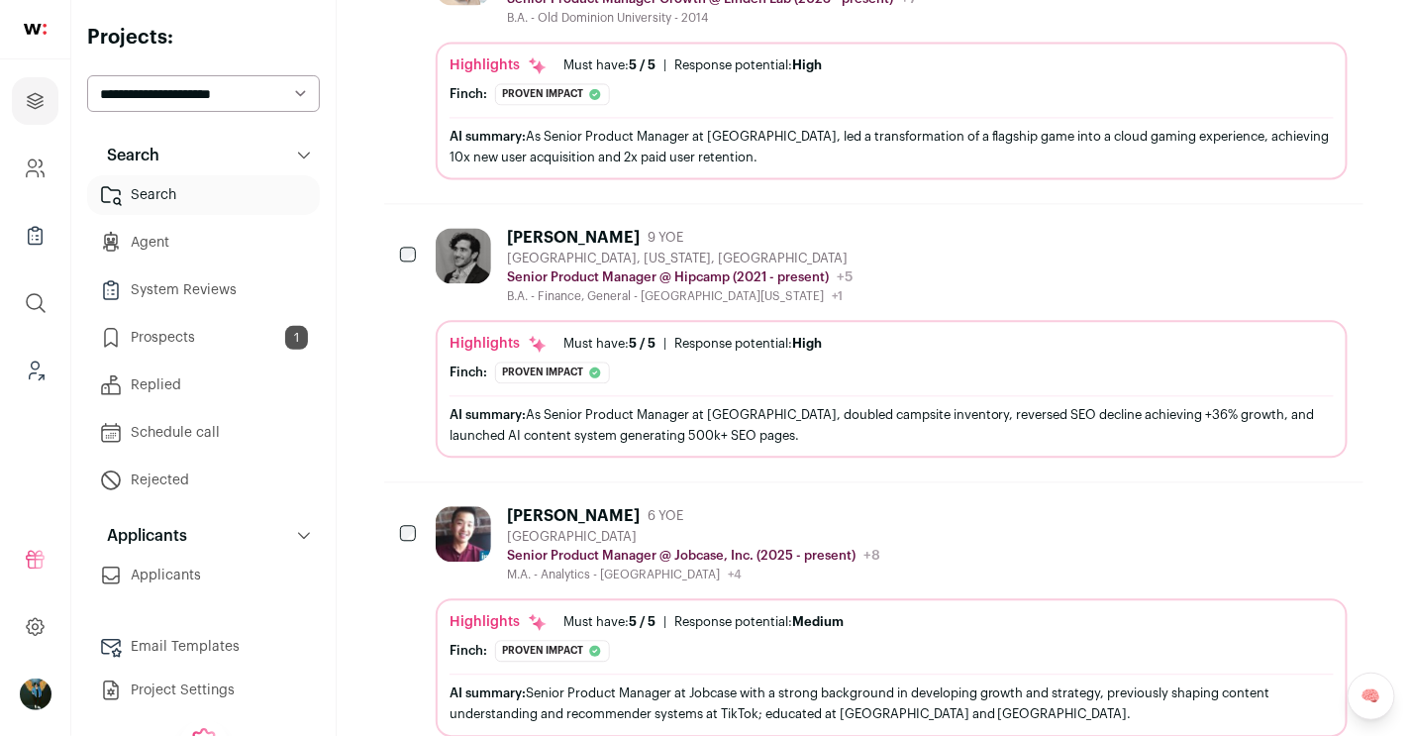
click at [605, 228] on div "John Almeida" at bounding box center [573, 238] width 133 height 20
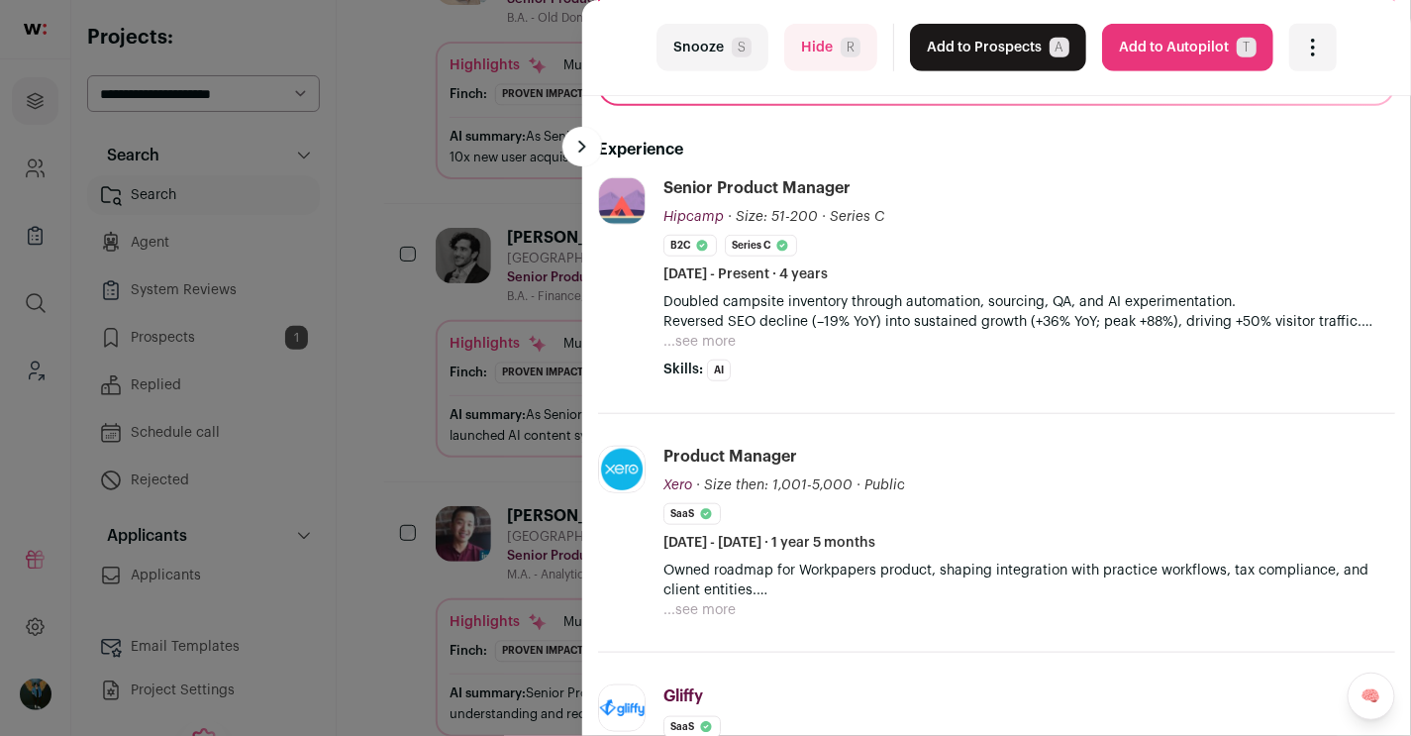
scroll to position [348, 0]
click at [706, 343] on button "...see more" at bounding box center [700, 341] width 72 height 20
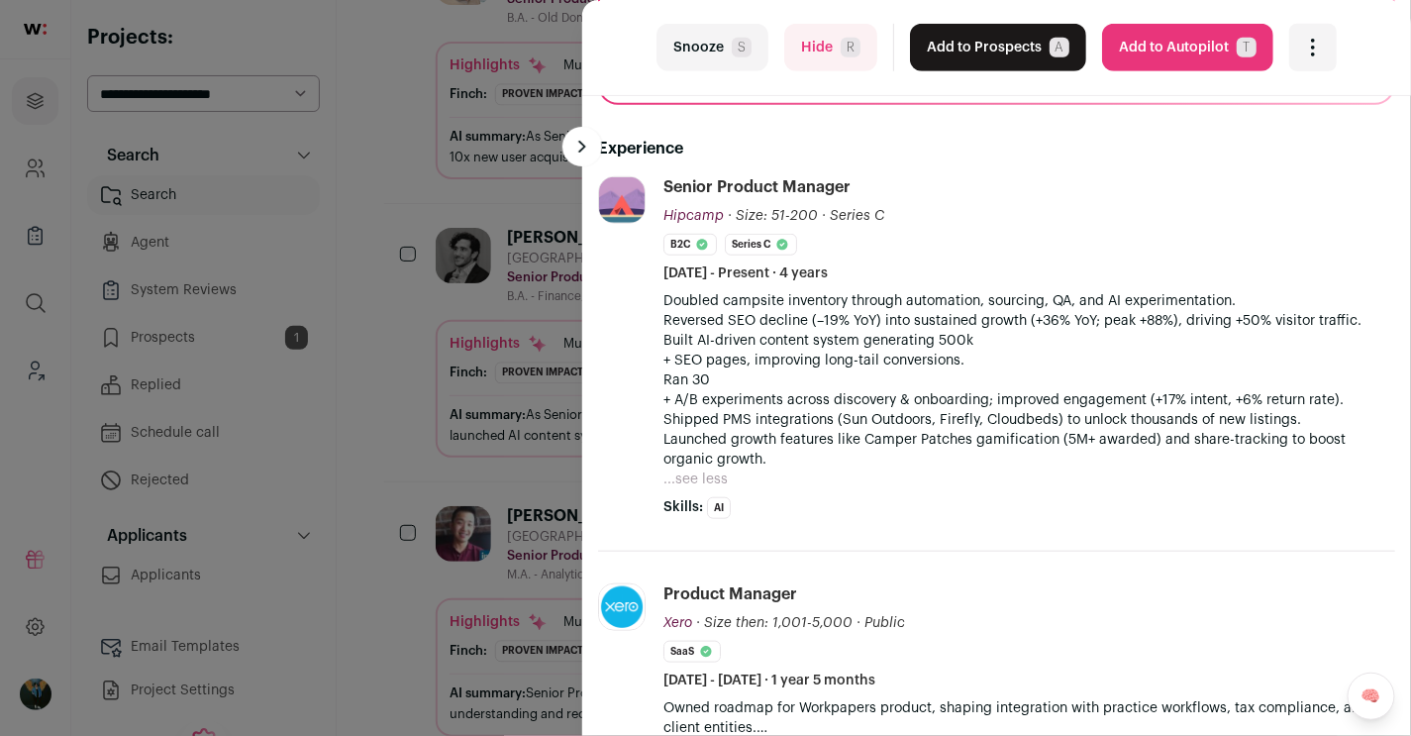
click at [987, 31] on button "Add to Prospects A" at bounding box center [998, 48] width 176 height 48
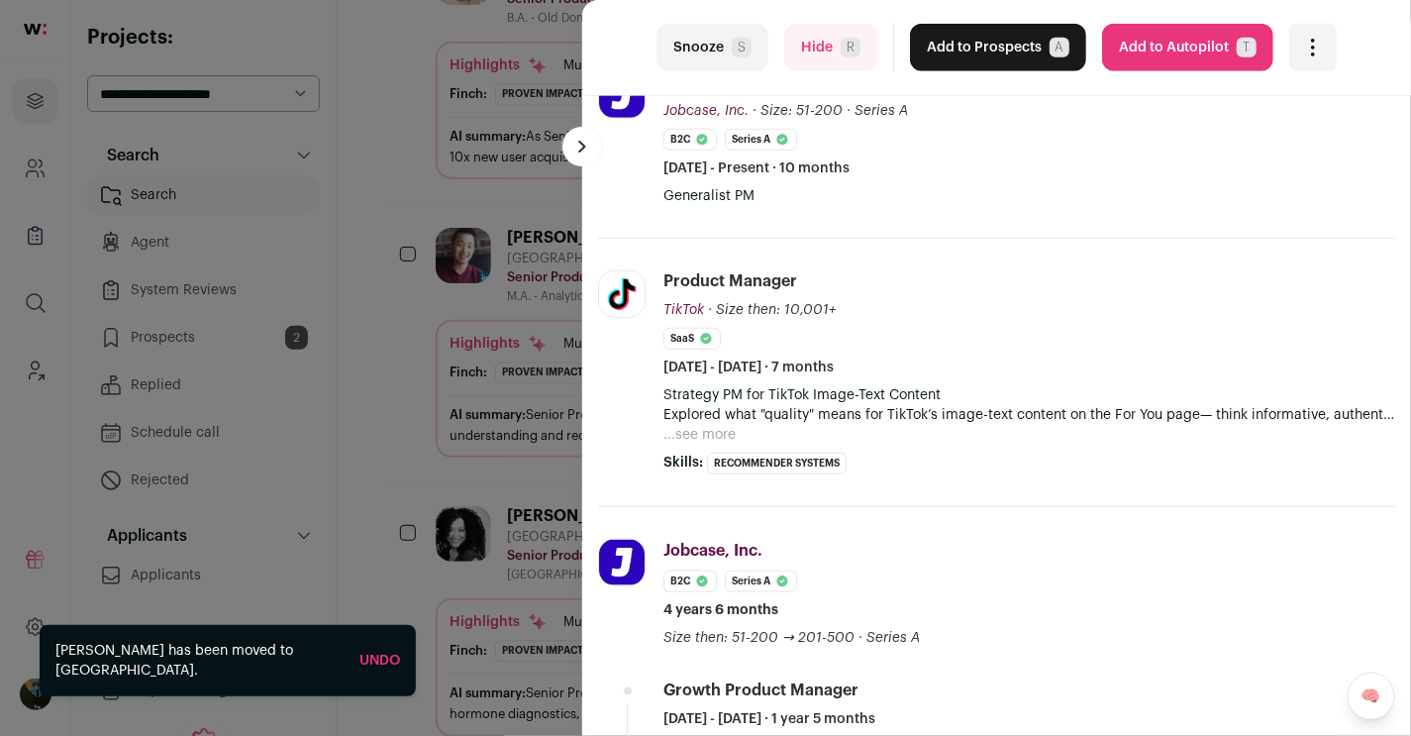
scroll to position [492, 0]
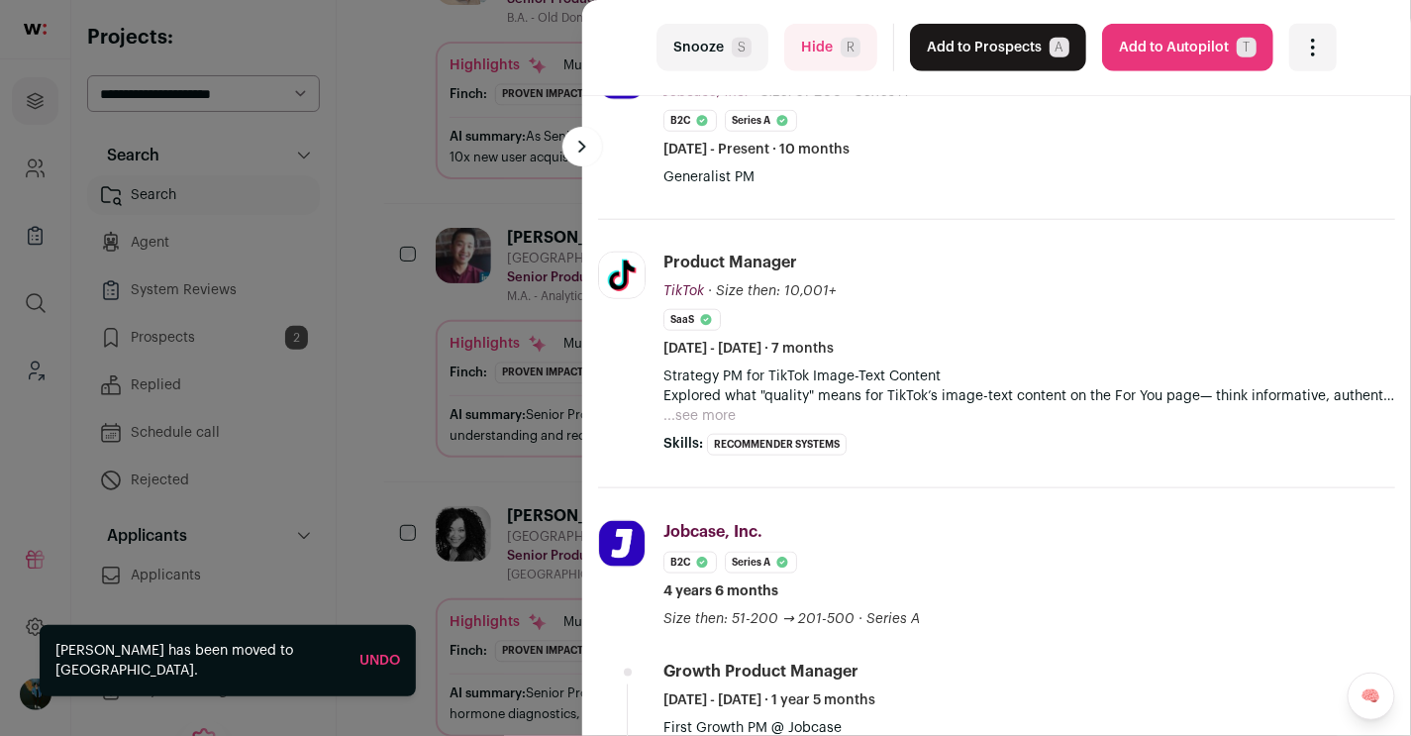
click at [843, 52] on span "R" at bounding box center [851, 48] width 20 height 20
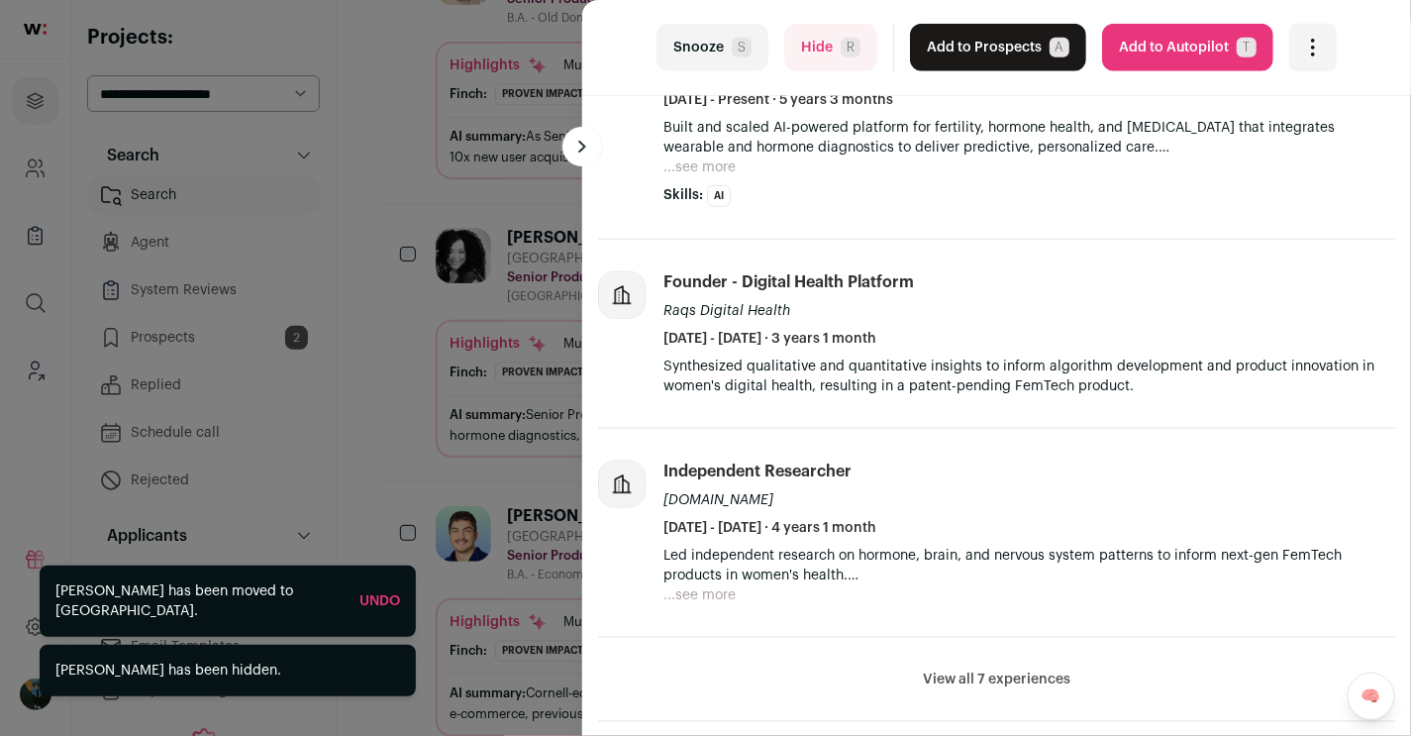
scroll to position [552, 0]
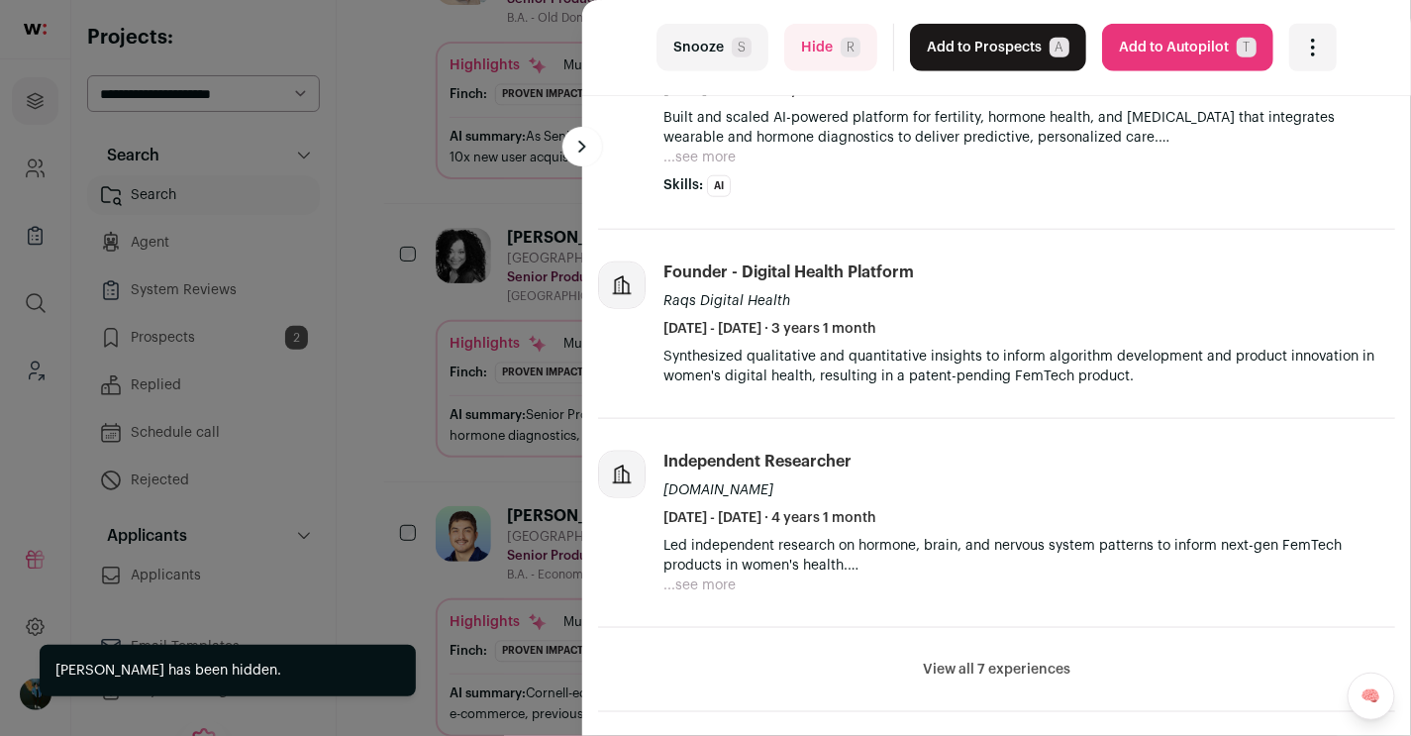
click at [831, 91] on div "last Snooze S Hide R Add to Prospects A Are you sure? SHARA RAQS is already in …" at bounding box center [996, 48] width 829 height 96
click at [830, 47] on button "Hide R" at bounding box center [830, 48] width 93 height 48
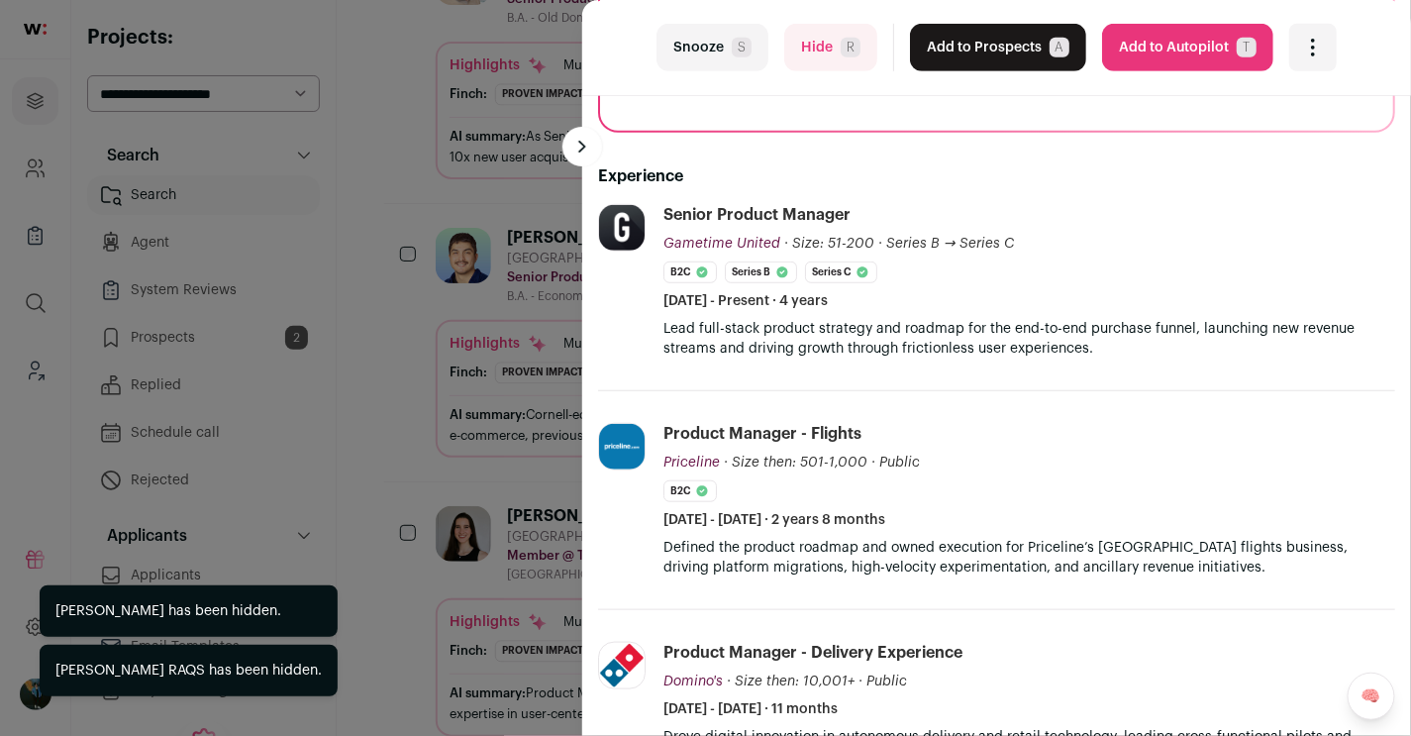
scroll to position [318, 0]
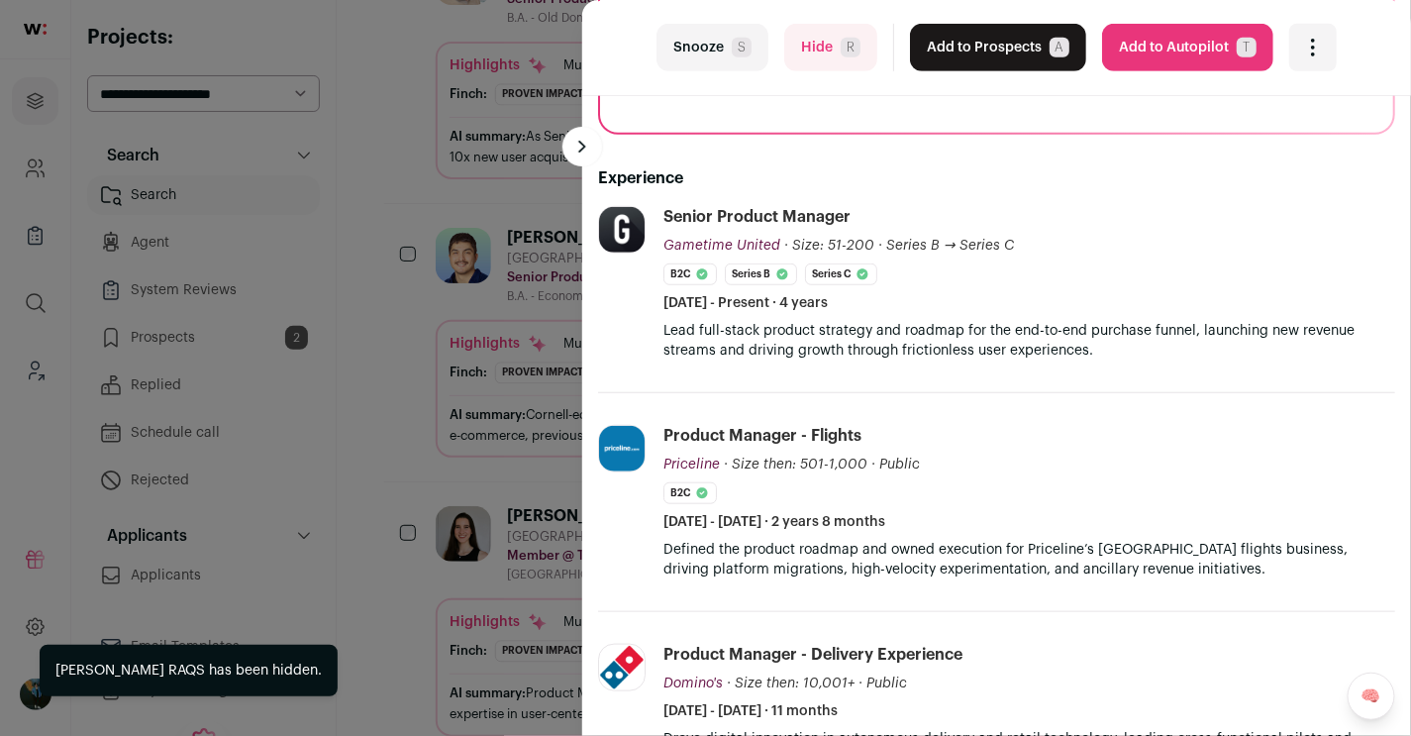
click at [798, 65] on button "Hide R" at bounding box center [830, 48] width 93 height 48
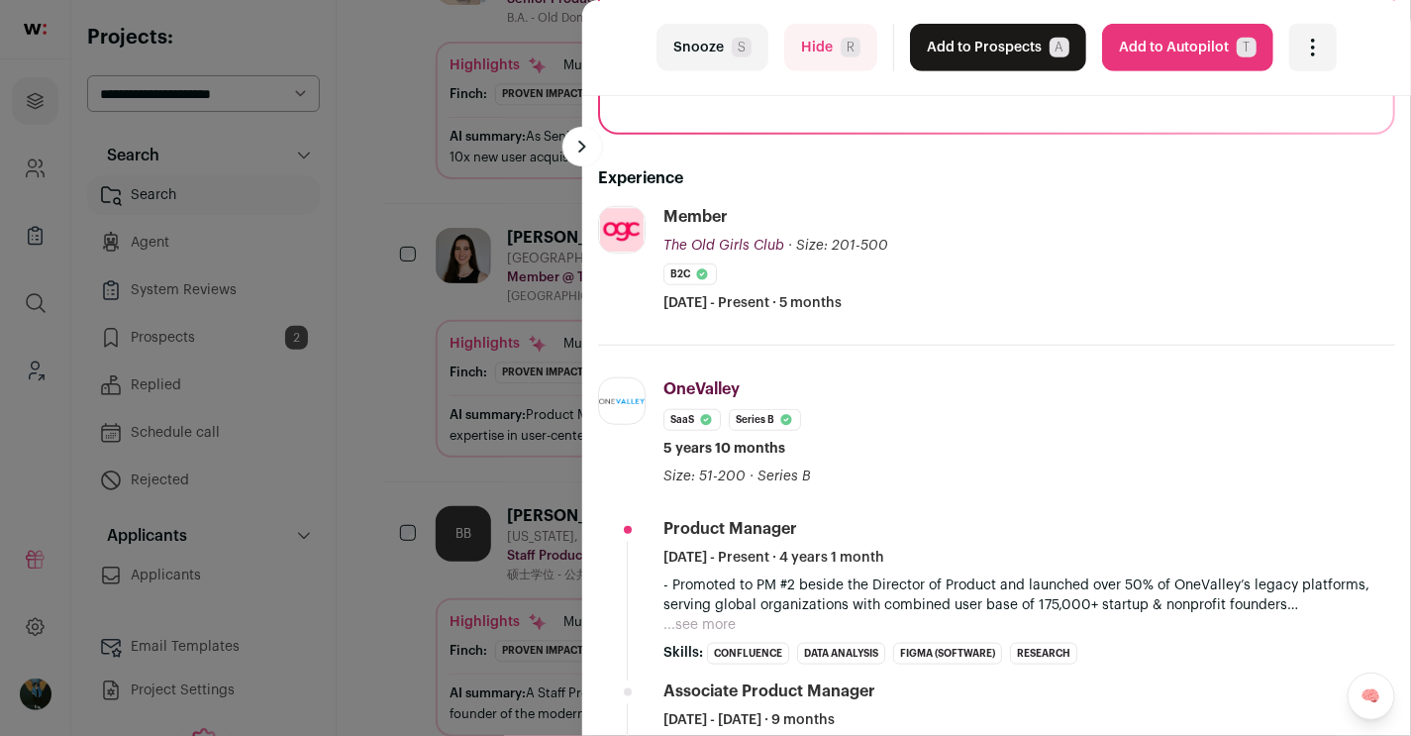
scroll to position [422, 0]
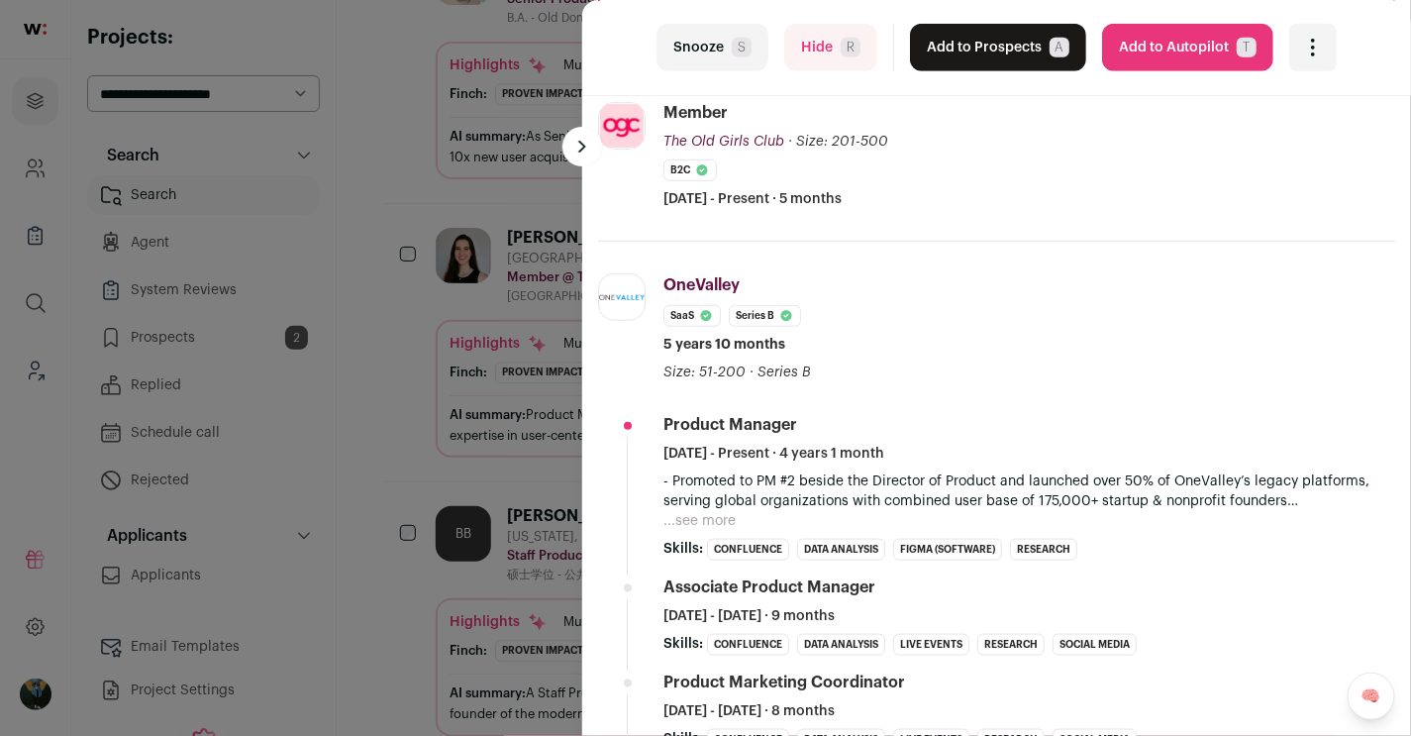
click at [798, 40] on button "Hide R" at bounding box center [830, 48] width 93 height 48
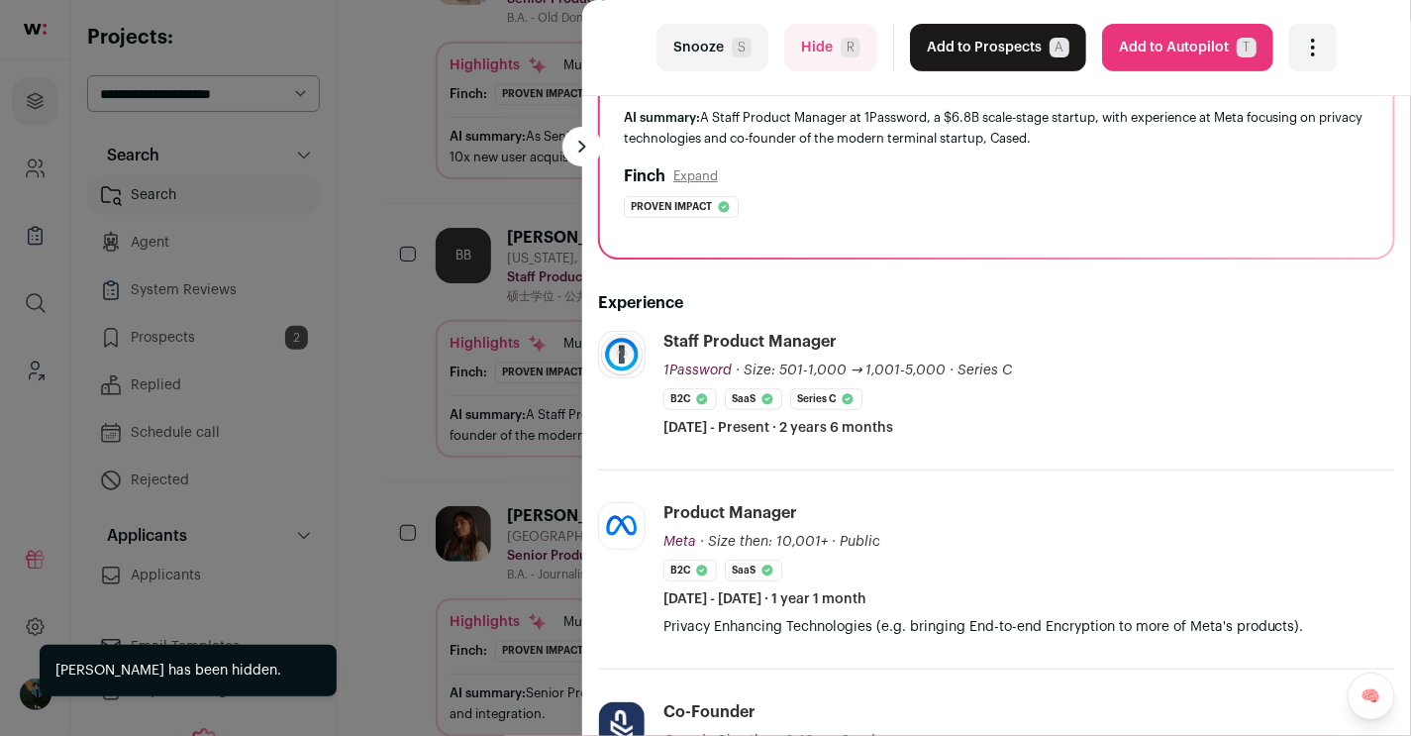
scroll to position [194, 0]
click at [829, 53] on button "Hide R" at bounding box center [830, 48] width 93 height 48
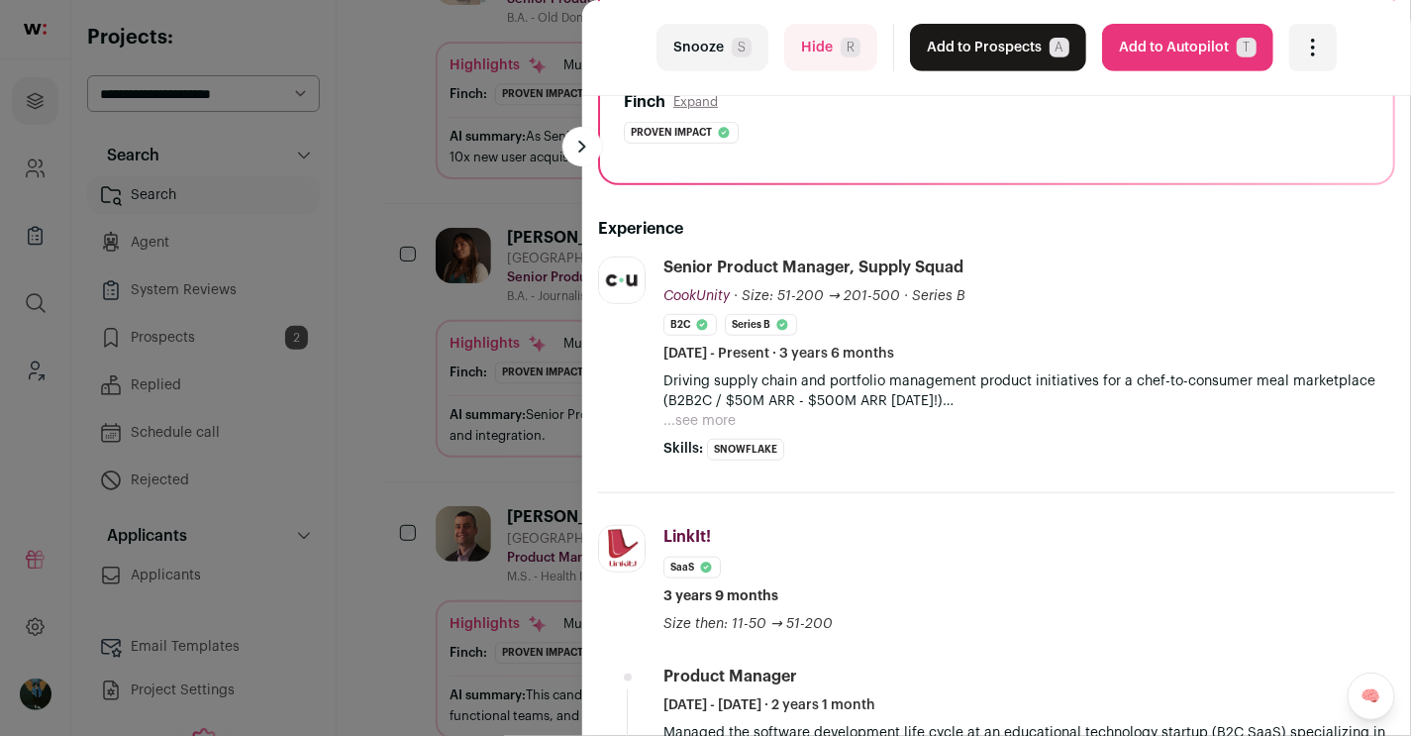
scroll to position [24, 0]
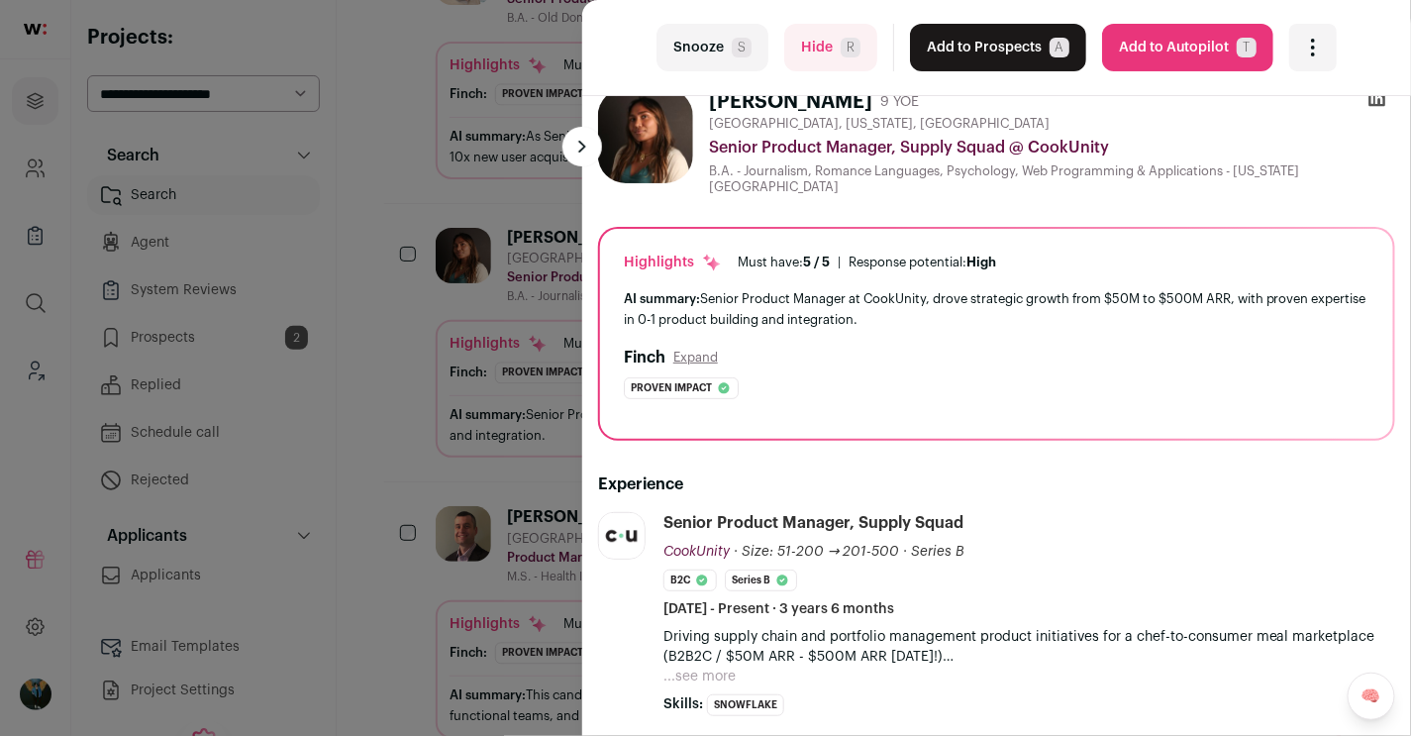
click at [697, 352] on button "Expand" at bounding box center [696, 358] width 45 height 16
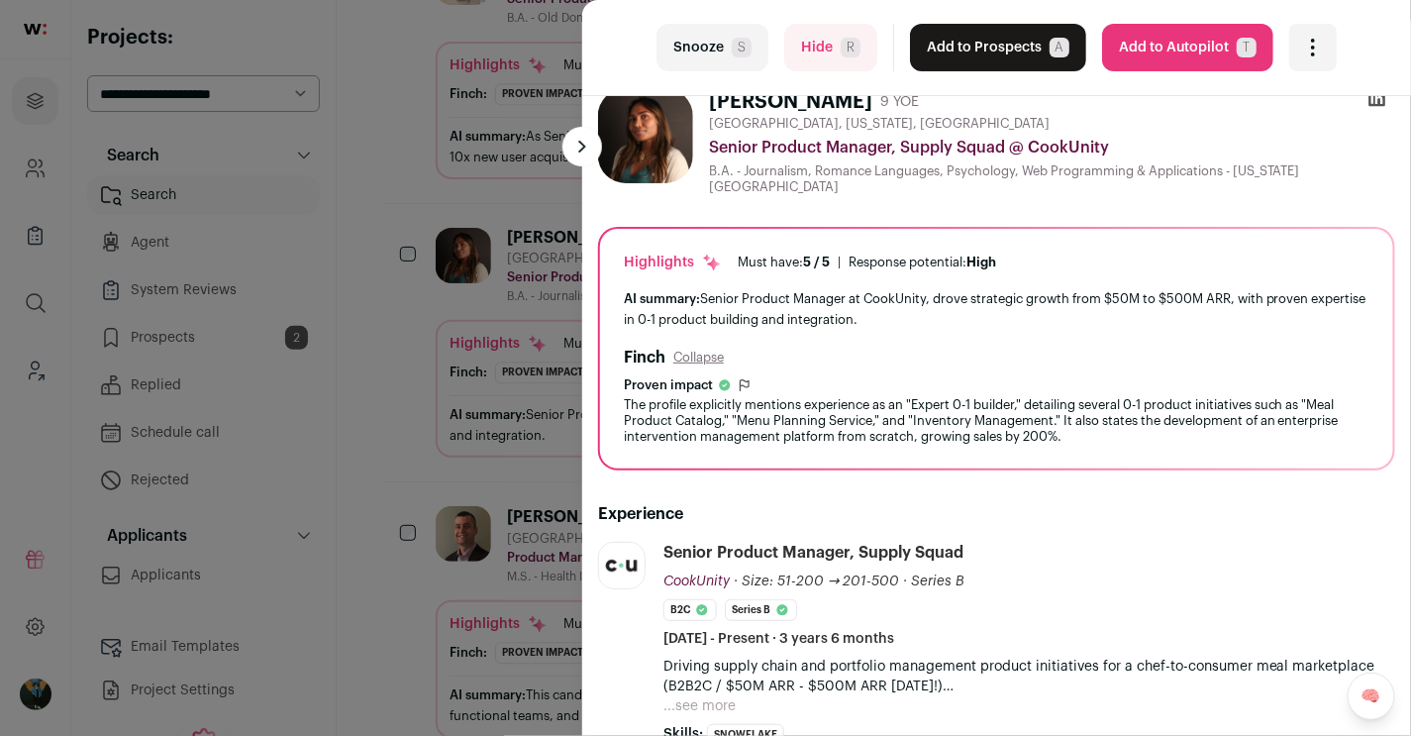
click at [1032, 49] on button "Add to Prospects A" at bounding box center [998, 48] width 176 height 48
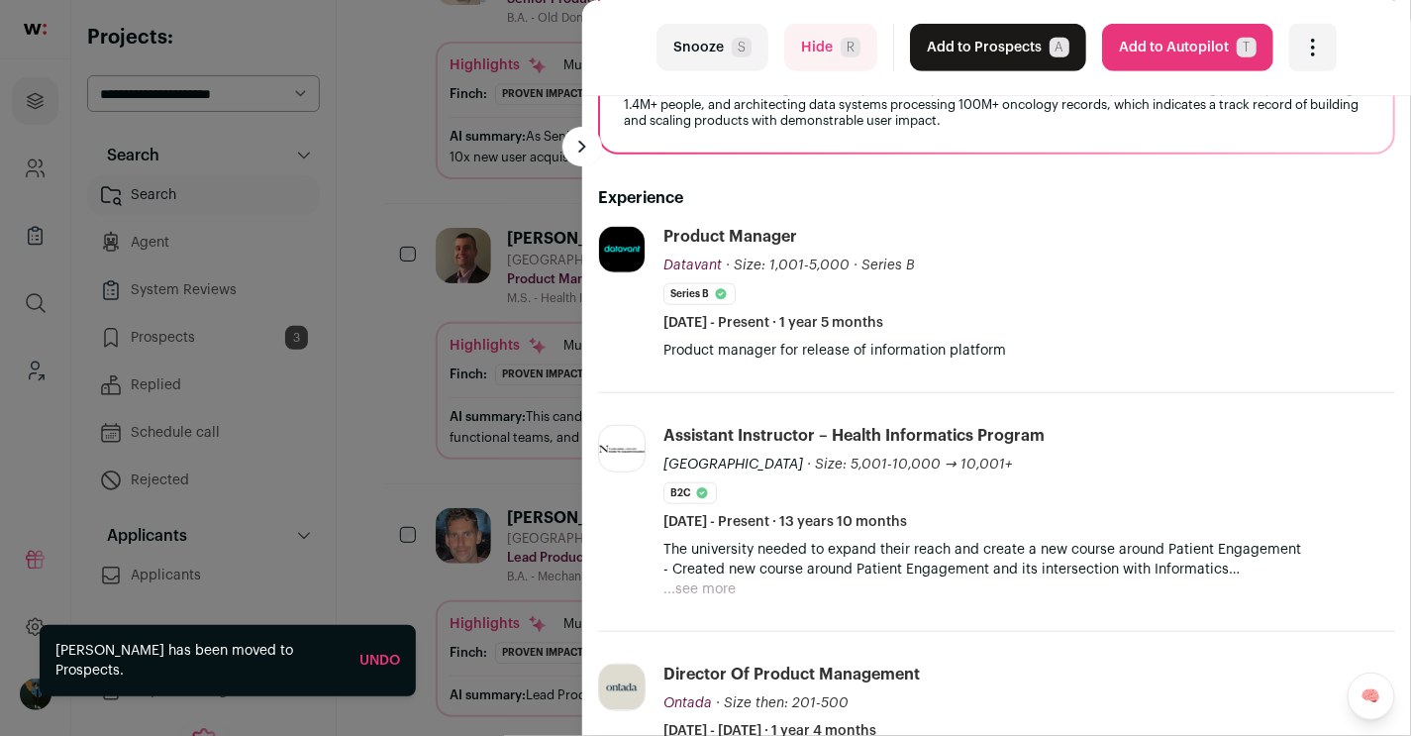
scroll to position [330, 0]
click at [840, 69] on button "Hide R" at bounding box center [830, 48] width 93 height 48
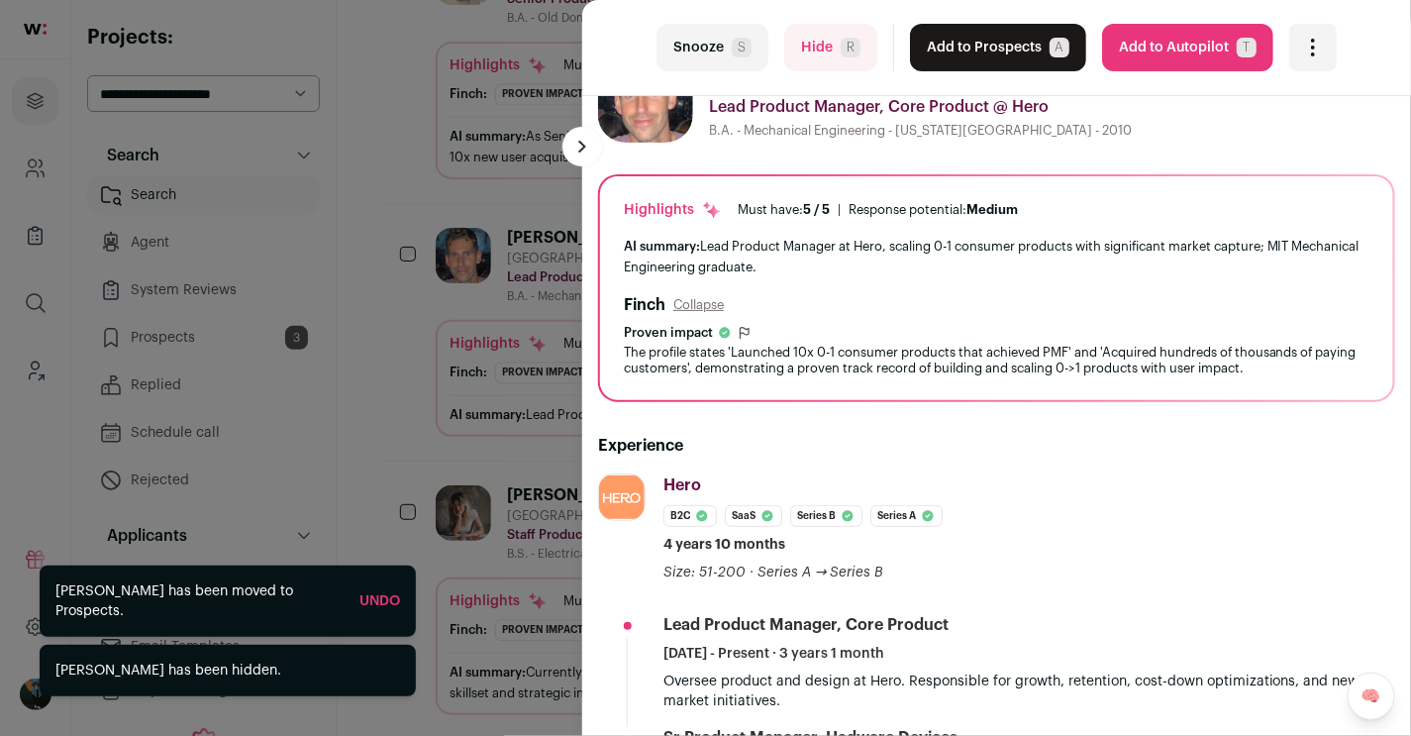
scroll to position [62, 0]
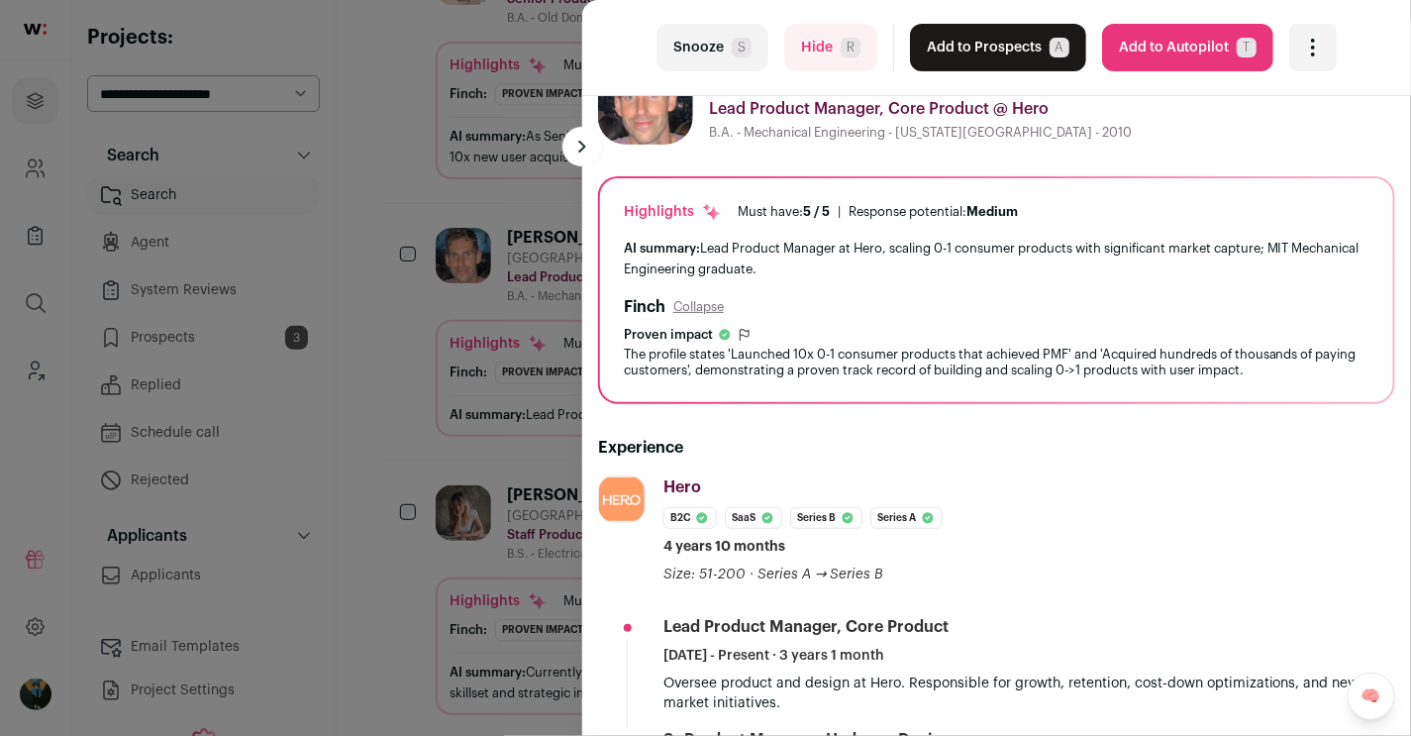
click at [991, 40] on button "Add to Prospects A" at bounding box center [998, 48] width 176 height 48
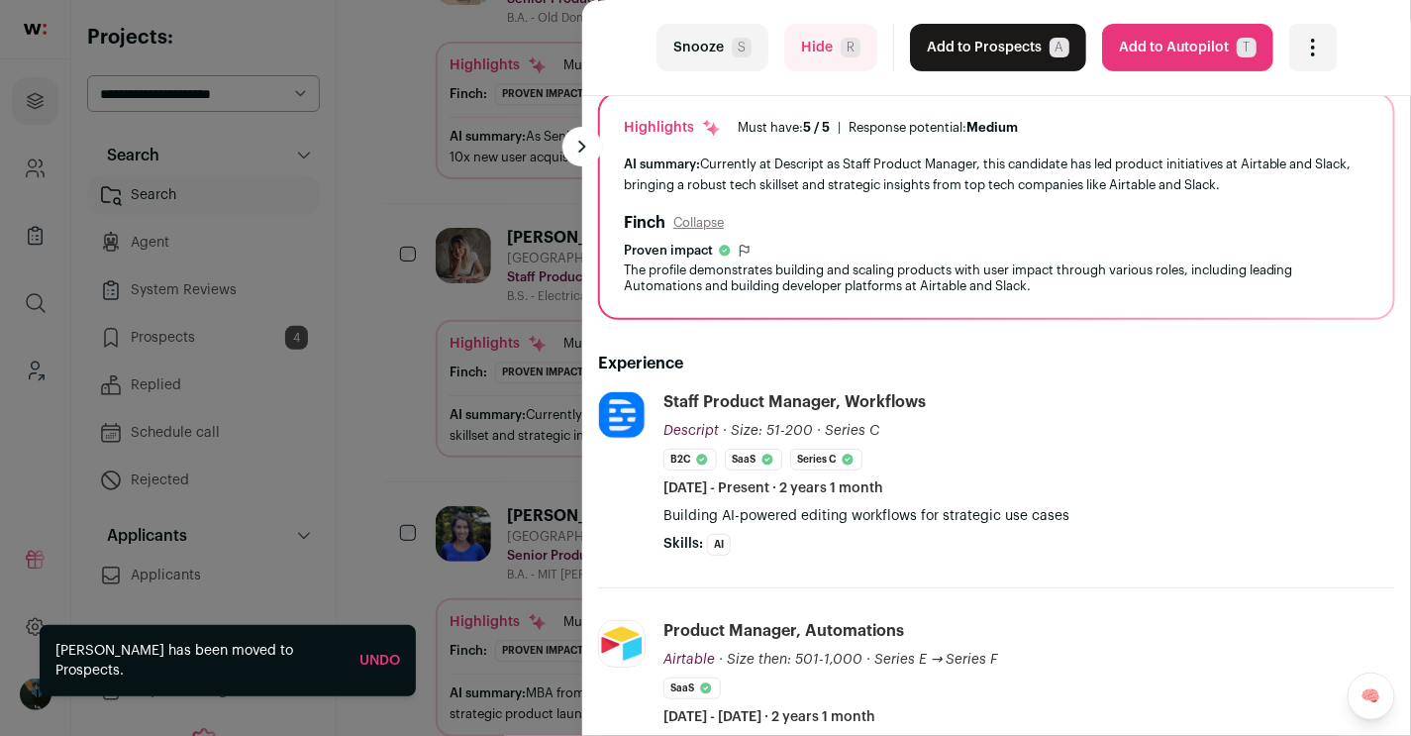
scroll to position [140, 0]
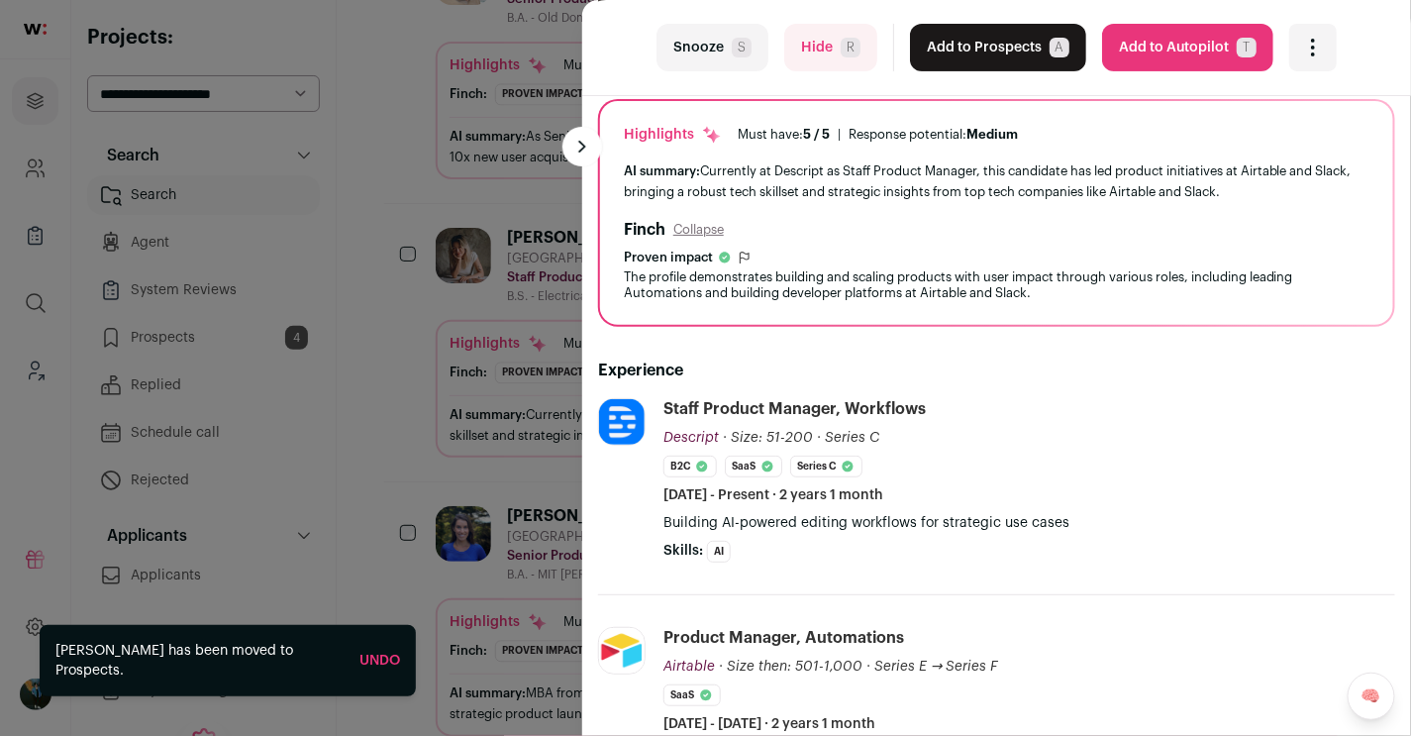
click at [836, 74] on div "last Snooze S Hide R Add to Prospects A Are you sure? Helen Zeng is already in …" at bounding box center [996, 48] width 829 height 96
click at [831, 63] on button "Hide R" at bounding box center [830, 48] width 93 height 48
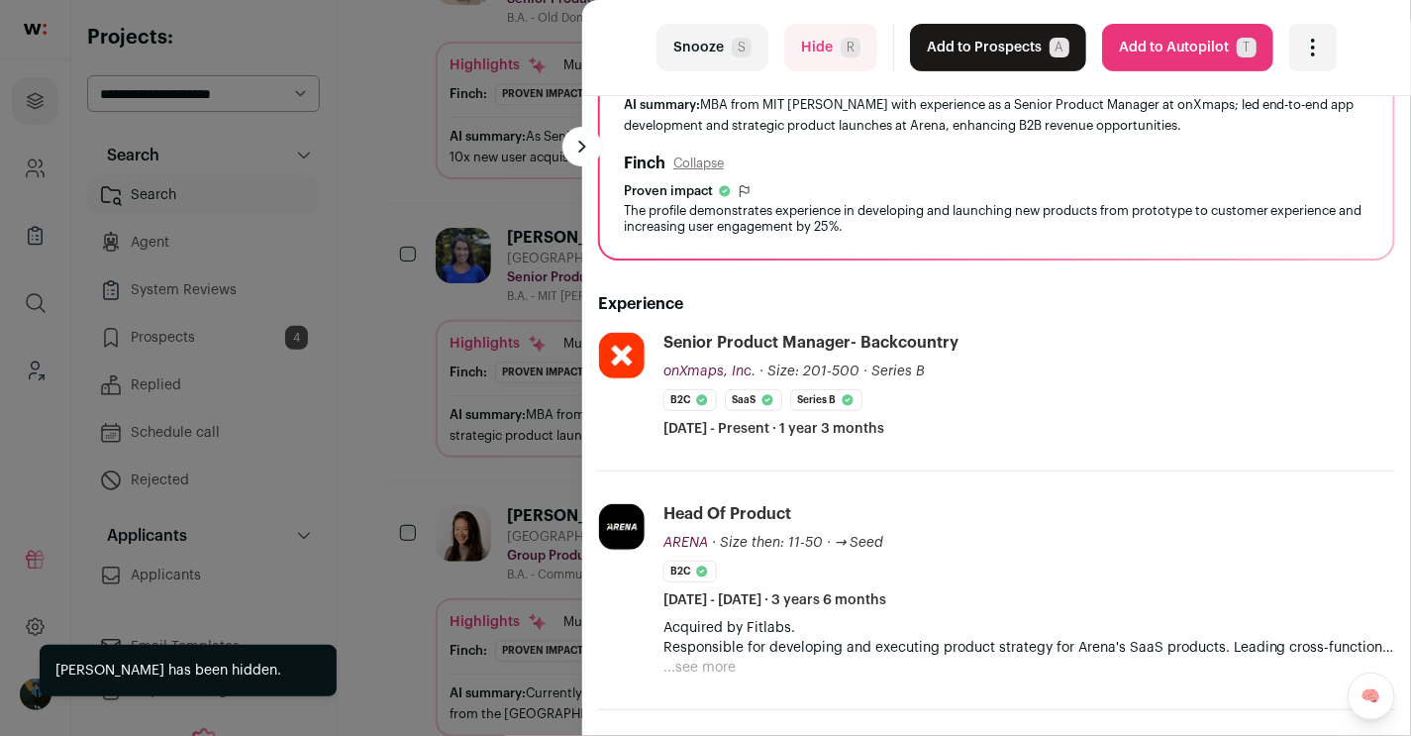
scroll to position [205, 1]
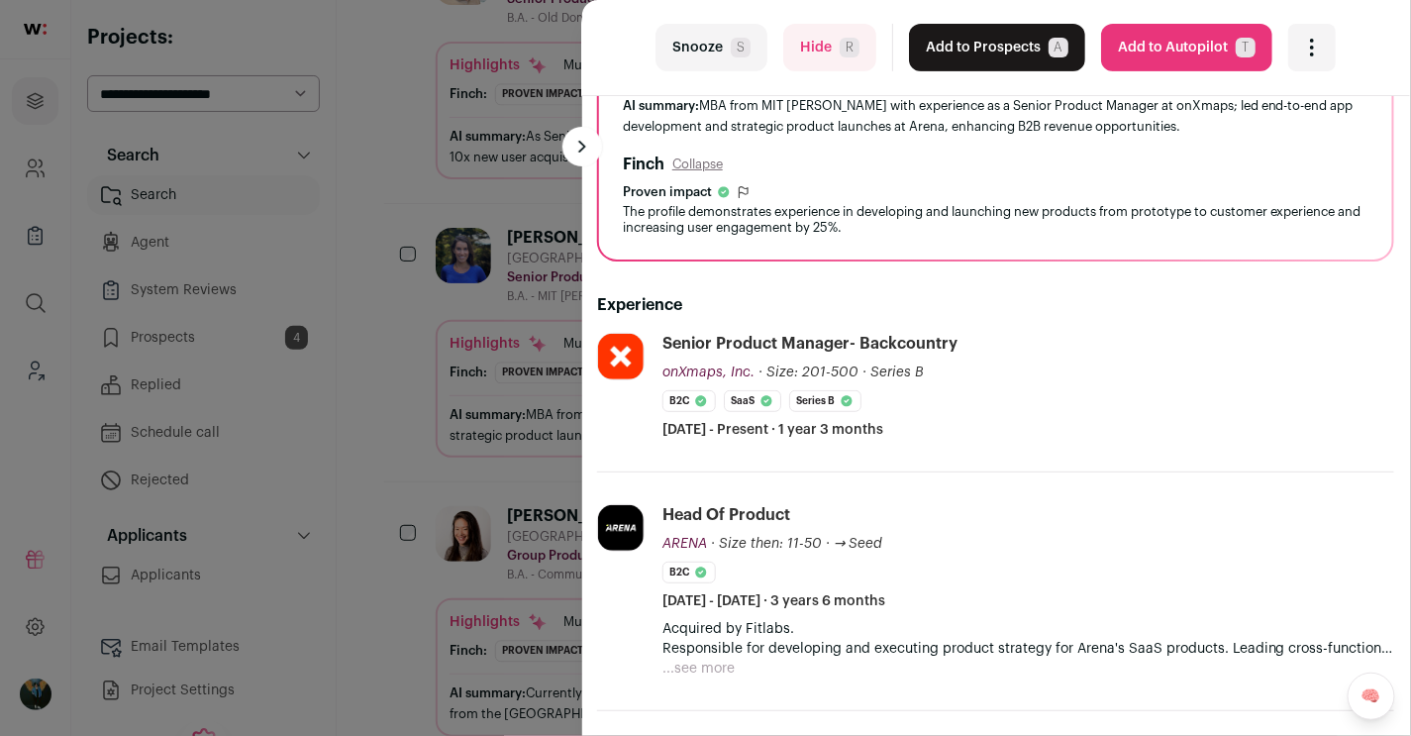
click at [813, 55] on button "Hide R" at bounding box center [829, 48] width 93 height 48
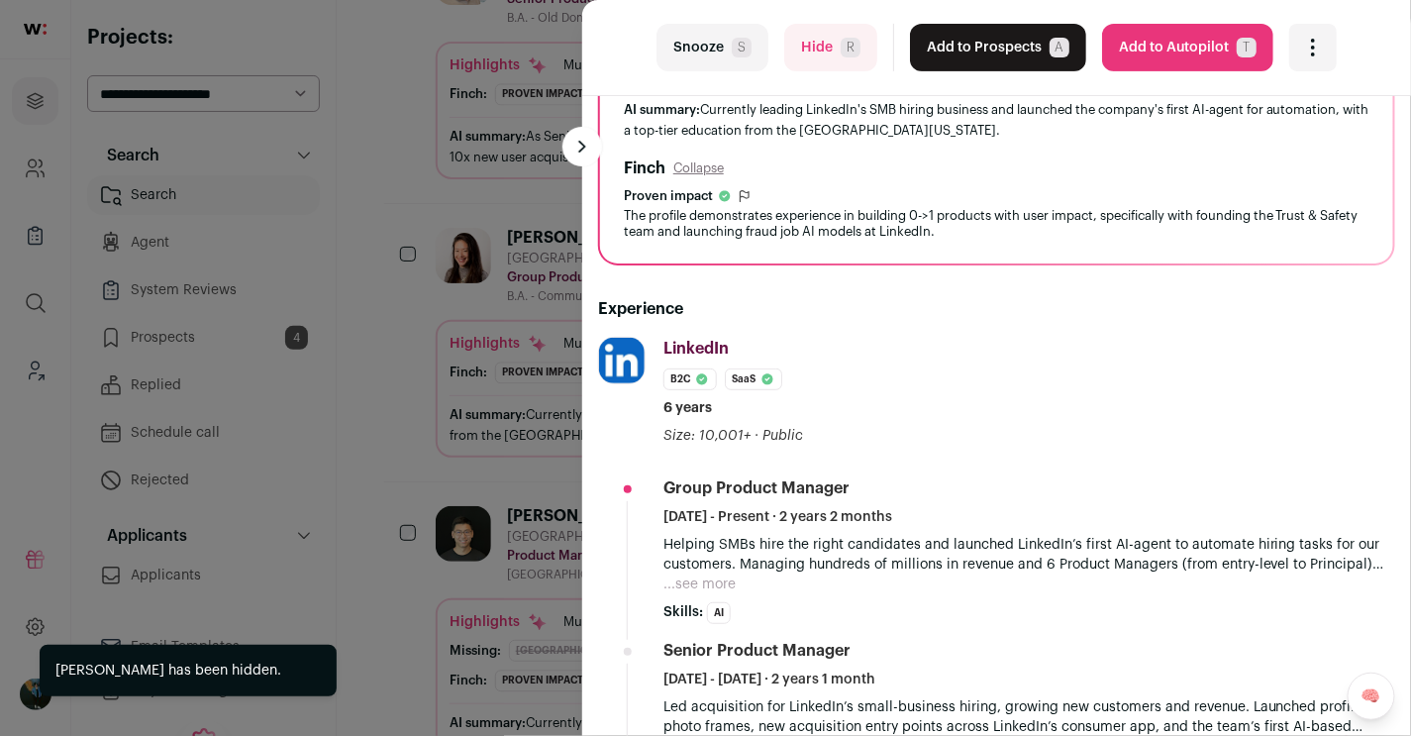
scroll to position [206, 0]
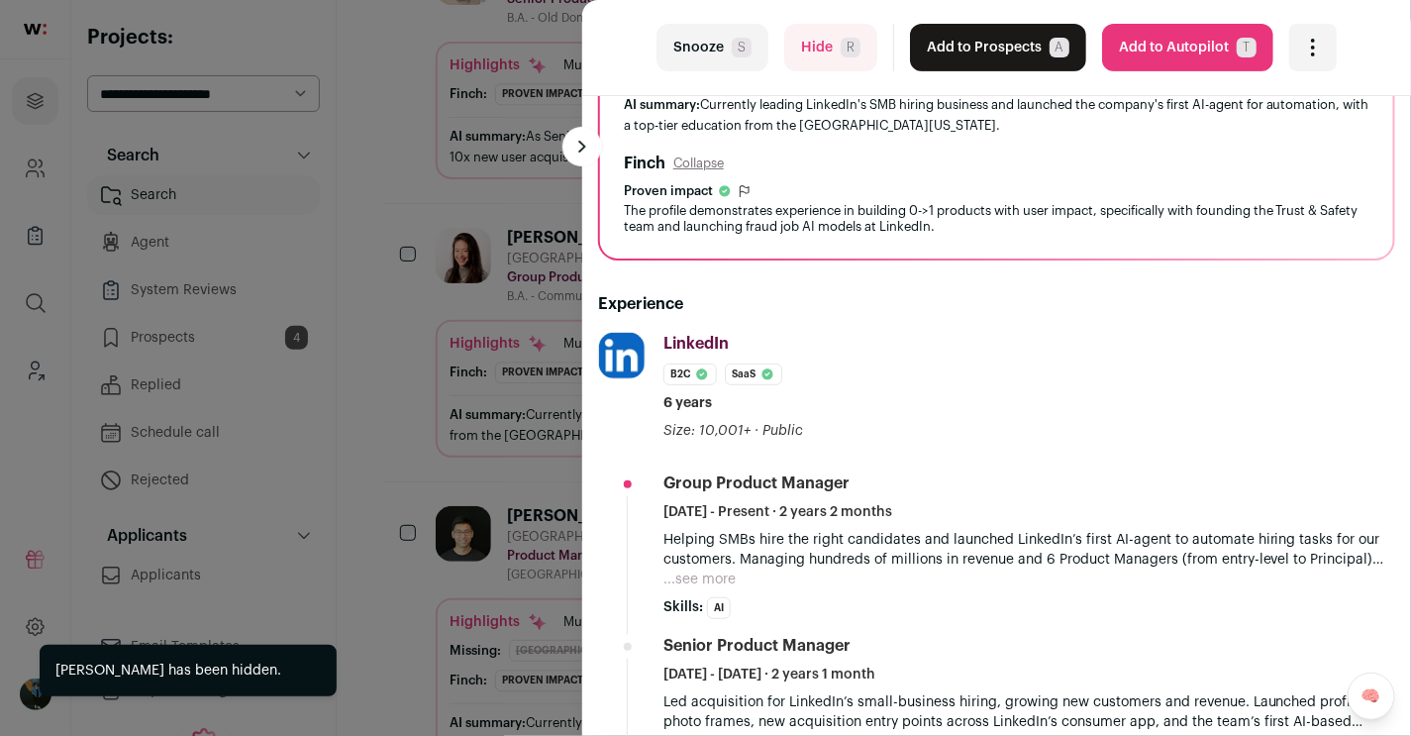
click at [839, 55] on button "Hide R" at bounding box center [830, 48] width 93 height 48
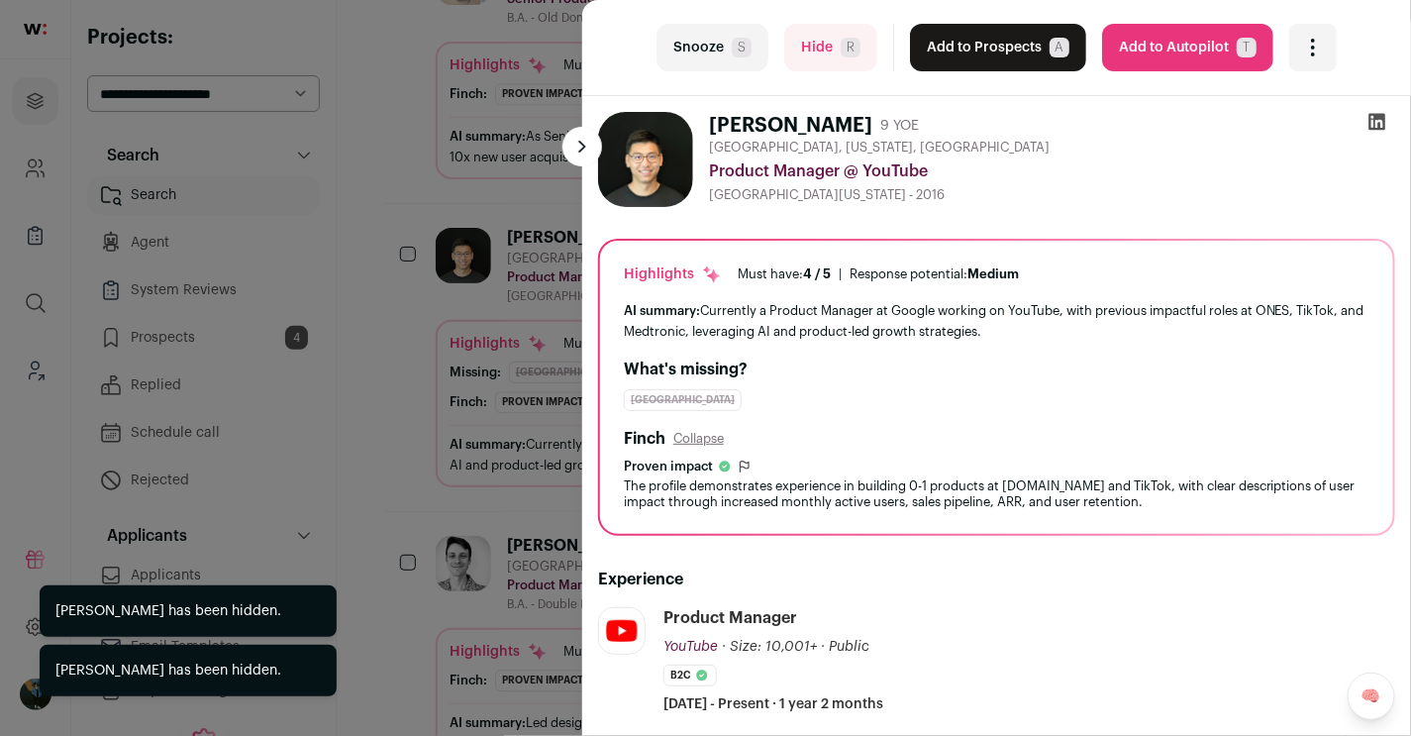
click at [860, 56] on button "Hide R" at bounding box center [830, 48] width 93 height 48
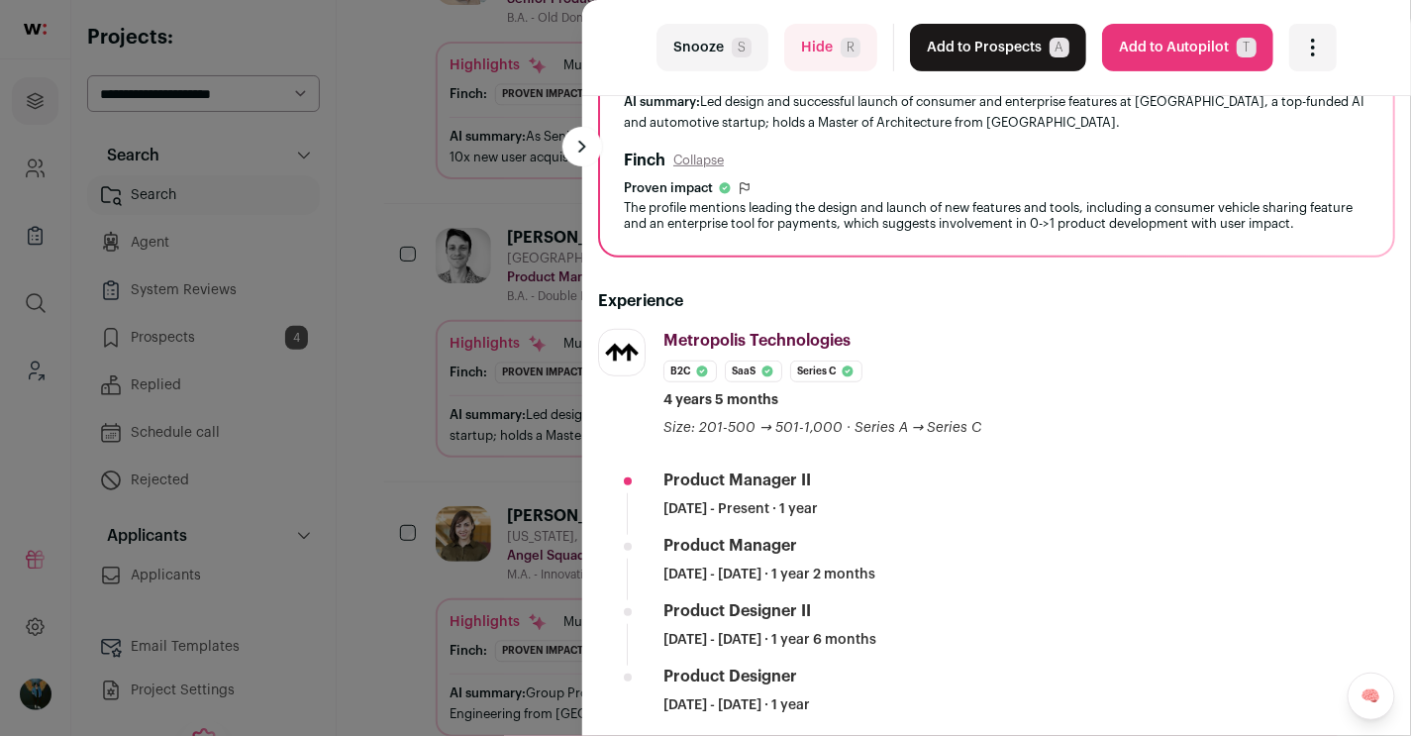
scroll to position [124, 0]
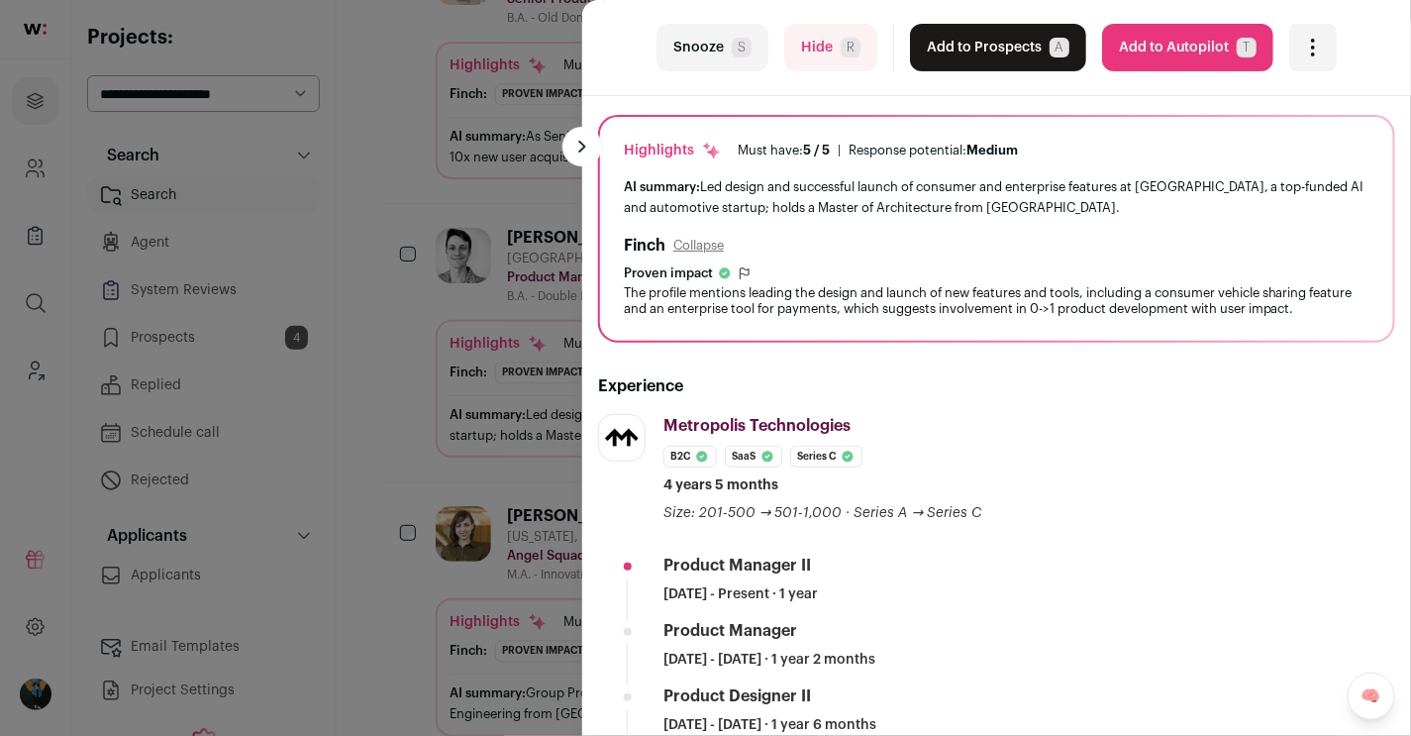
click at [1032, 34] on button "Add to Prospects A" at bounding box center [998, 48] width 176 height 48
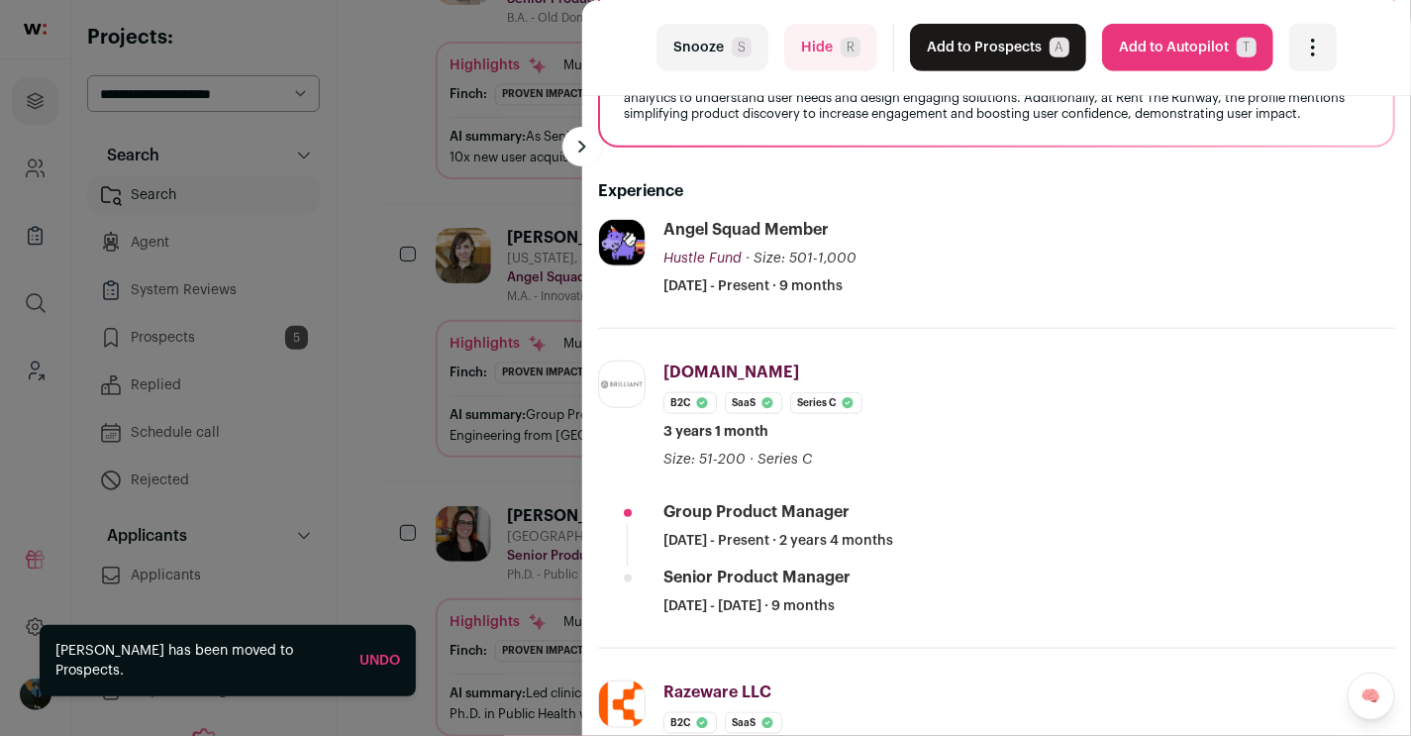
scroll to position [382, 2]
click at [817, 66] on button "Hide R" at bounding box center [828, 48] width 93 height 48
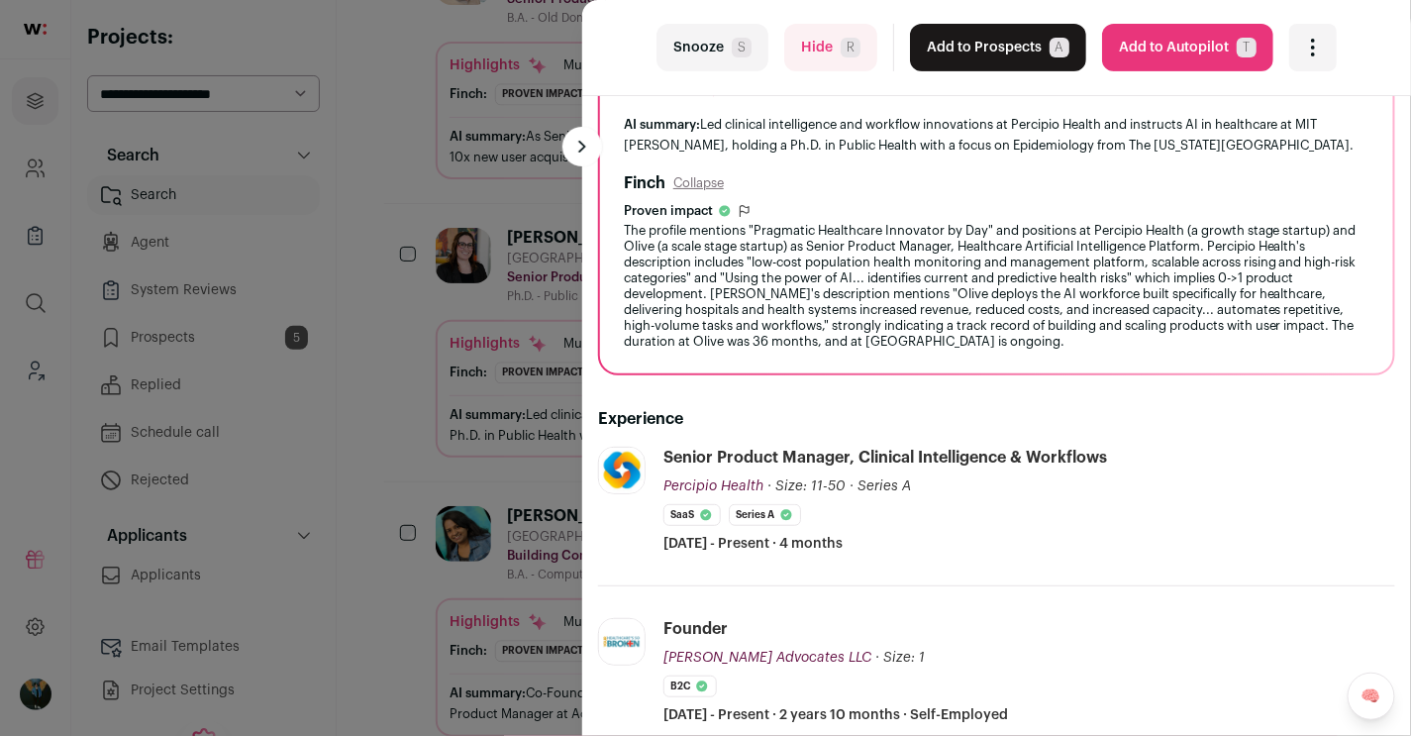
scroll to position [199, 0]
click at [839, 40] on button "Hide R" at bounding box center [830, 48] width 93 height 48
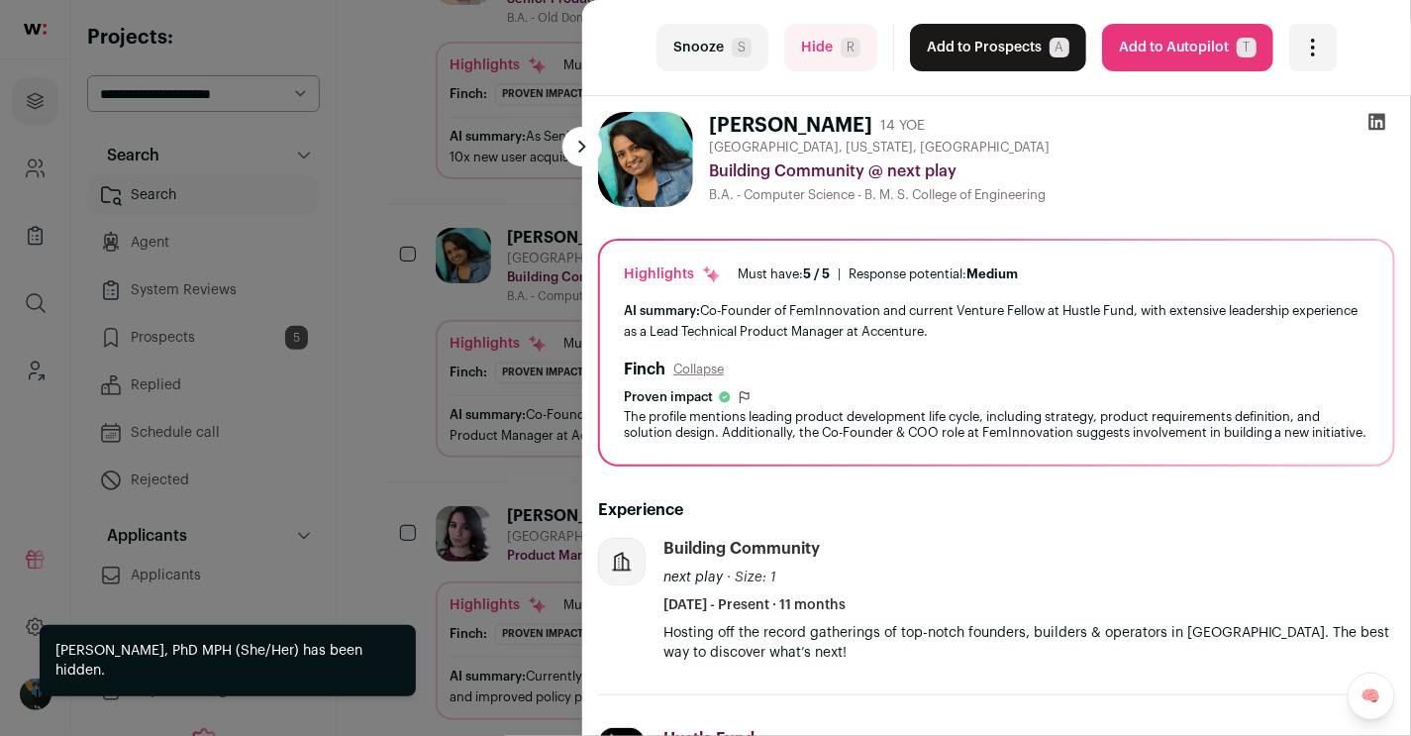
click at [837, 49] on button "Hide R" at bounding box center [830, 48] width 93 height 48
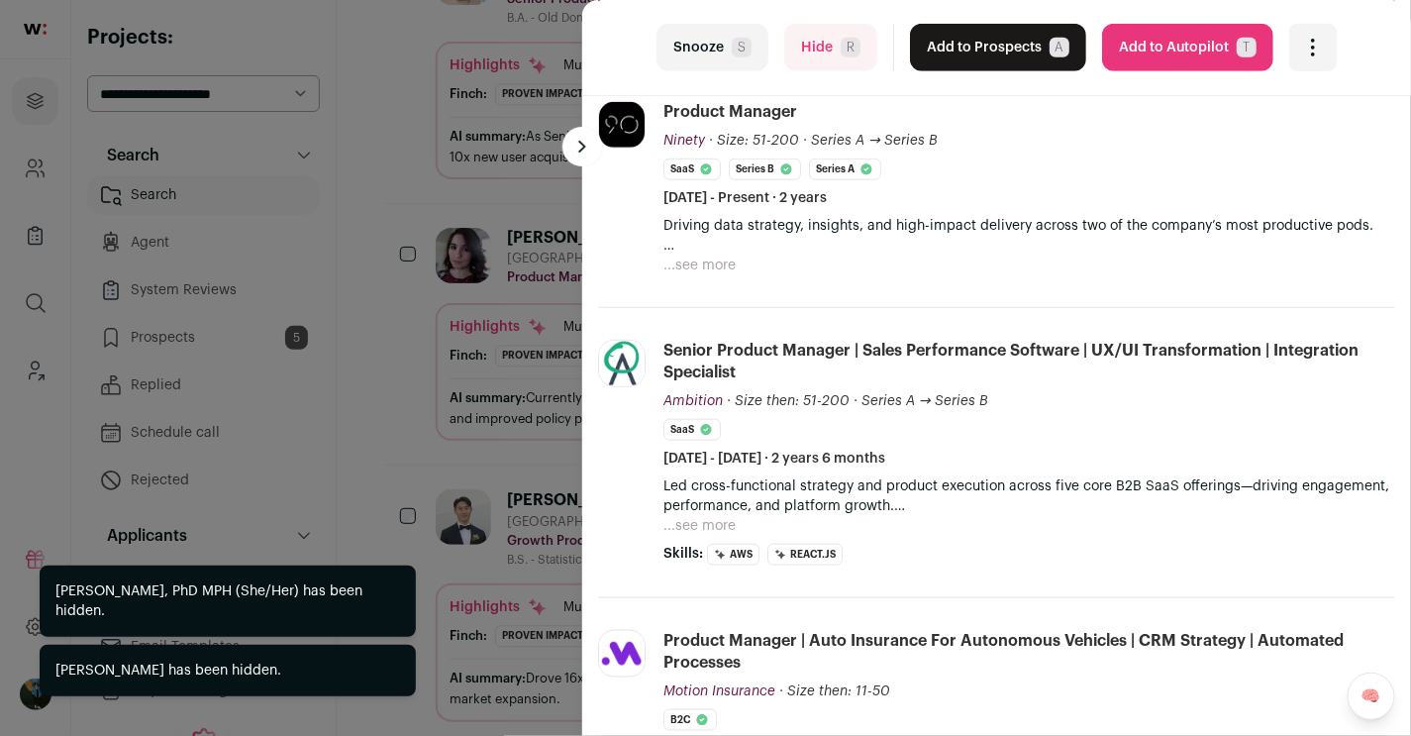
scroll to position [352, 0]
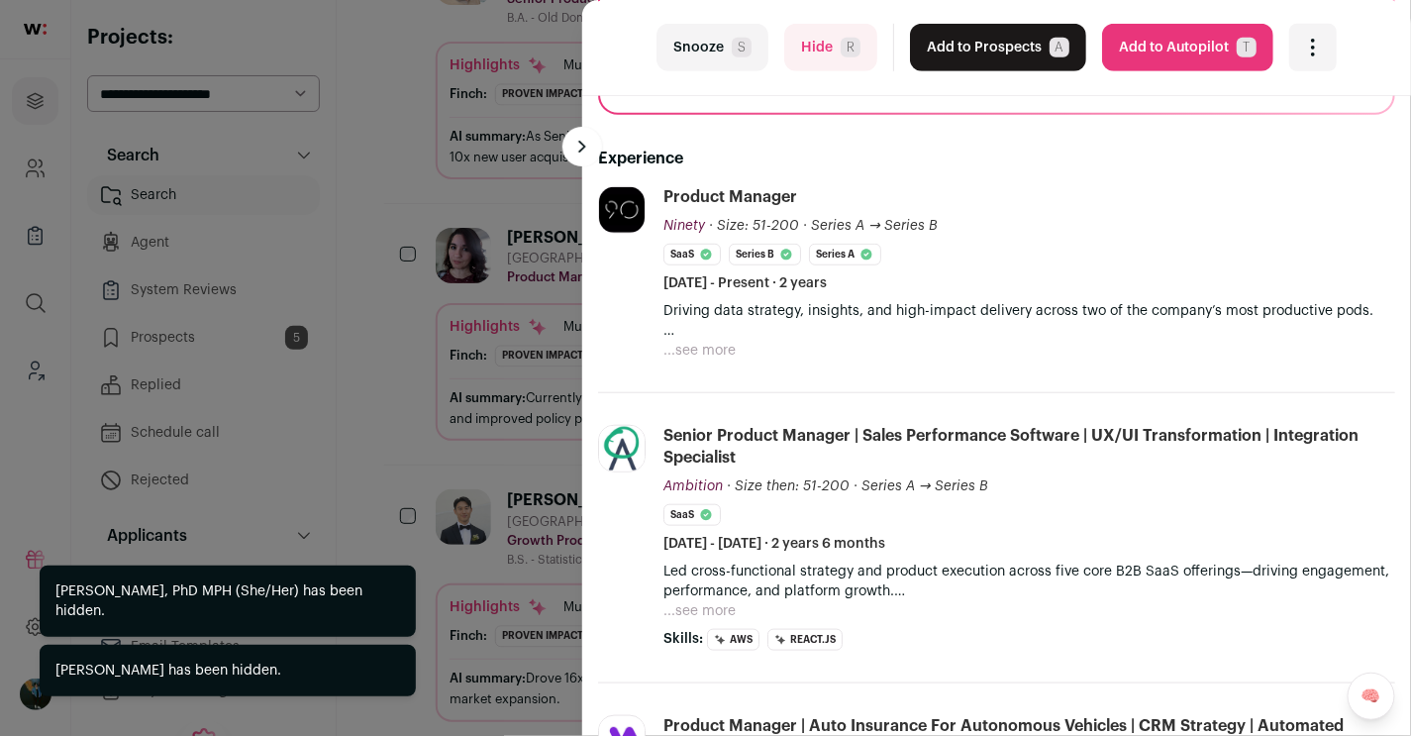
click at [826, 60] on button "Hide R" at bounding box center [830, 48] width 93 height 48
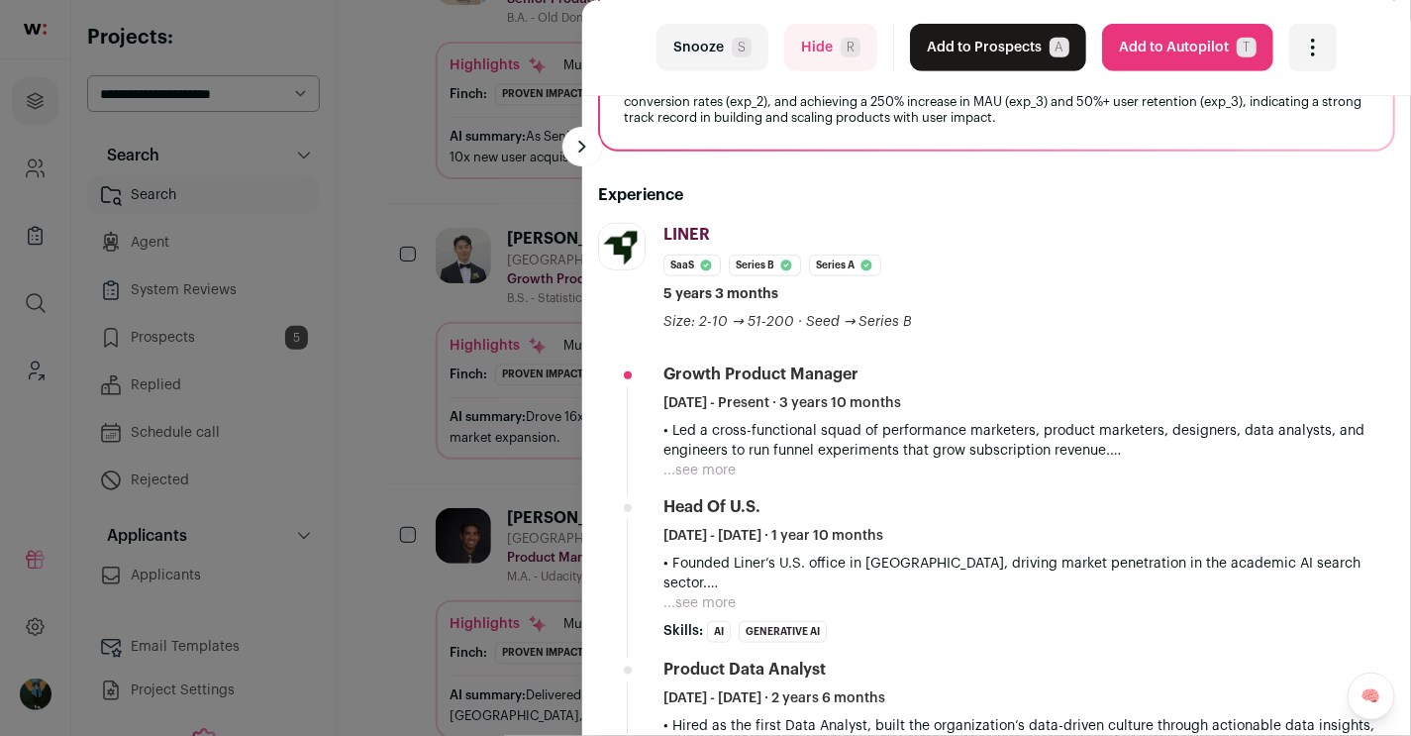
scroll to position [347, 0]
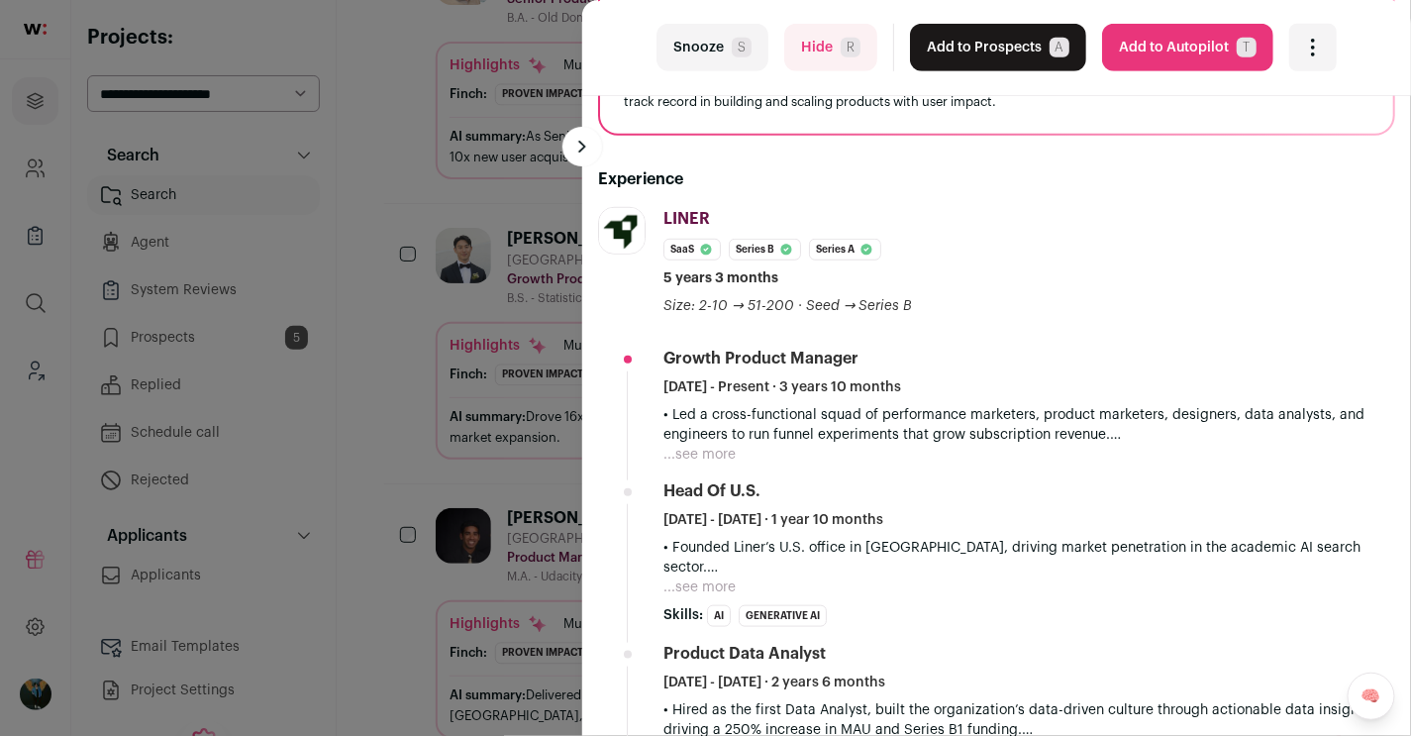
click at [725, 447] on button "...see more" at bounding box center [700, 455] width 72 height 20
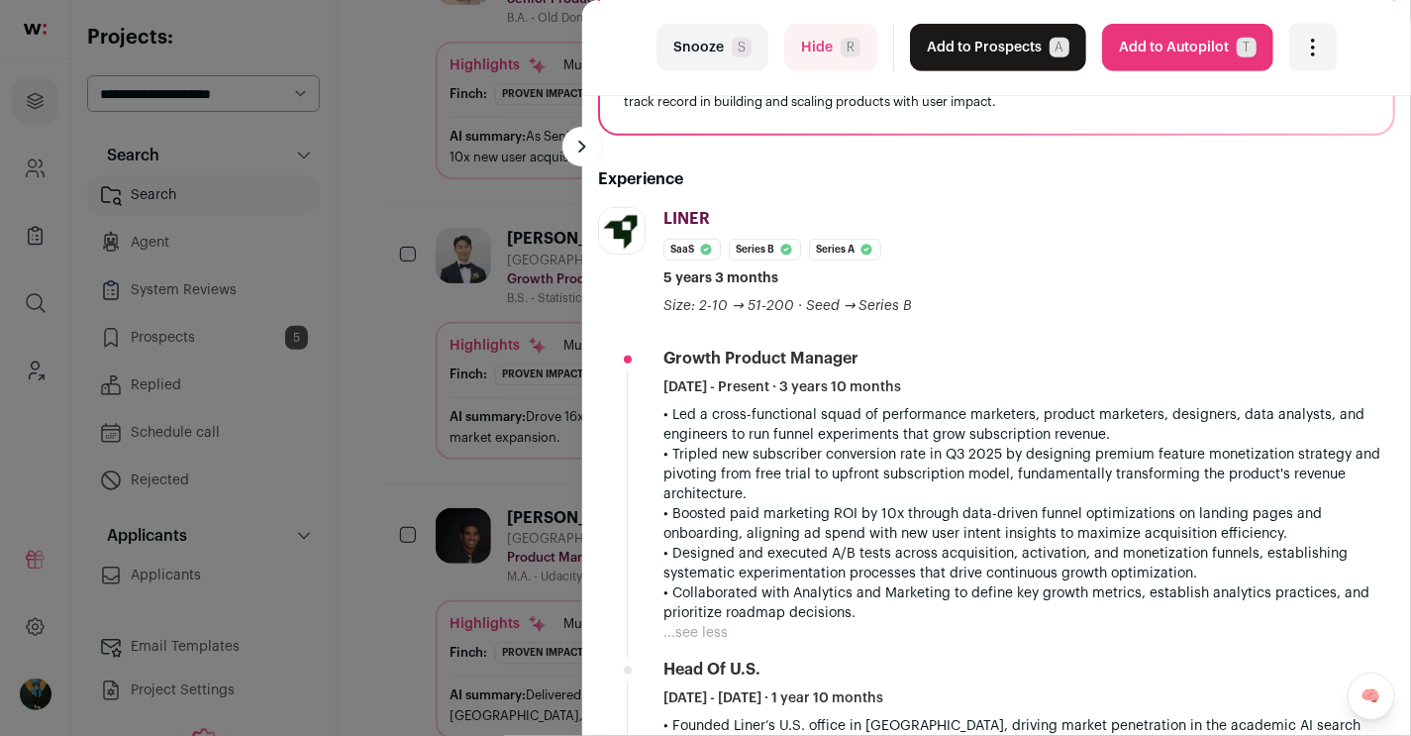
scroll to position [0, 0]
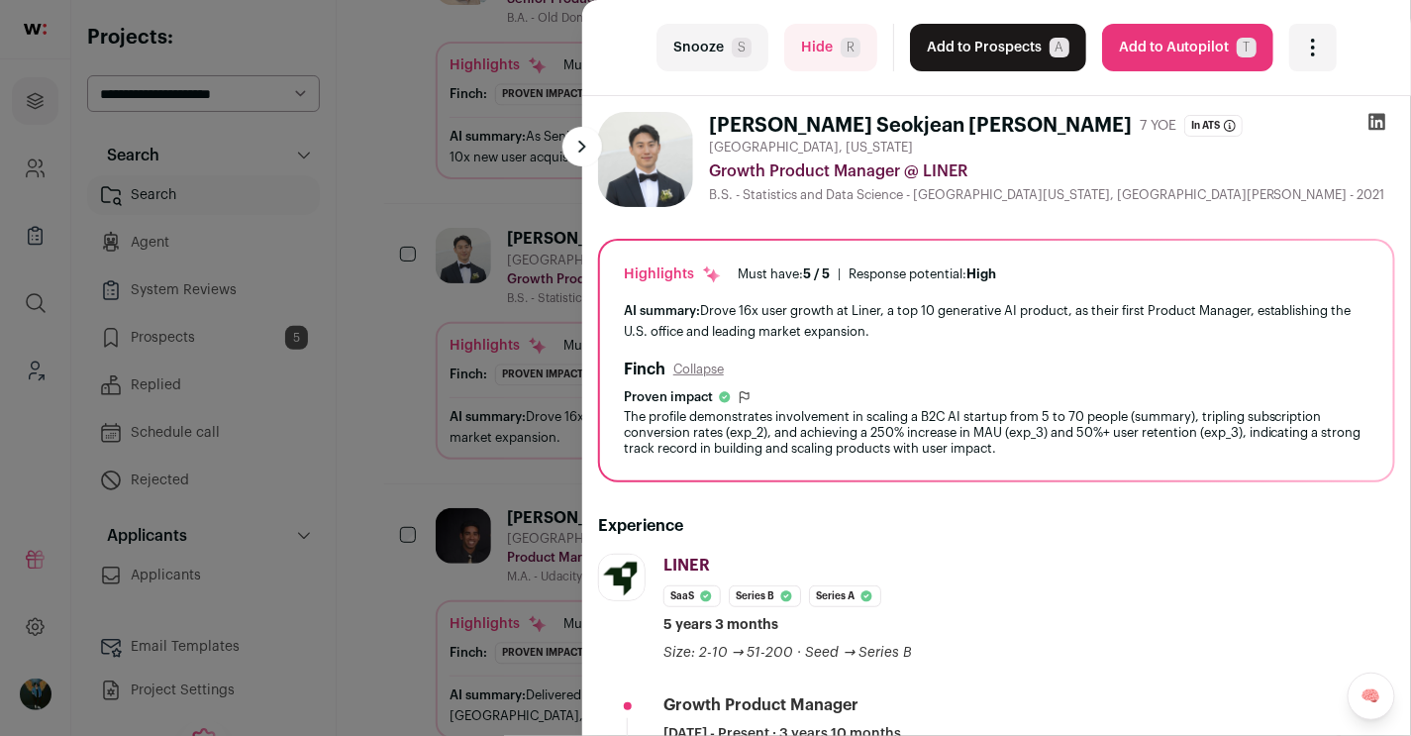
click at [1028, 42] on button "Add to Prospects A" at bounding box center [998, 48] width 176 height 48
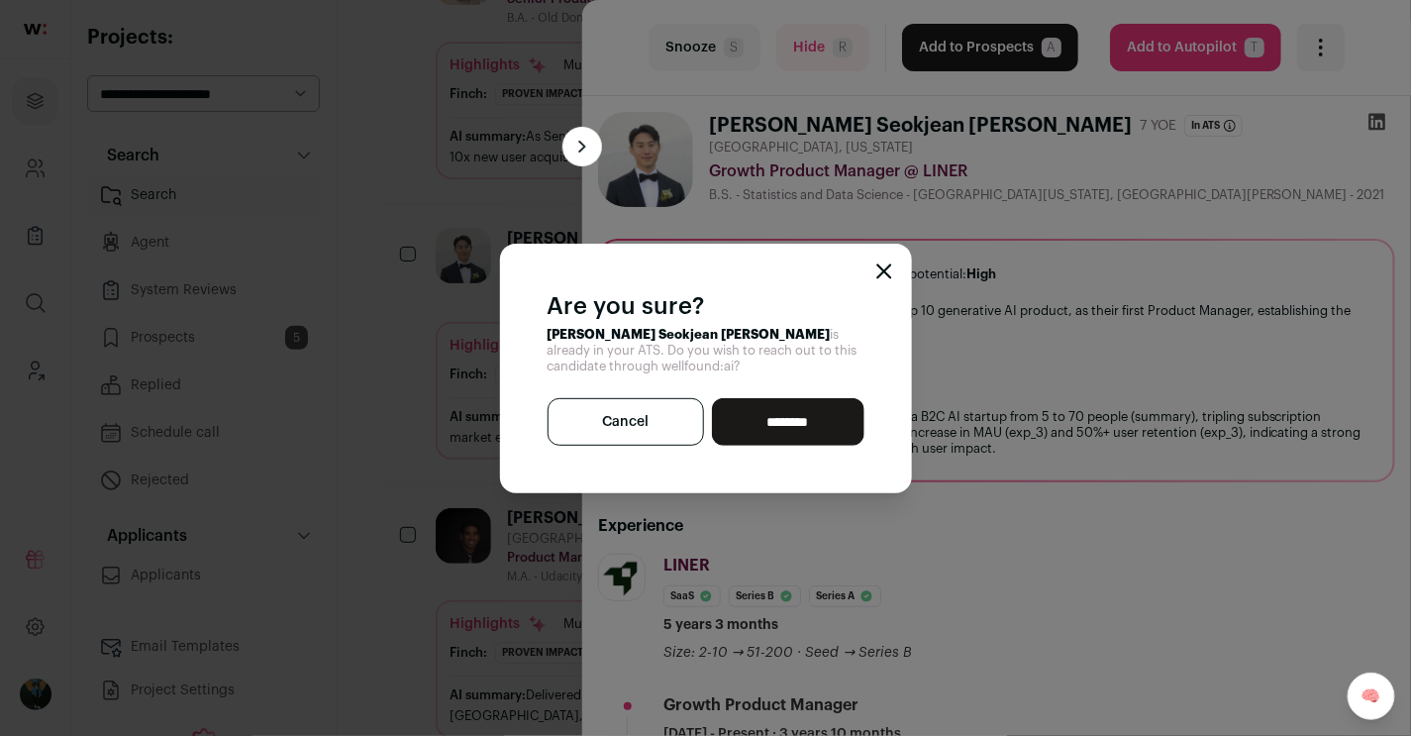
click at [887, 252] on div "Are you sure? Alexander Seokjean Yoon is already in your ATS. Do you wish to re…" at bounding box center [706, 369] width 412 height 250
click at [887, 261] on div "Are you sure? Alexander Seokjean Yoon is already in your ATS. Do you wish to re…" at bounding box center [706, 369] width 412 height 250
click at [887, 275] on icon "Close modal" at bounding box center [884, 270] width 13 height 13
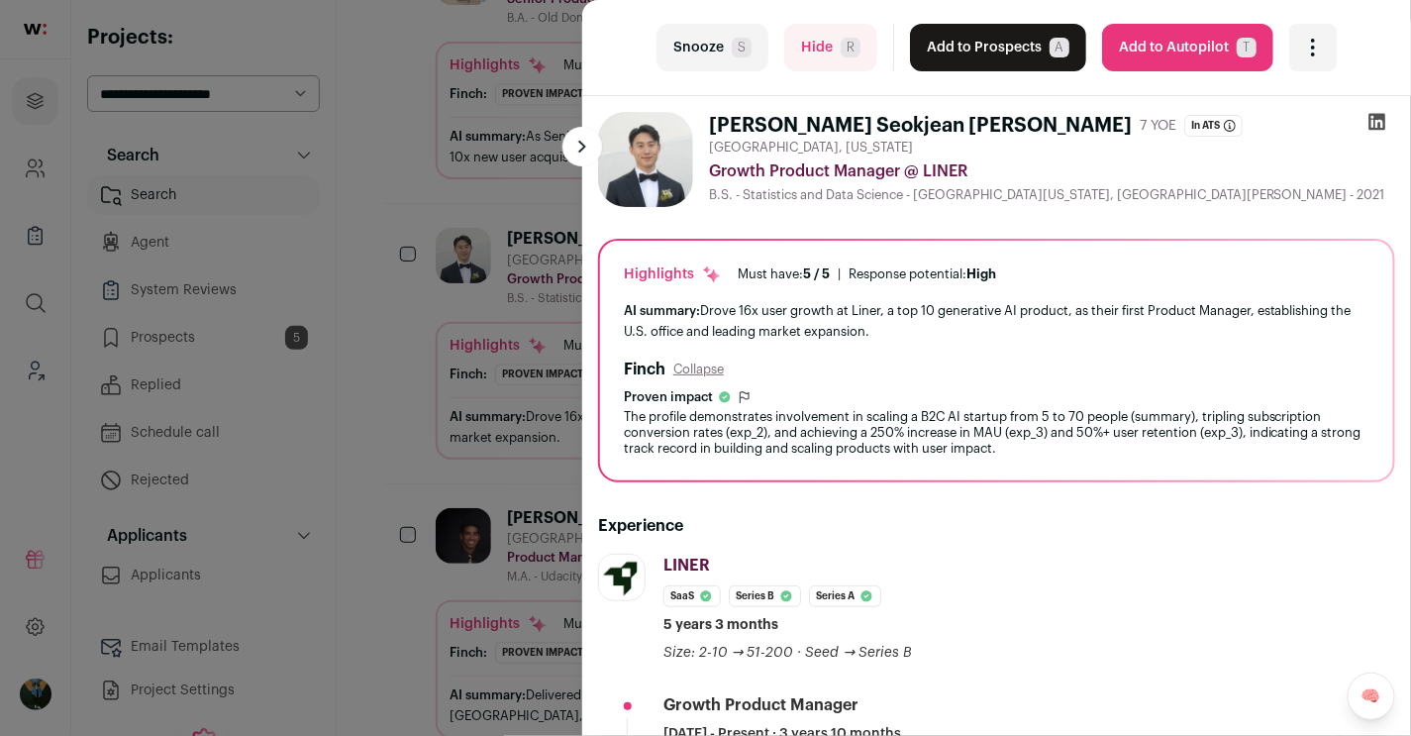
scroll to position [0, 44]
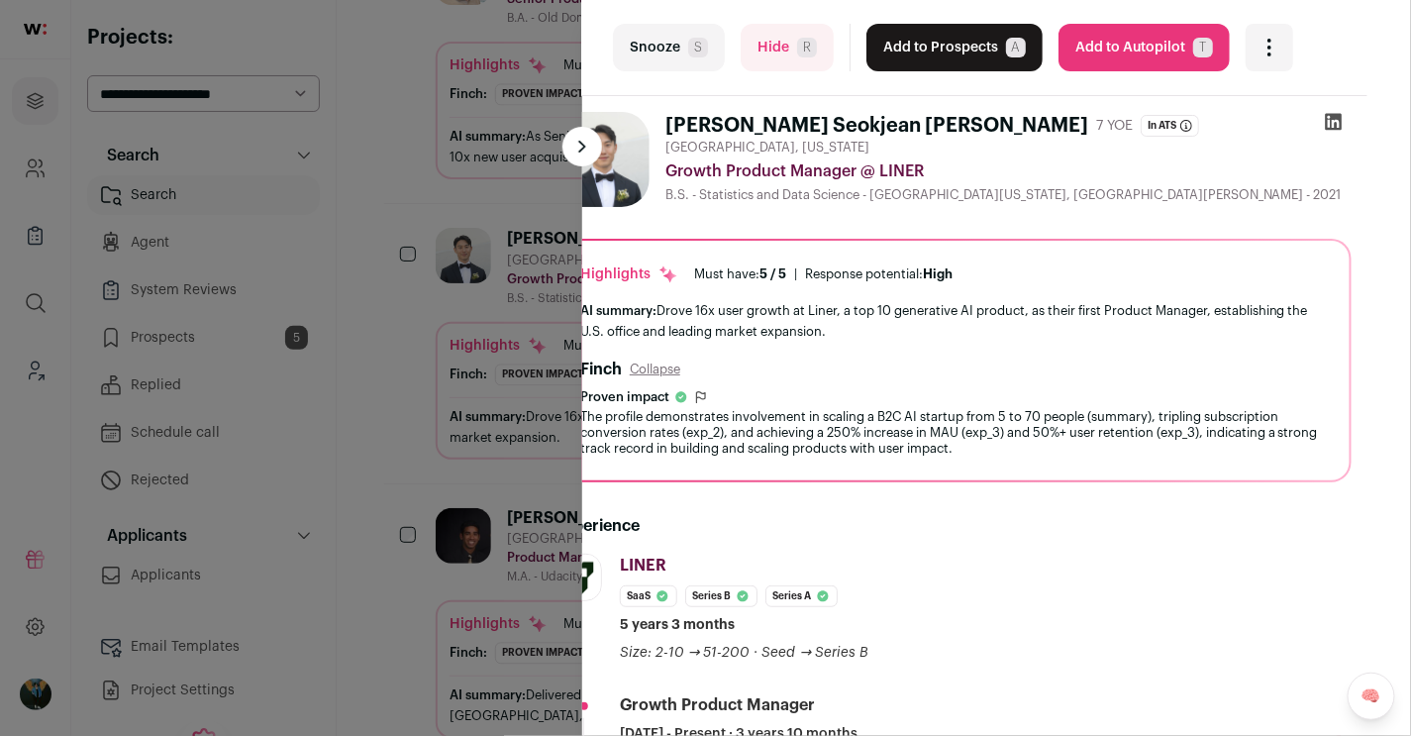
click at [496, 358] on div "last Snooze S Hide R Add to Prospects A Are you sure? Alexander Seokjean Yoon i…" at bounding box center [705, 368] width 1411 height 736
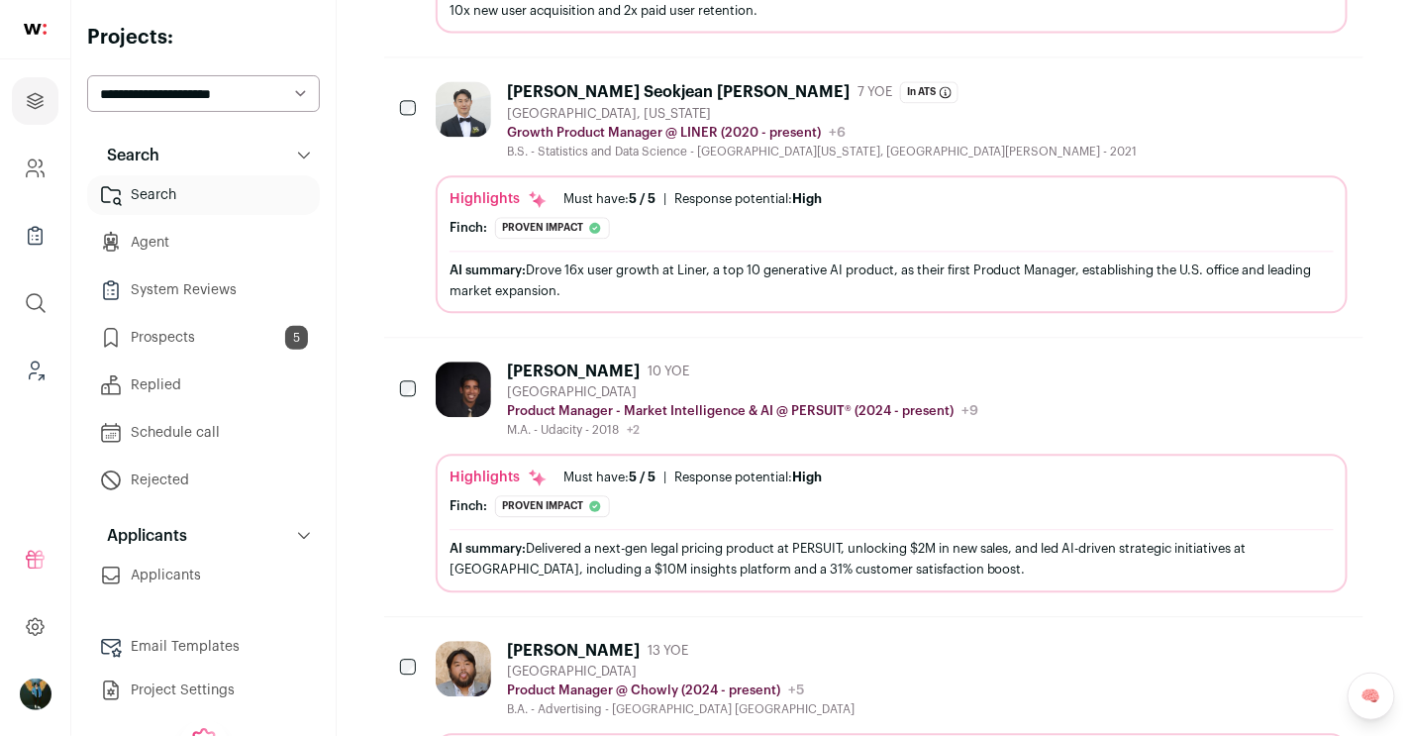
scroll to position [1506, 0]
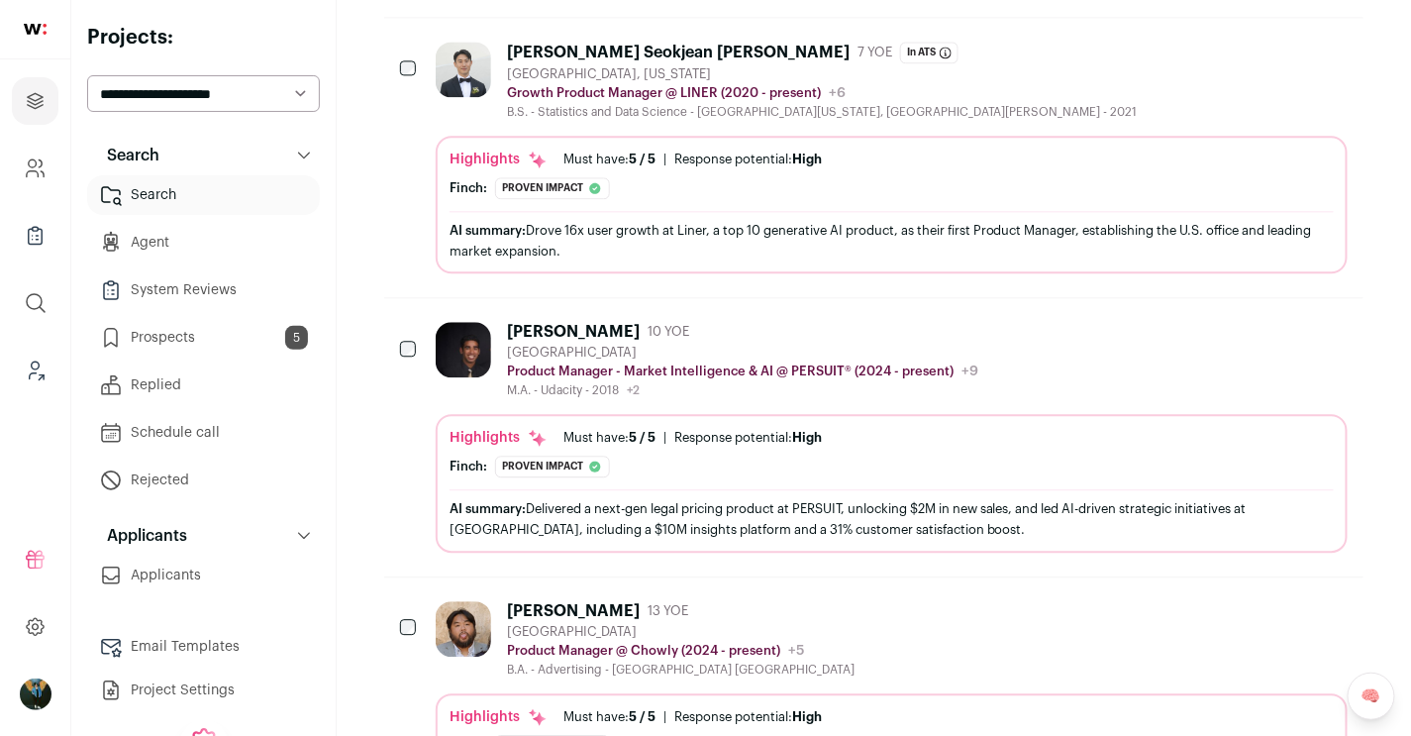
click at [648, 324] on span "10 YOE" at bounding box center [669, 332] width 42 height 16
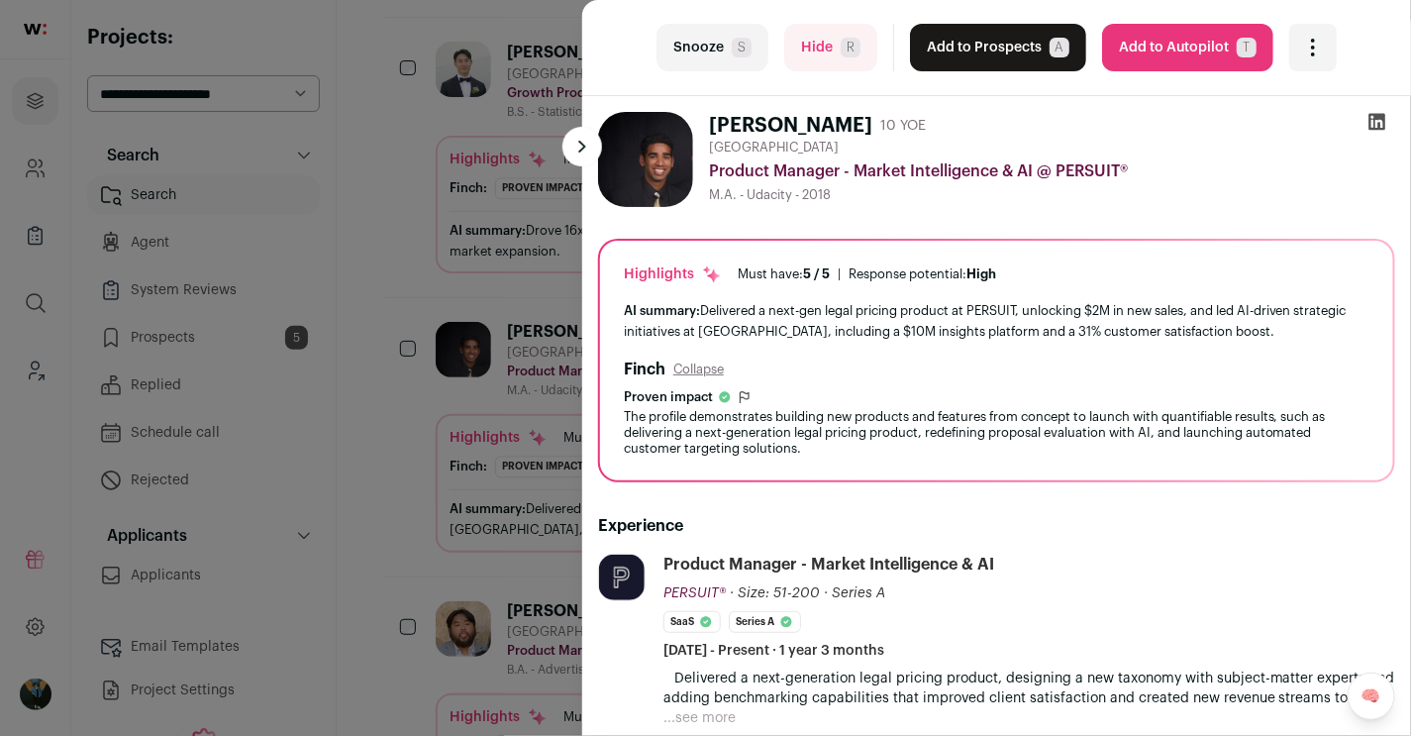
click at [850, 70] on button "Hide R" at bounding box center [830, 48] width 93 height 48
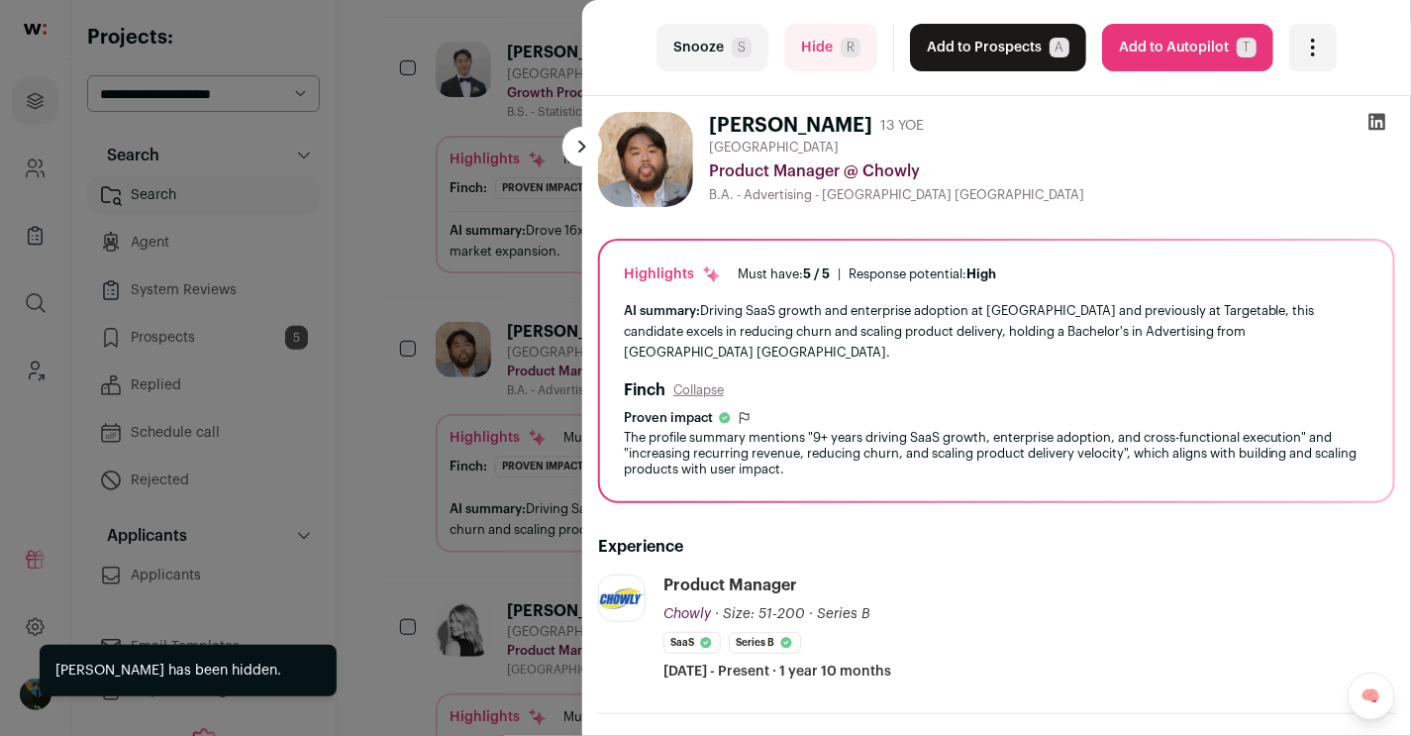
click at [850, 74] on div "last Snooze S Hide R Add to Prospects A Are you sure? Marvin Aquino is already …" at bounding box center [996, 48] width 829 height 96
click at [824, 49] on button "Hide R" at bounding box center [830, 48] width 93 height 48
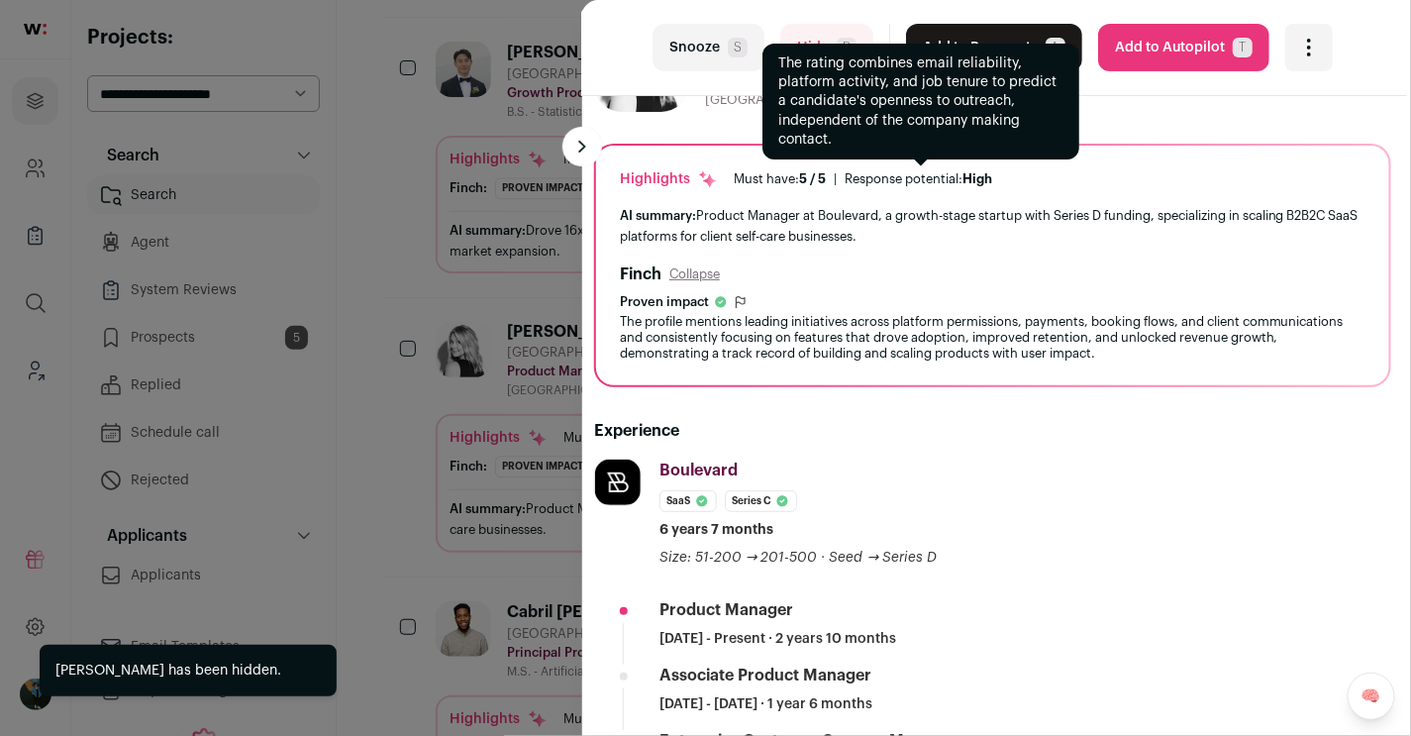
scroll to position [95, 5]
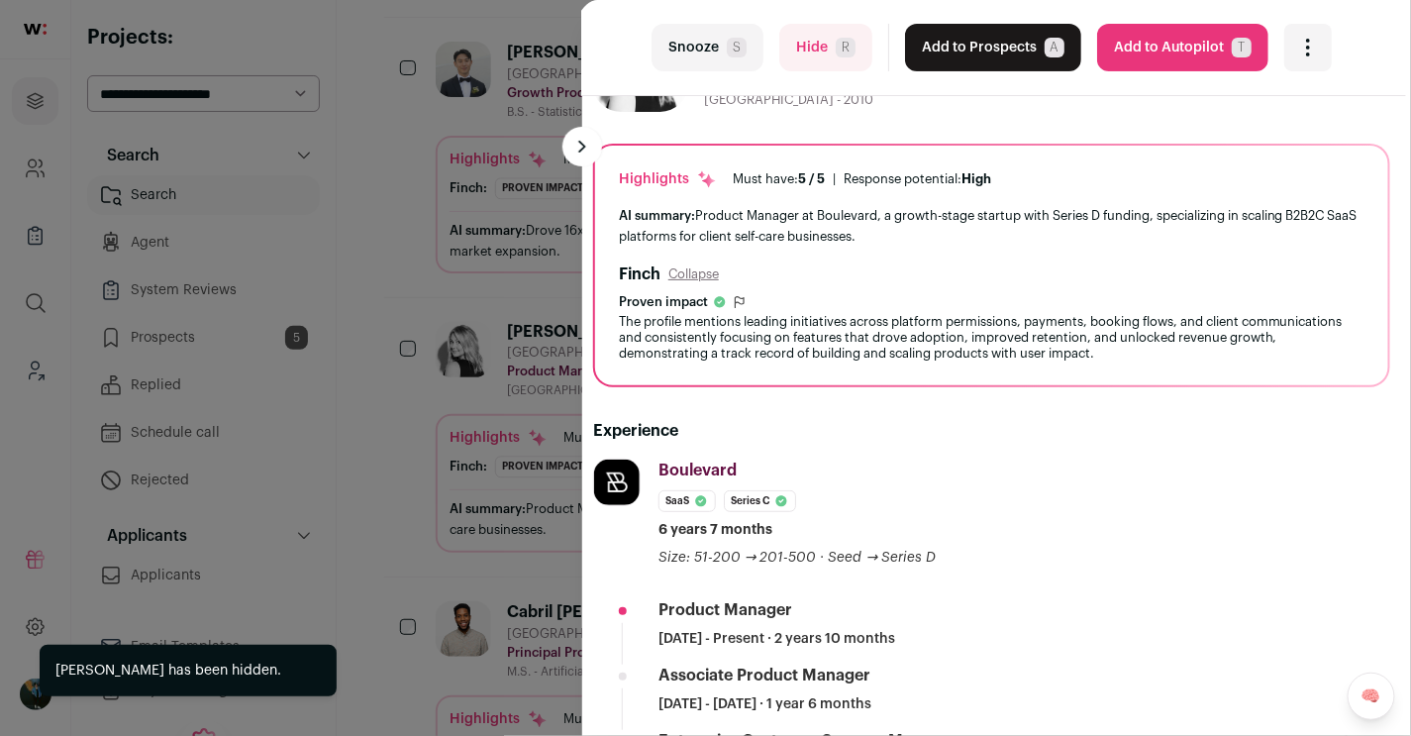
click at [1032, 53] on button "Add to Prospects A" at bounding box center [993, 48] width 176 height 48
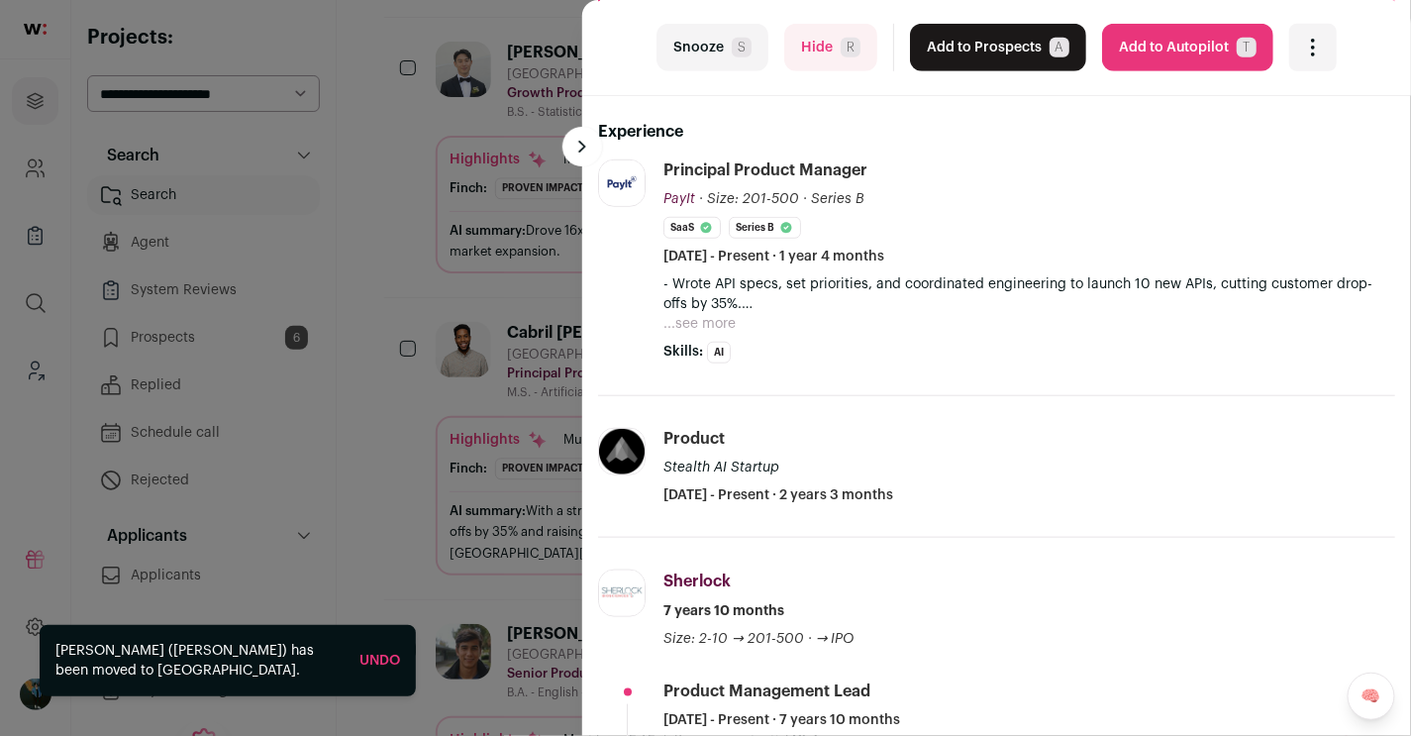
scroll to position [400, 0]
click at [846, 49] on span "R" at bounding box center [851, 48] width 20 height 20
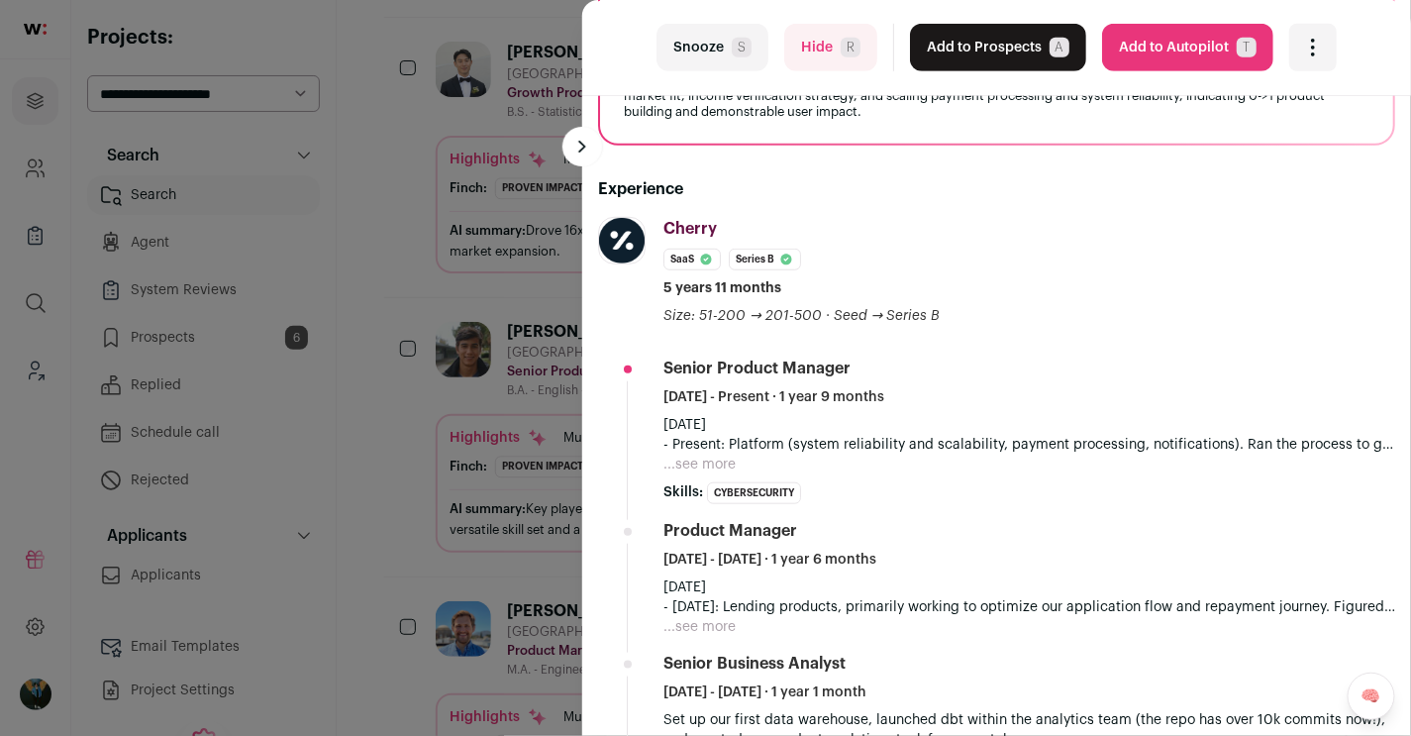
scroll to position [0, 0]
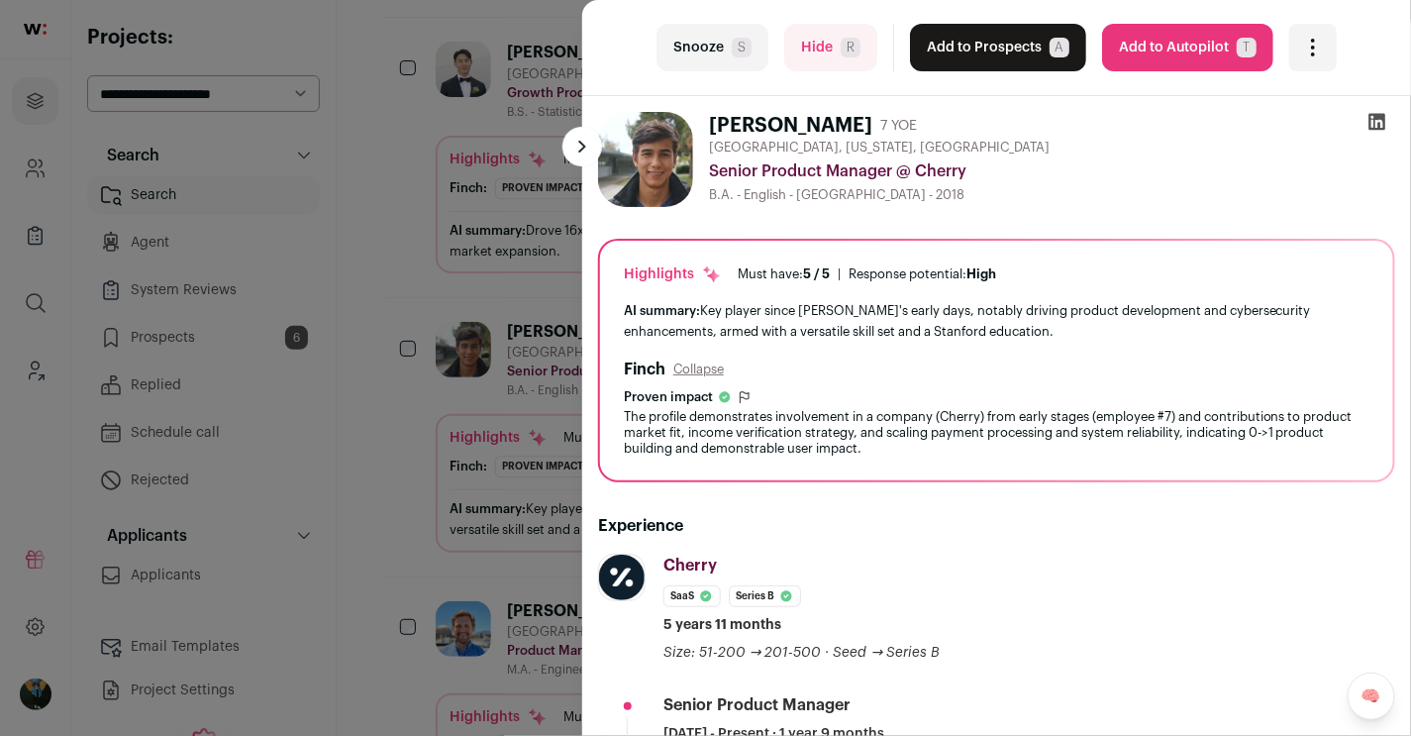
drag, startPoint x: 823, startPoint y: 53, endPoint x: 758, endPoint y: 176, distance: 139.1
click at [759, 177] on turbo-frame "last Snooze S Hide R Add to Prospects A Are you sure? Regan Pecjak is already i…" at bounding box center [996, 368] width 829 height 736
click at [1010, 62] on button "Add to Prospects A" at bounding box center [998, 48] width 176 height 48
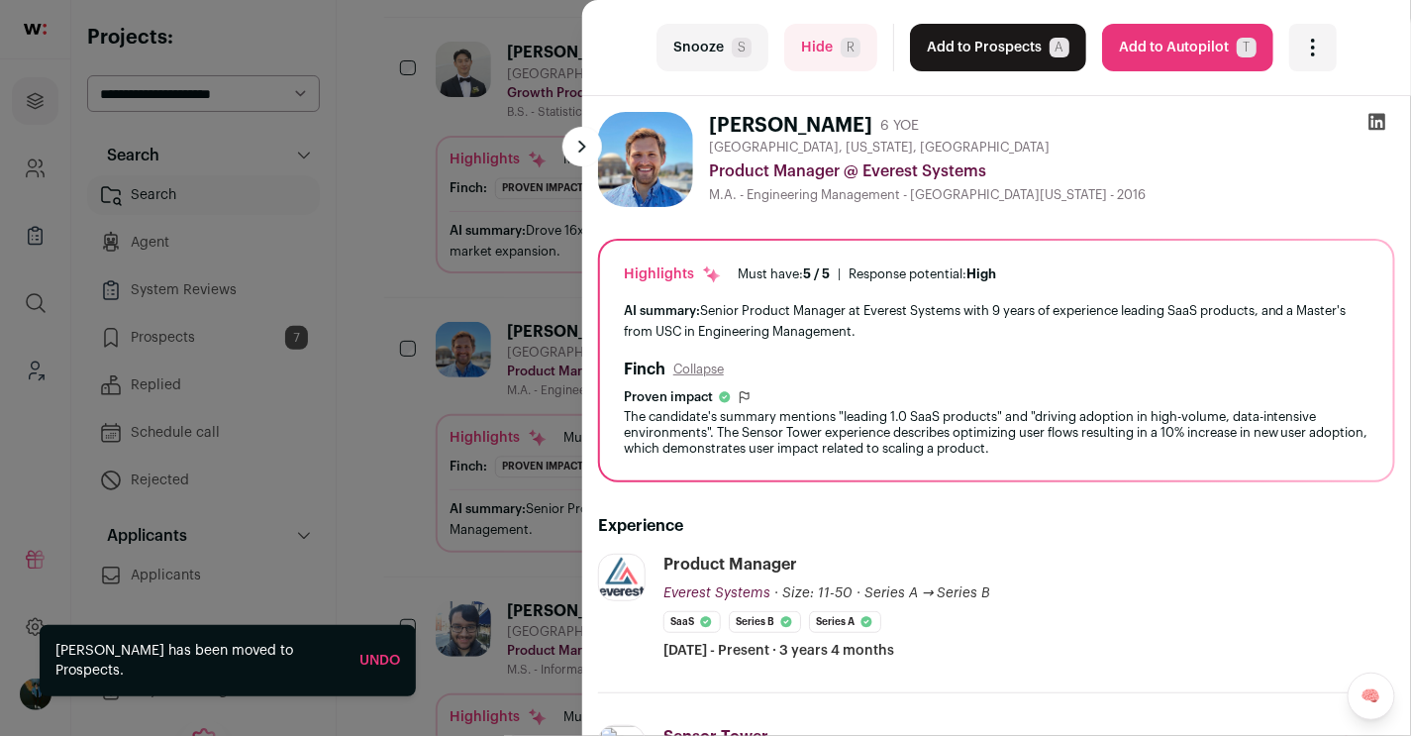
click at [821, 25] on button "Hide R" at bounding box center [830, 48] width 93 height 48
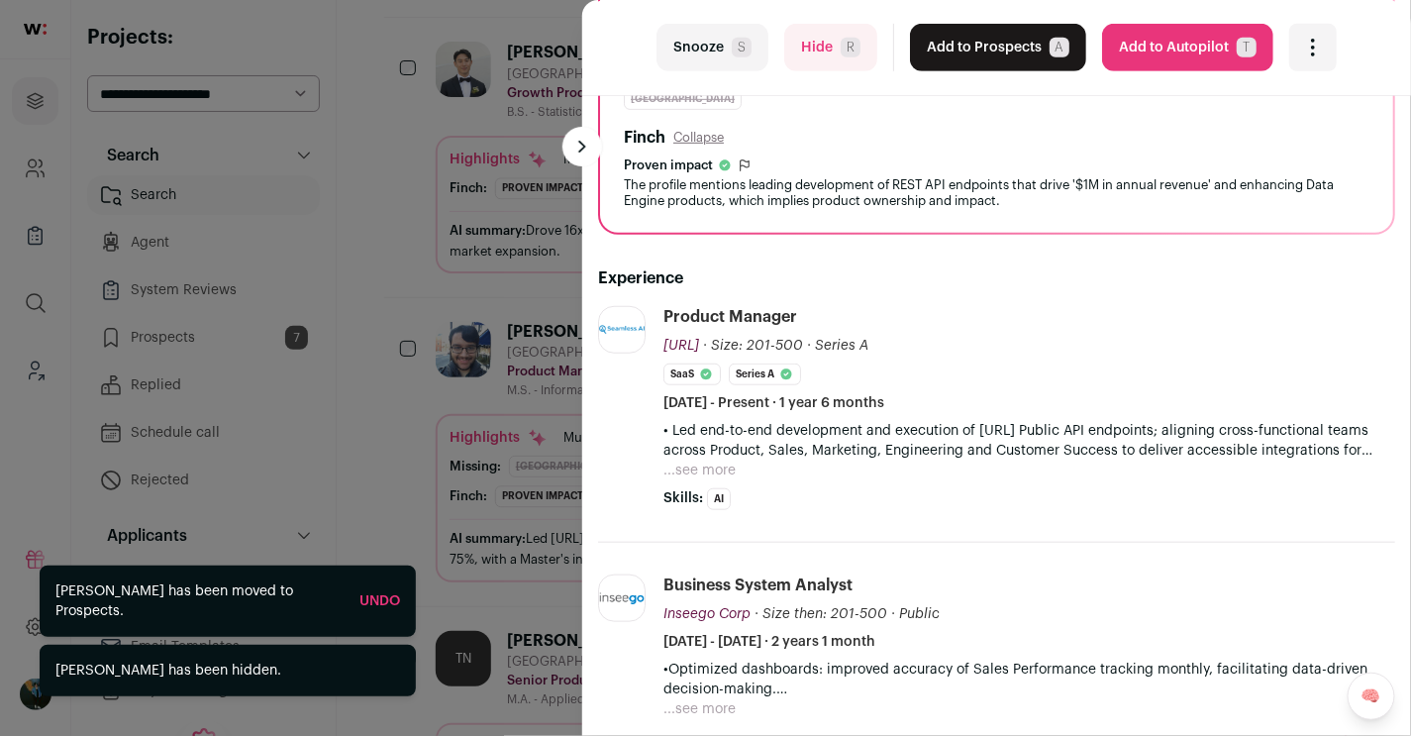
scroll to position [298, 0]
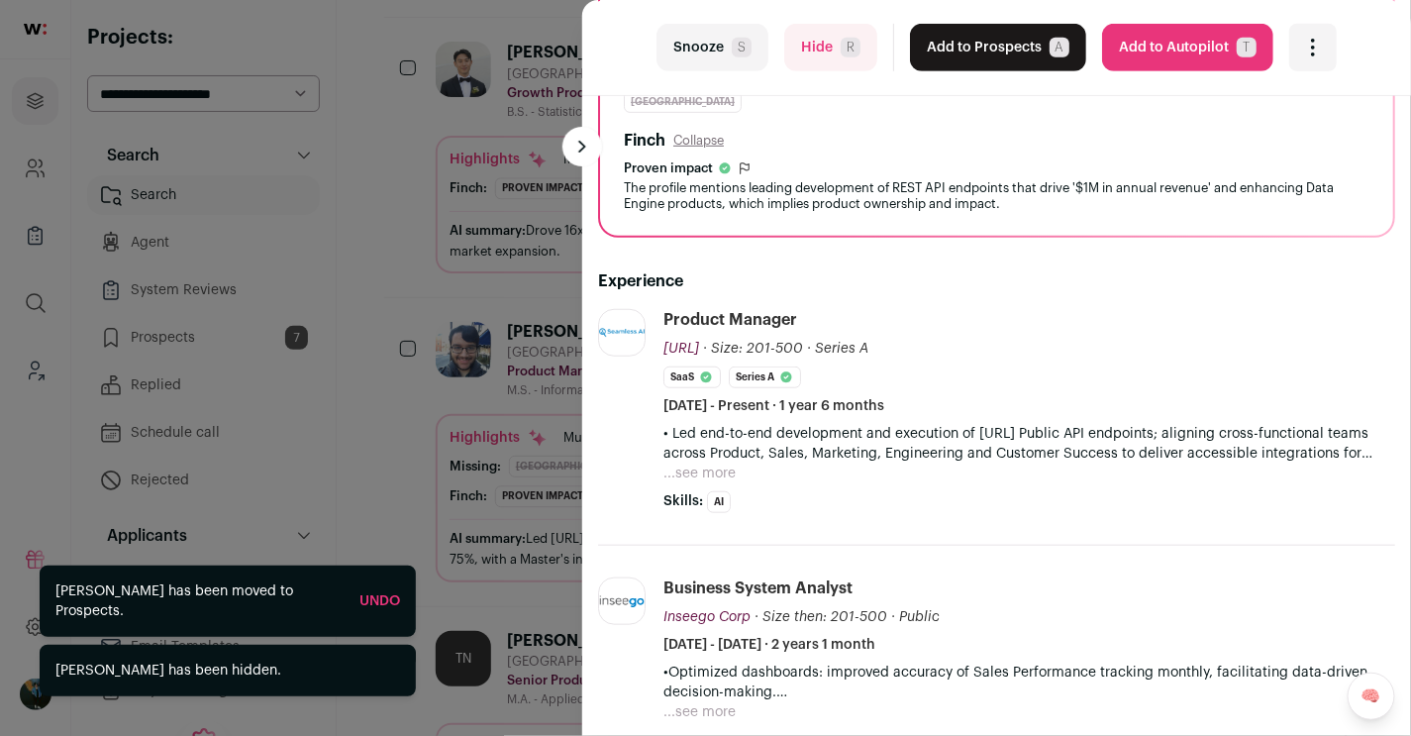
click at [834, 35] on button "Hide R" at bounding box center [830, 48] width 93 height 48
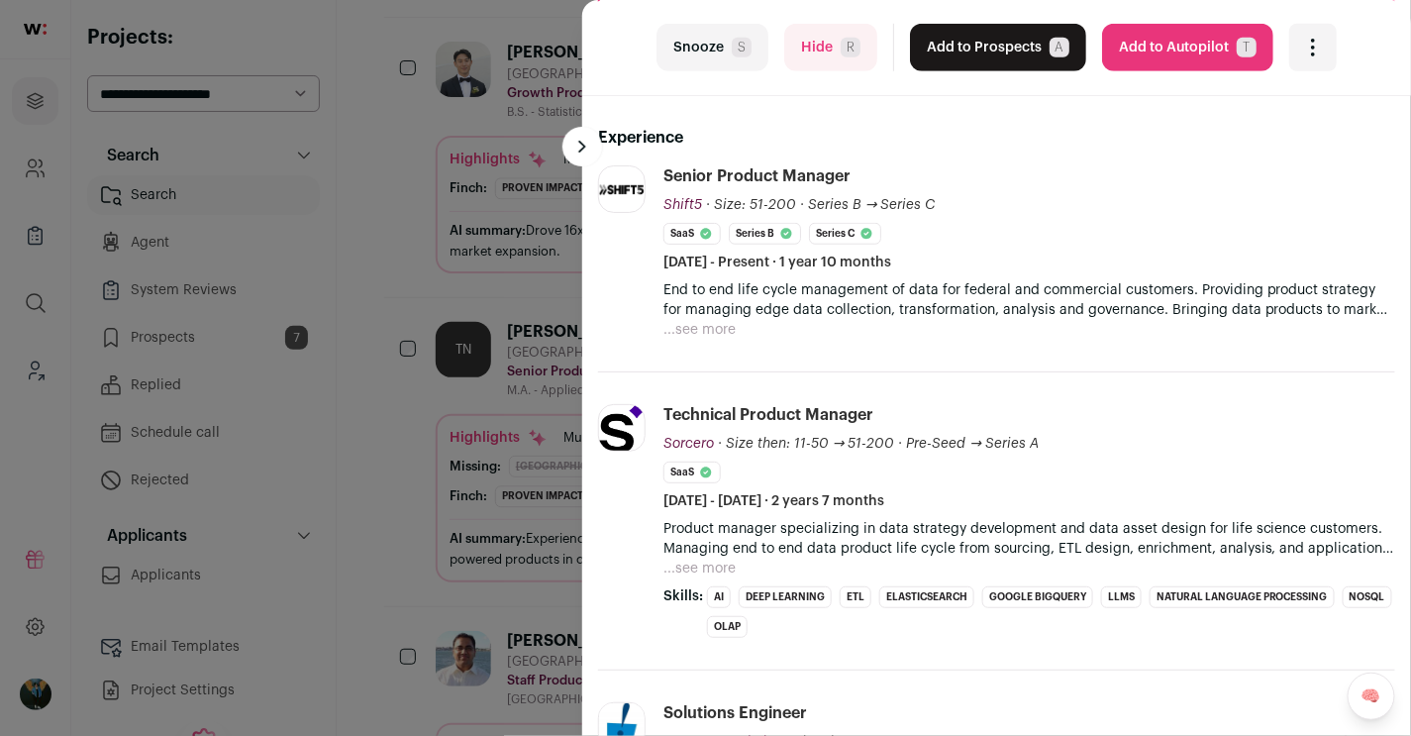
scroll to position [467, 0]
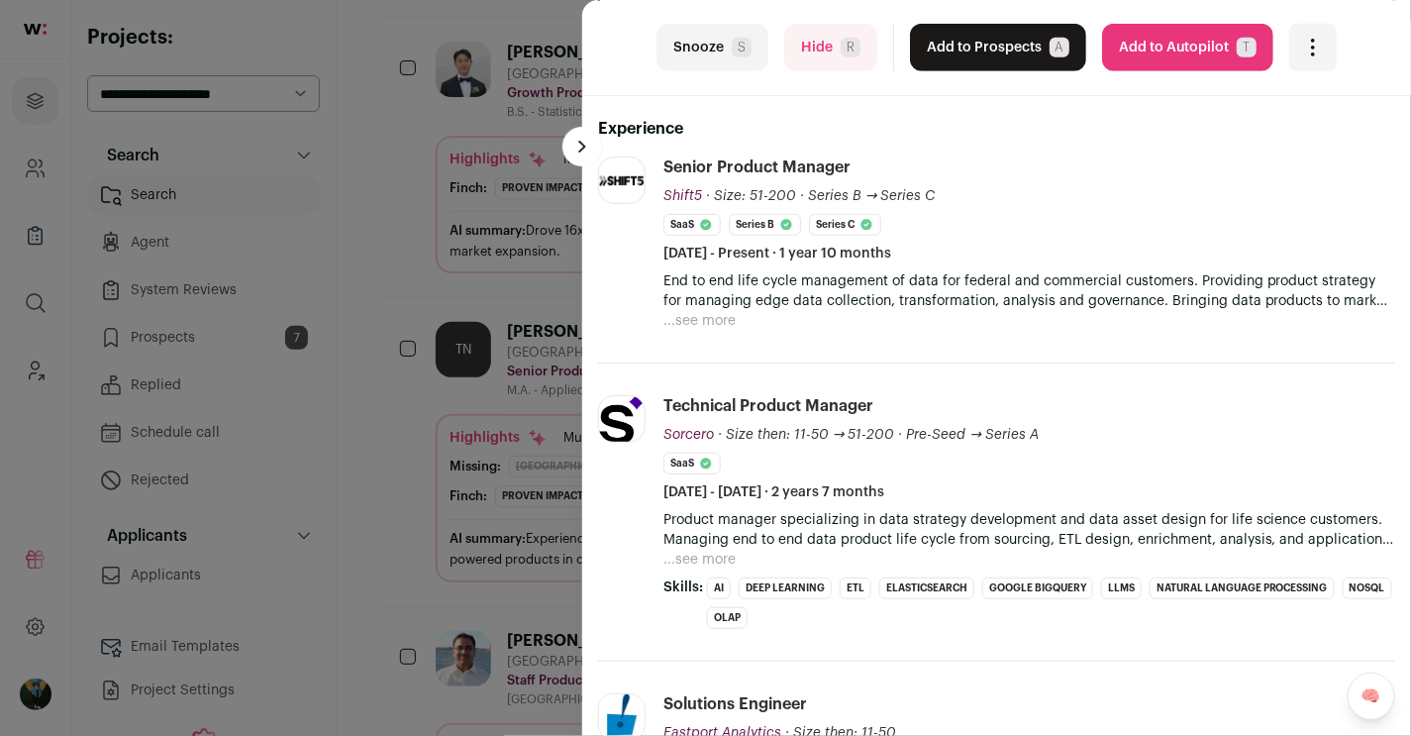
click at [752, 52] on span "S" at bounding box center [742, 48] width 20 height 20
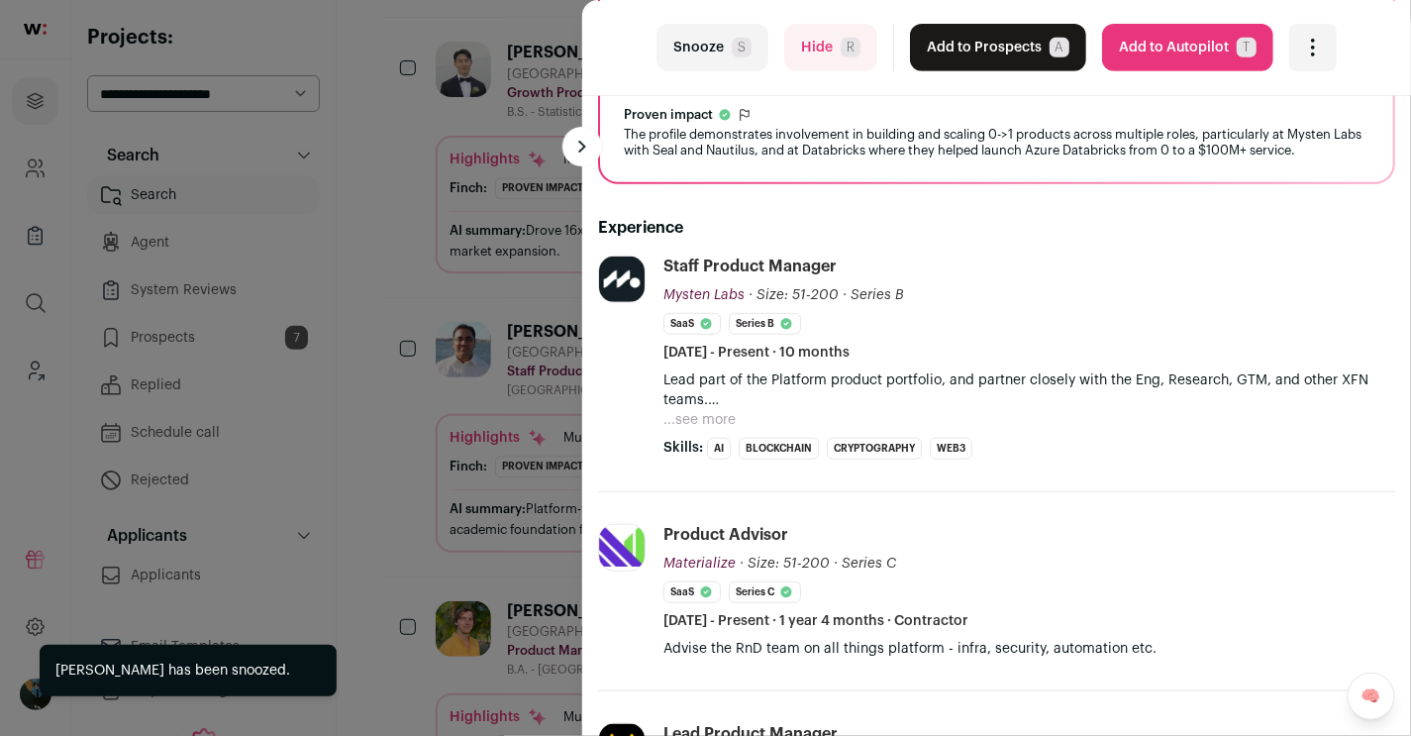
scroll to position [288, 0]
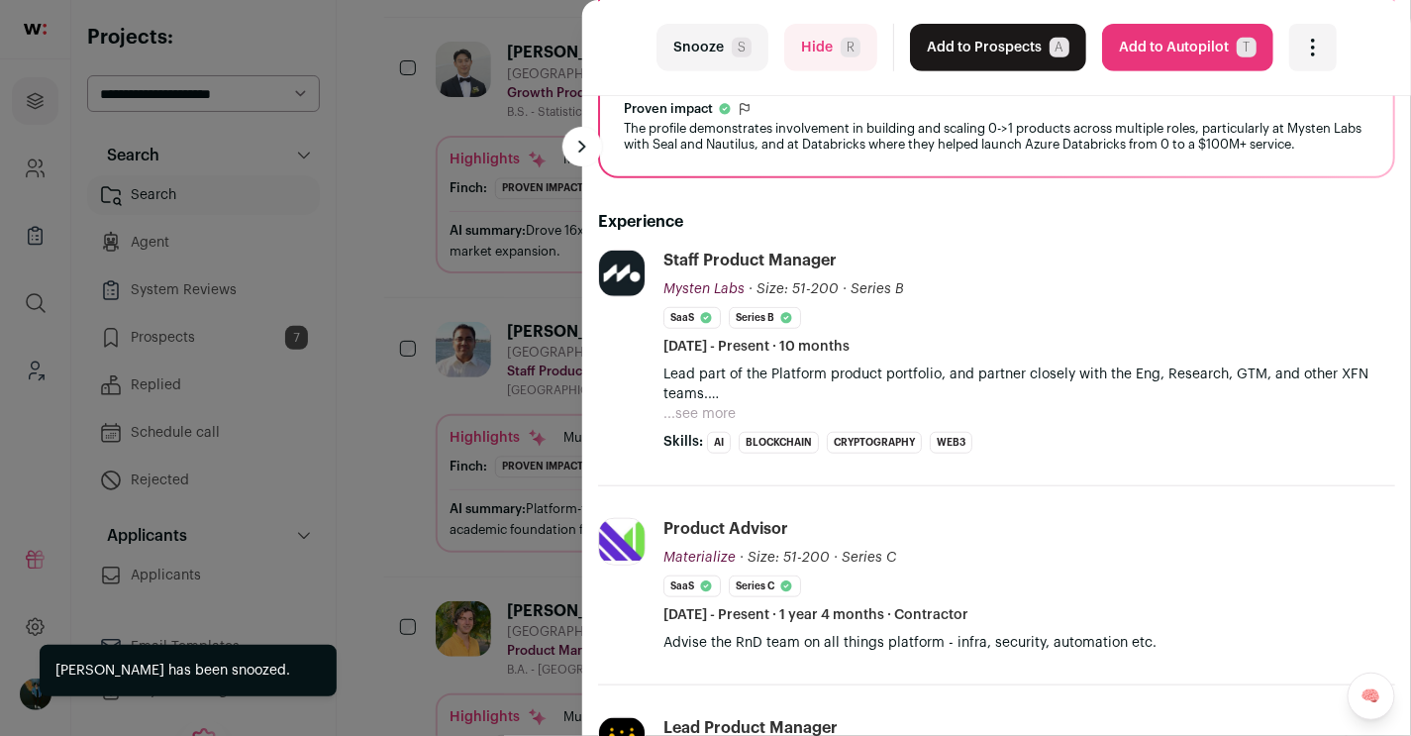
click at [730, 411] on button "...see more" at bounding box center [700, 414] width 72 height 20
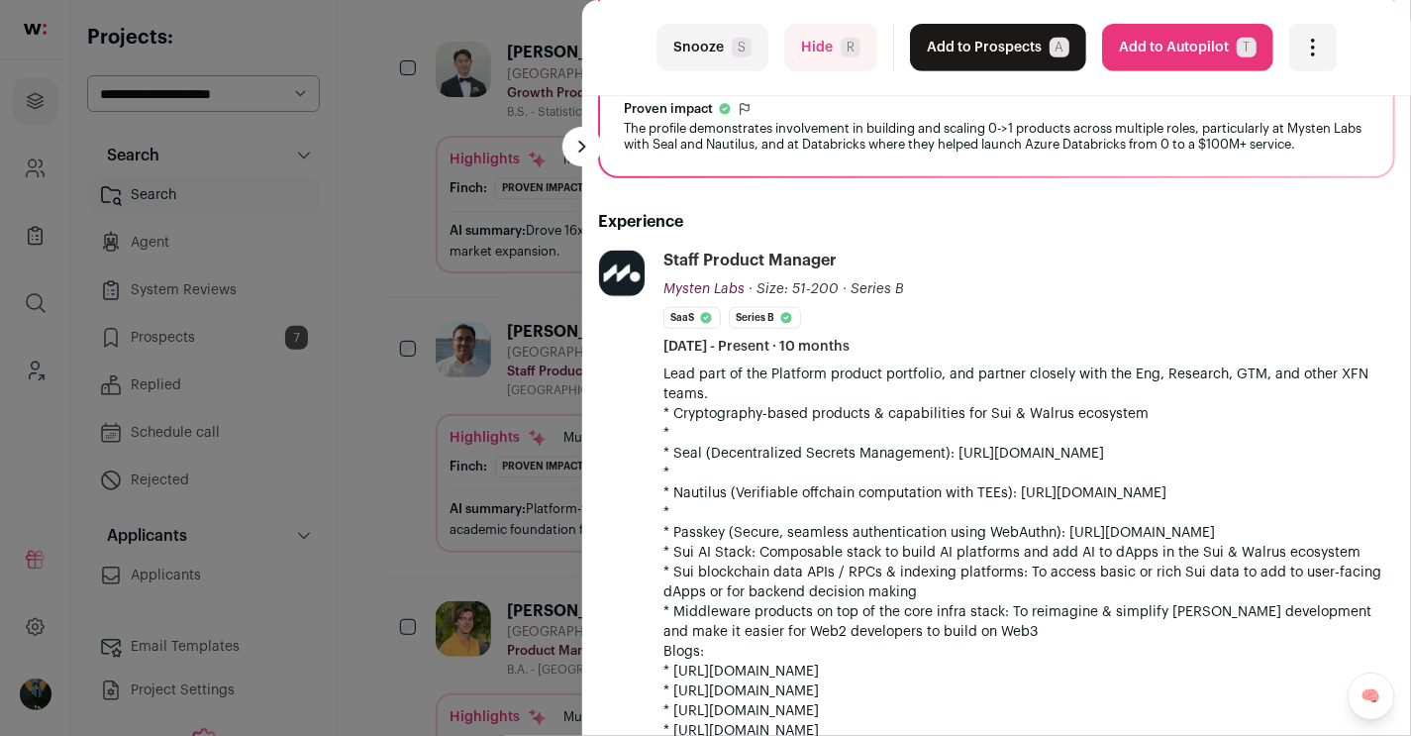
click at [694, 54] on button "Snooze S" at bounding box center [713, 48] width 112 height 48
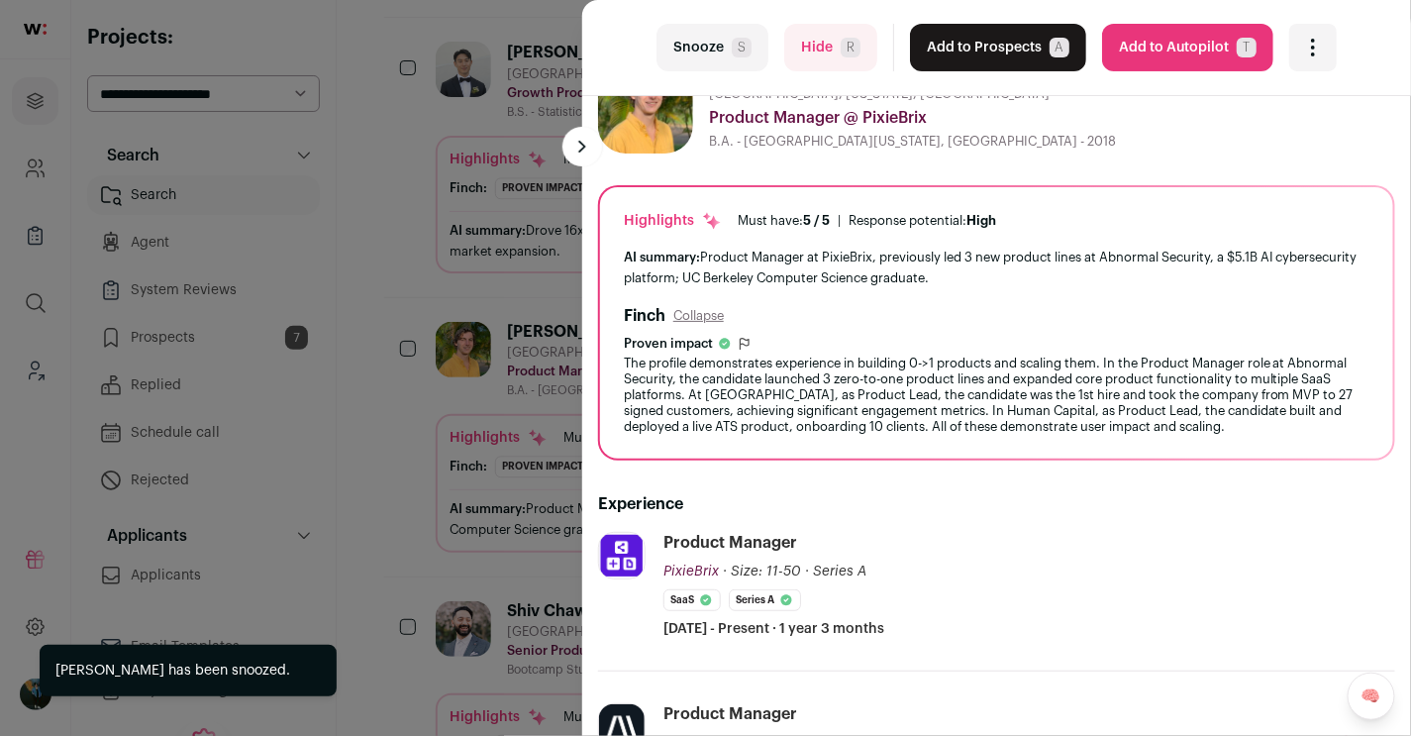
scroll to position [55, 0]
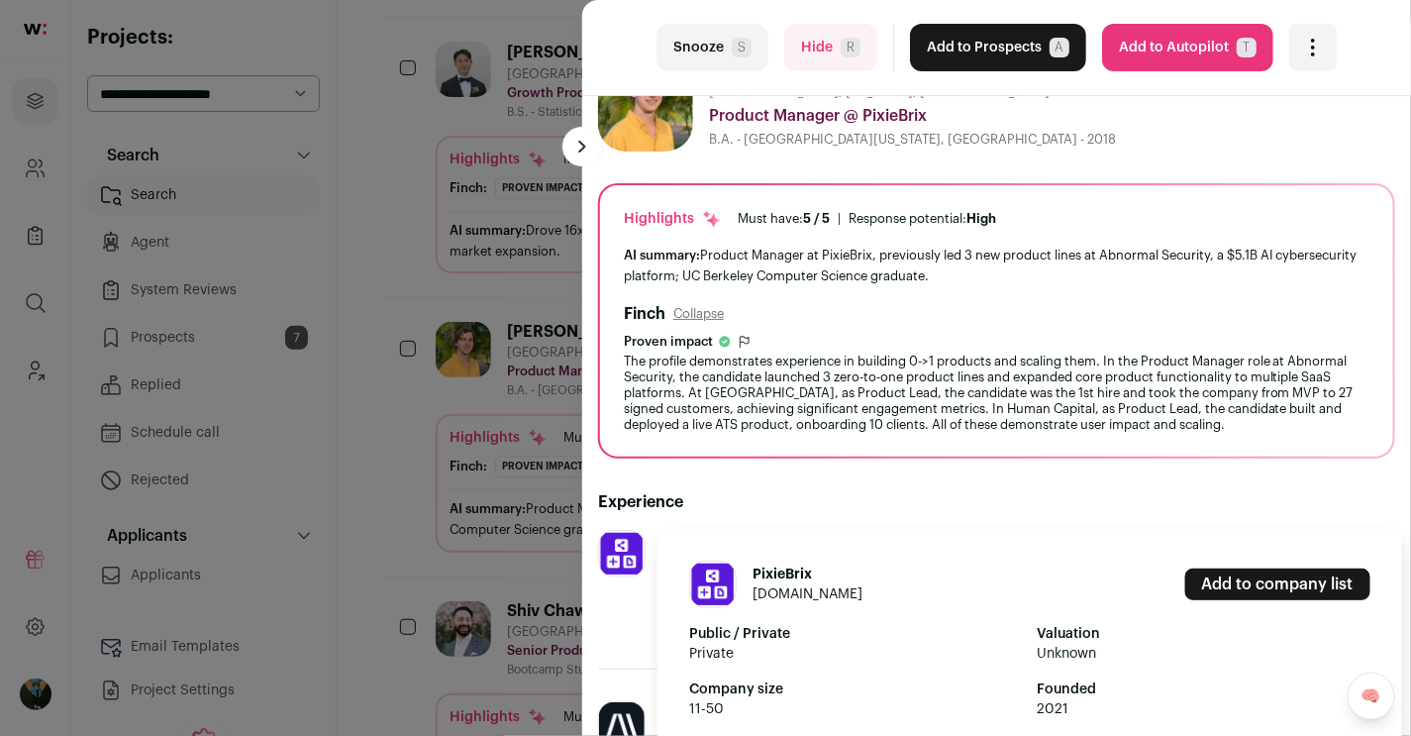
click at [472, 552] on div "last Snooze S Hide R Add to Prospects A Are you sure? Pasha Minkovsky is alread…" at bounding box center [705, 368] width 1411 height 736
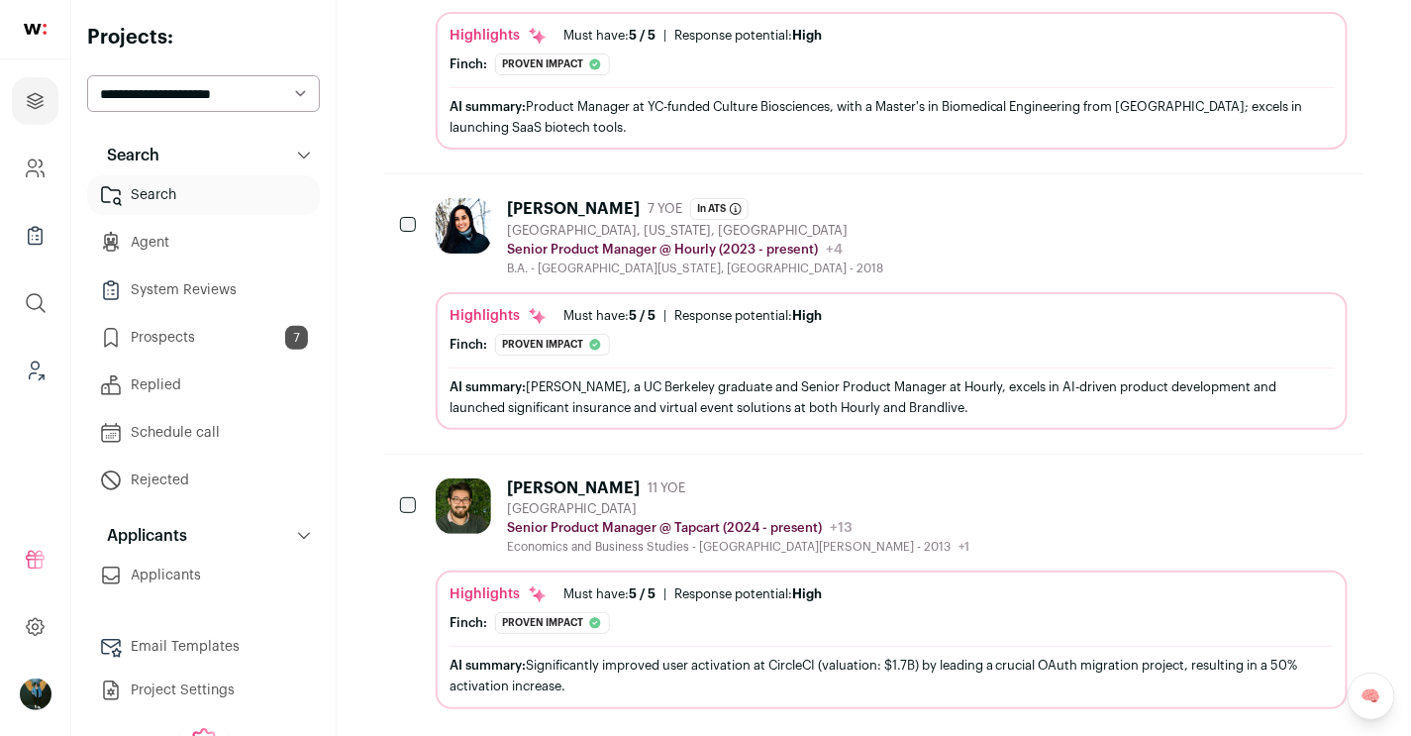
scroll to position [2467, 0]
click at [569, 477] on div "Spencer Franks" at bounding box center [573, 487] width 133 height 20
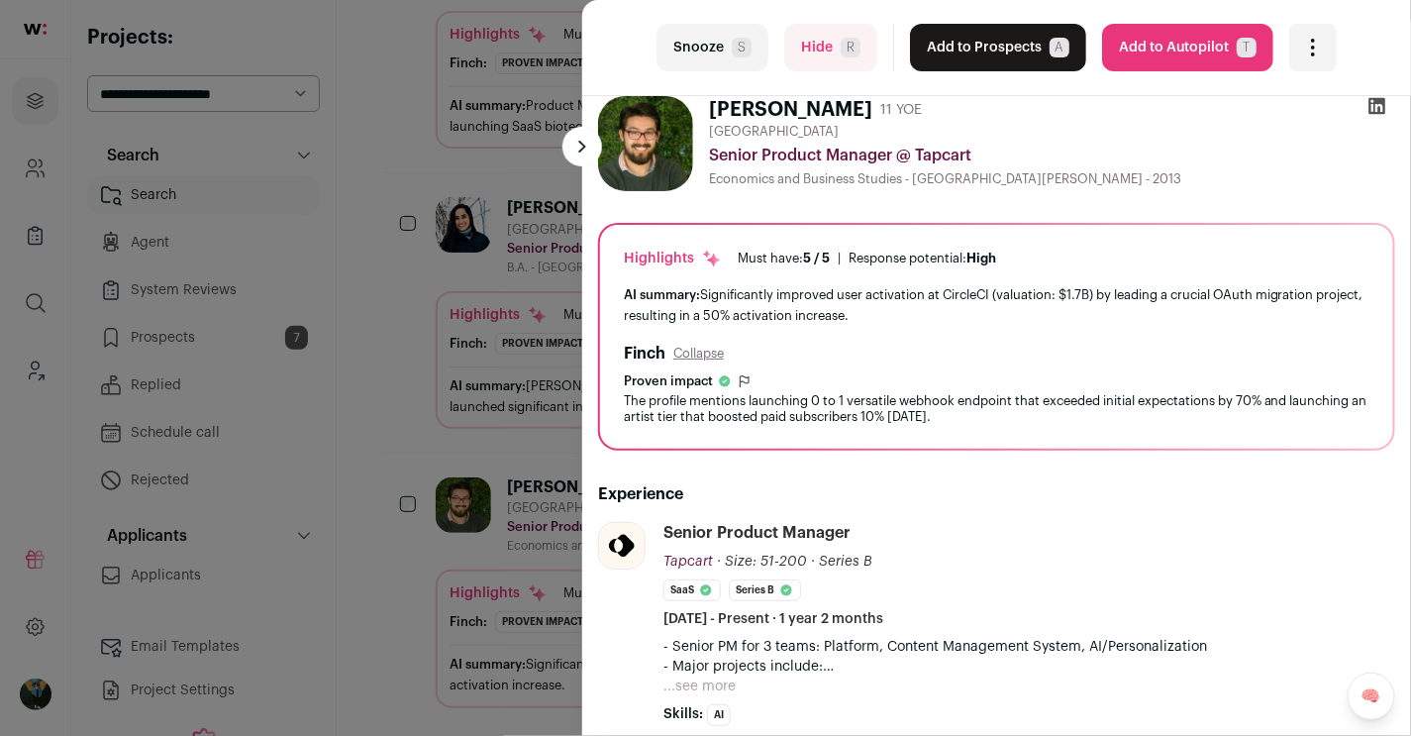
scroll to position [0, 0]
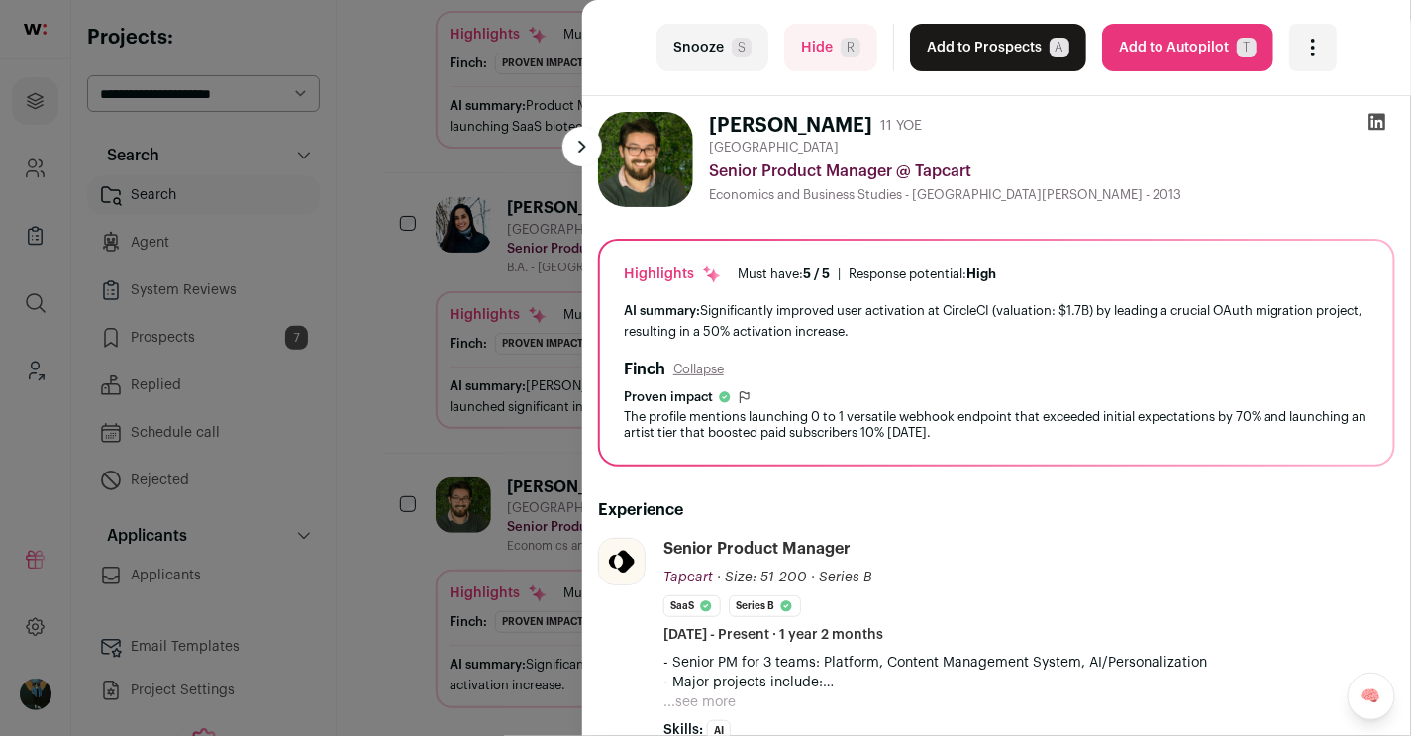
click at [1017, 56] on button "Add to Prospects A" at bounding box center [998, 48] width 176 height 48
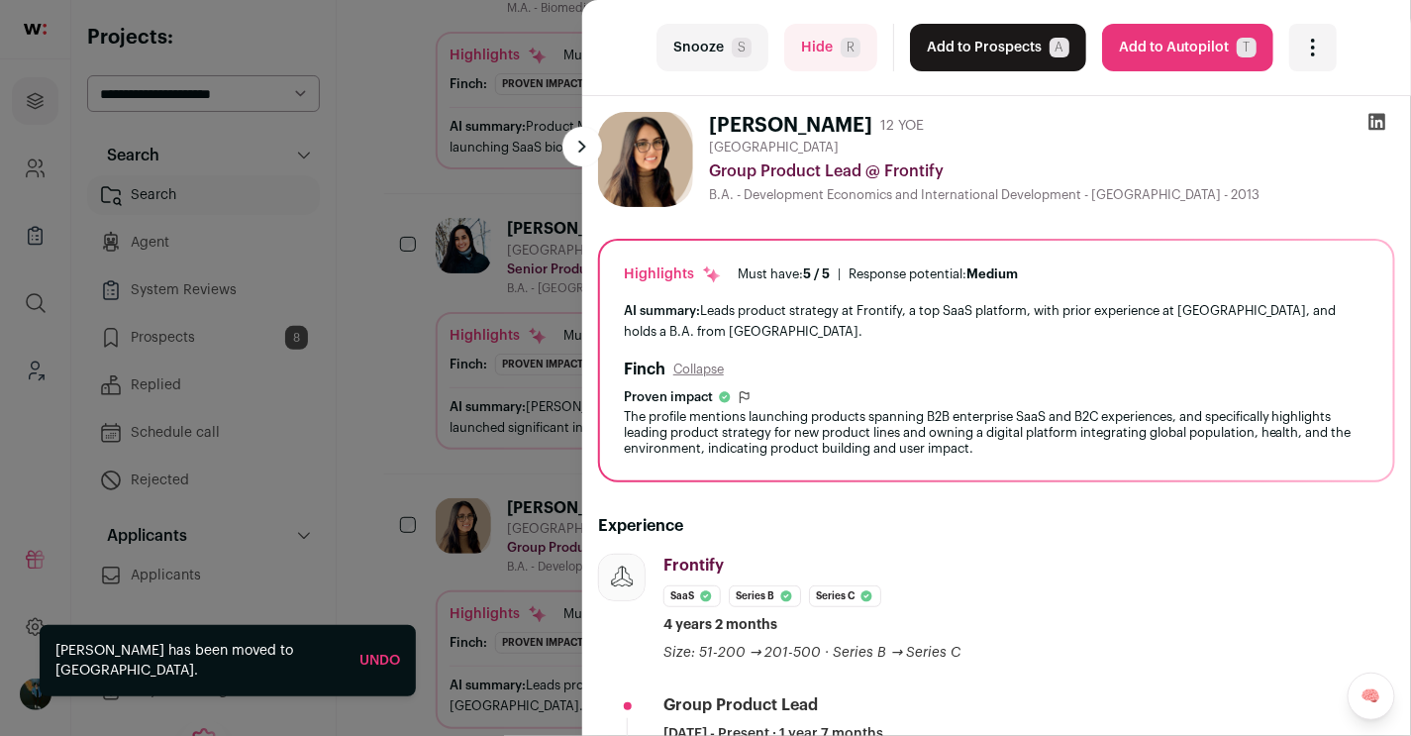
click at [936, 52] on button "Add to Prospects A" at bounding box center [998, 48] width 176 height 48
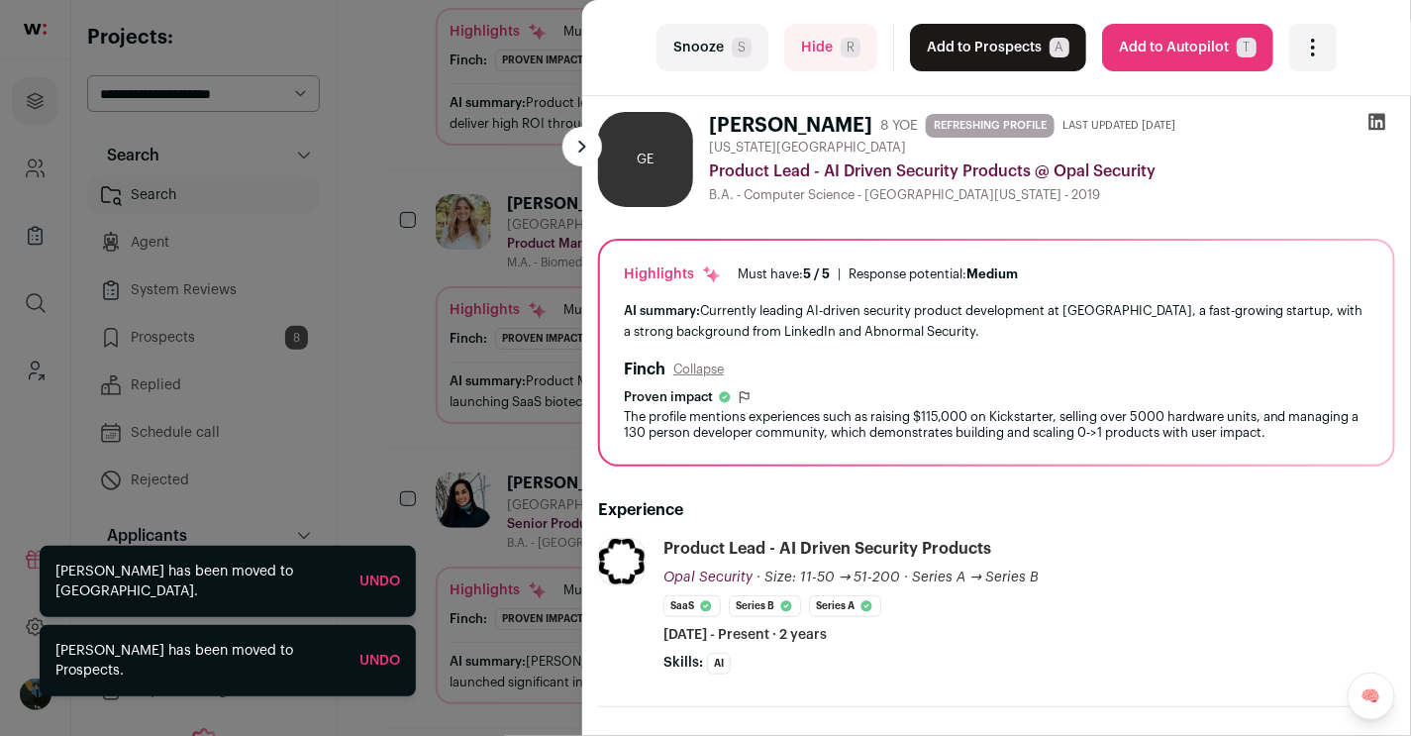
scroll to position [2446, 0]
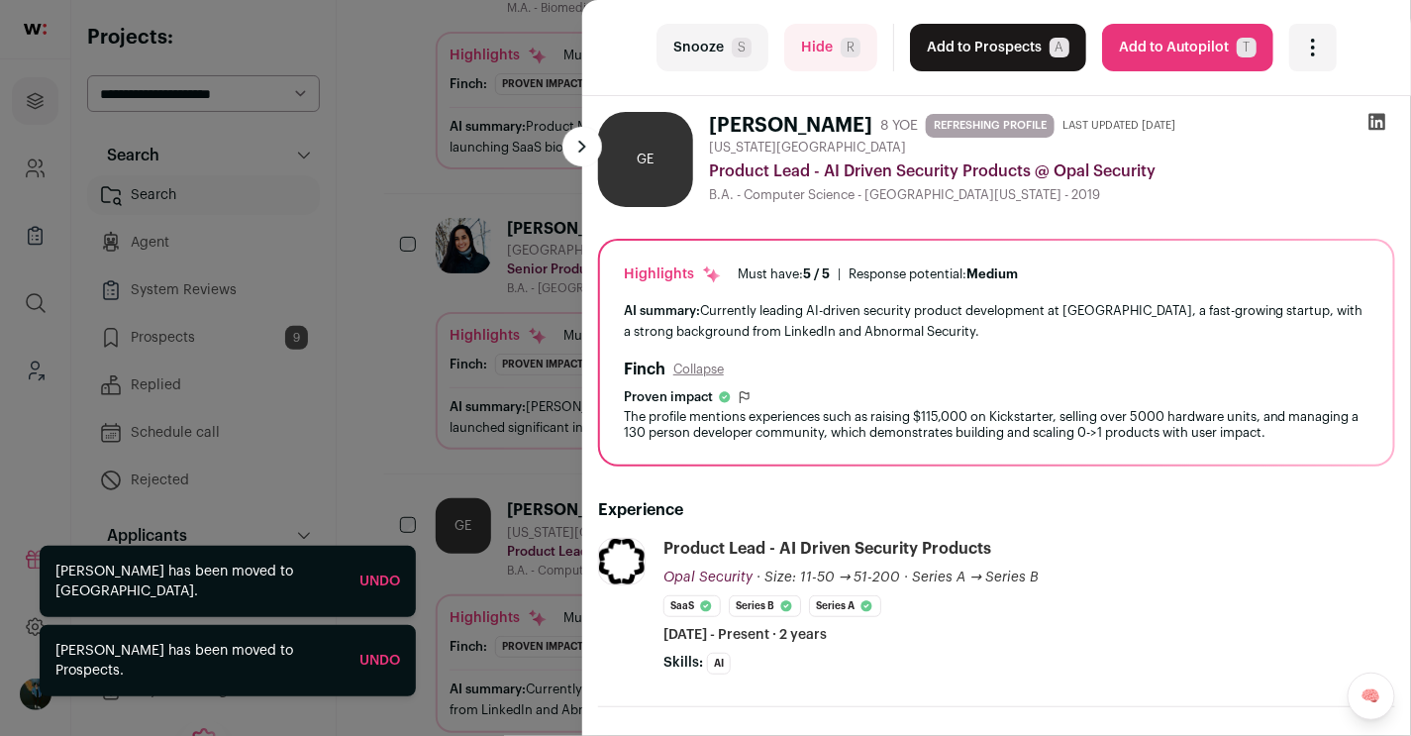
click at [742, 43] on span "S" at bounding box center [742, 48] width 20 height 20
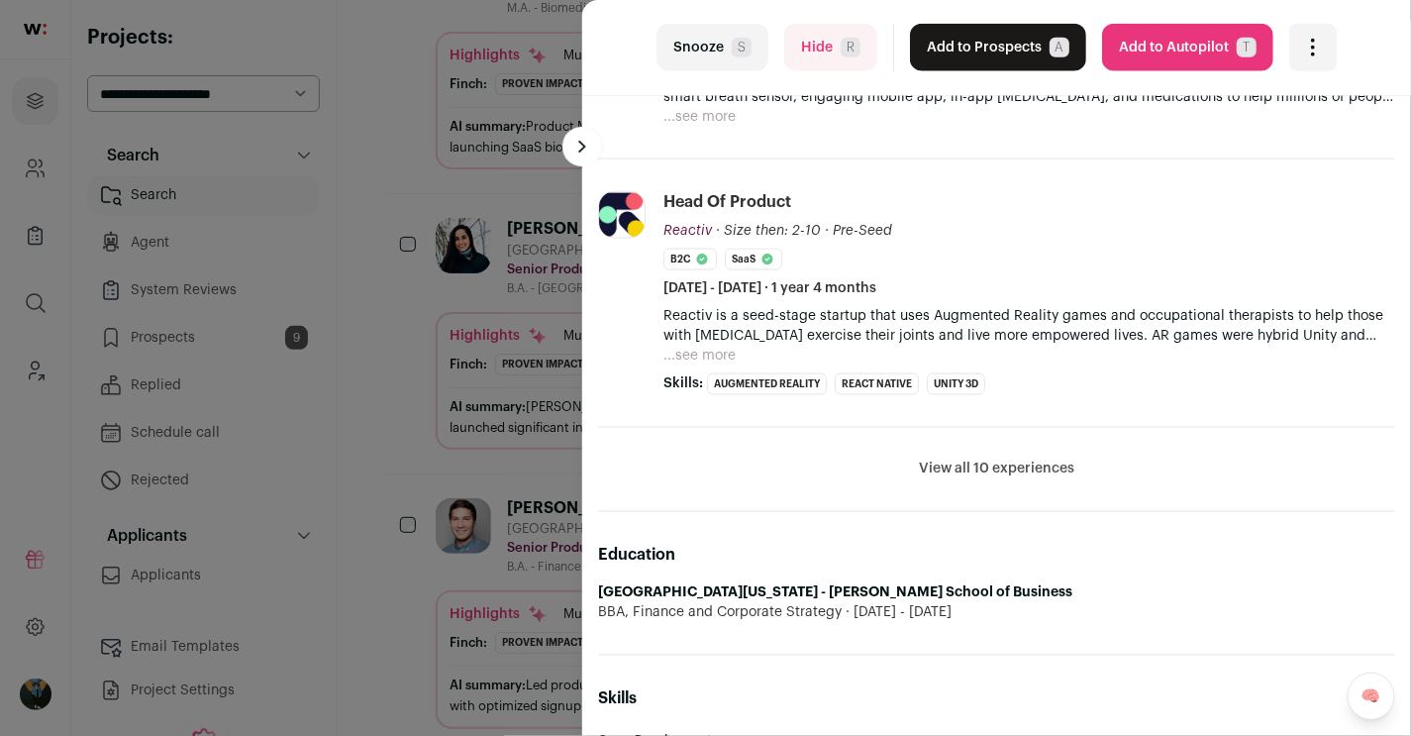
scroll to position [856, 0]
click at [726, 71] on div "last Snooze S Hide R Add to Prospects A Are you sure? Andrew Hermatz is already…" at bounding box center [996, 48] width 829 height 96
click at [724, 53] on button "Snooze S" at bounding box center [713, 48] width 112 height 48
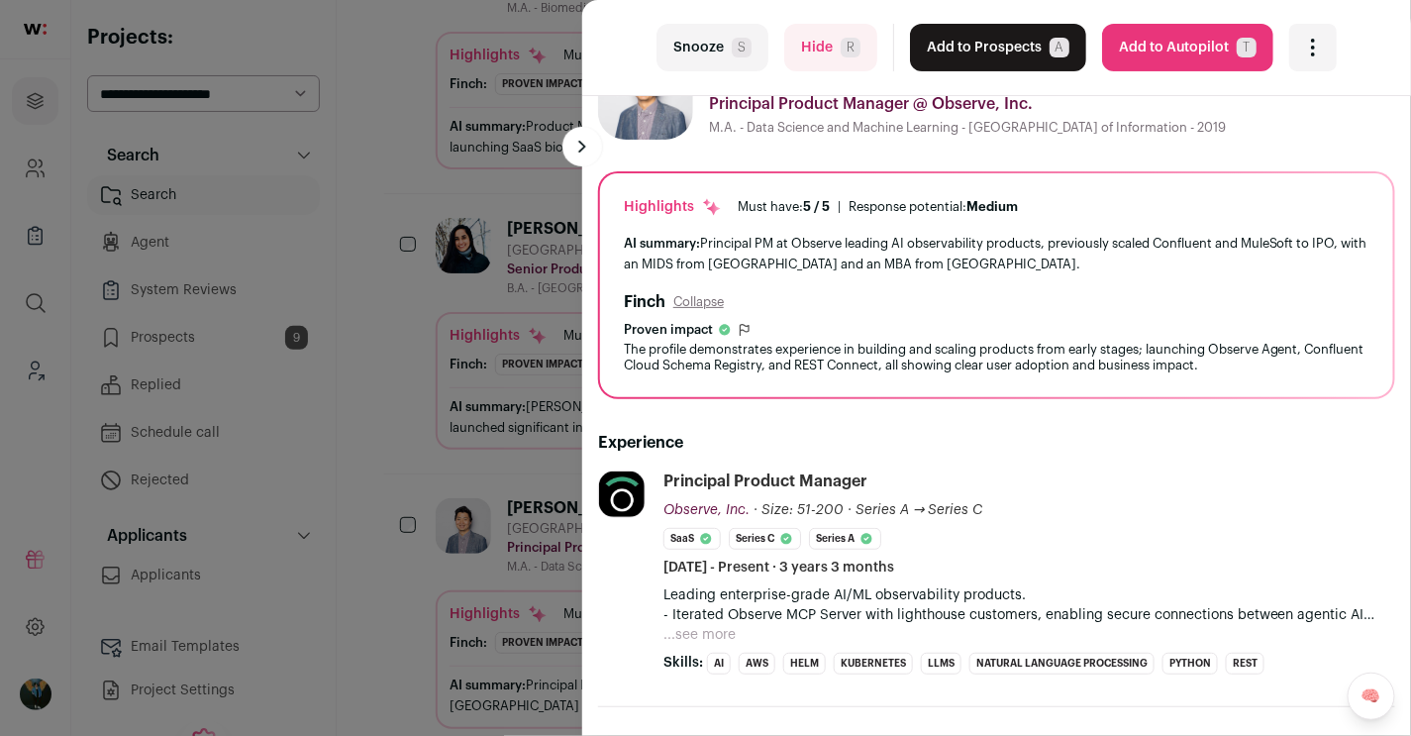
scroll to position [71, 0]
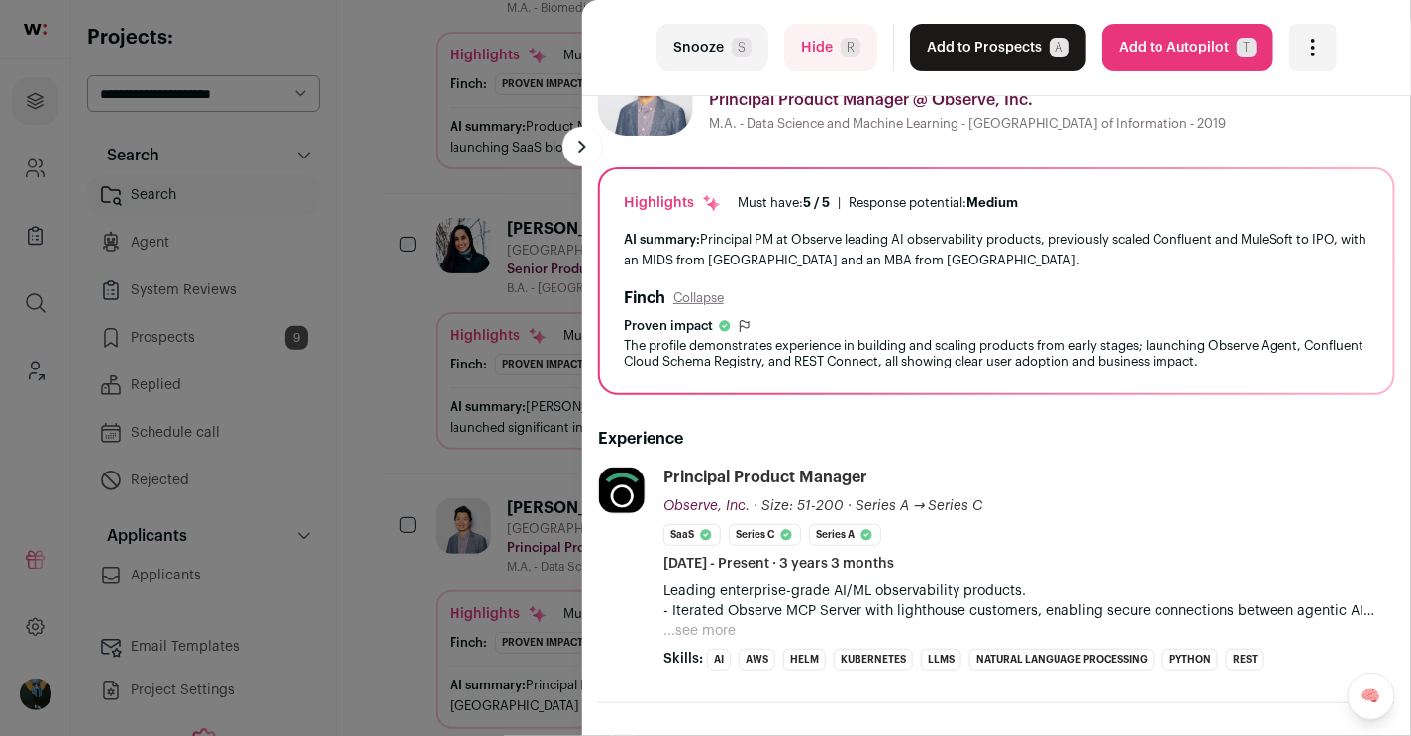
click at [957, 52] on button "Add to Prospects A" at bounding box center [998, 48] width 176 height 48
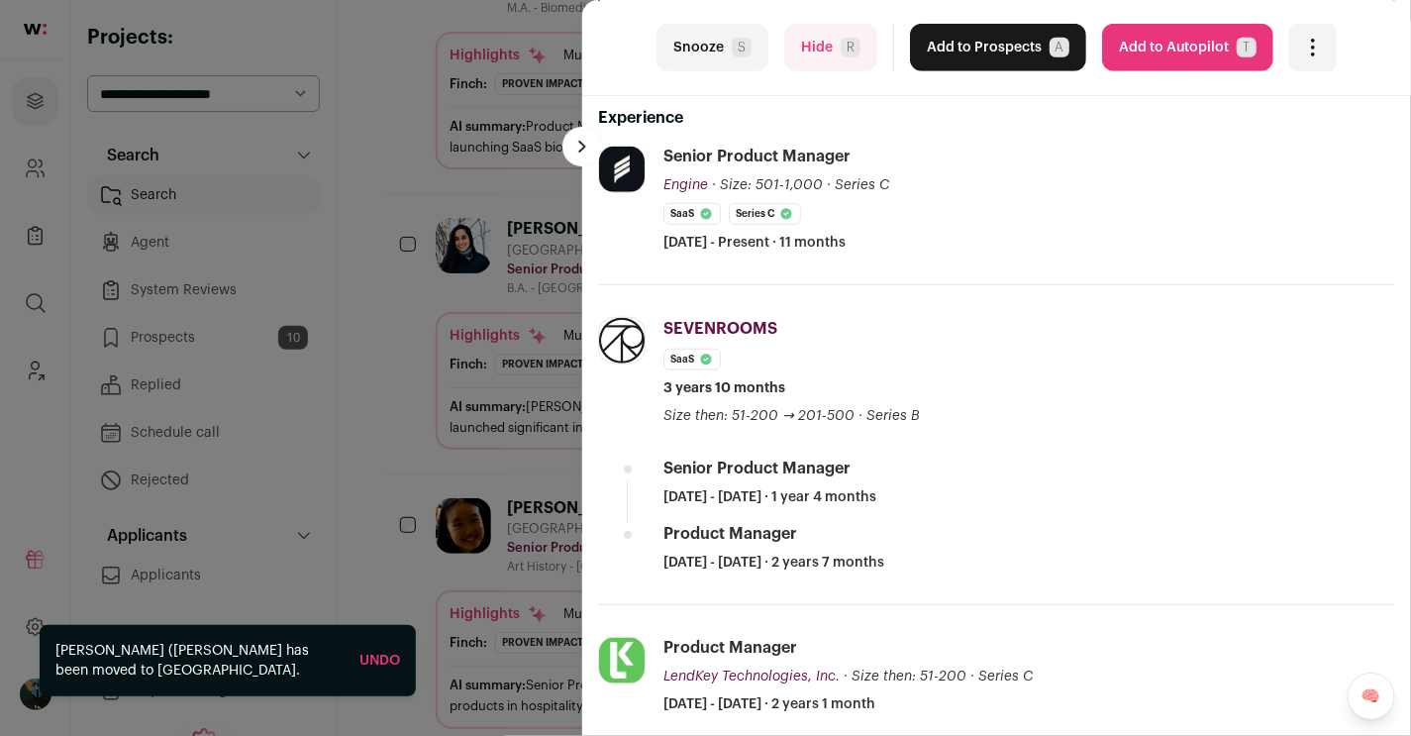
scroll to position [338, 0]
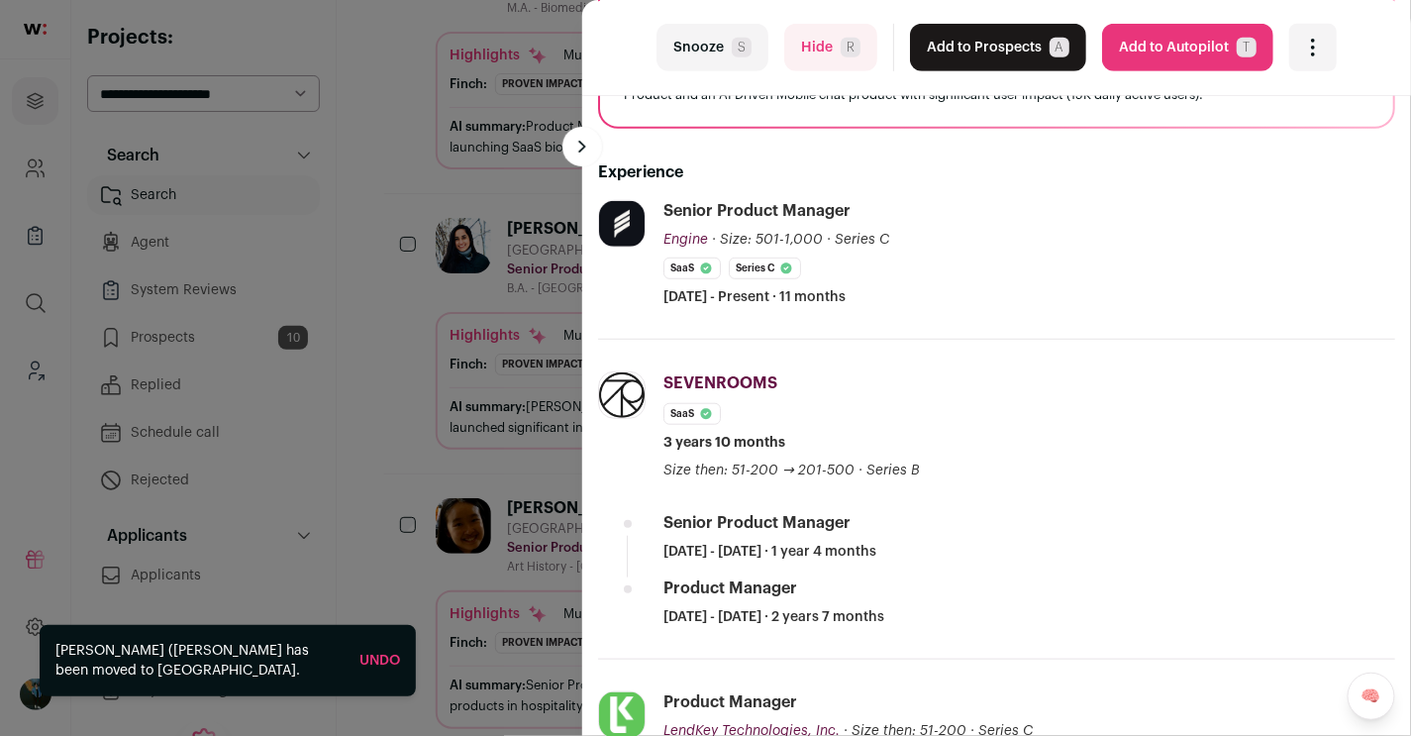
click at [973, 67] on button "Add to Prospects A" at bounding box center [998, 48] width 176 height 48
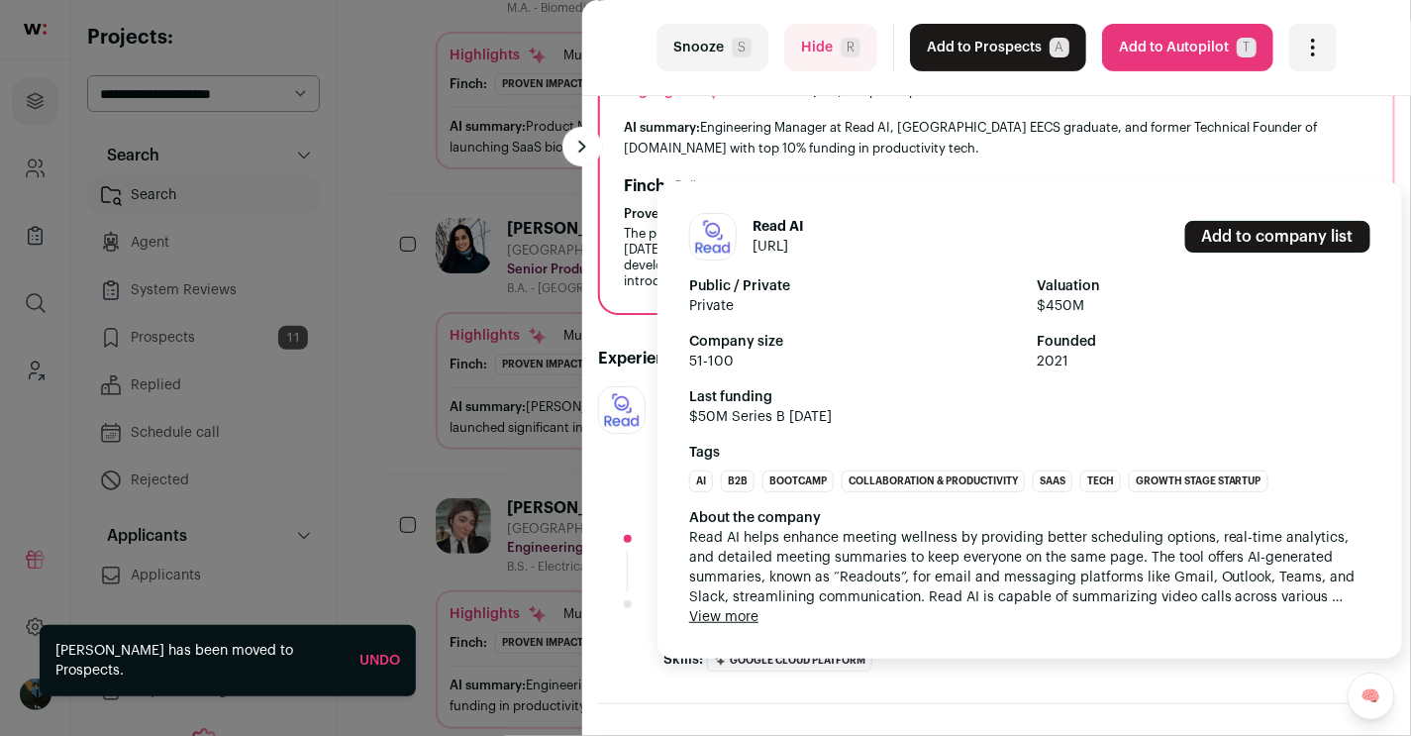
scroll to position [0, 0]
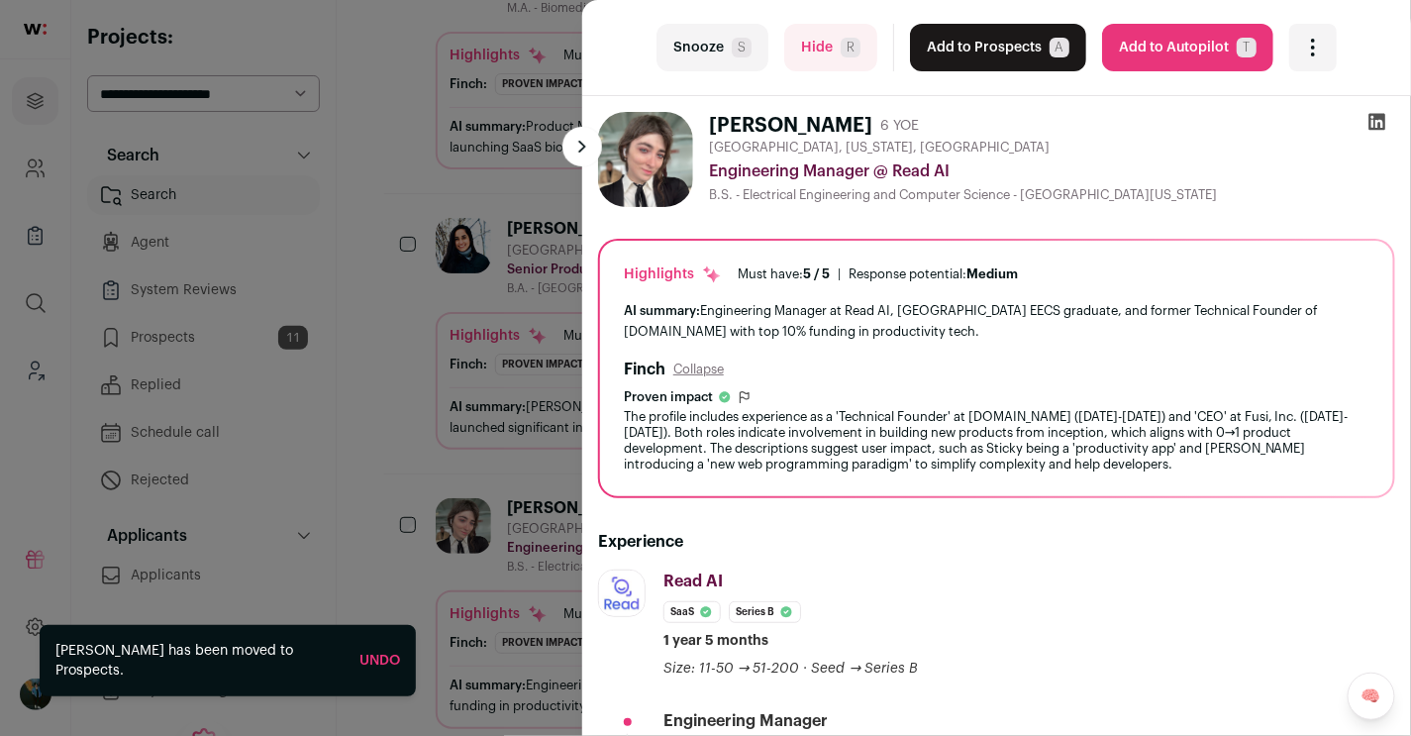
click at [826, 50] on button "Hide R" at bounding box center [830, 48] width 93 height 48
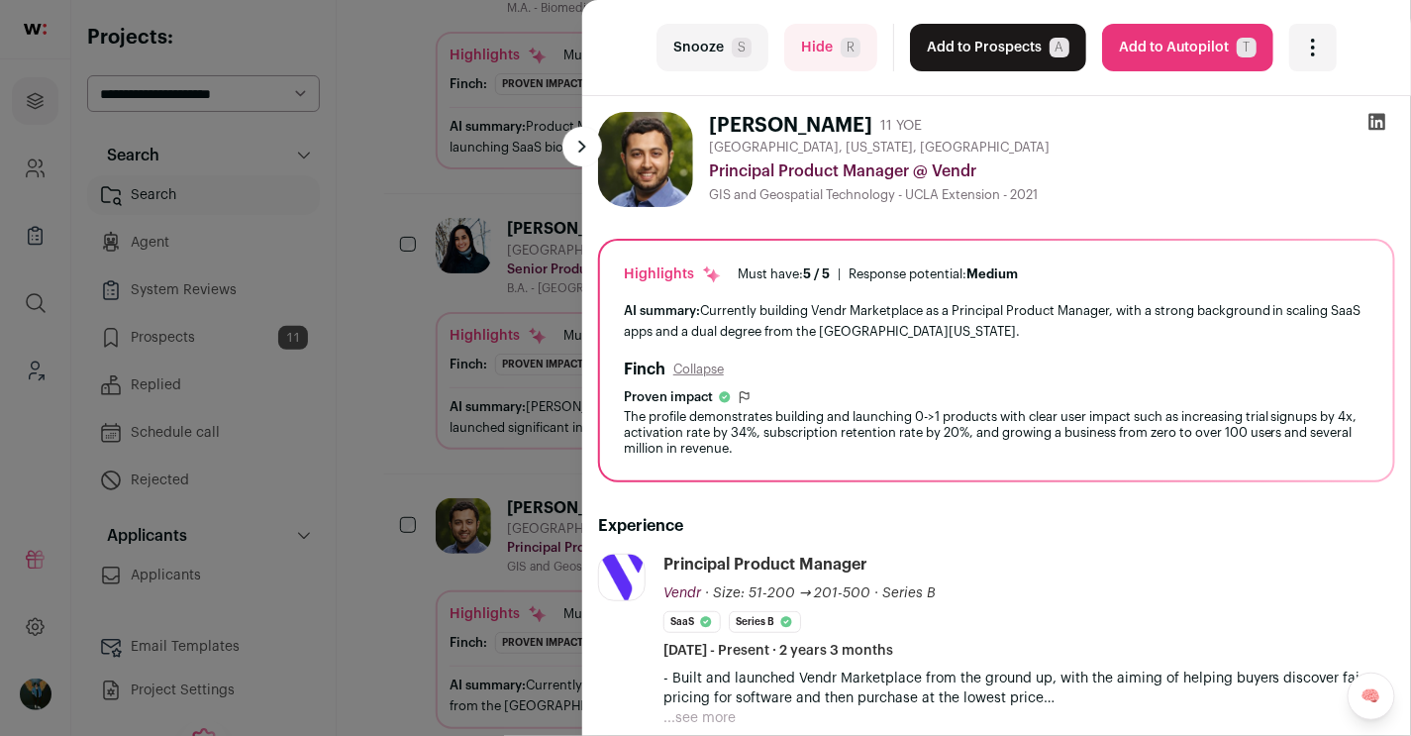
click at [823, 39] on button "Hide R" at bounding box center [830, 48] width 93 height 48
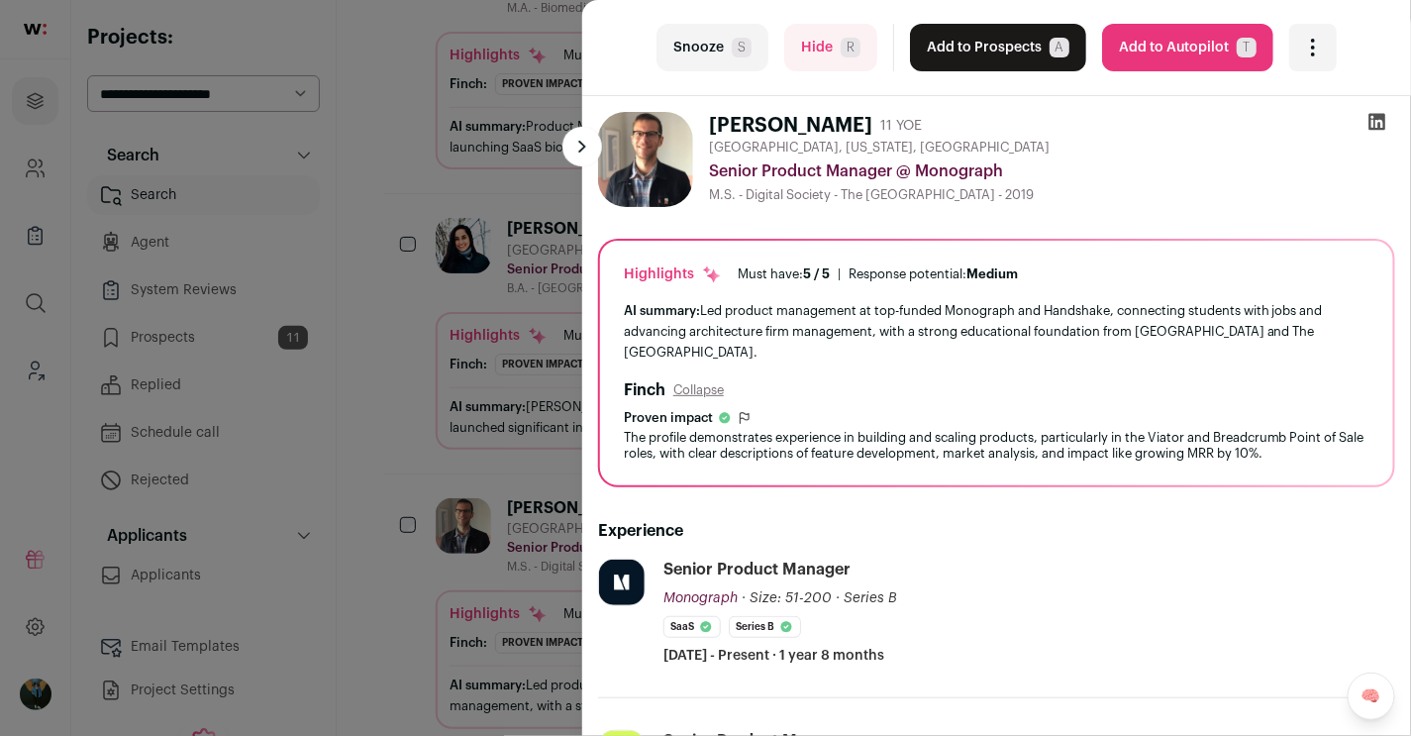
click at [1032, 47] on button "Add to Prospects A" at bounding box center [998, 48] width 176 height 48
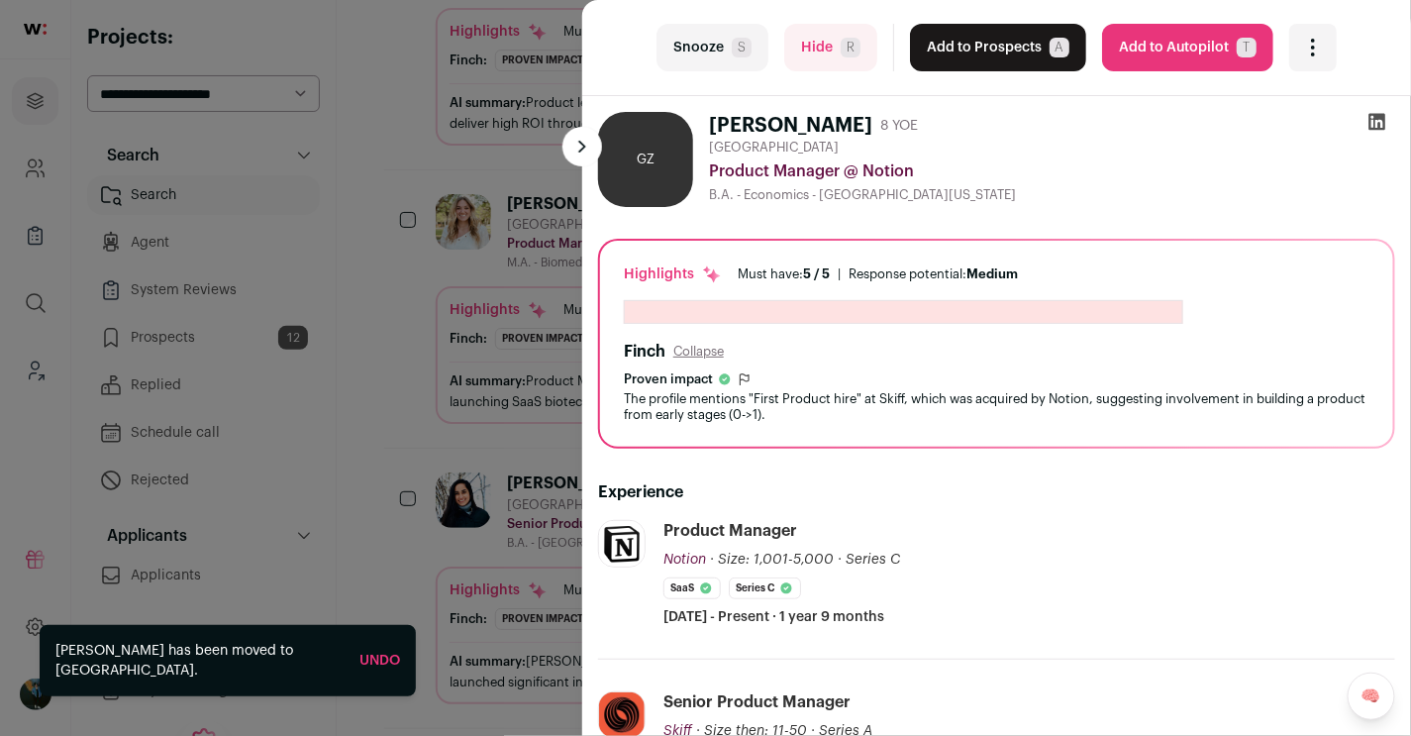
scroll to position [2446, 0]
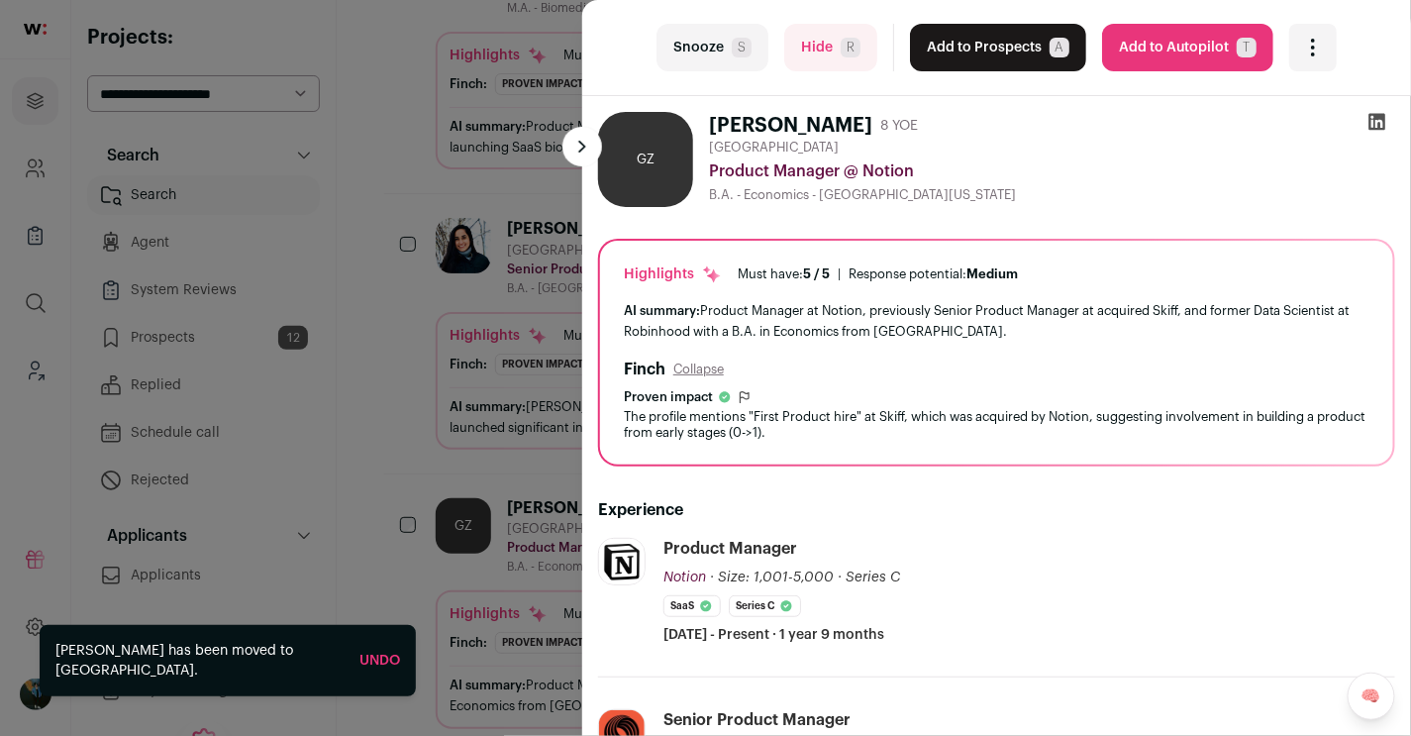
click at [447, 233] on div "last Snooze S Hide R Add to Prospects A Are you sure? Gilbert Zhang is already …" at bounding box center [705, 368] width 1411 height 736
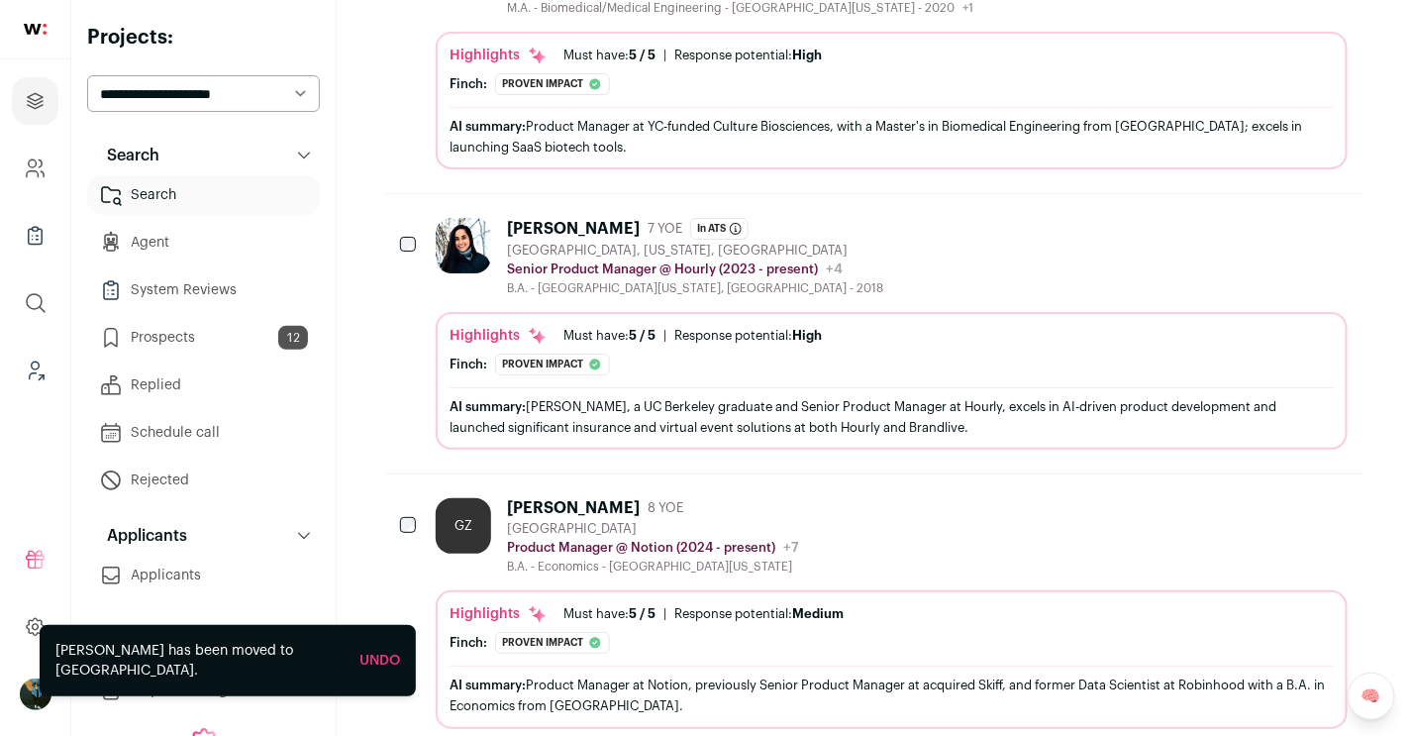
click at [207, 332] on link "Prospects 12" at bounding box center [203, 338] width 233 height 40
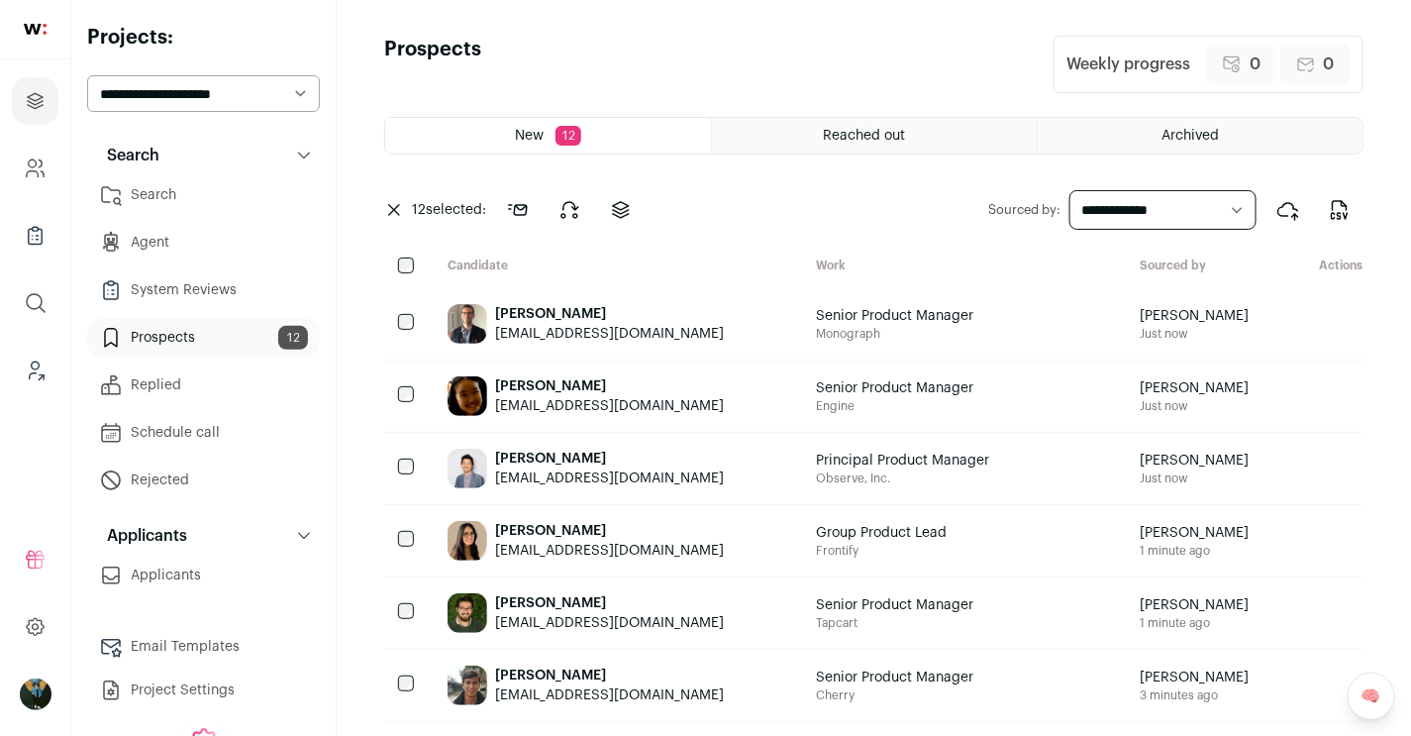
click at [416, 212] on span "12" at bounding box center [419, 210] width 14 height 14
click at [403, 210] on button at bounding box center [394, 210] width 20 height 12
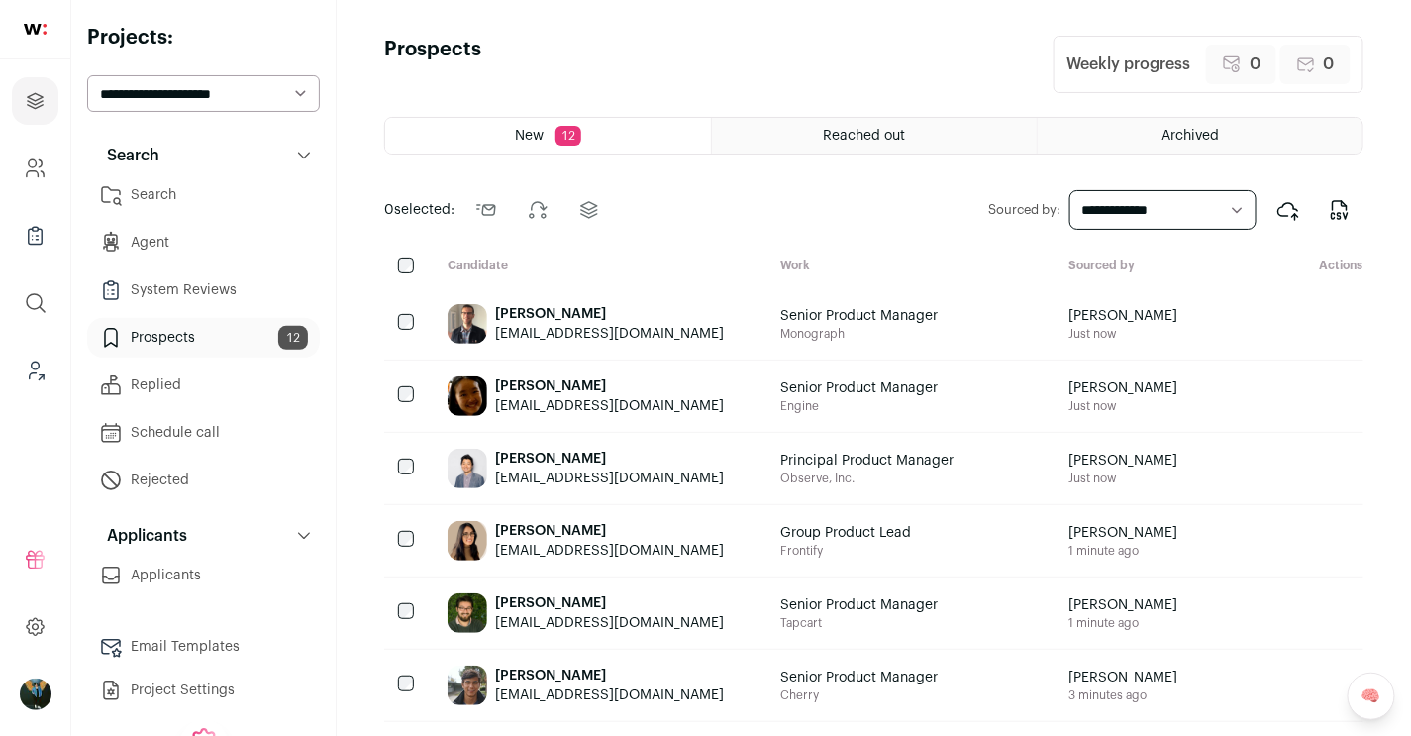
scroll to position [1, 0]
click at [178, 135] on button "Search" at bounding box center [203, 155] width 233 height 40
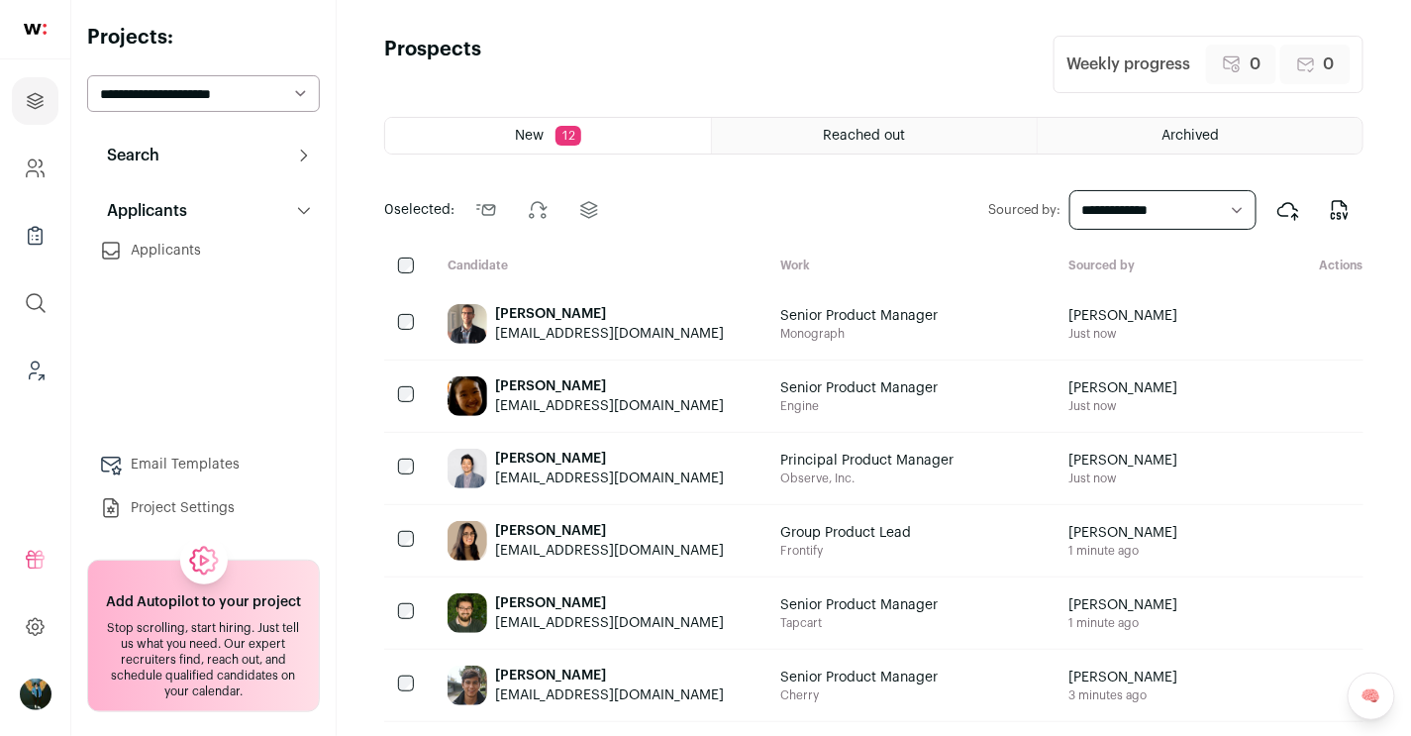
click at [179, 229] on button "Applicants" at bounding box center [203, 211] width 233 height 40
click at [172, 161] on button "Search" at bounding box center [203, 156] width 233 height 40
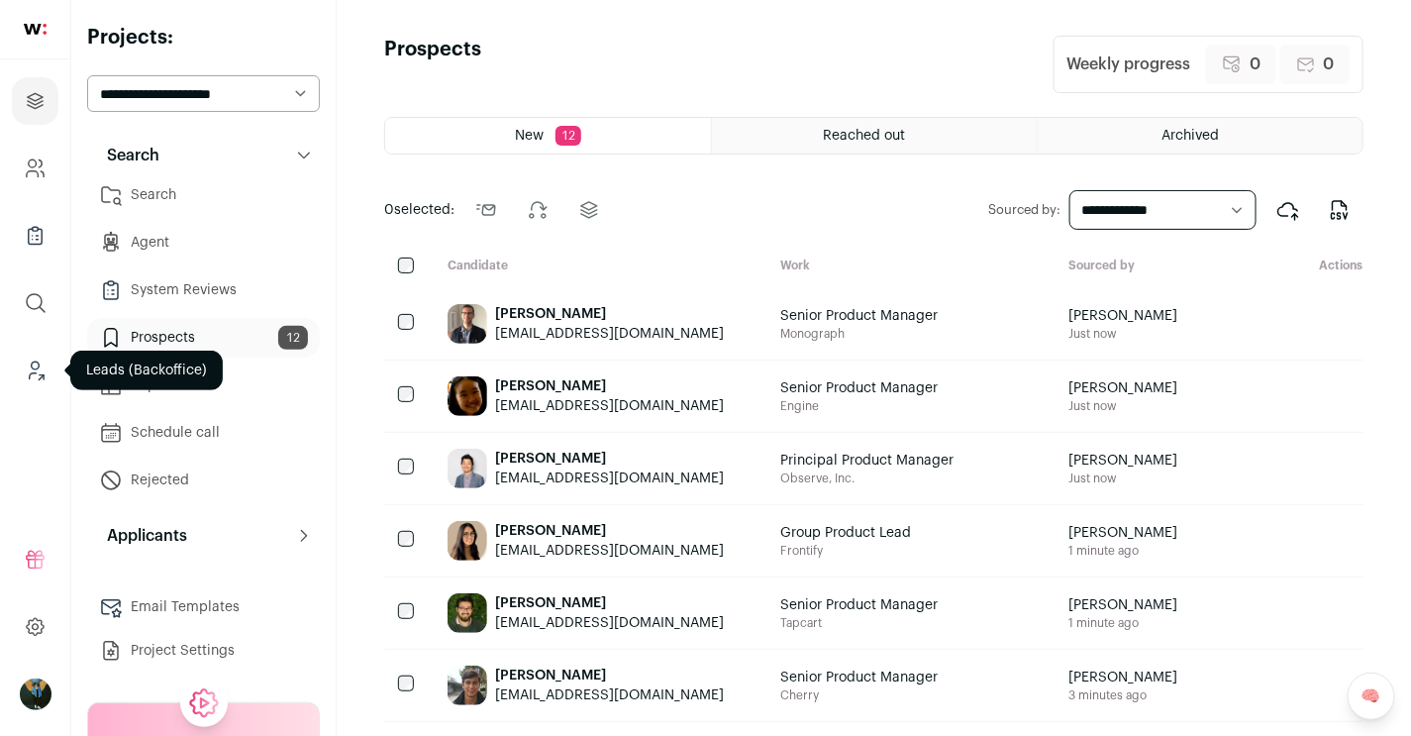
click at [50, 359] on link "Leads (Backoffice)" at bounding box center [35, 371] width 47 height 48
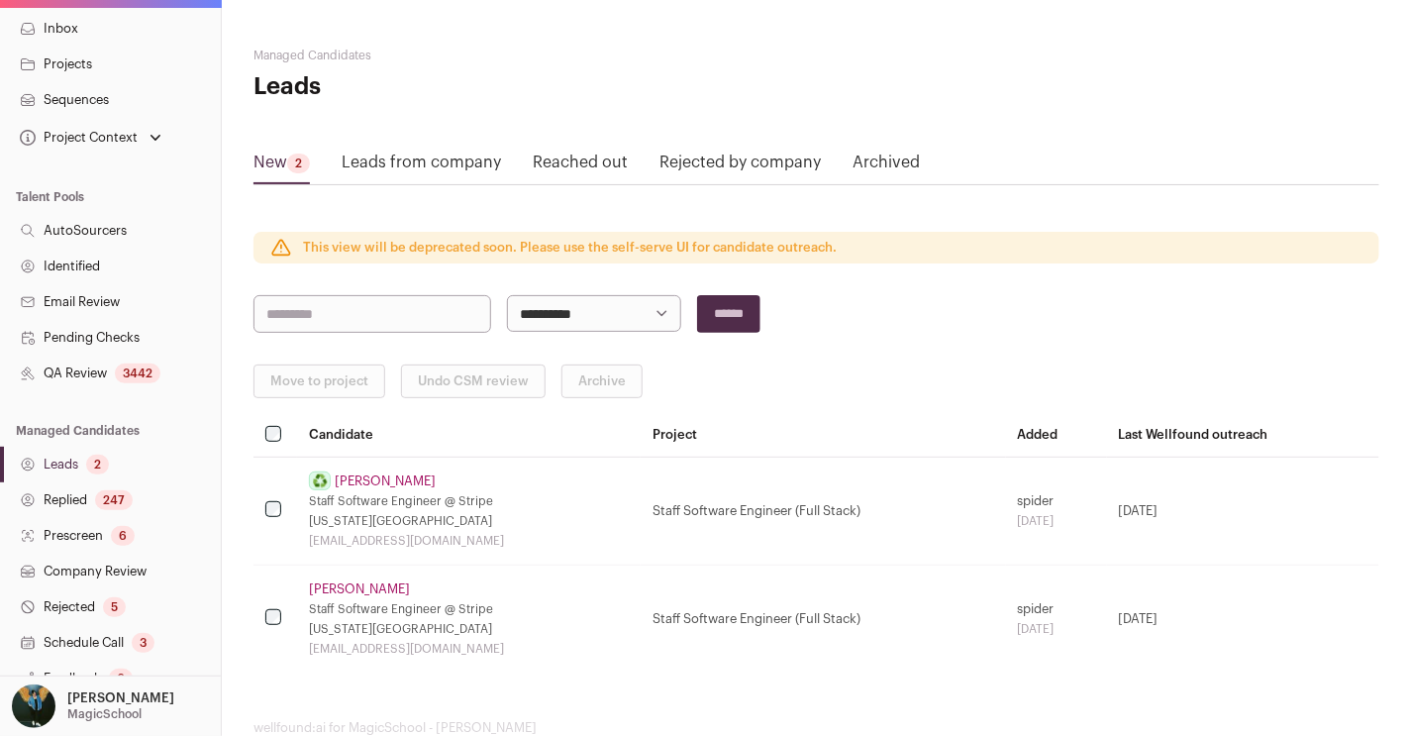
scroll to position [189, 0]
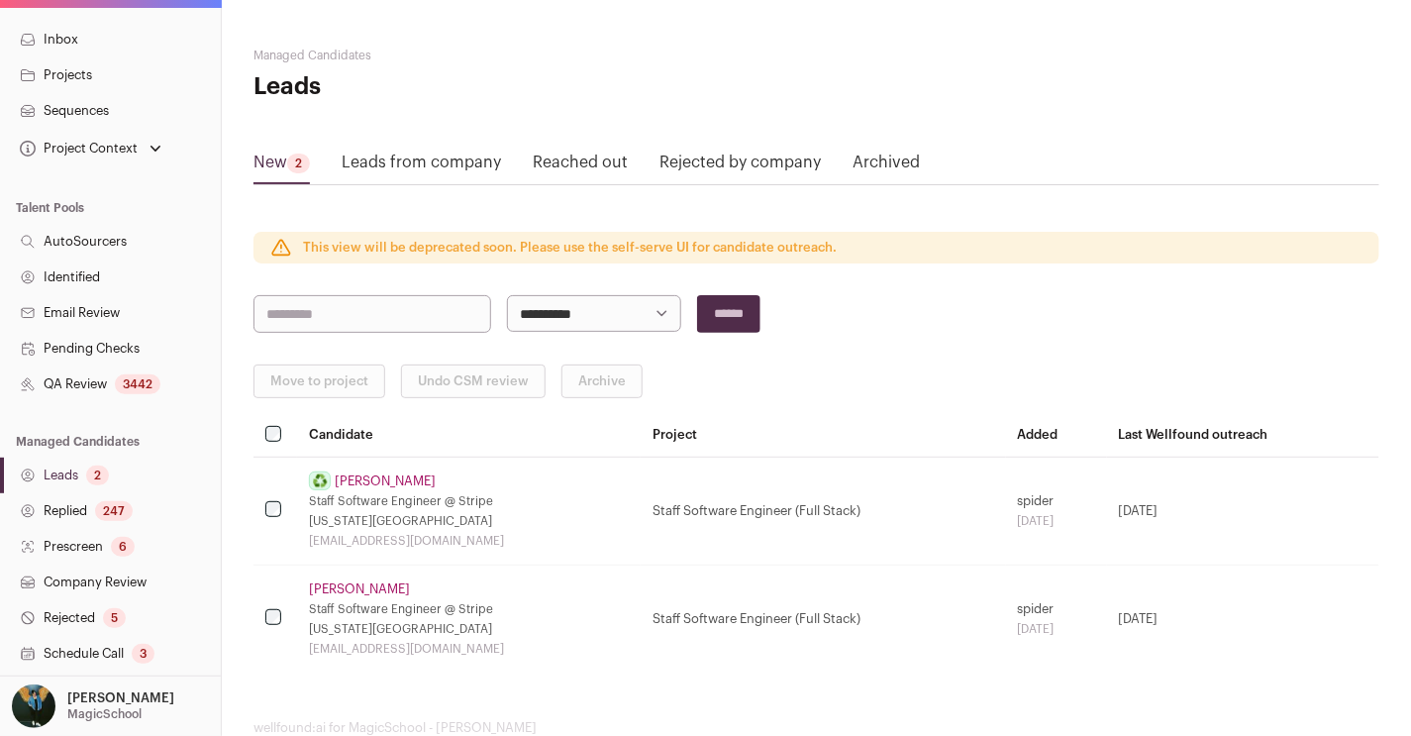
click at [72, 83] on link "Projects" at bounding box center [110, 75] width 221 height 36
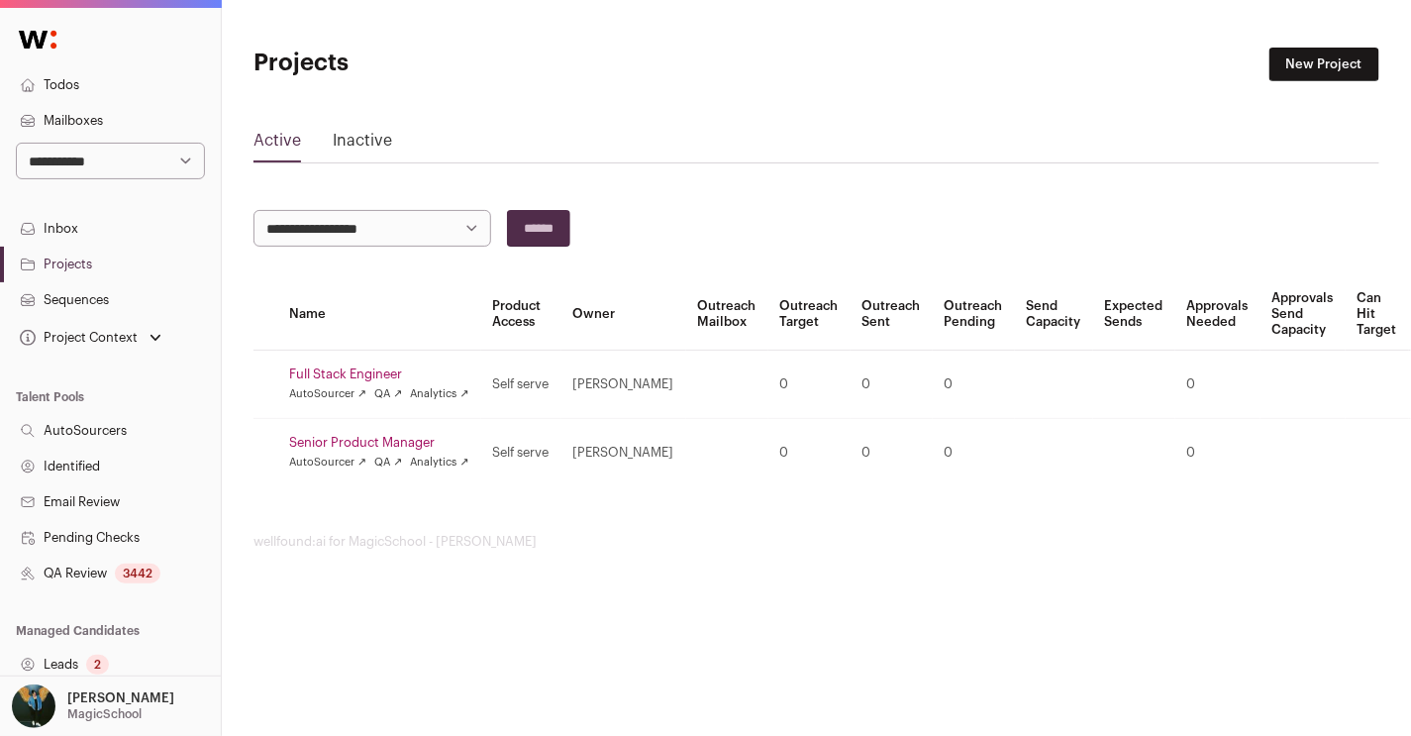
click at [384, 441] on link "Senior Product Manager" at bounding box center [379, 443] width 180 height 16
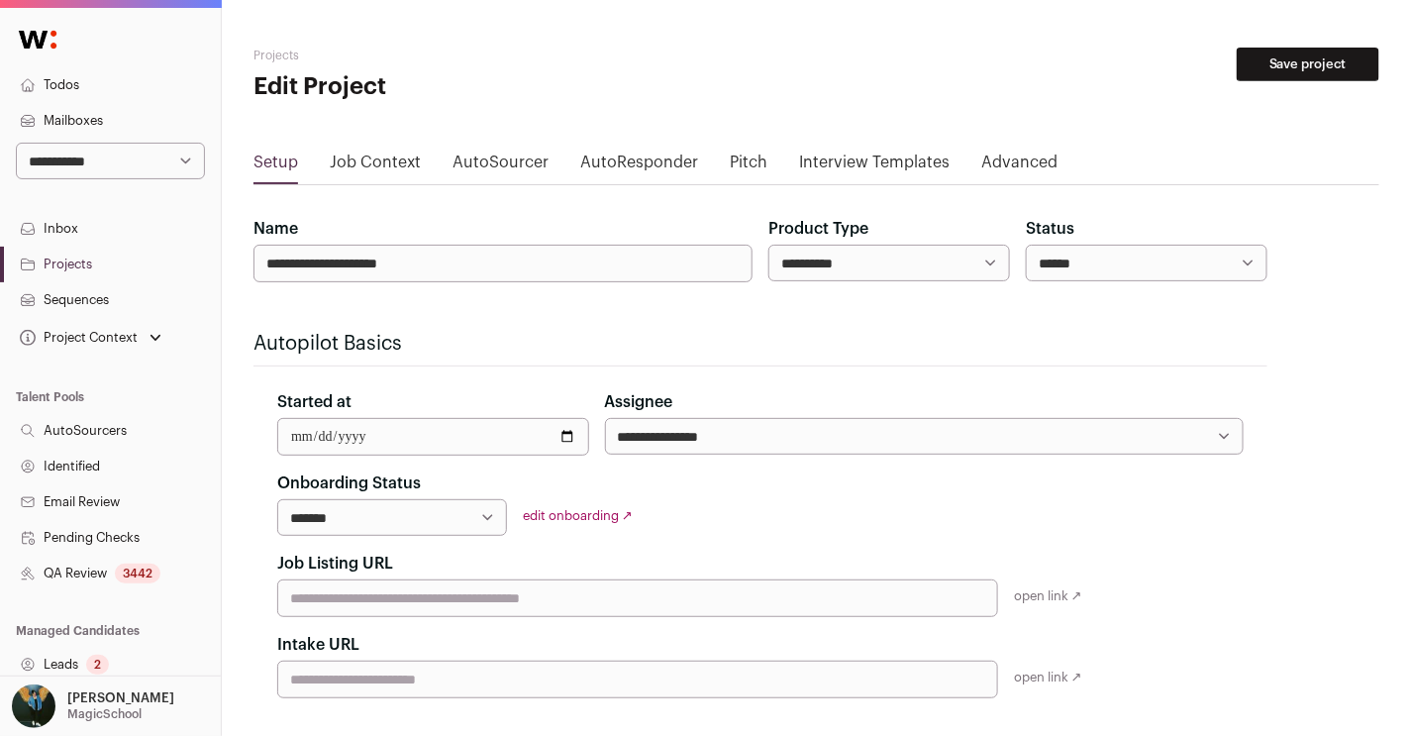
click at [829, 268] on select "**********" at bounding box center [890, 263] width 242 height 37
select select "***"
click at [769, 245] on select "**********" at bounding box center [890, 263] width 242 height 37
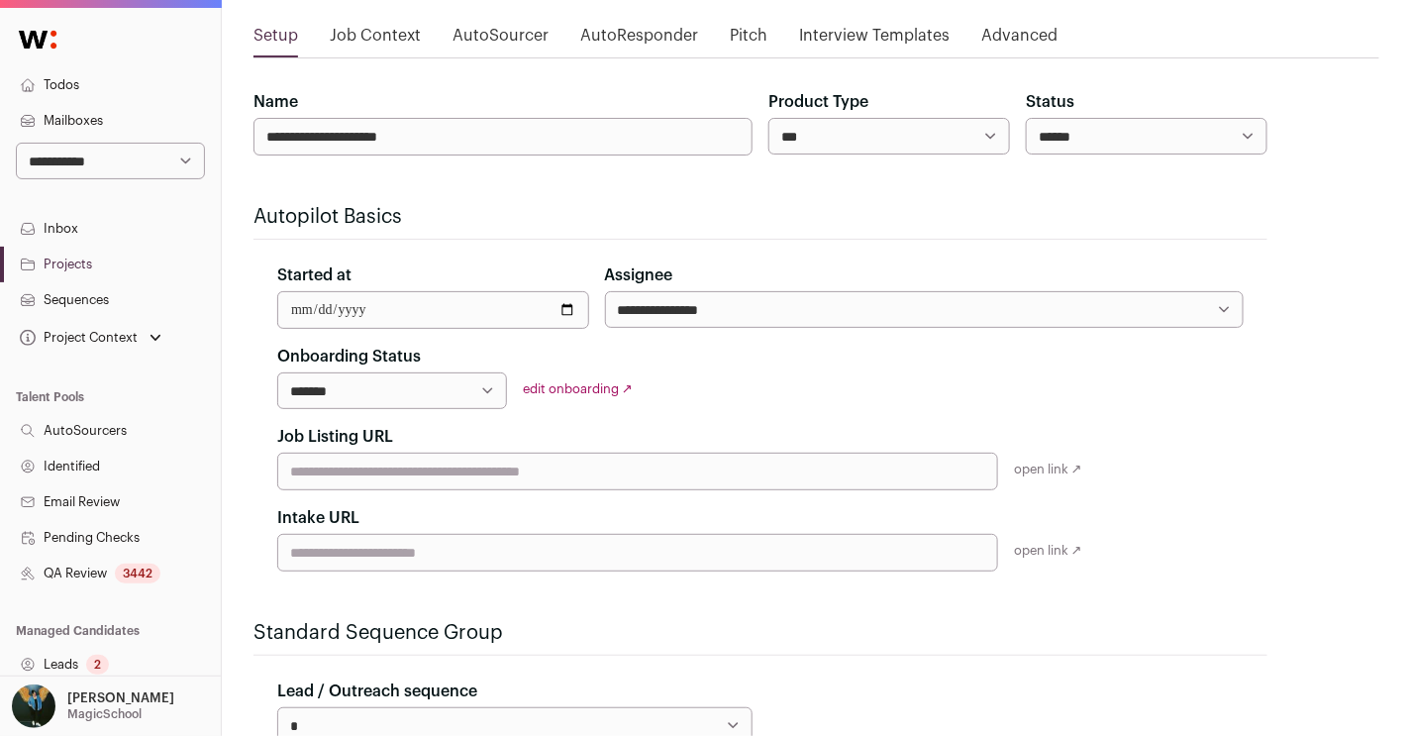
scroll to position [765, 0]
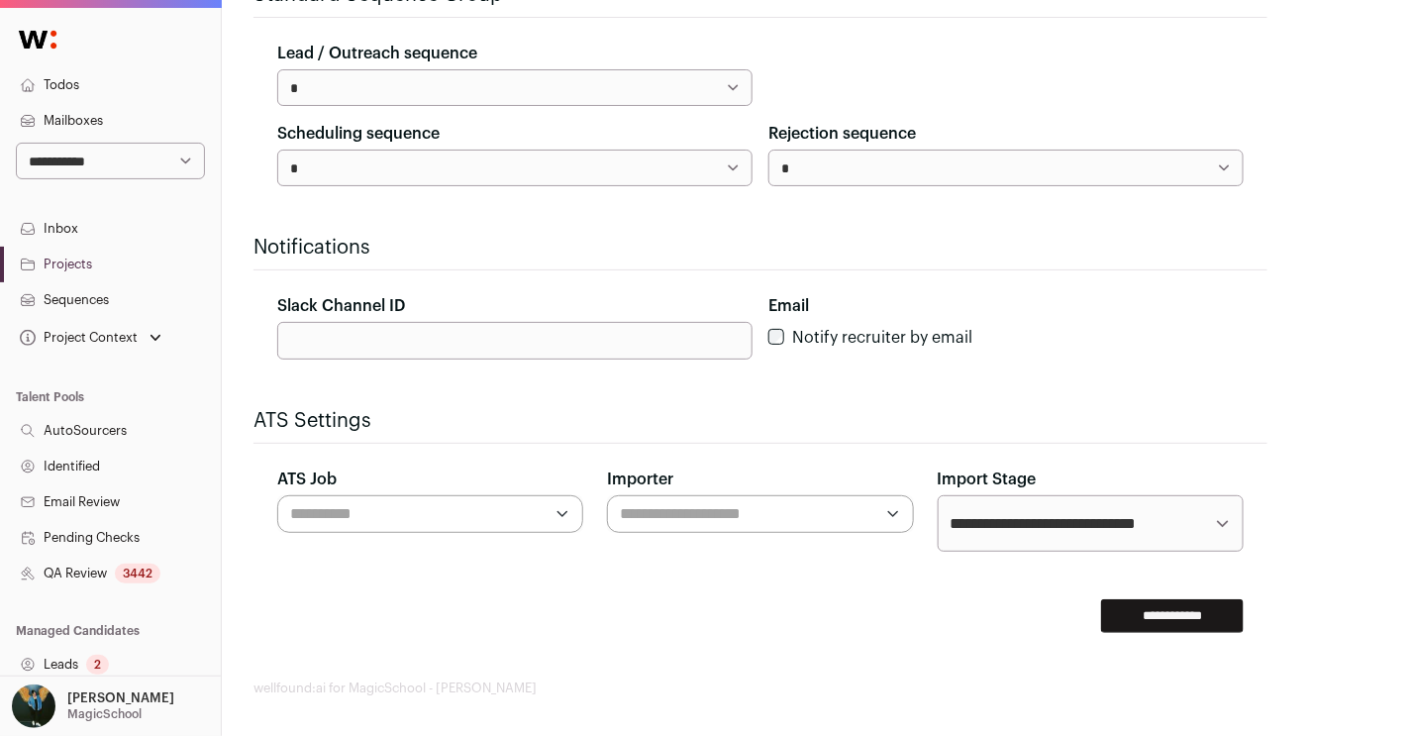
click at [1032, 620] on input "**********" at bounding box center [1172, 616] width 143 height 34
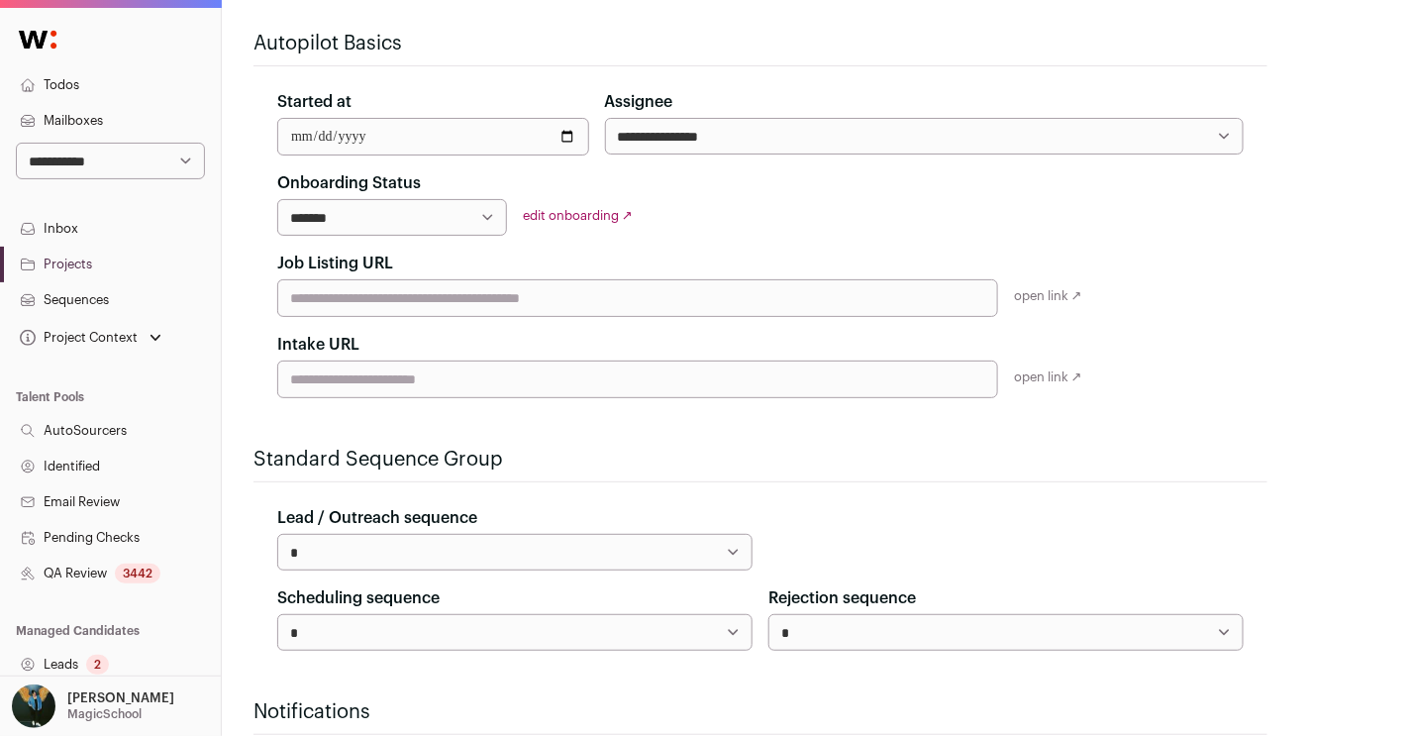
scroll to position [218, 0]
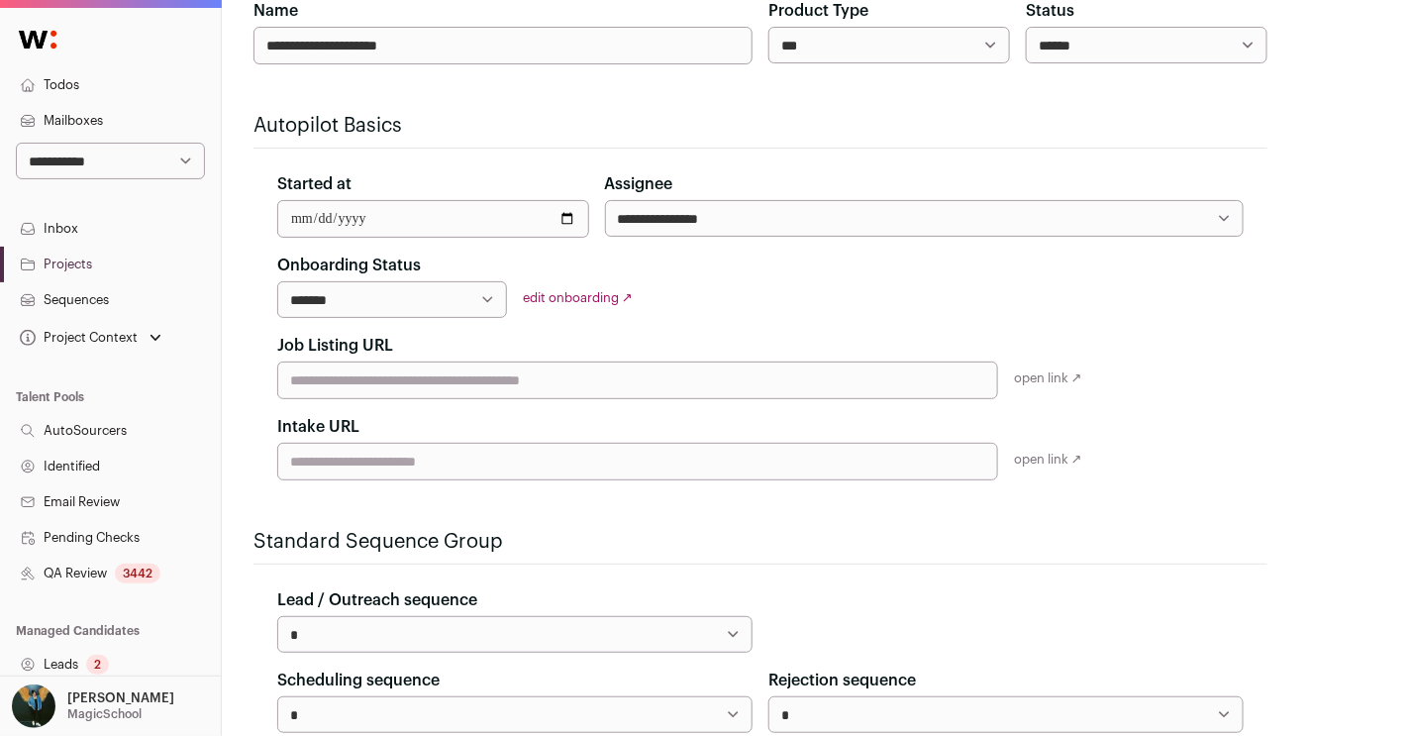
click at [745, 210] on select "**********" at bounding box center [924, 218] width 639 height 37
select select "**"
click at [605, 200] on select "**********" at bounding box center [924, 218] width 639 height 37
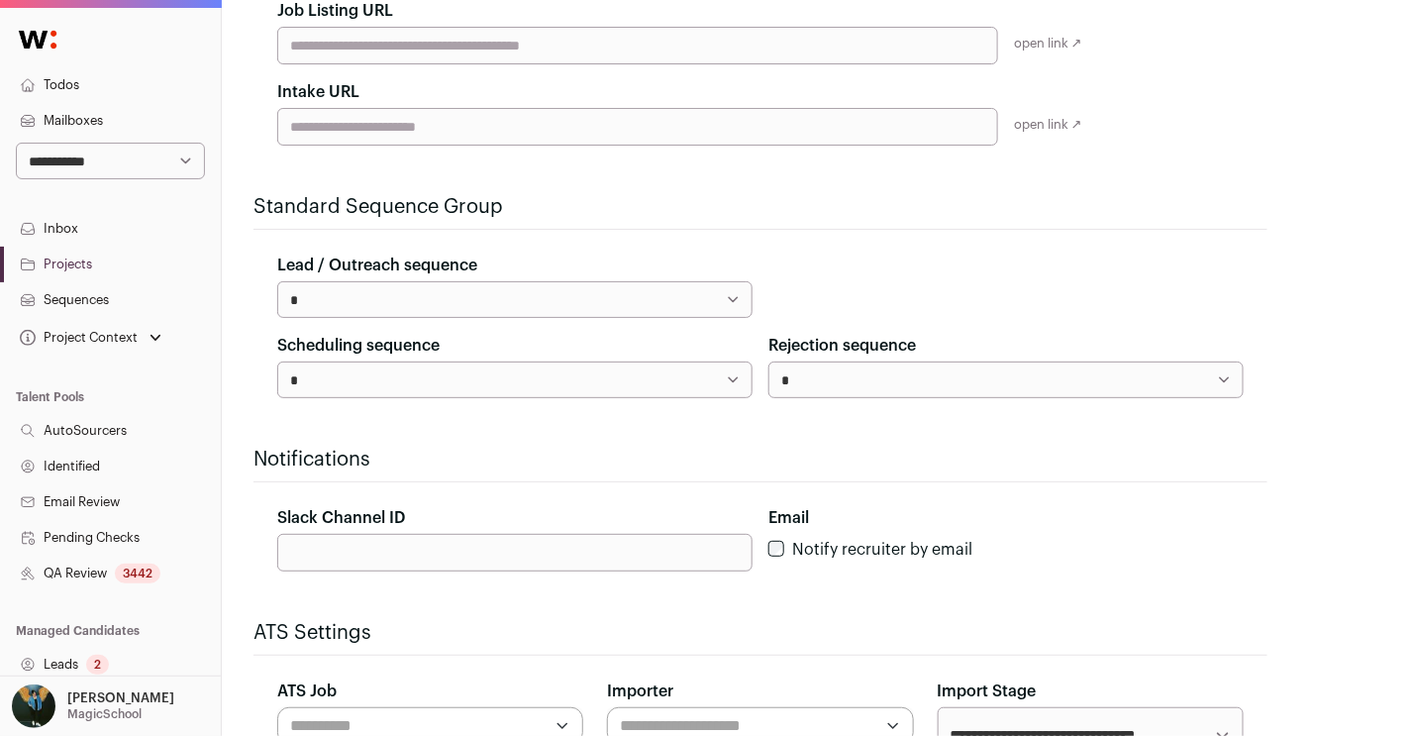
scroll to position [765, 0]
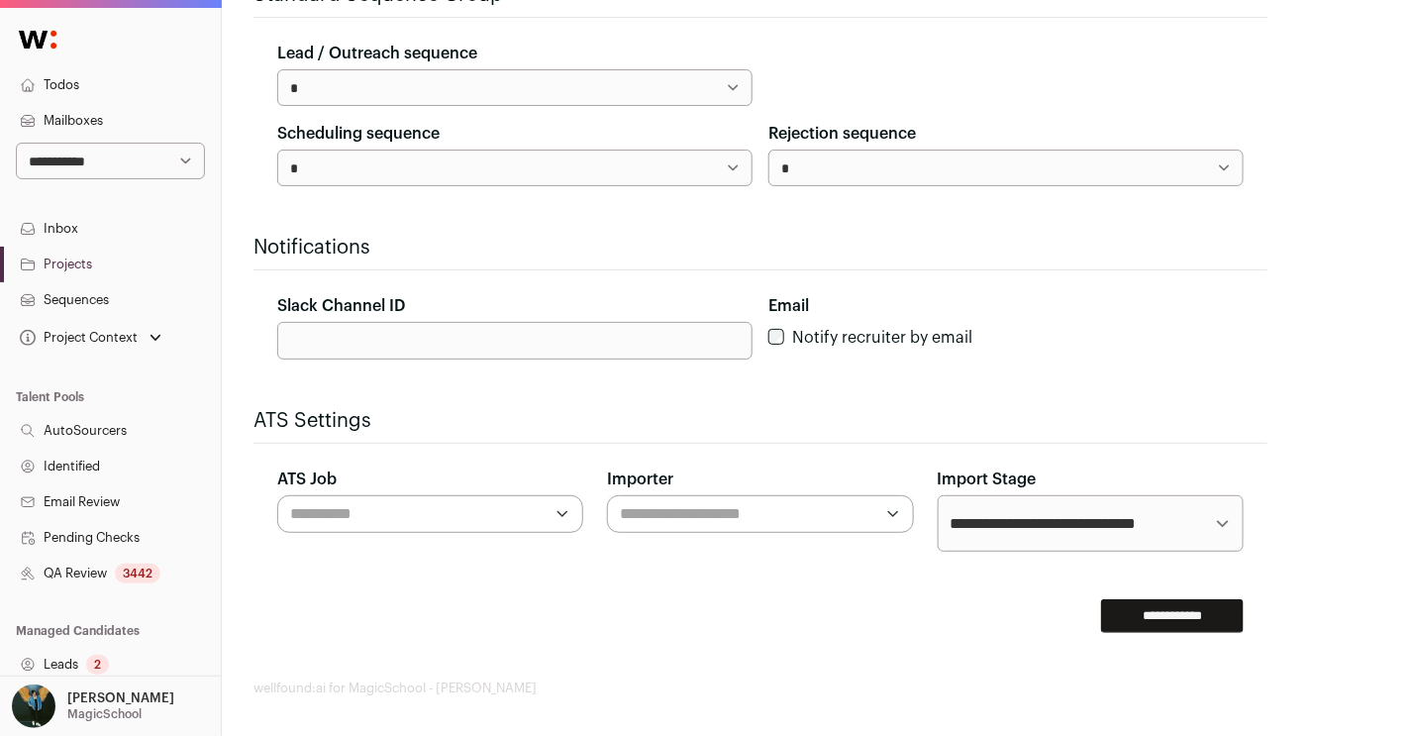
click at [1032, 600] on input "**********" at bounding box center [1172, 616] width 143 height 34
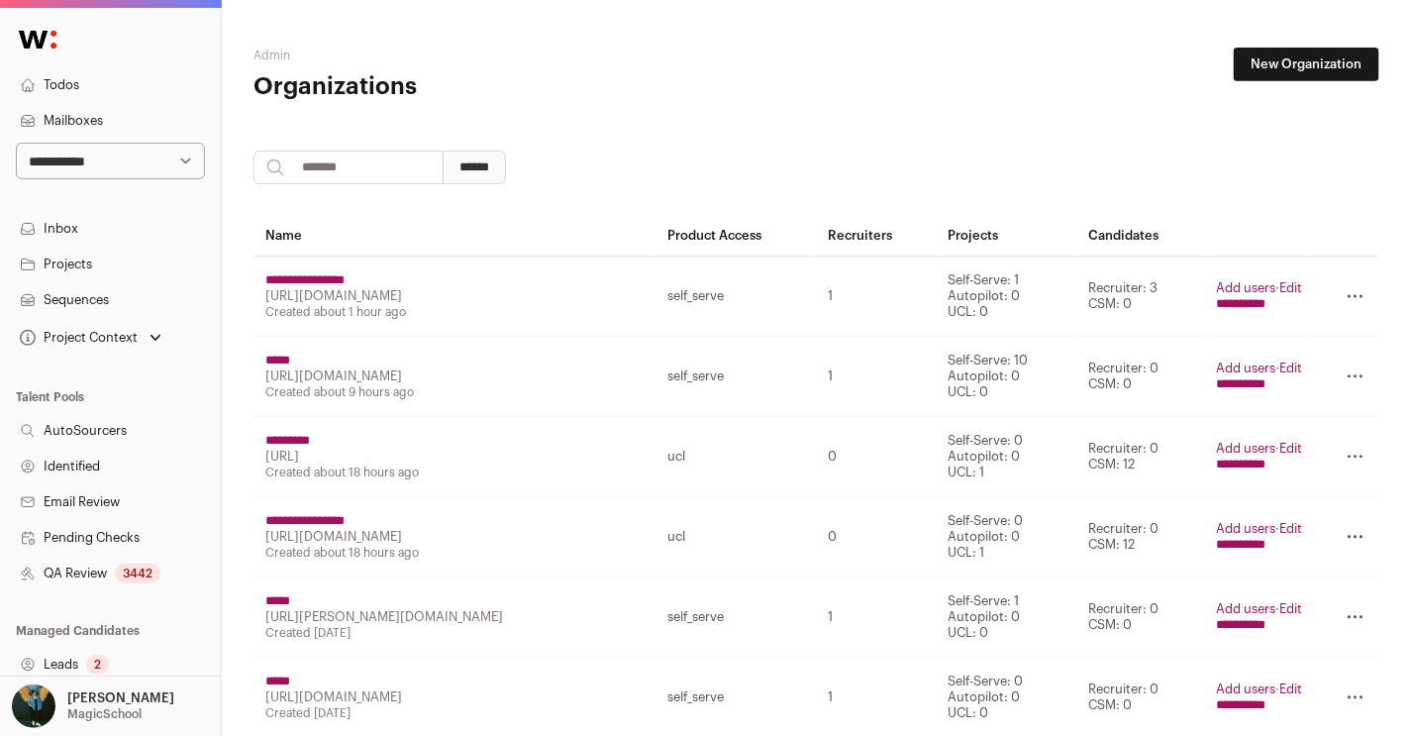
click at [335, 178] on input "search" at bounding box center [349, 168] width 190 height 34
type input "**********"
click at [443, 151] on input "******" at bounding box center [474, 168] width 63 height 34
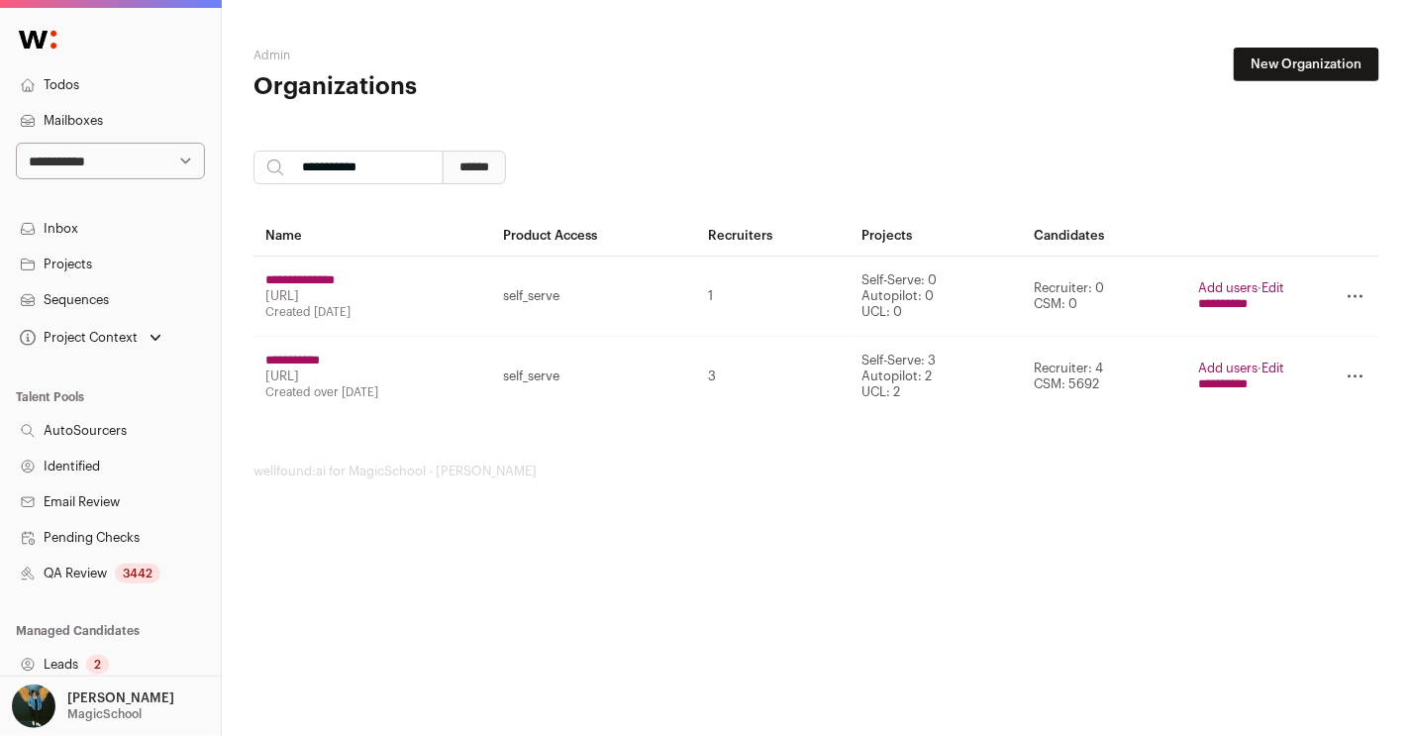
click at [335, 279] on input "**********" at bounding box center [299, 280] width 69 height 16
click at [1229, 386] on input "**********" at bounding box center [1223, 384] width 50 height 16
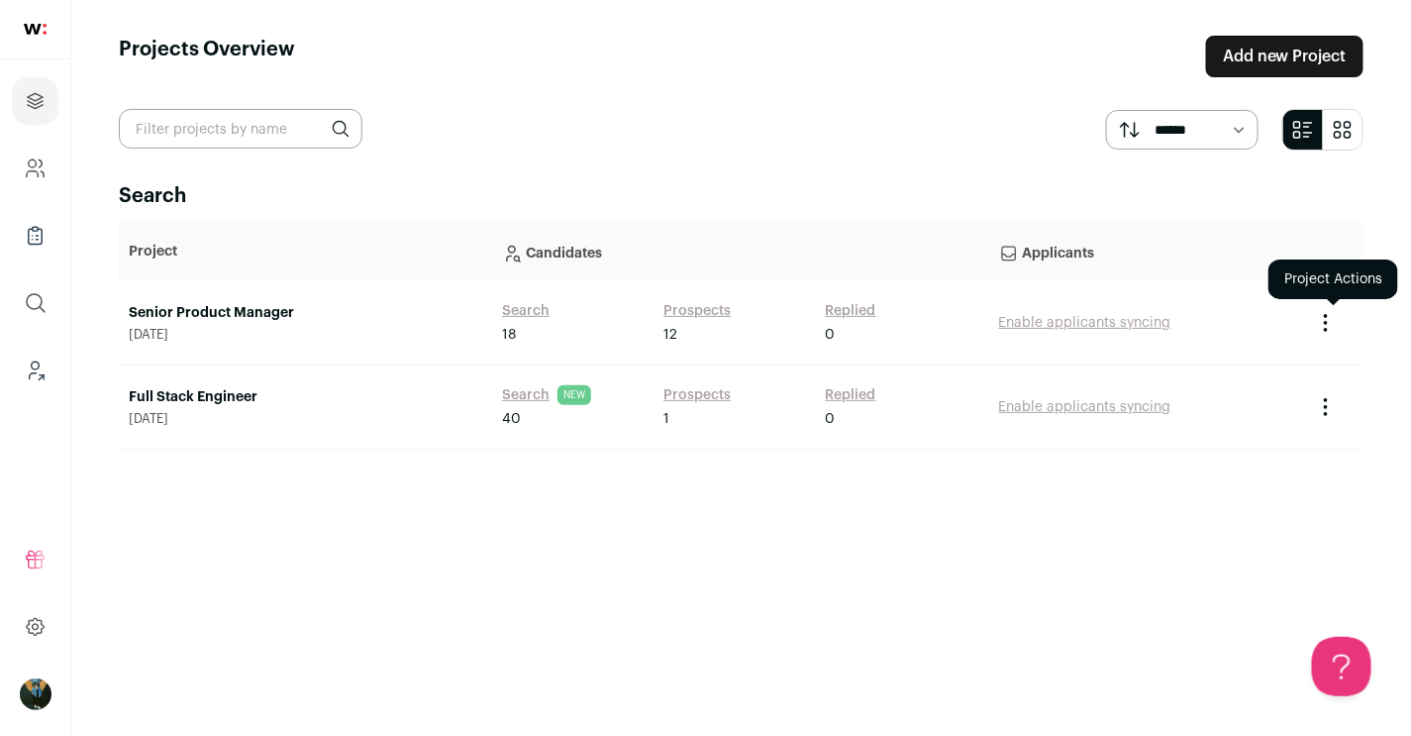
click at [1335, 326] on icon "Project Actions" at bounding box center [1326, 323] width 24 height 24
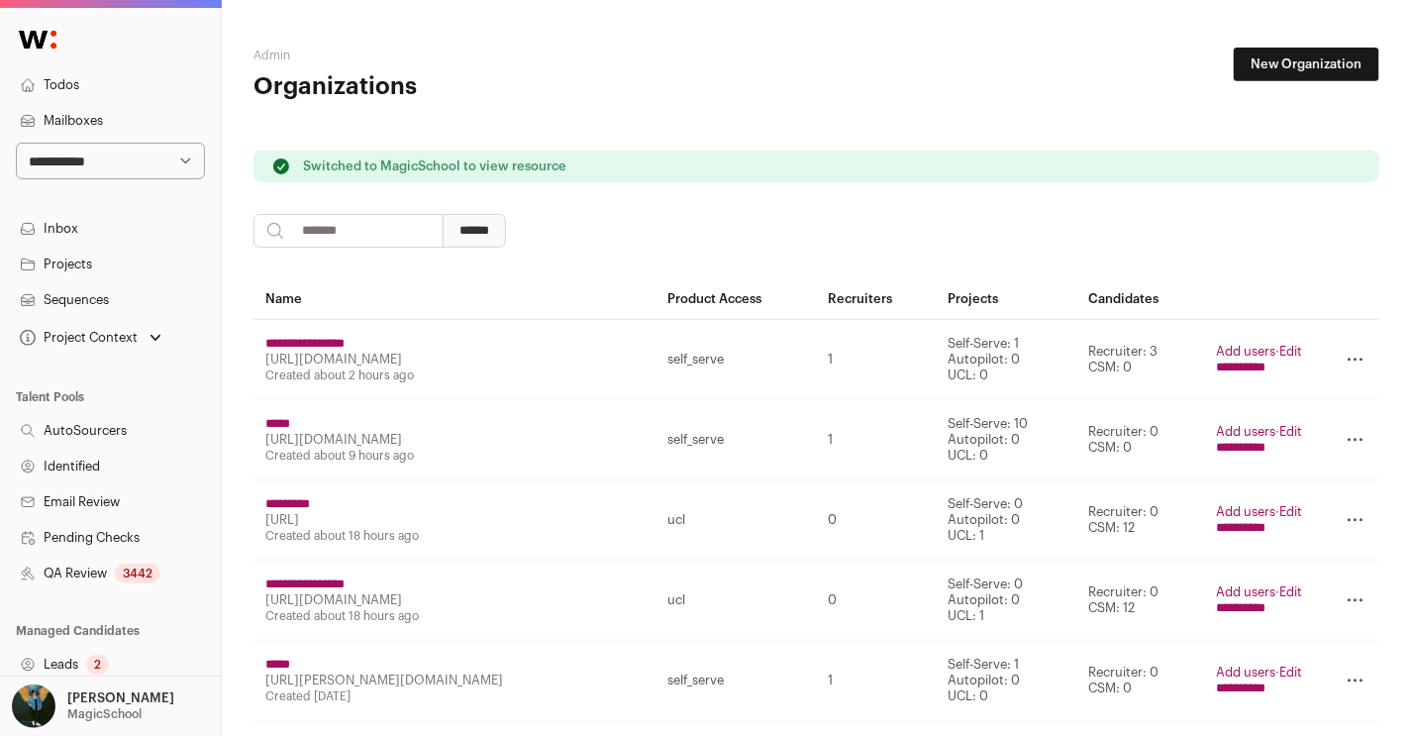
click at [89, 110] on link "Mailboxes" at bounding box center [110, 121] width 221 height 36
click at [62, 92] on link "Todos" at bounding box center [110, 85] width 221 height 36
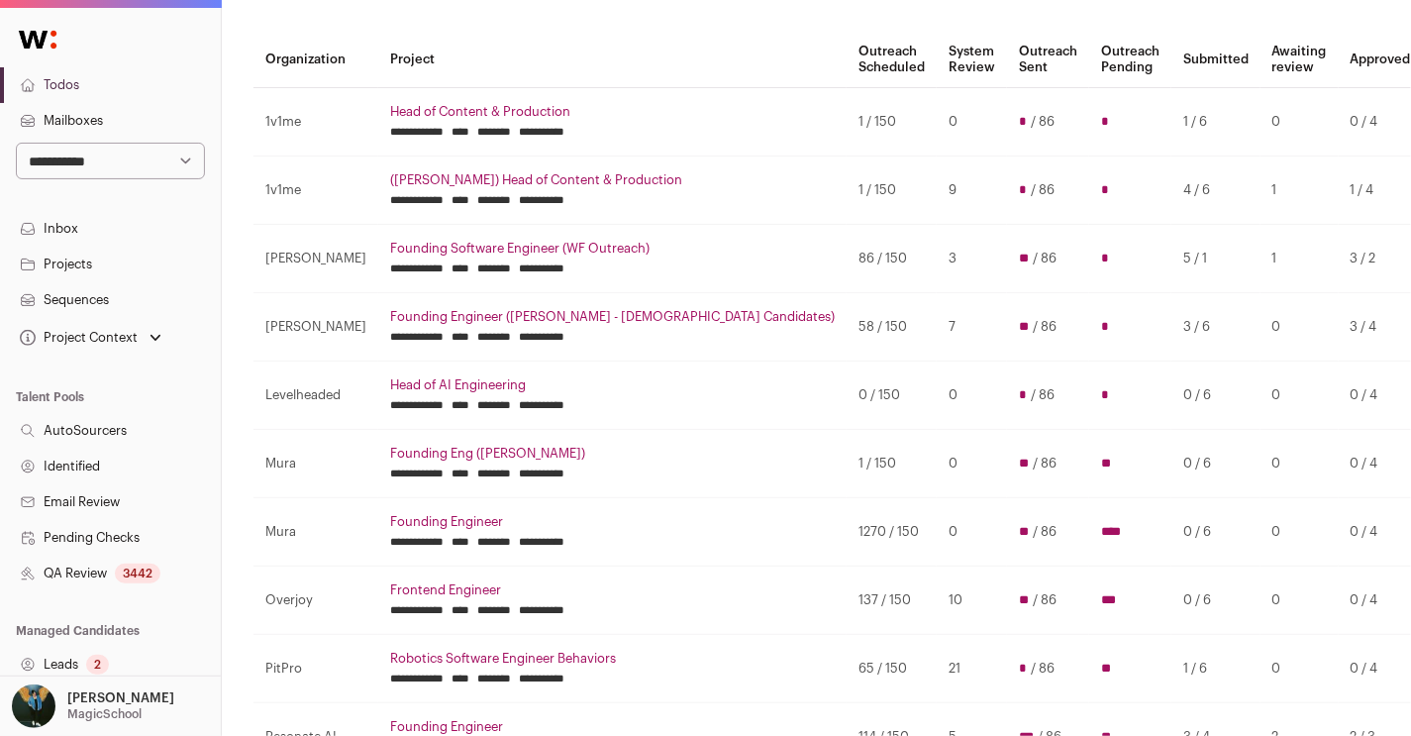
scroll to position [162, 0]
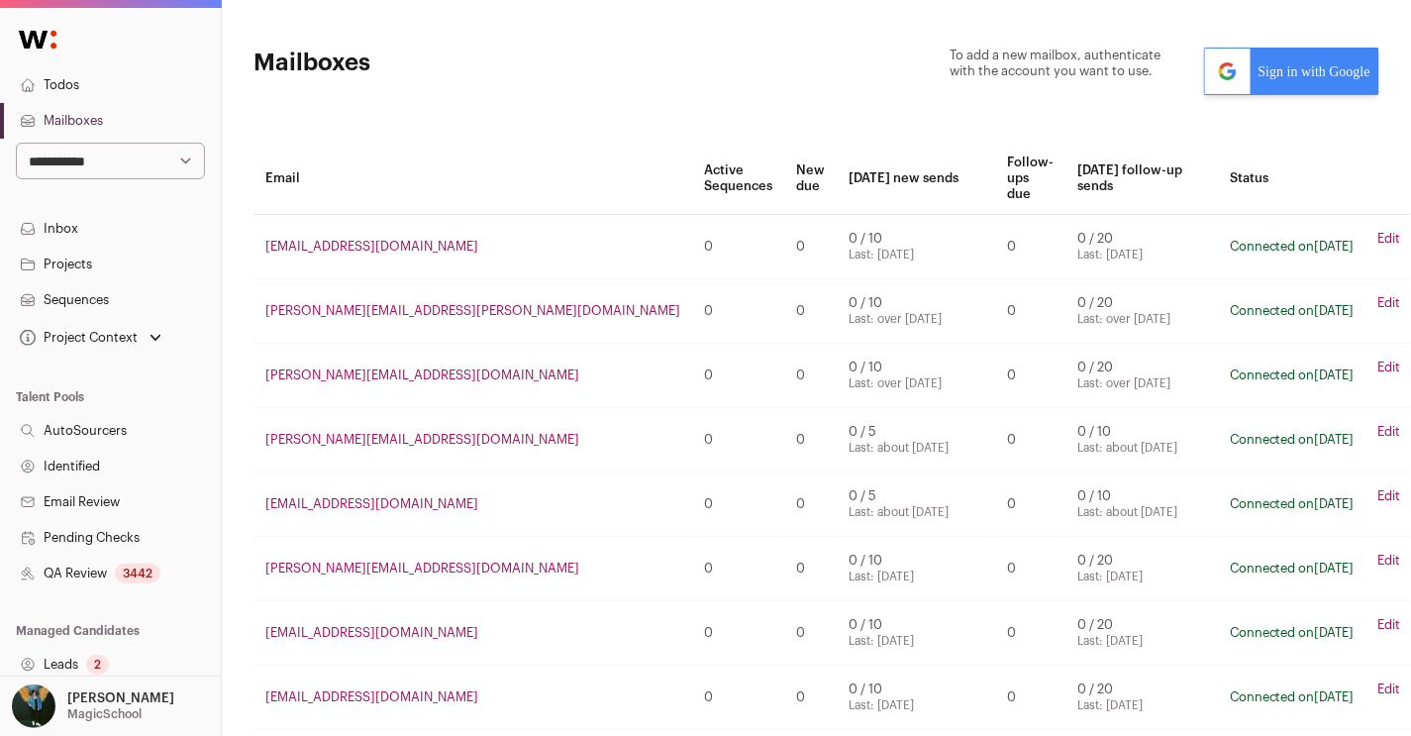
click at [148, 571] on div "3442" at bounding box center [138, 574] width 46 height 20
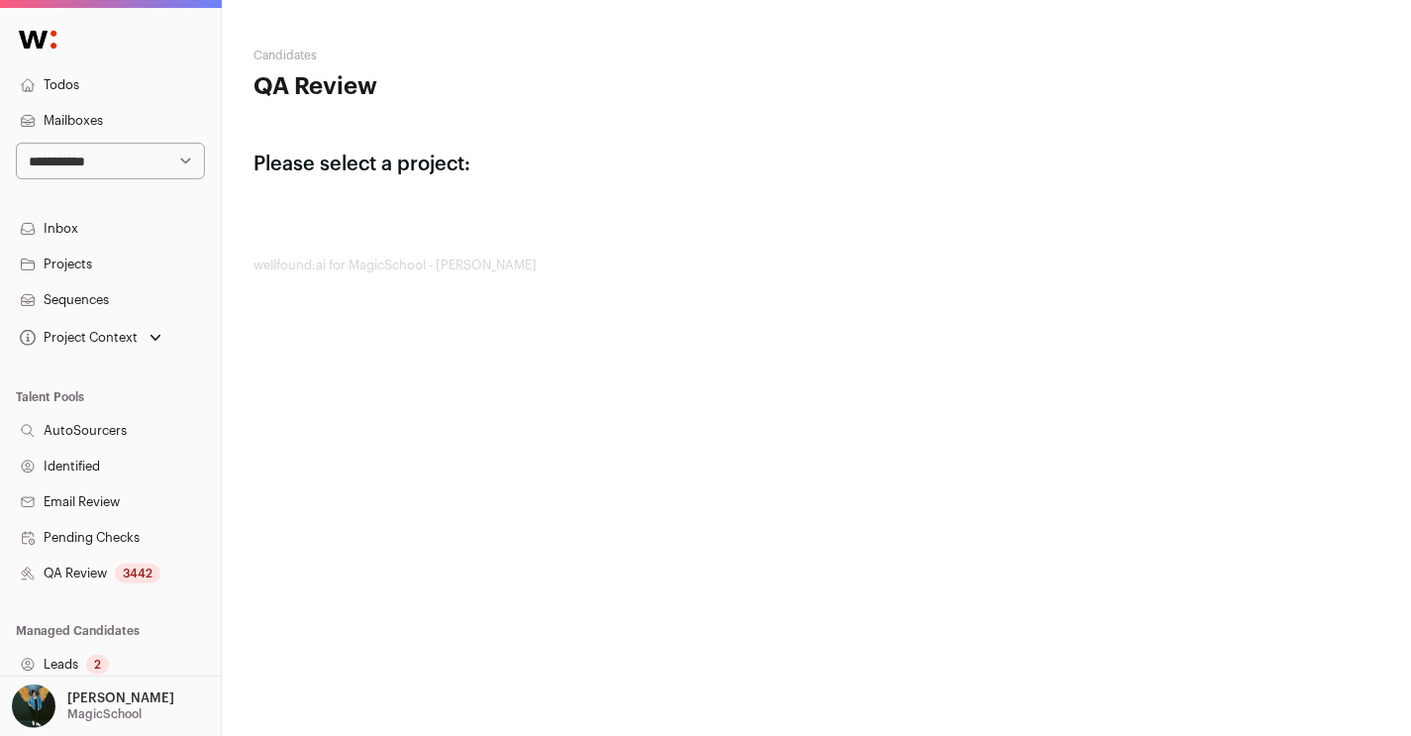
click at [131, 261] on link "Projects" at bounding box center [110, 265] width 221 height 36
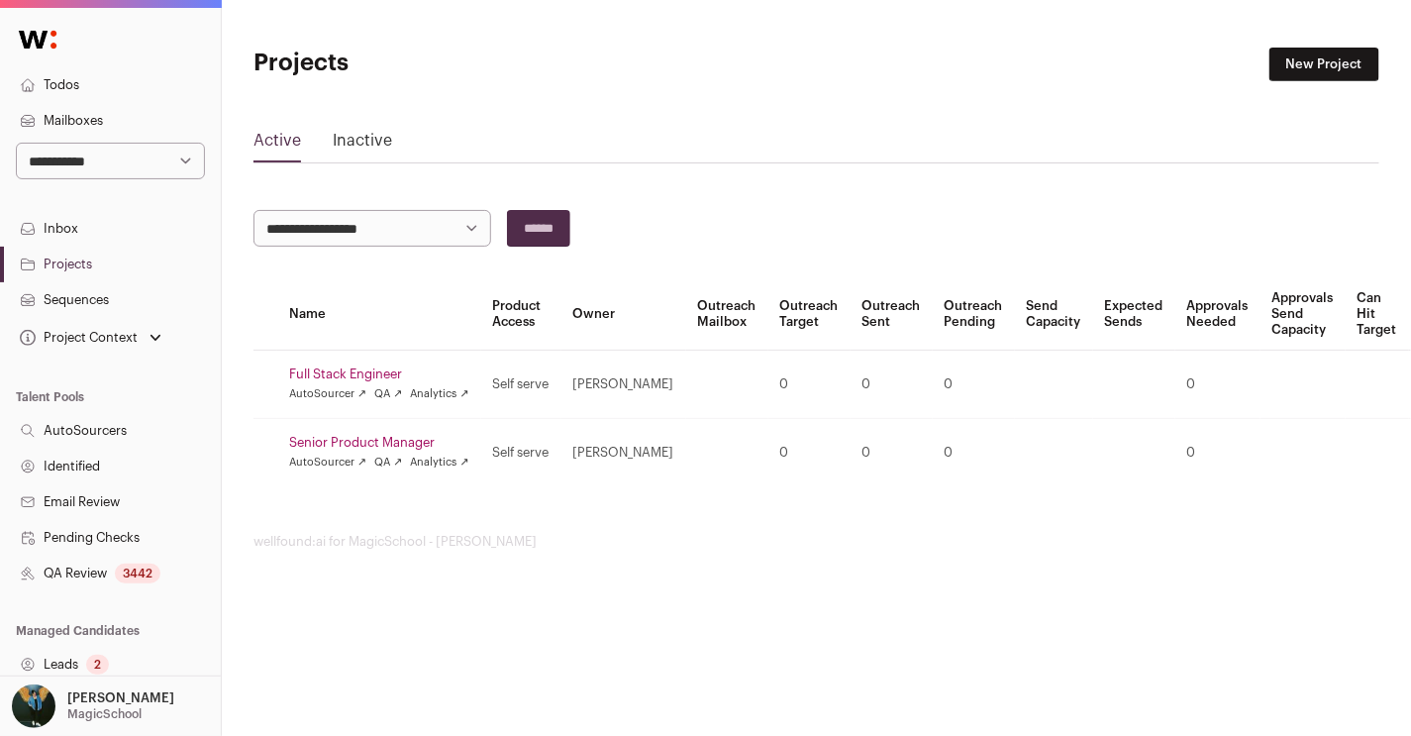
click at [403, 438] on link "Senior Product Manager" at bounding box center [379, 443] width 180 height 16
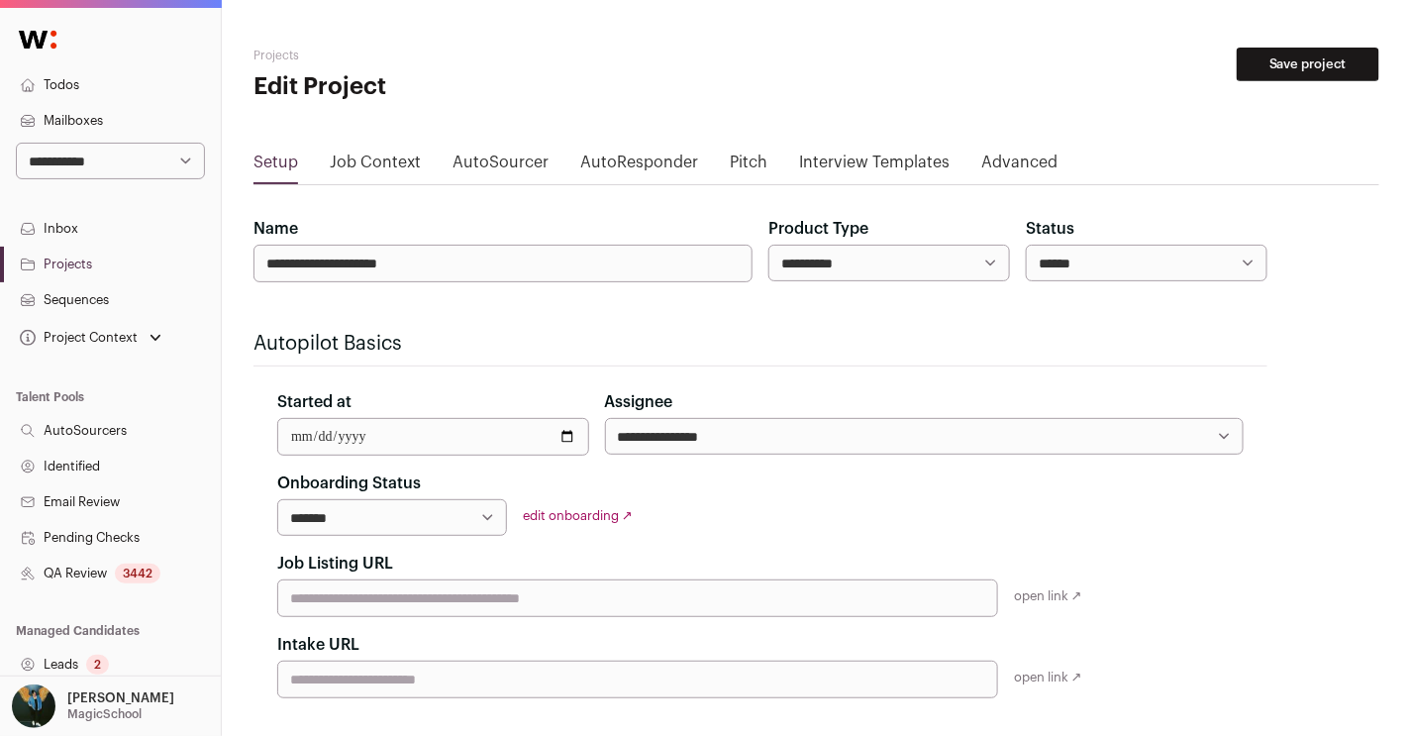
click at [865, 273] on select "**********" at bounding box center [890, 263] width 242 height 37
select select "*********"
click at [769, 245] on select "**********" at bounding box center [890, 263] width 242 height 37
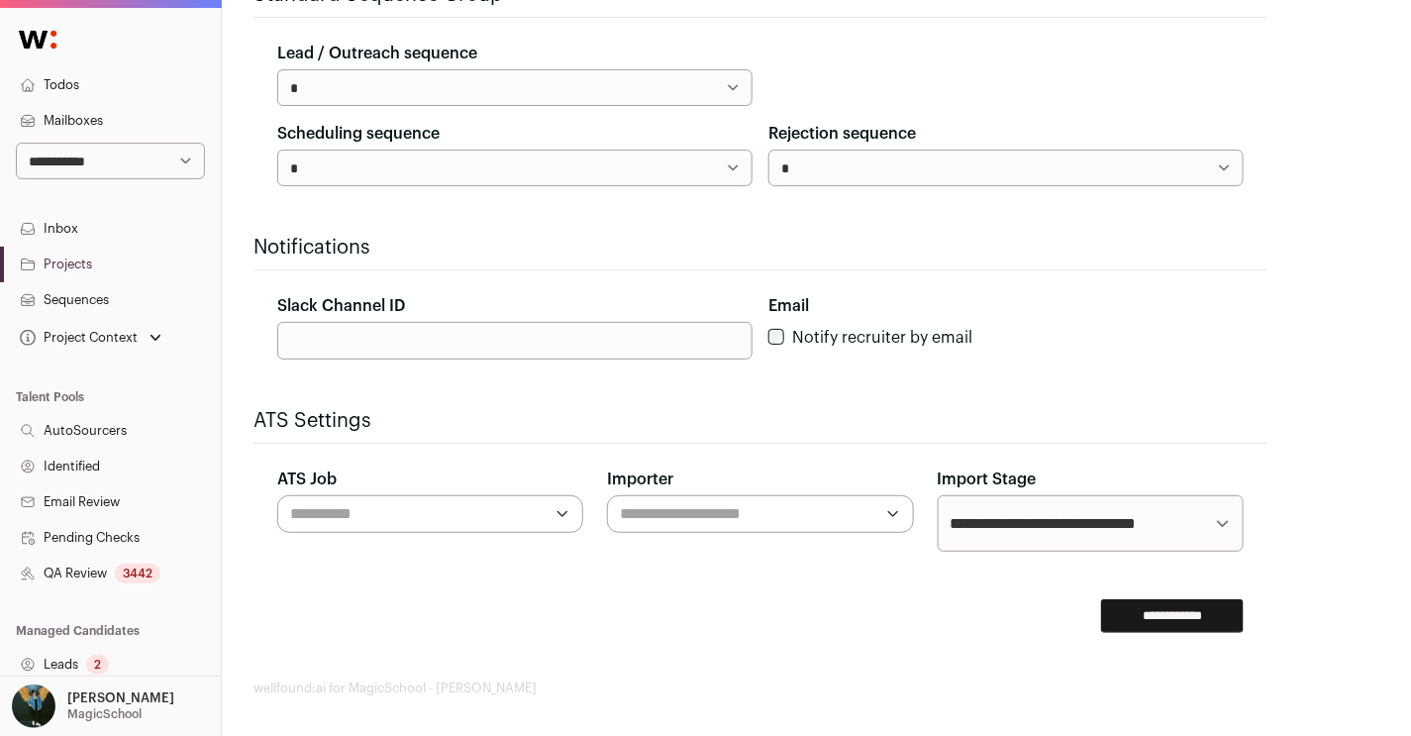
click at [1161, 610] on input "**********" at bounding box center [1172, 616] width 143 height 34
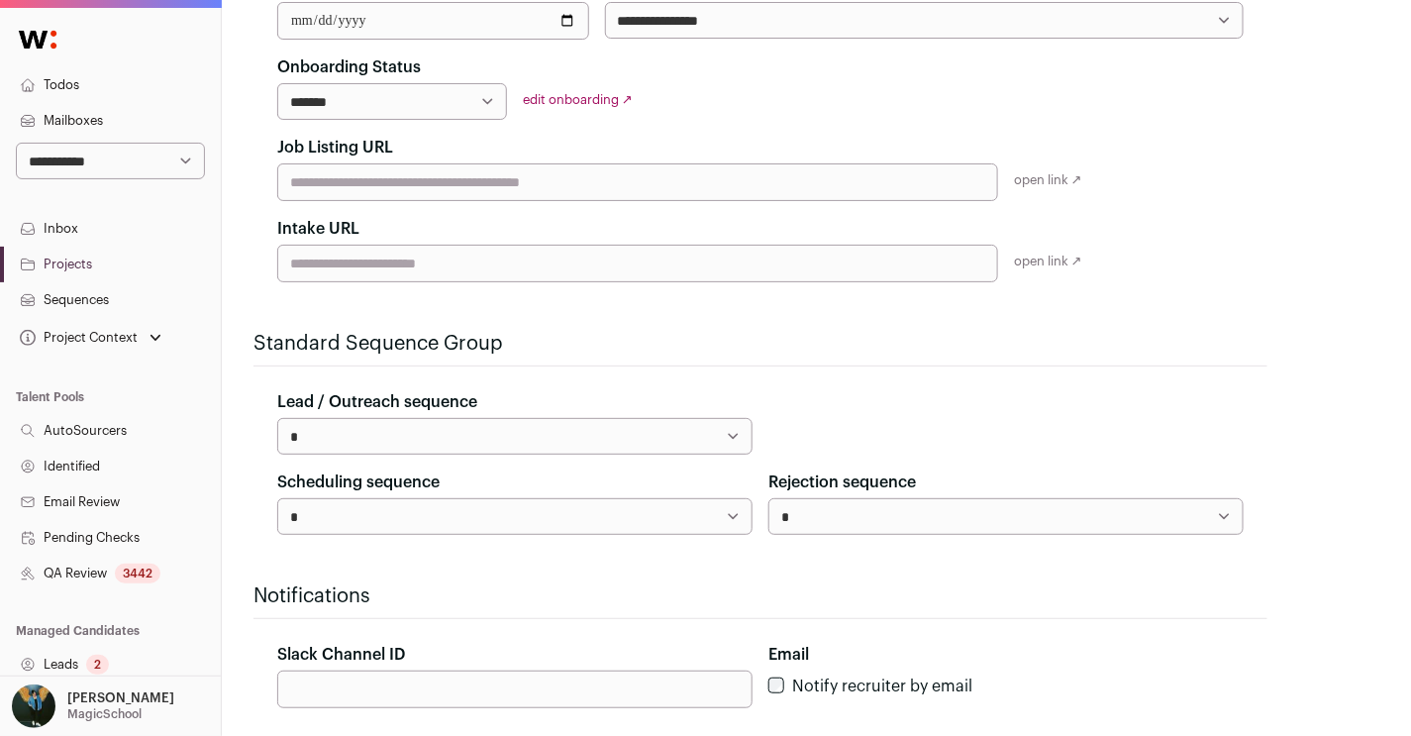
click at [1061, 504] on select "**********" at bounding box center [1006, 516] width 475 height 37
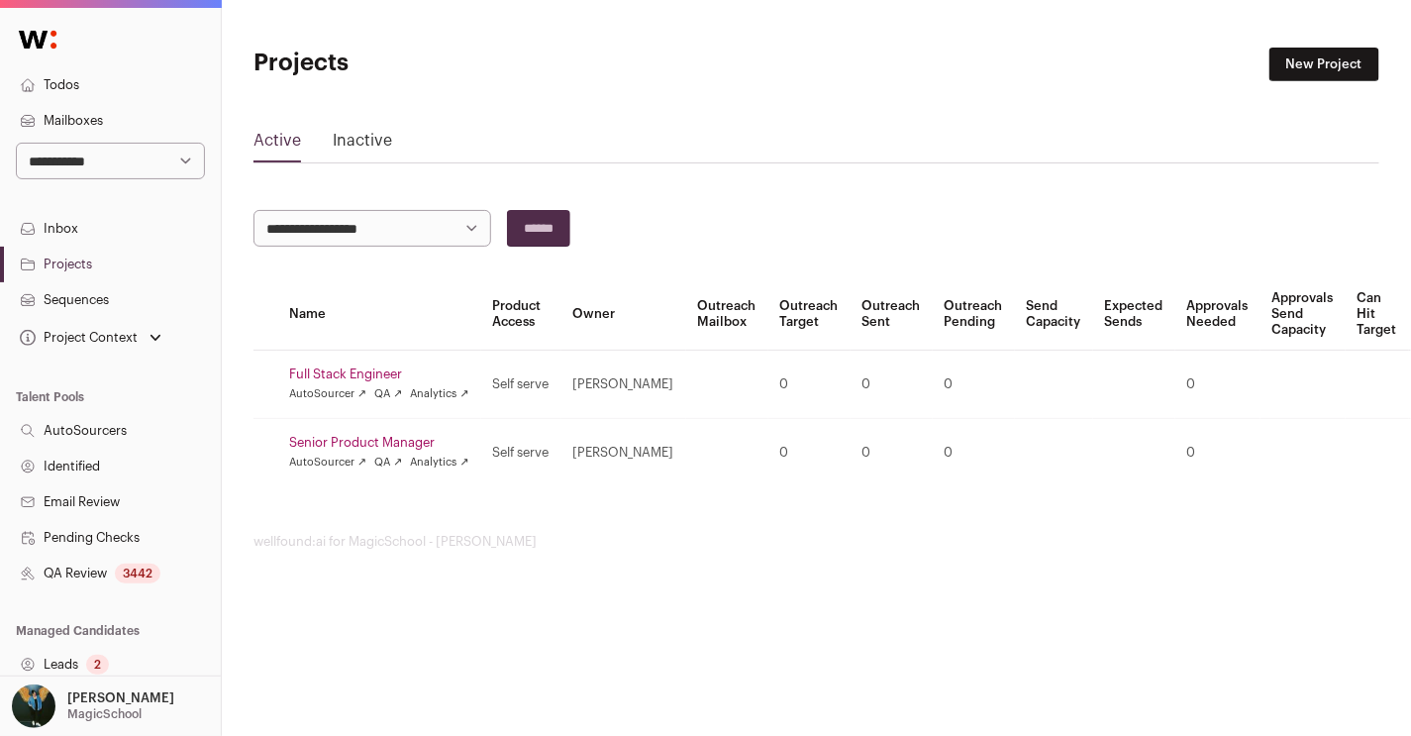
click at [86, 89] on link "Todos" at bounding box center [110, 85] width 221 height 36
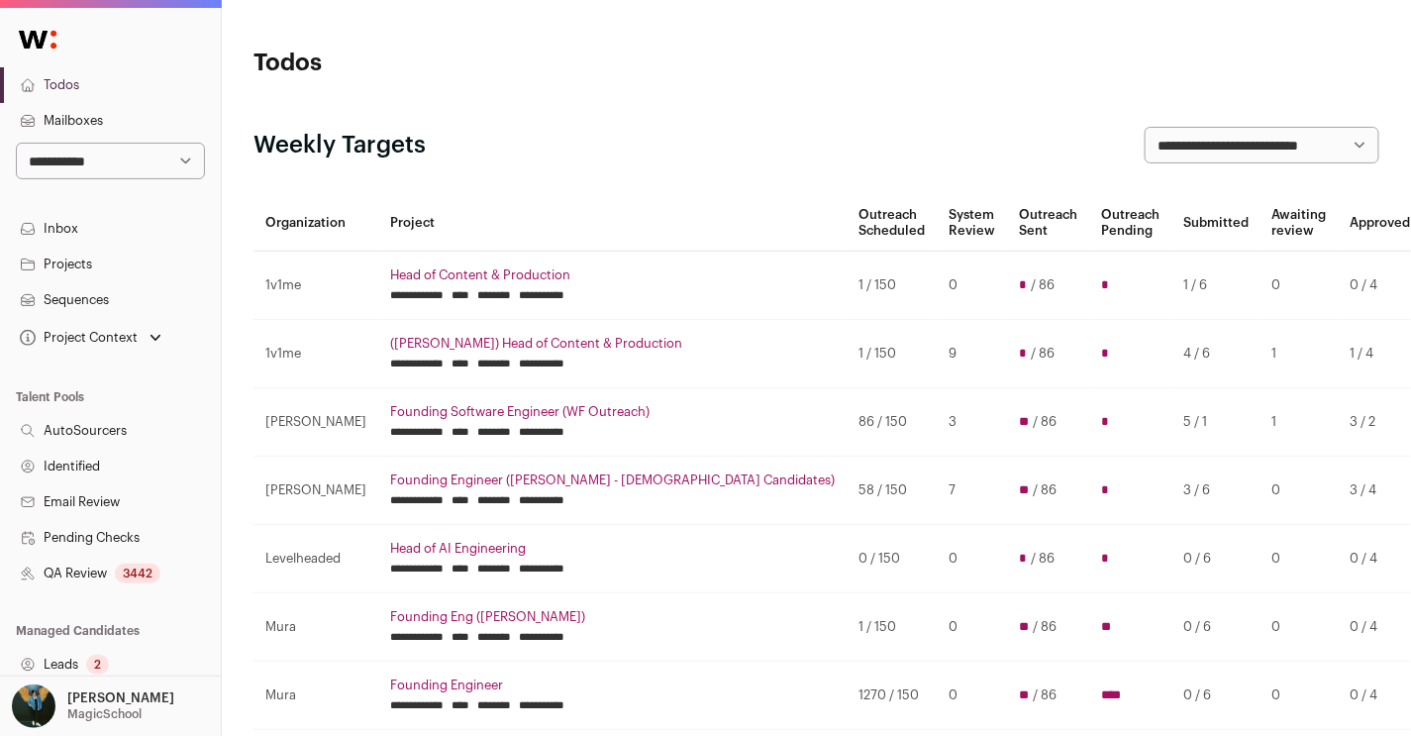
click at [86, 89] on link "Todos" at bounding box center [110, 85] width 221 height 36
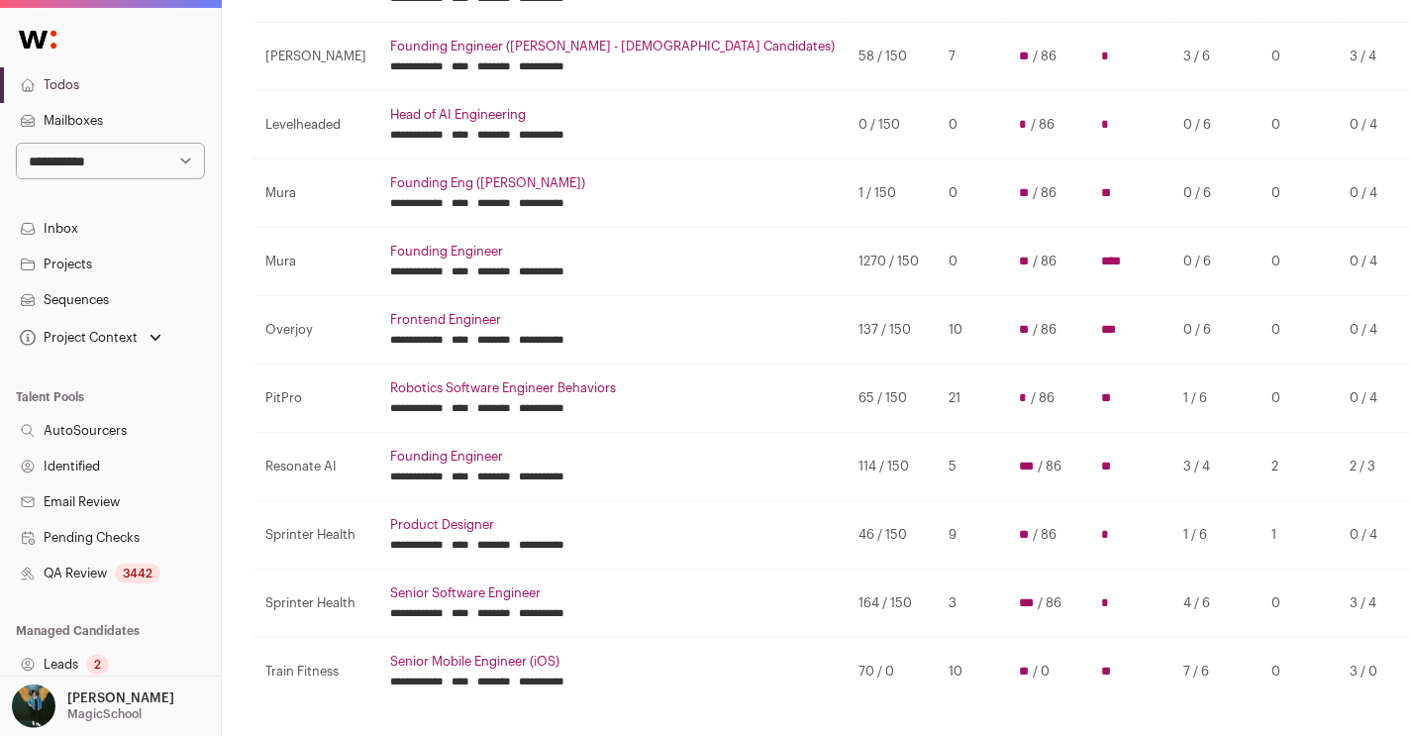
scroll to position [438, 0]
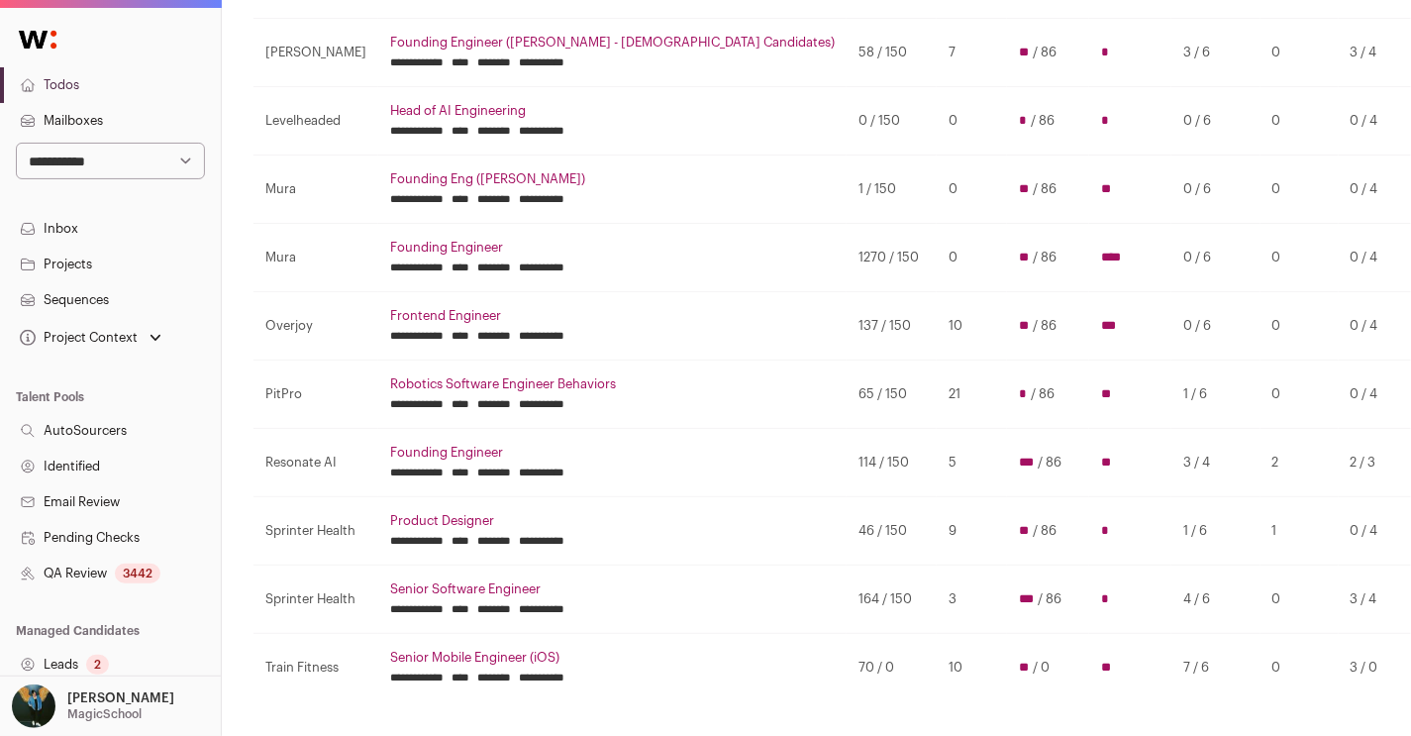
click at [463, 380] on link "Robotics Software Engineer Behaviors" at bounding box center [612, 384] width 445 height 16
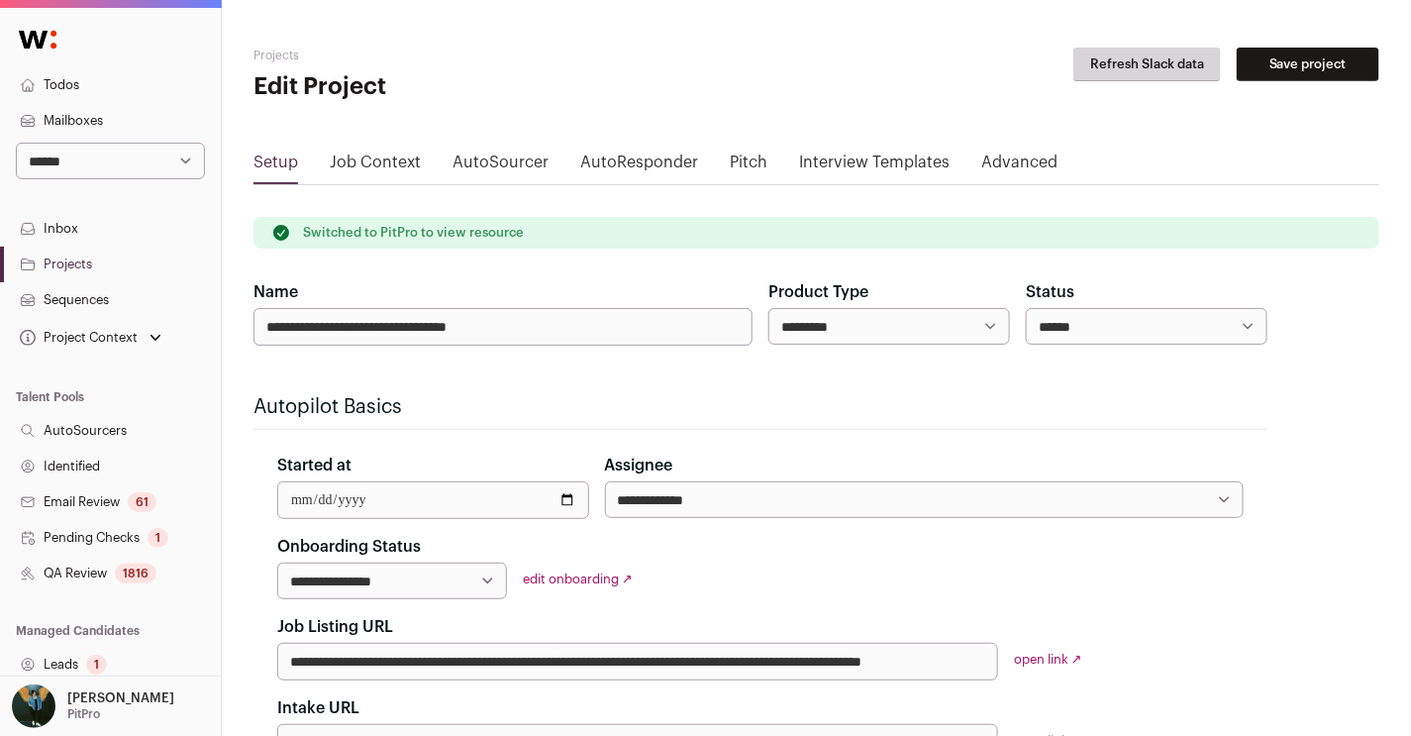
click at [111, 577] on link "QA Review 1816" at bounding box center [110, 574] width 221 height 36
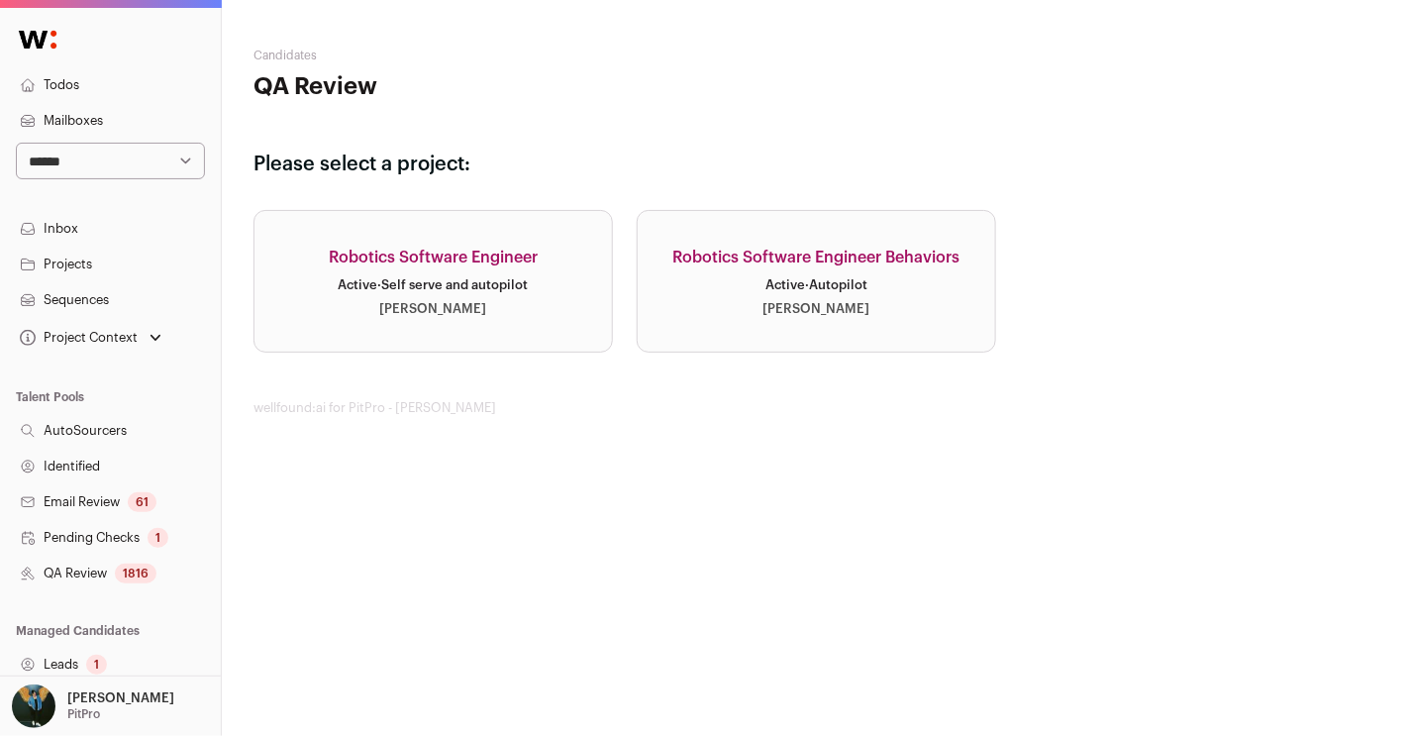
click at [431, 261] on div "Robotics Software Engineer" at bounding box center [433, 258] width 209 height 24
click at [766, 282] on div "Active · Autopilot" at bounding box center [817, 285] width 102 height 16
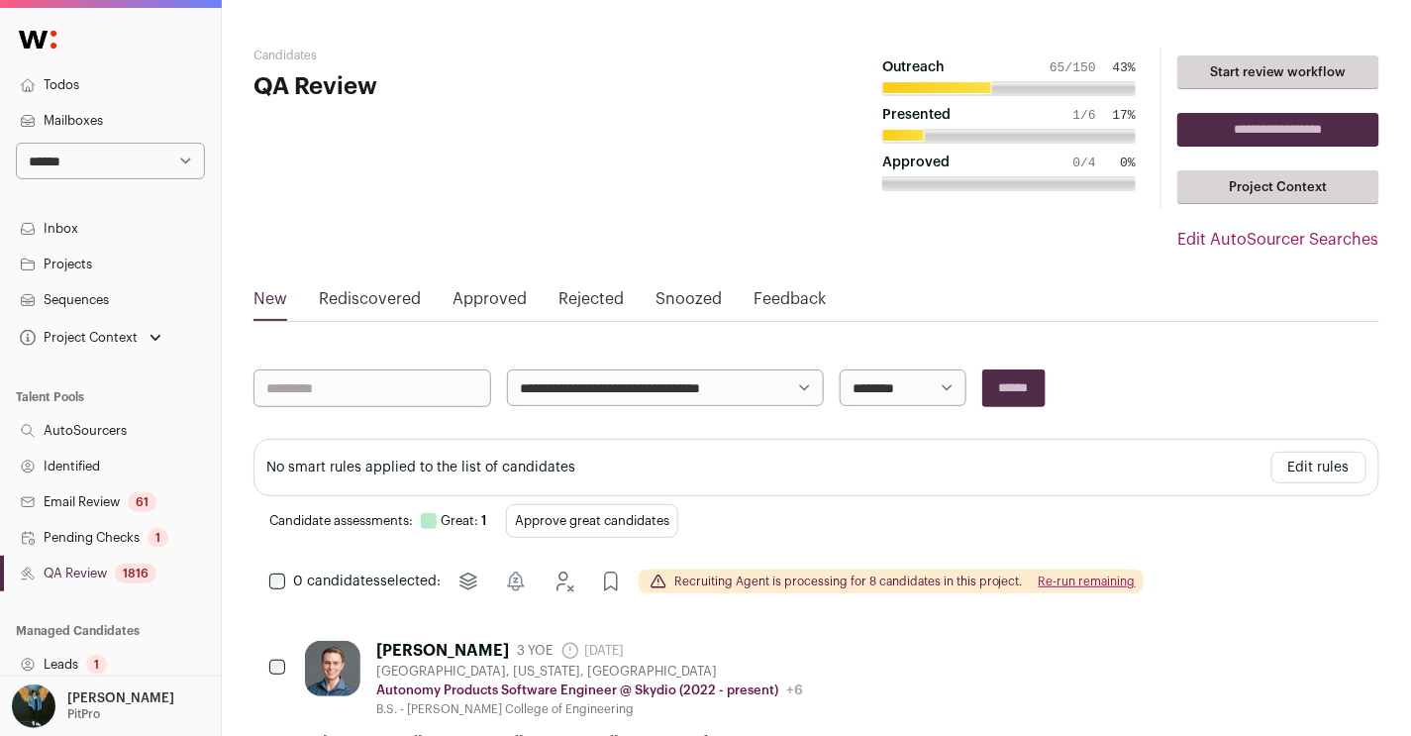
click at [647, 524] on button "Approve great candidates" at bounding box center [592, 521] width 172 height 34
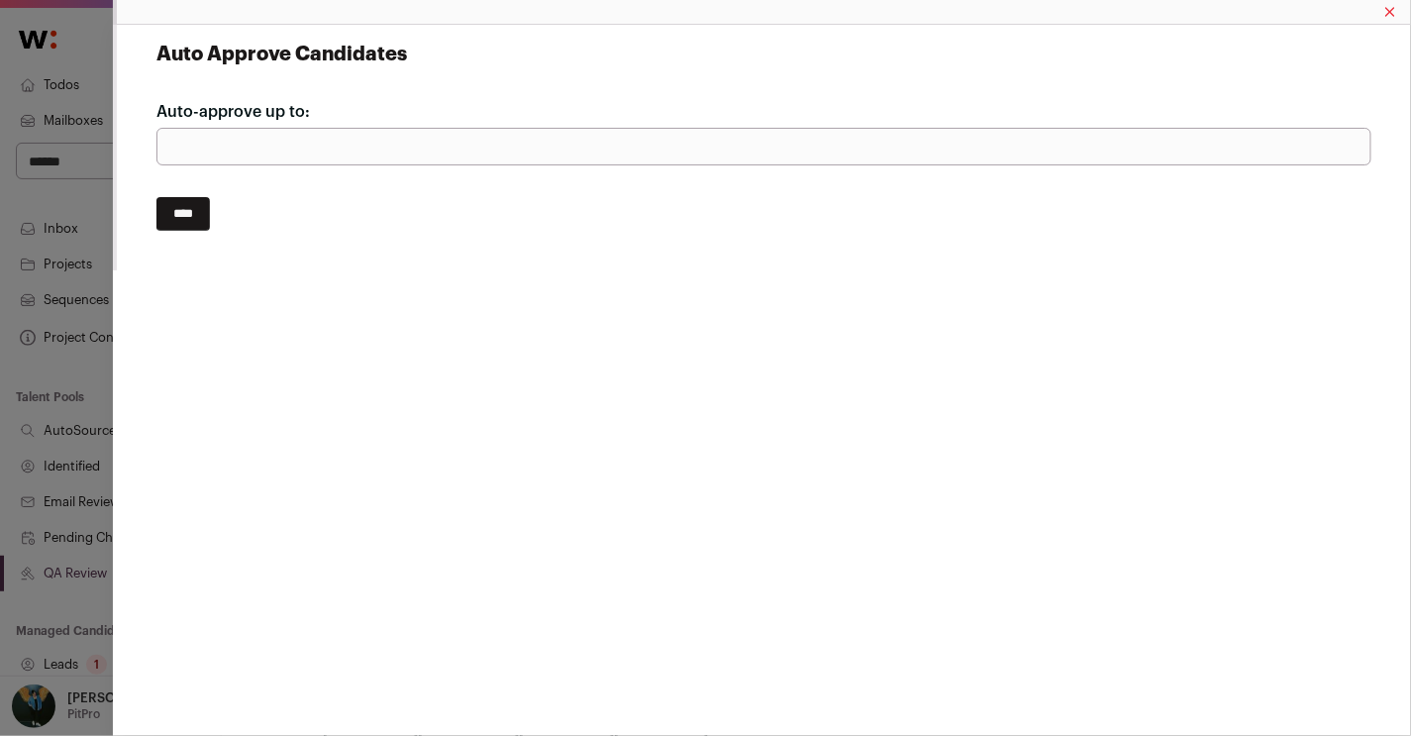
click at [203, 215] on input "****" at bounding box center [182, 214] width 53 height 34
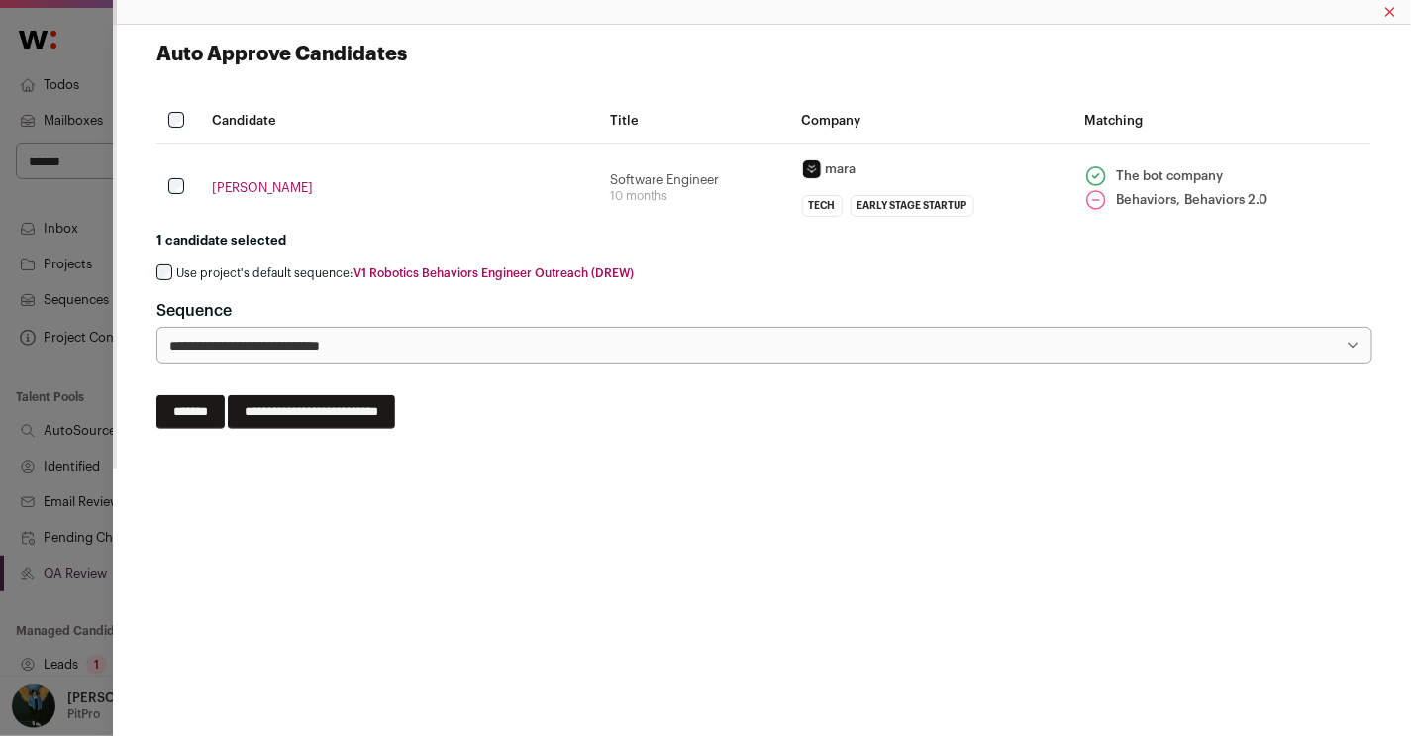
click at [162, 280] on div "Use project's default sequence: V1 Robotics Behaviors Engineer Outreach (DREW)" at bounding box center [763, 273] width 1215 height 19
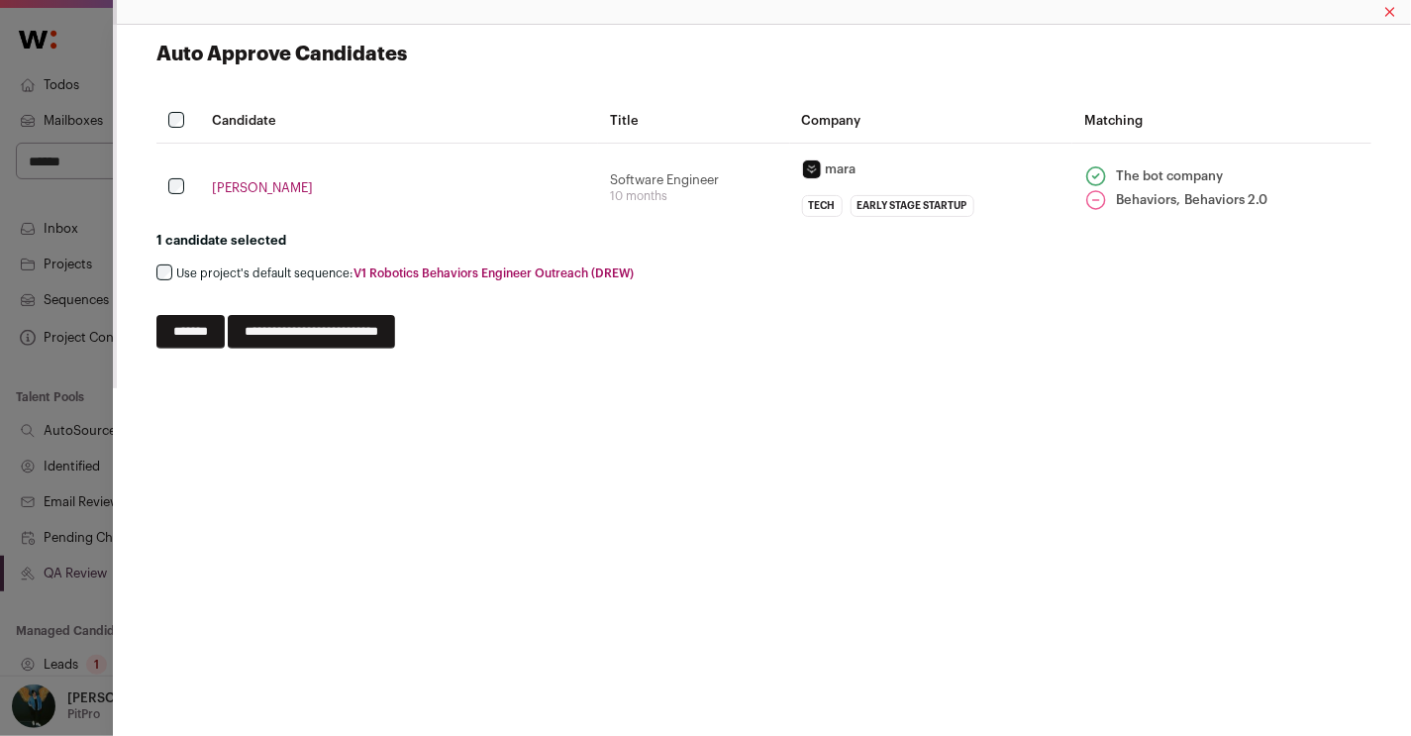
click at [347, 326] on input "**********" at bounding box center [311, 332] width 167 height 34
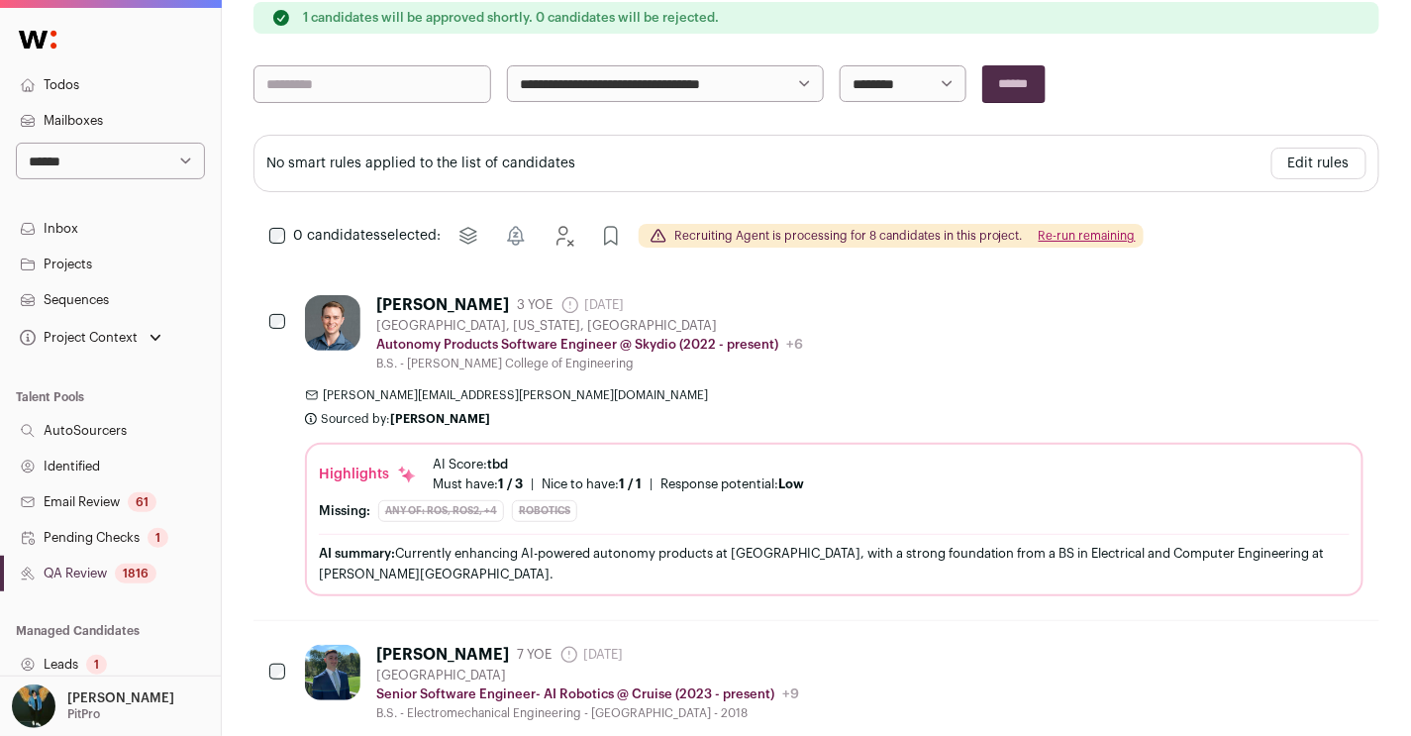
scroll to position [449, 0]
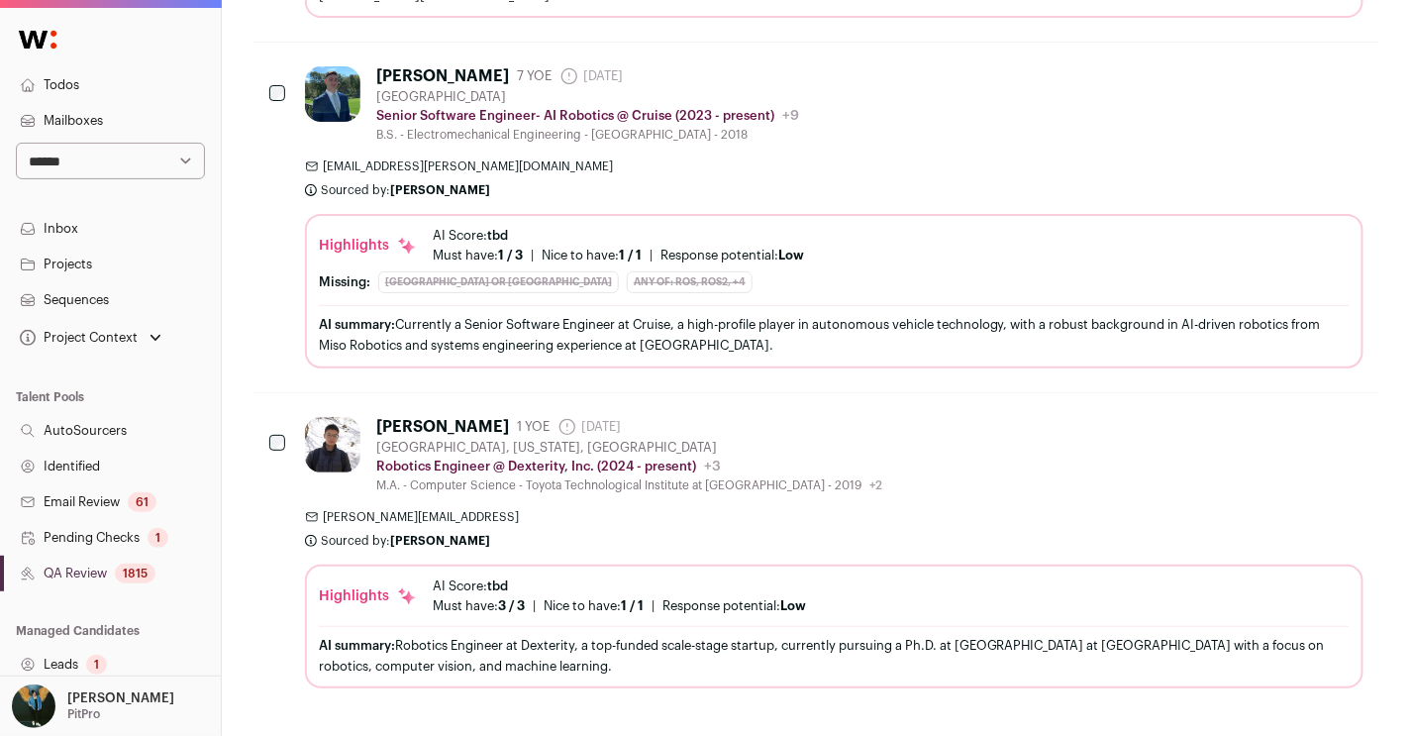
scroll to position [1063, 0]
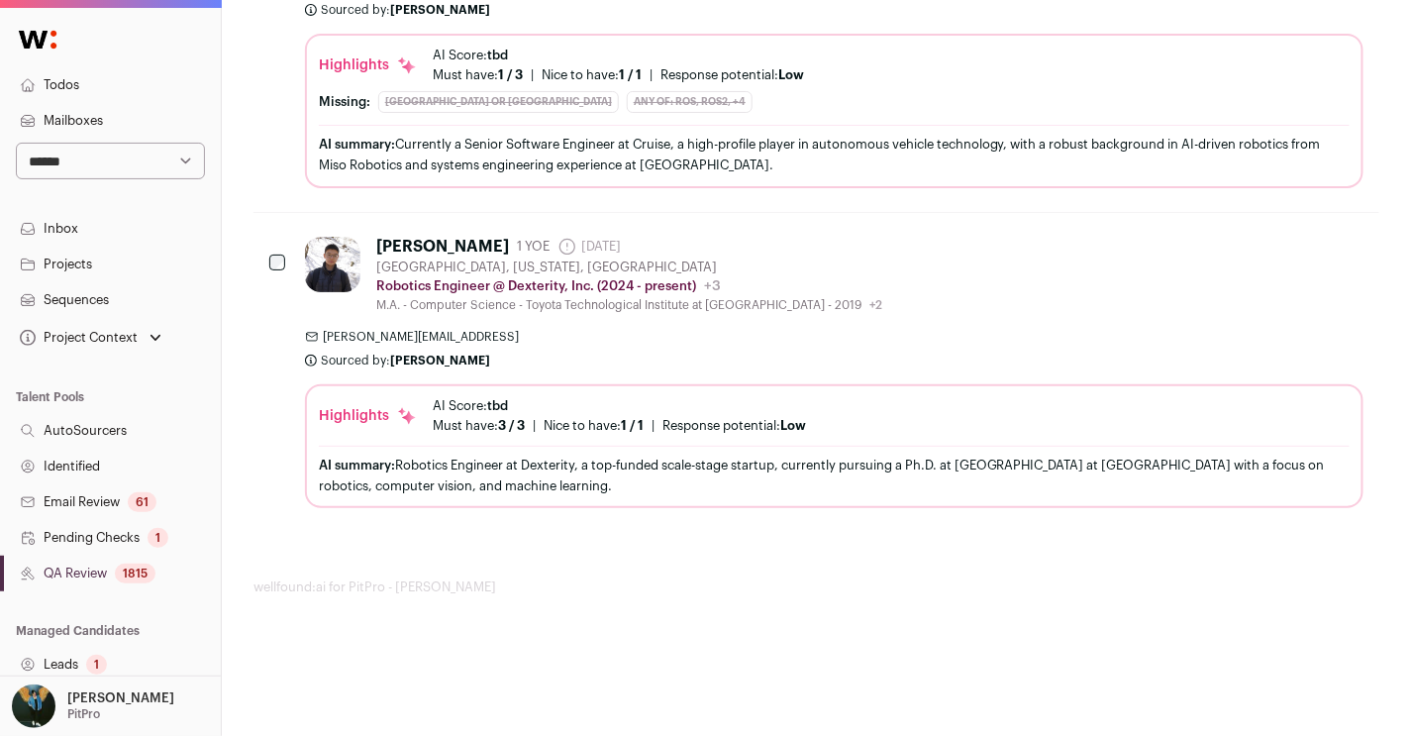
click at [1355, 240] on icon "Approve" at bounding box center [1348, 245] width 24 height 24
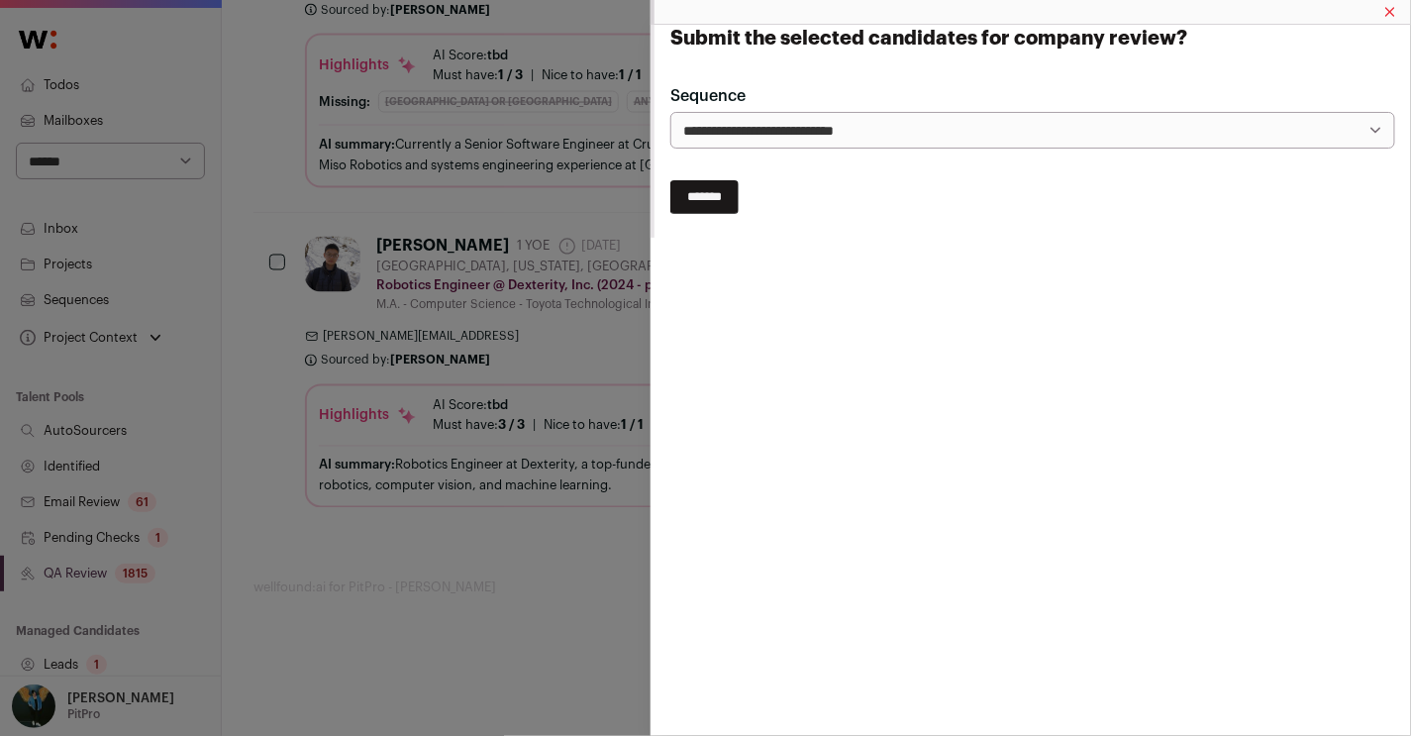
click at [963, 132] on select "**********" at bounding box center [1033, 130] width 725 height 37
select select "*****"
click at [671, 112] on select "**********" at bounding box center [1033, 130] width 725 height 37
click at [711, 202] on input "*******" at bounding box center [705, 197] width 68 height 34
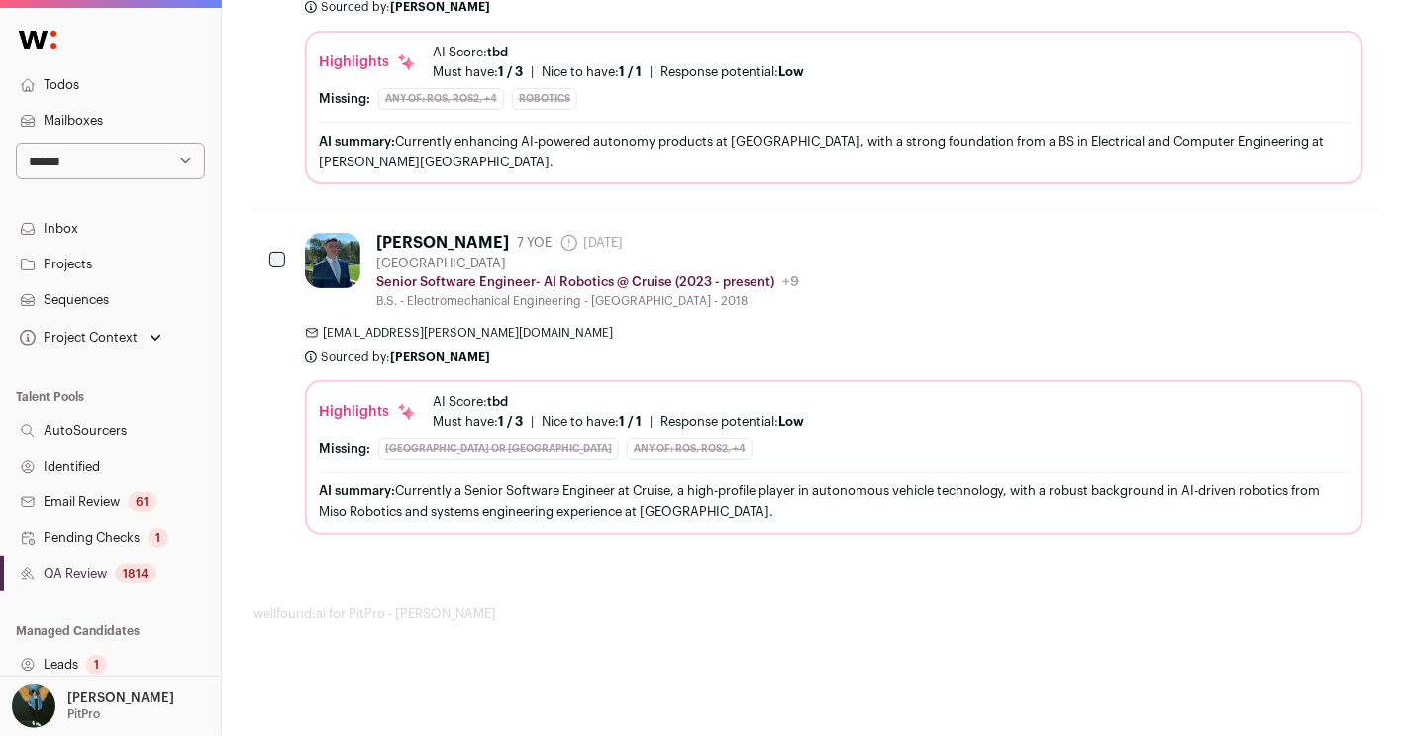
scroll to position [779, 0]
click at [83, 571] on link "QA Review 1814" at bounding box center [110, 574] width 221 height 36
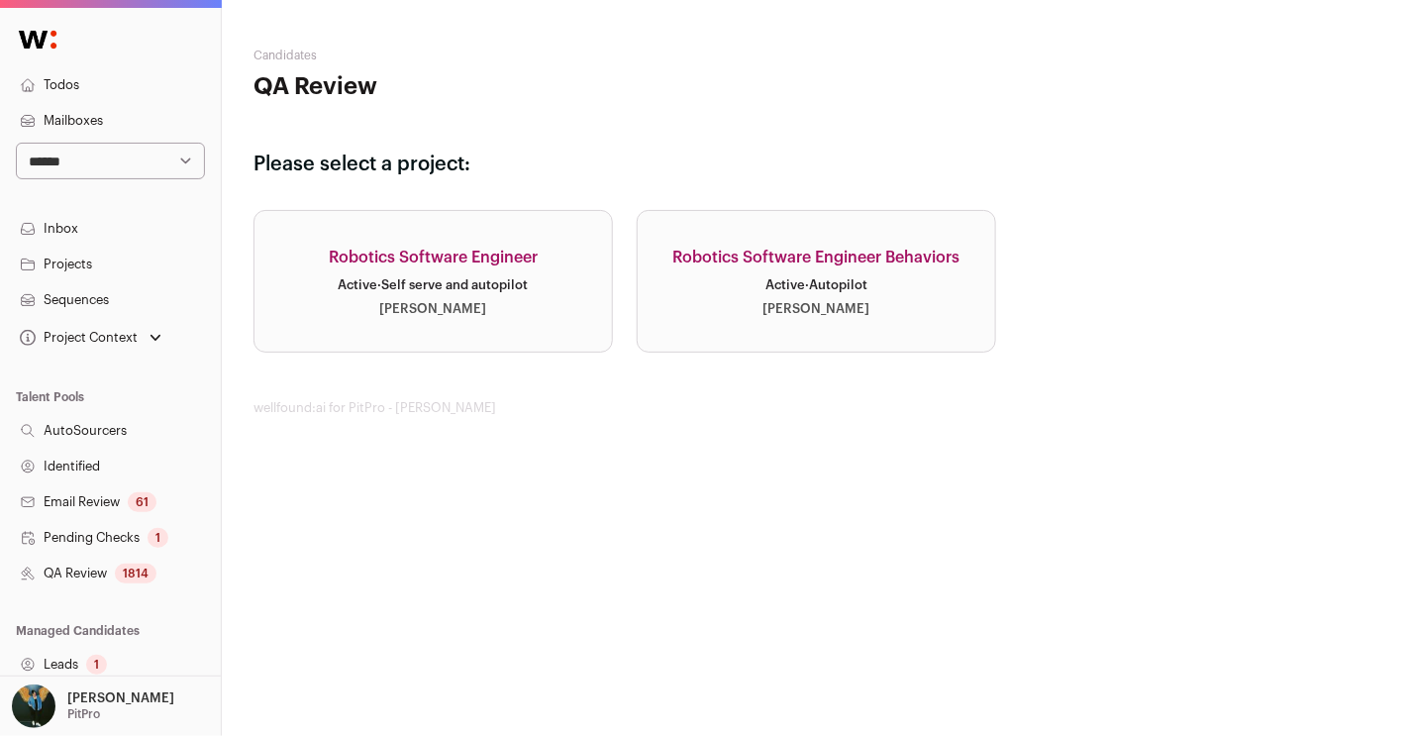
click at [521, 343] on link "Robotics Software Engineer Active · Self serve and autopilot [PERSON_NAME]" at bounding box center [434, 281] width 360 height 143
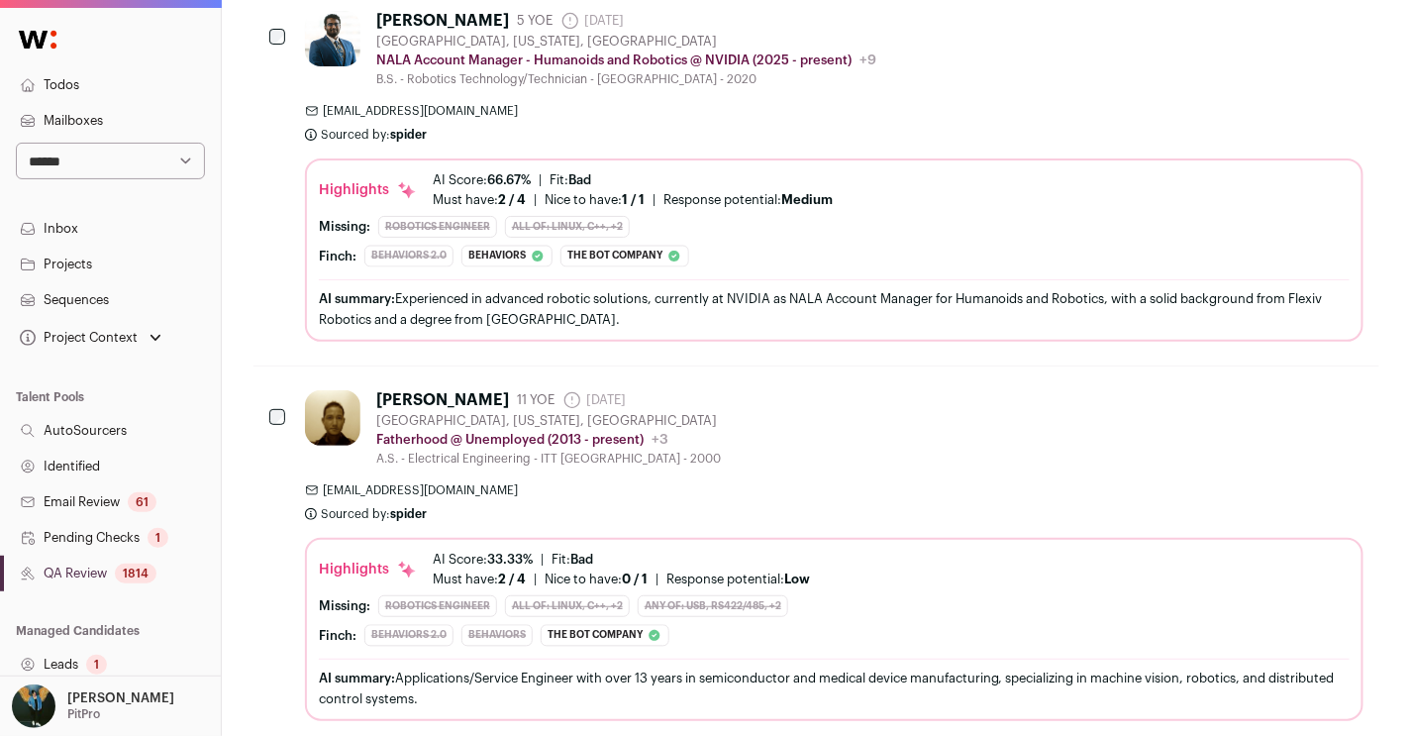
scroll to position [3633, 0]
